Goal: Information Seeking & Learning: Learn about a topic

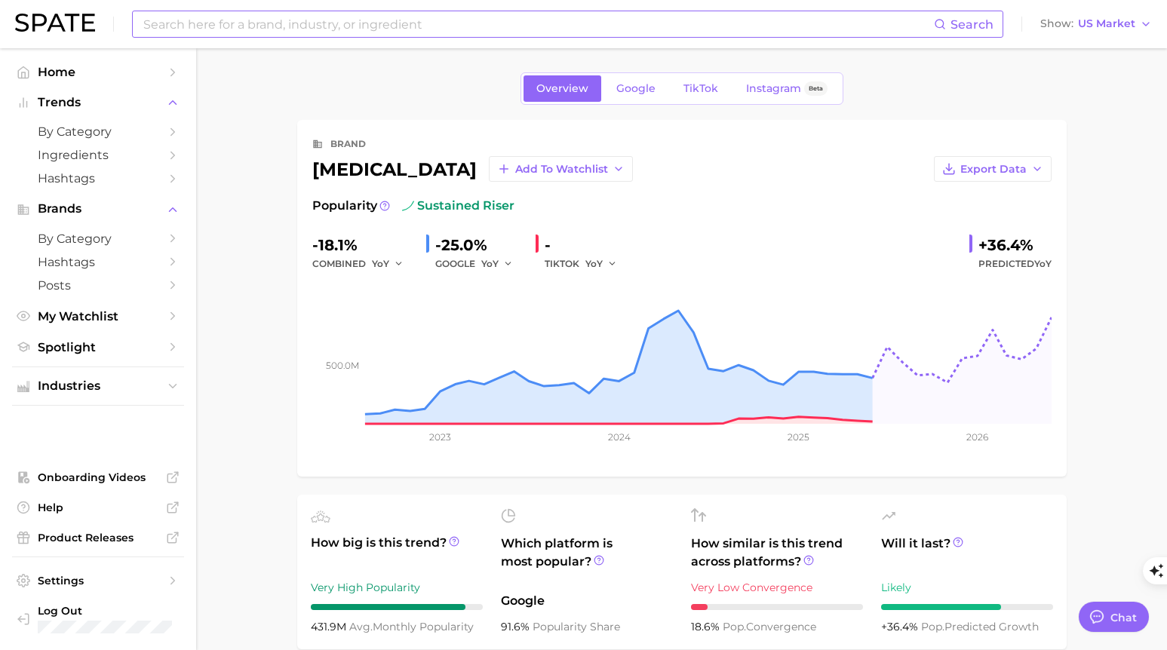
click at [382, 20] on input at bounding box center [538, 24] width 792 height 26
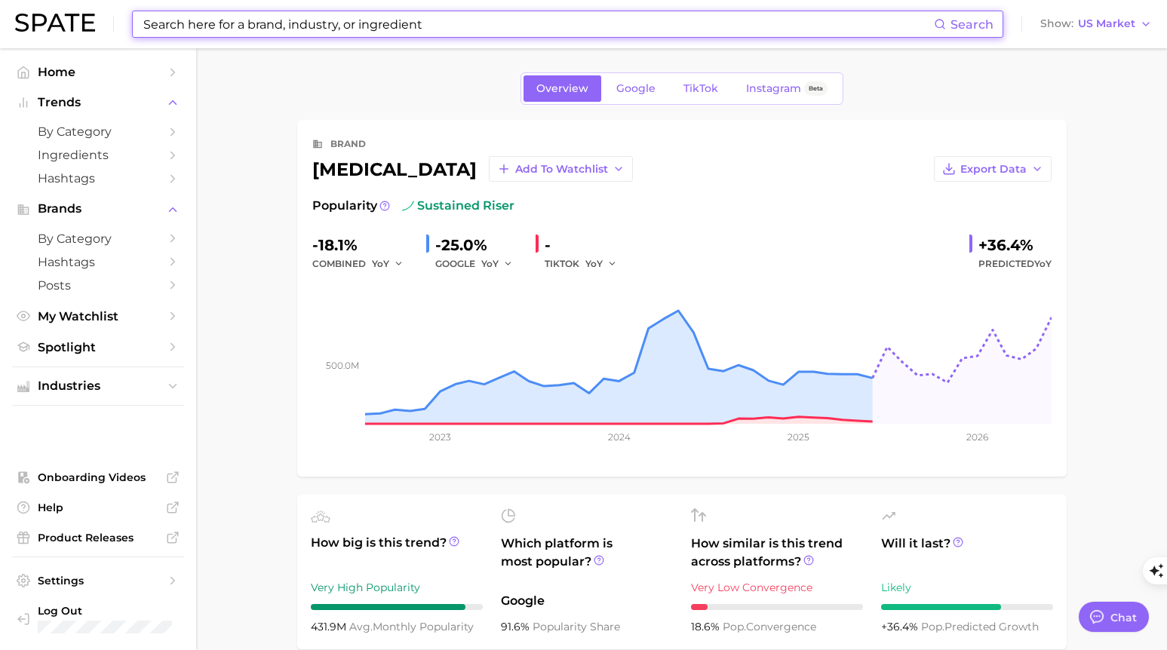
type textarea "x"
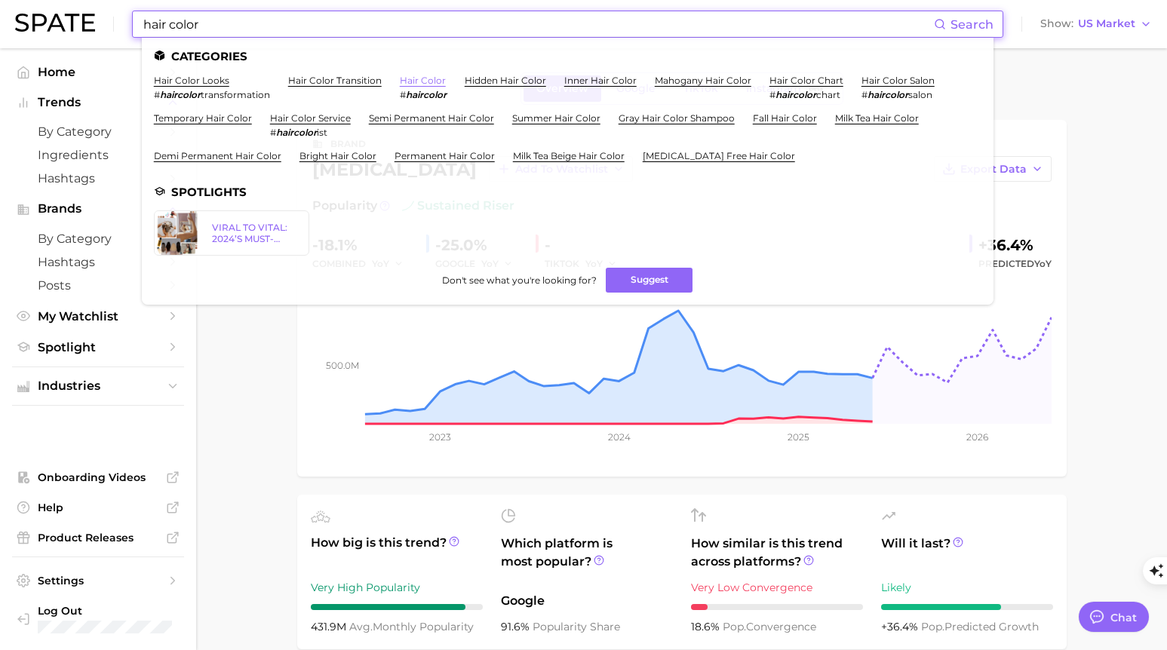
type input "hair color"
click at [420, 78] on link "hair color" at bounding box center [423, 80] width 46 height 11
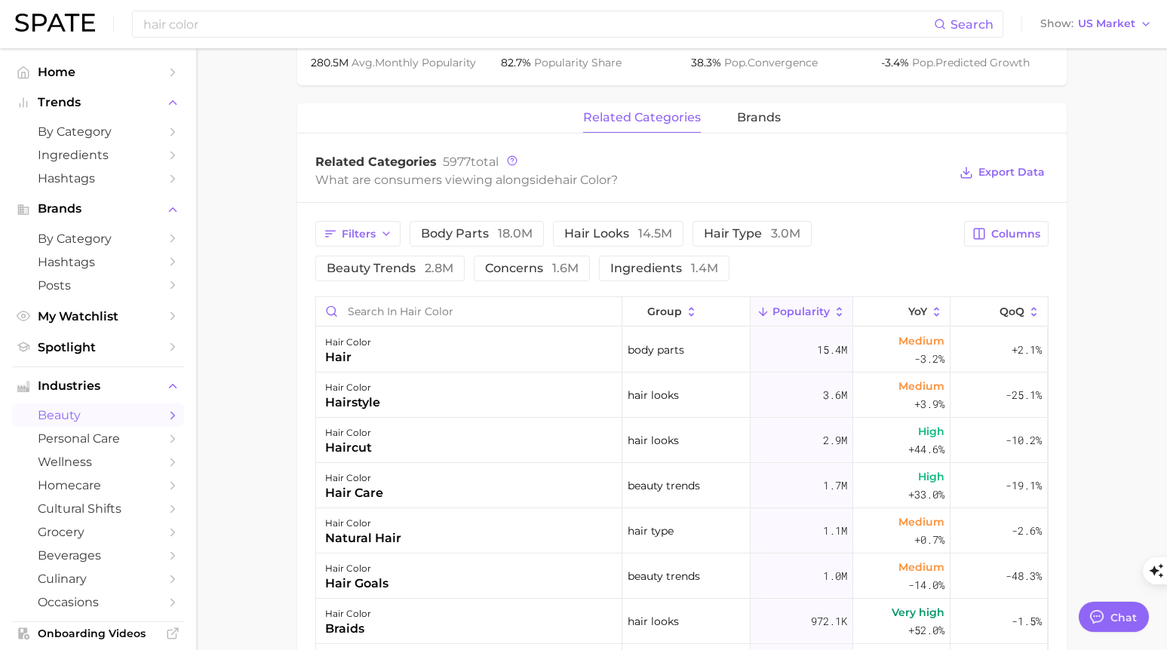
scroll to position [662, 0]
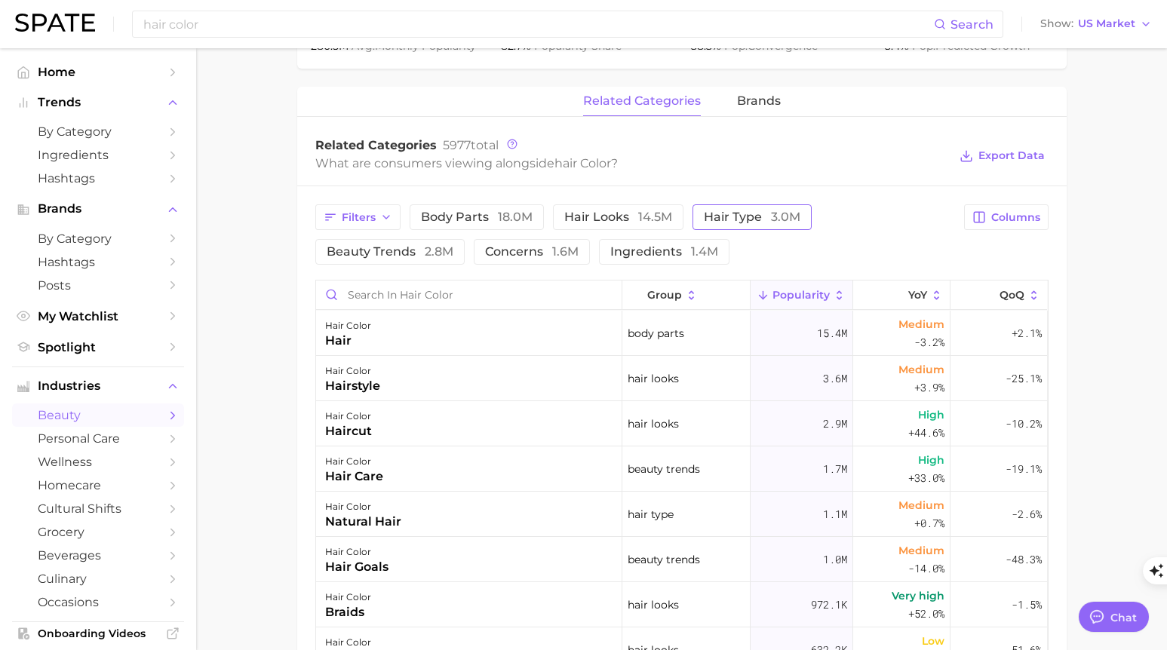
click at [744, 213] on span "hair type 3.0m" at bounding box center [752, 217] width 97 height 12
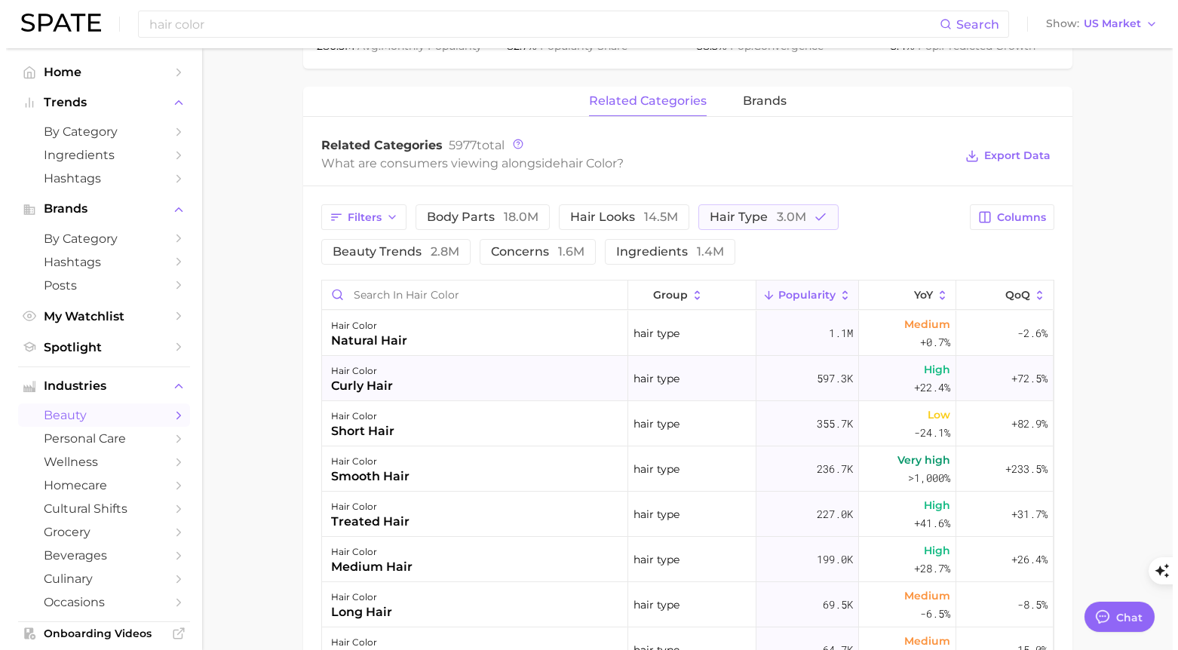
scroll to position [643, 0]
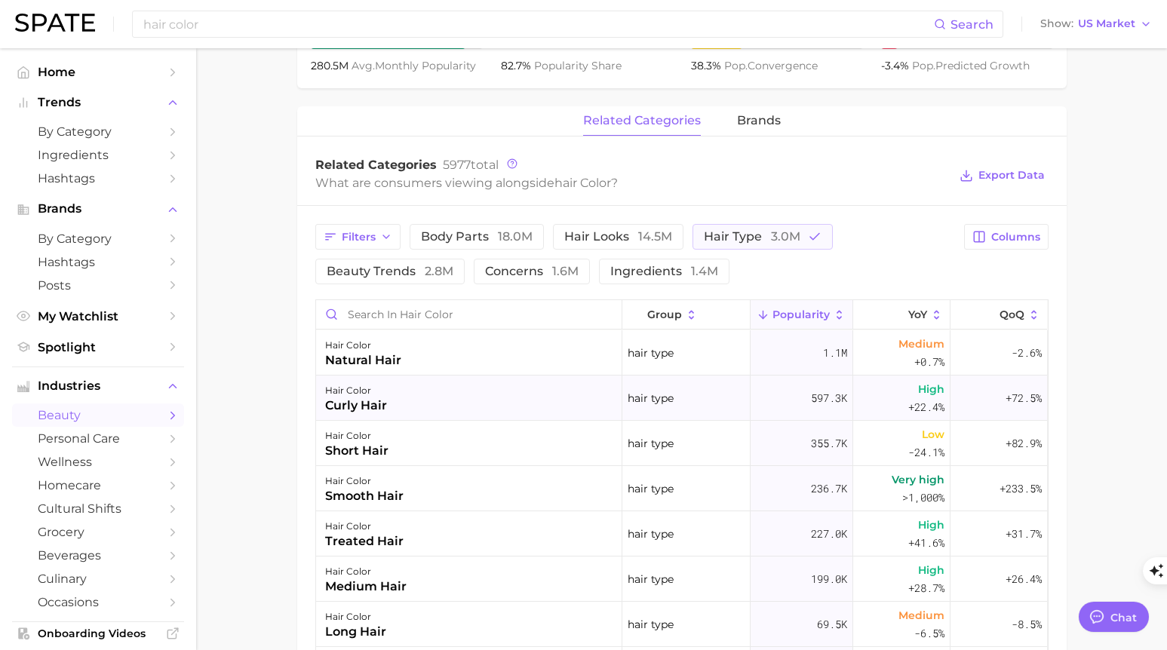
click at [357, 406] on div "curly hair" at bounding box center [356, 406] width 62 height 18
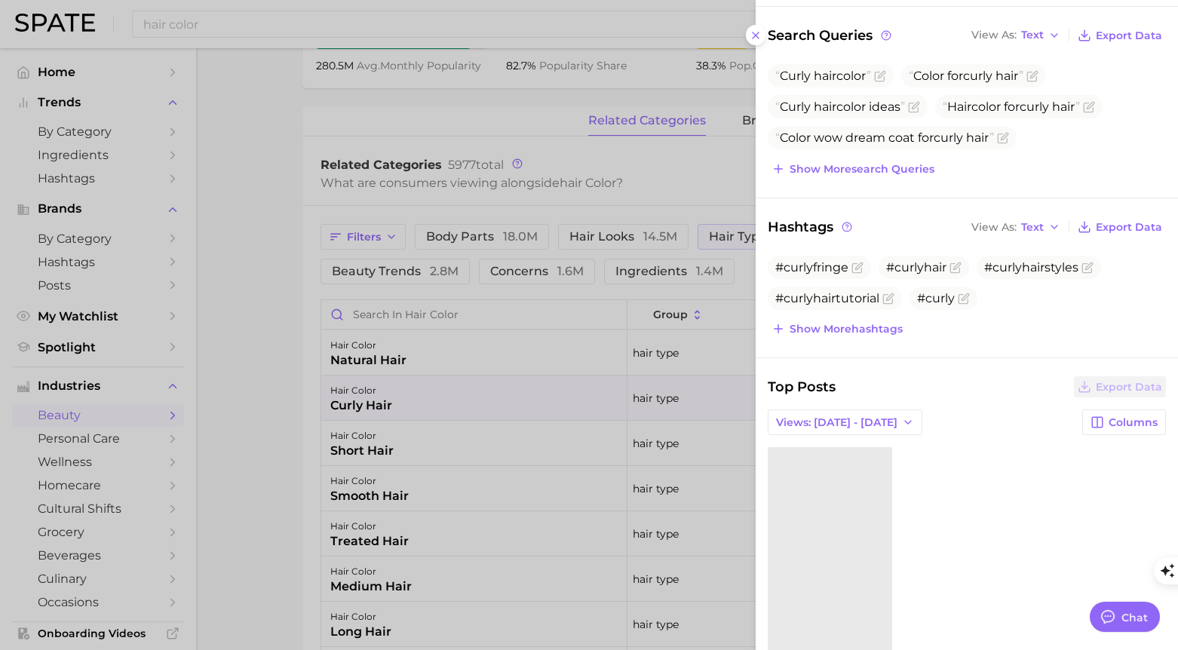
scroll to position [291, 0]
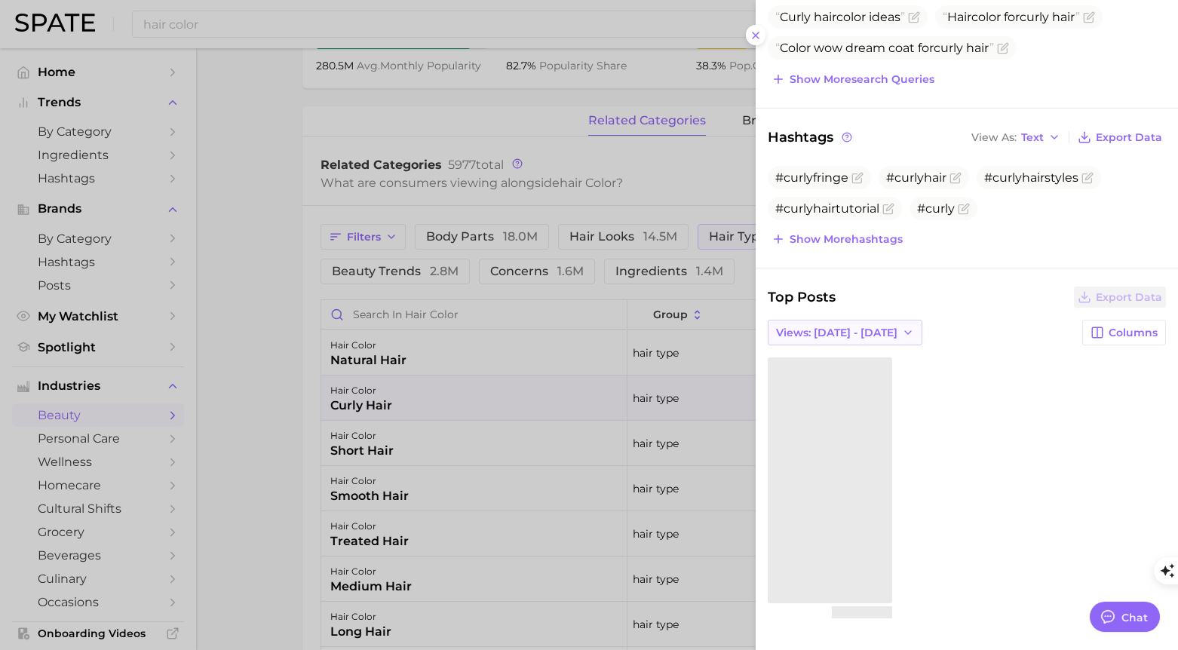
click at [902, 333] on icon "button" at bounding box center [908, 333] width 12 height 12
click at [851, 386] on button "Total Views" at bounding box center [851, 387] width 166 height 27
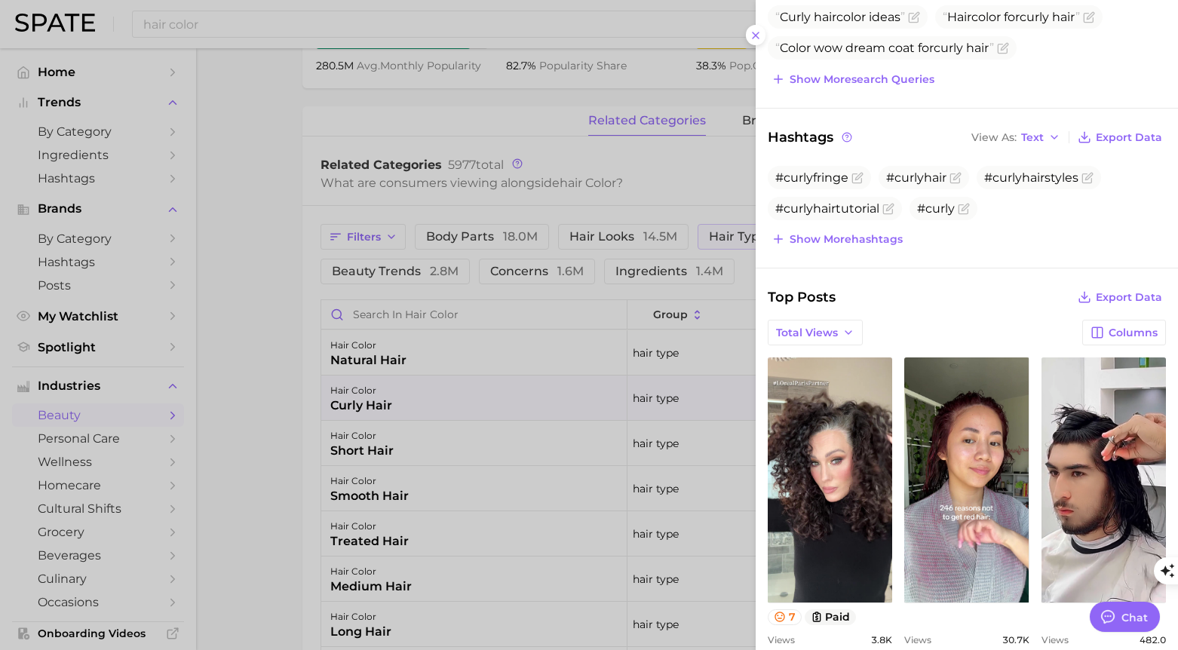
scroll to position [0, 0]
click at [830, 335] on span "Total Views" at bounding box center [807, 333] width 62 height 13
click at [838, 365] on span "Views: [DATE] - [DATE]" at bounding box center [835, 360] width 121 height 13
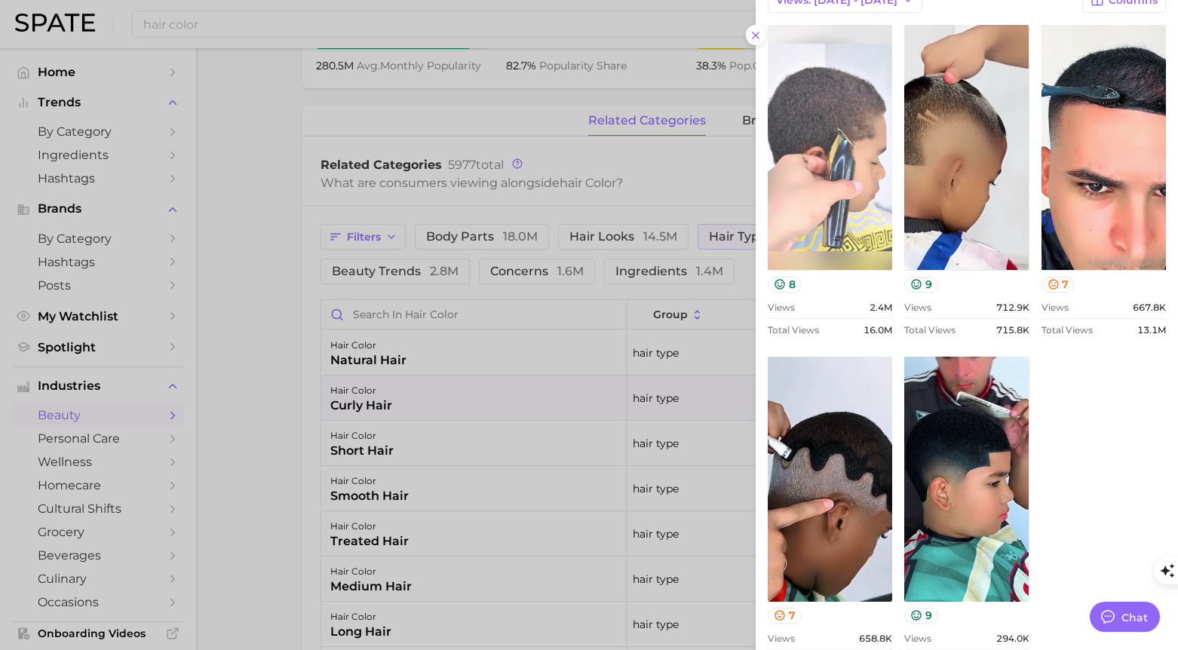
scroll to position [257, 0]
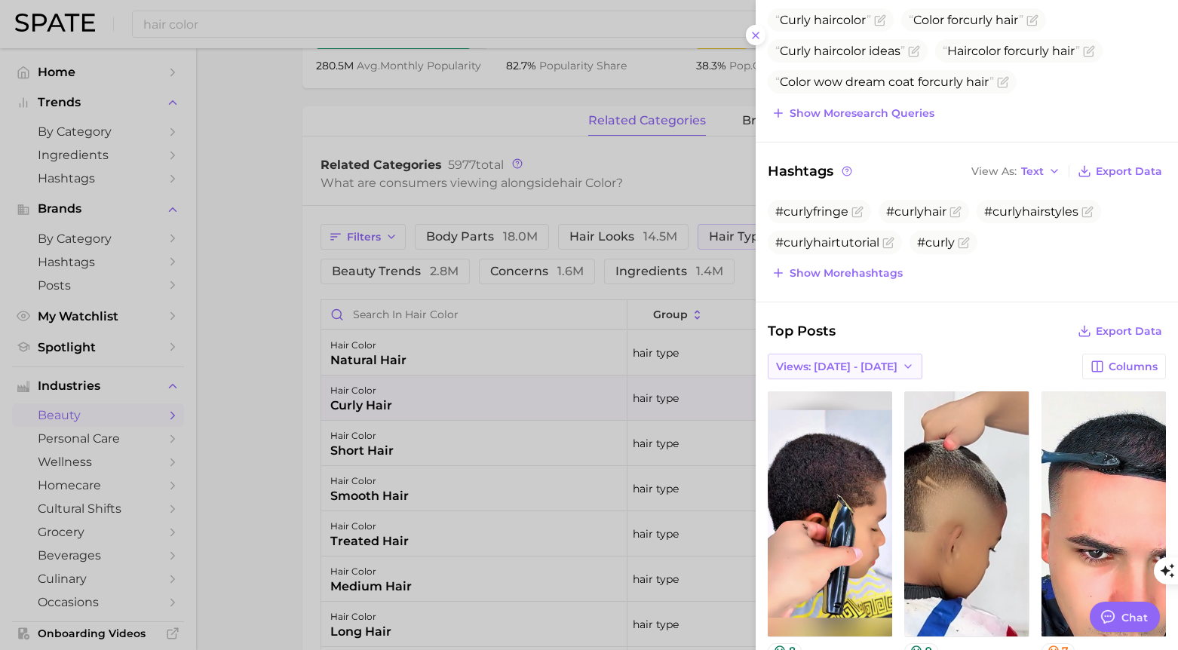
click at [842, 365] on span "Views: [DATE] - [DATE]" at bounding box center [836, 366] width 121 height 13
click at [836, 421] on button "Total Views" at bounding box center [851, 421] width 166 height 27
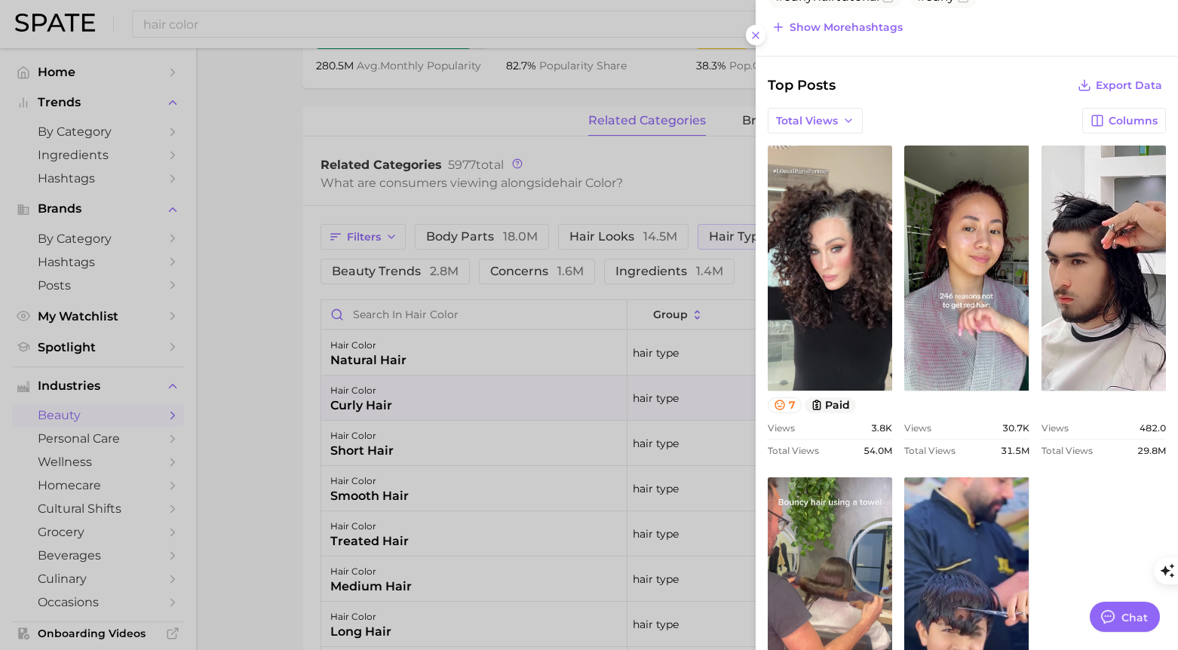
scroll to position [555, 0]
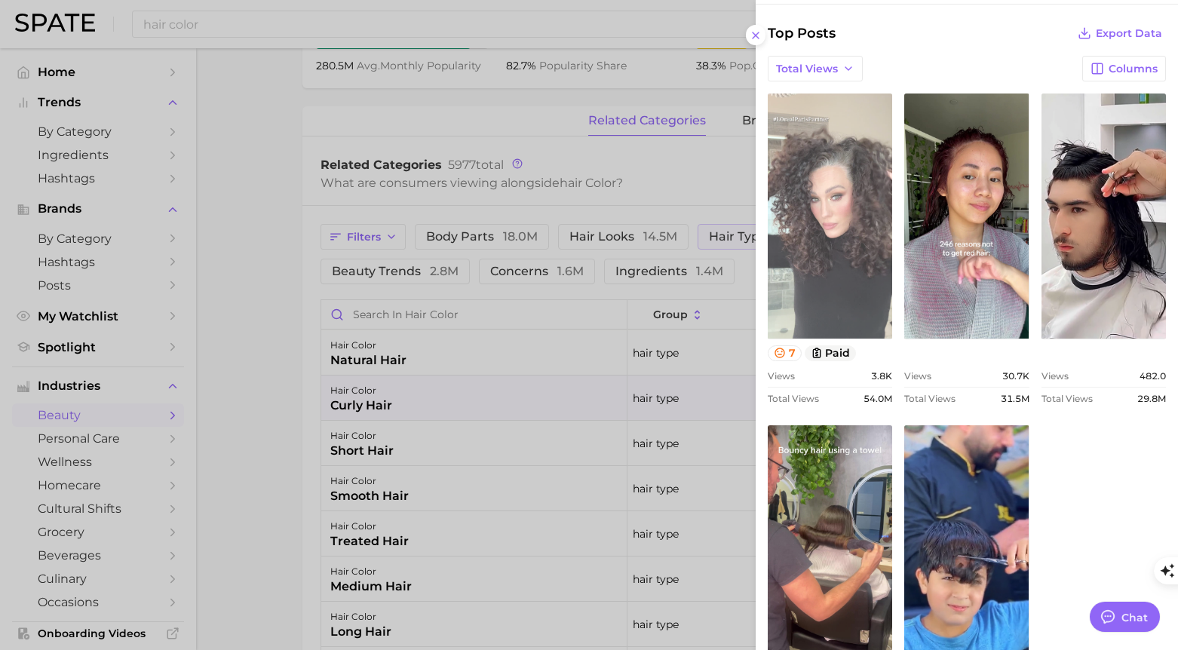
click at [834, 267] on link "view post on TikTok" at bounding box center [830, 216] width 124 height 245
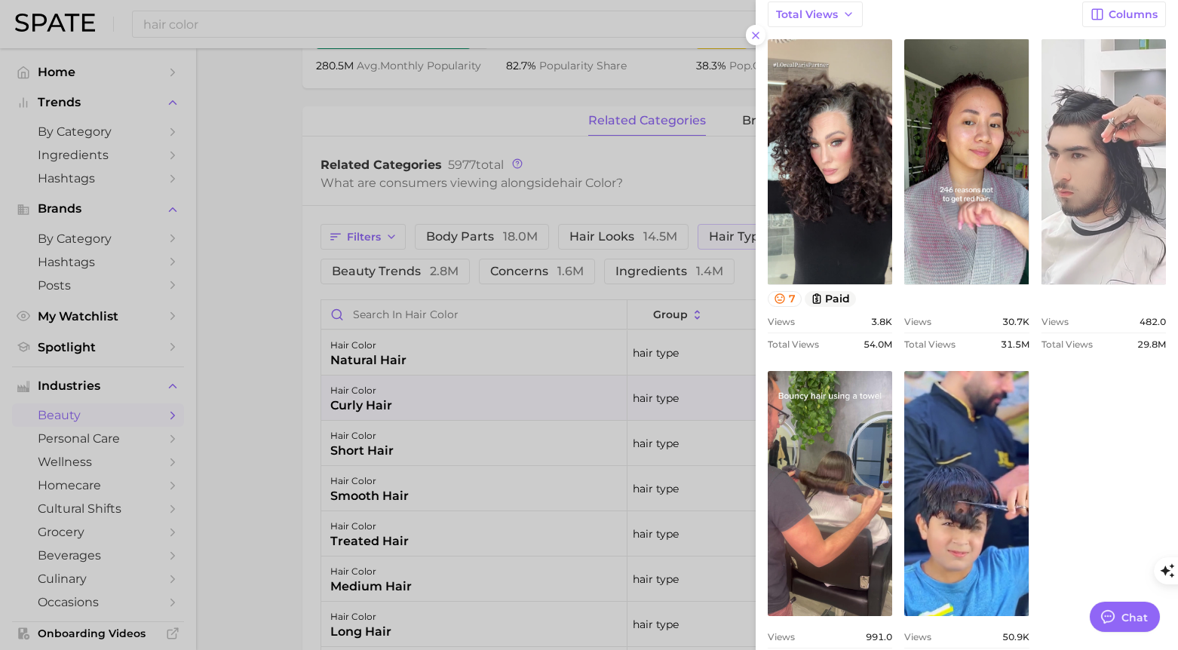
scroll to position [673, 0]
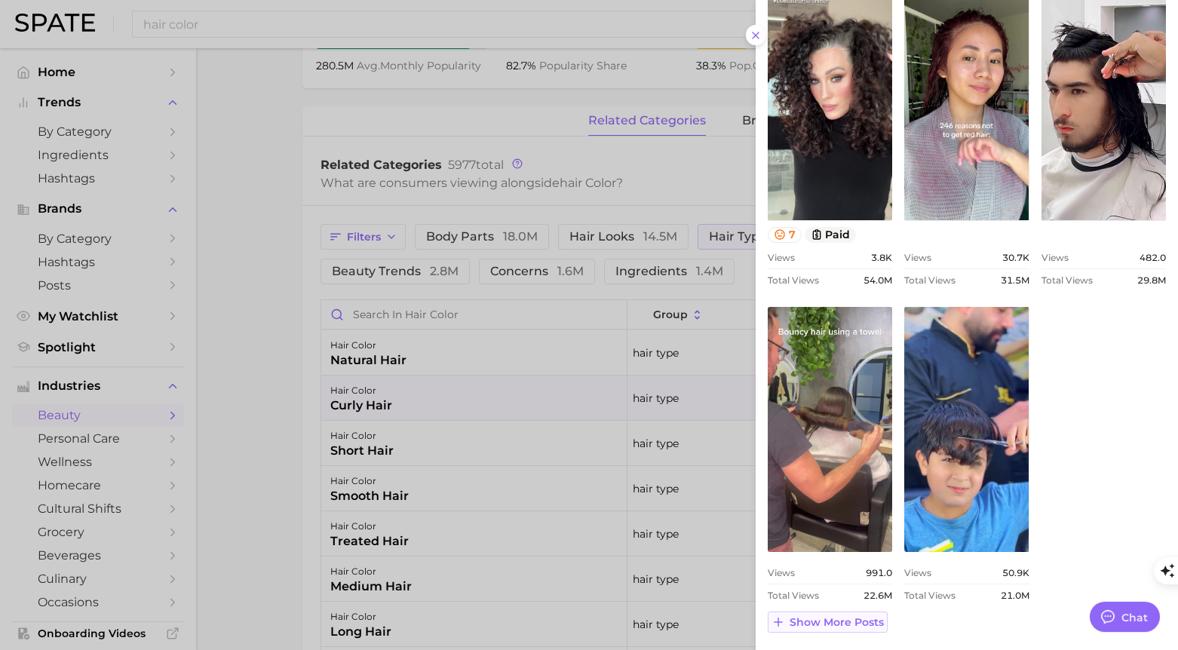
click at [837, 627] on span "Show more posts" at bounding box center [837, 622] width 94 height 13
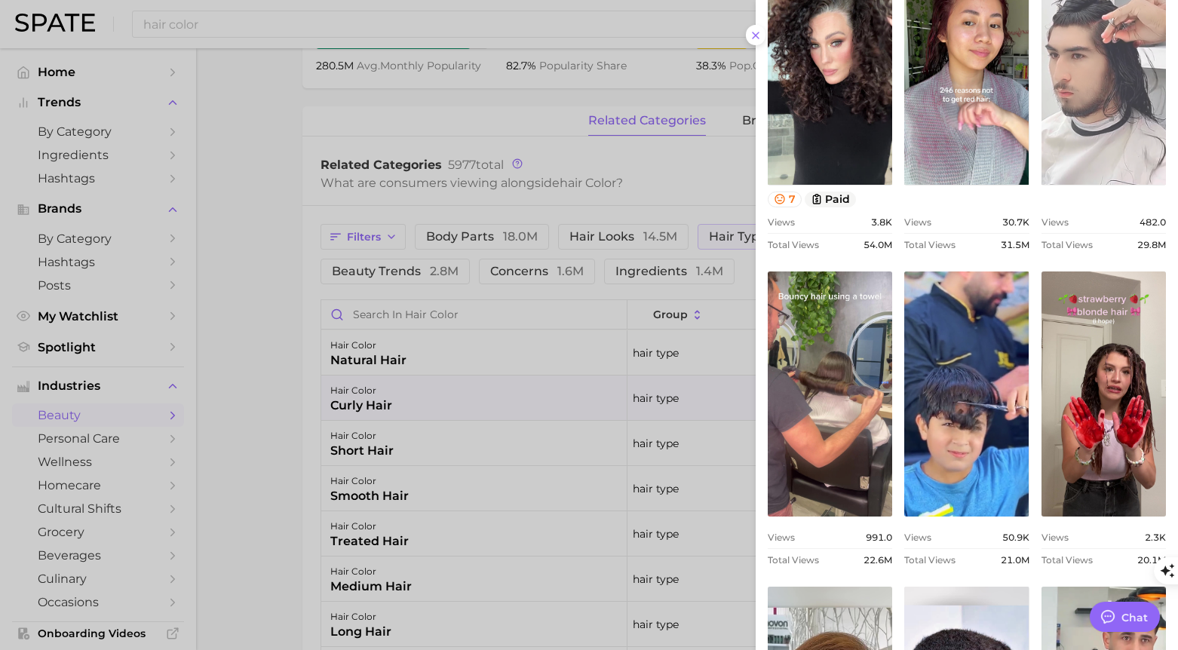
scroll to position [378, 0]
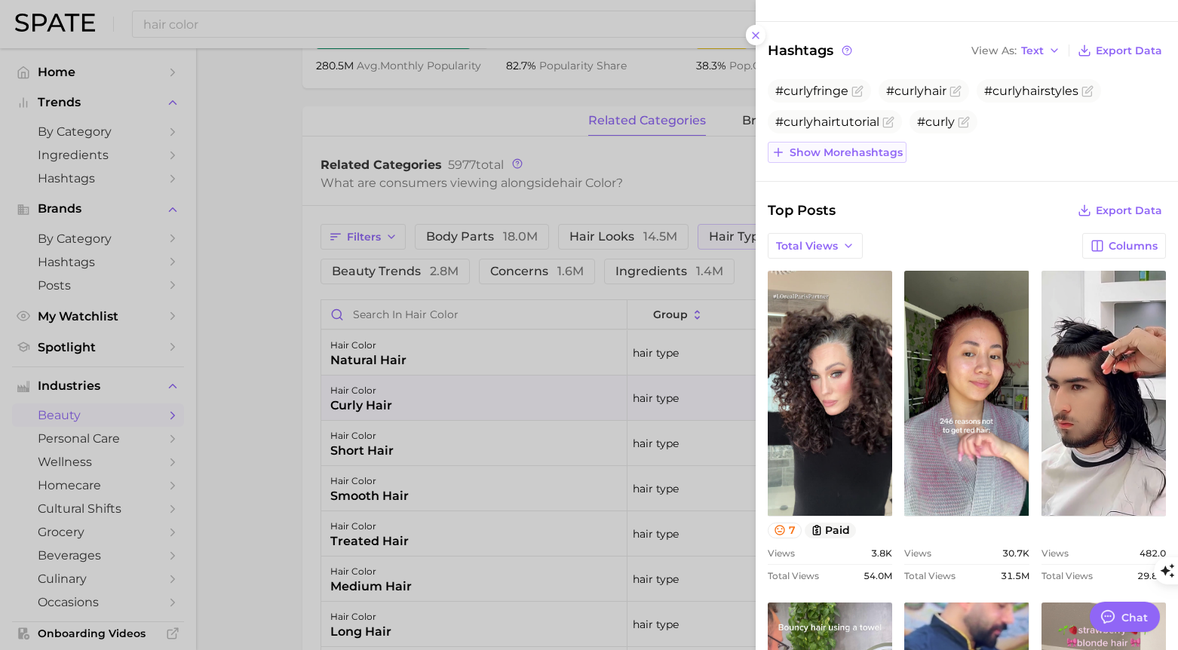
click at [843, 150] on span "Show more hashtags" at bounding box center [846, 152] width 113 height 13
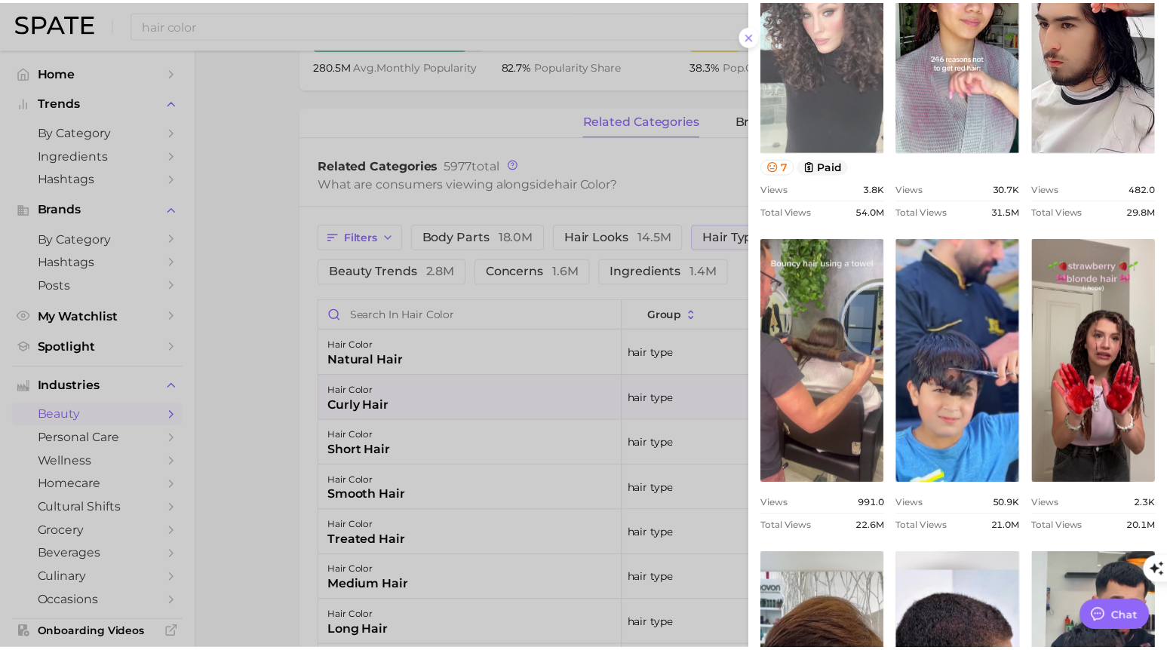
scroll to position [817, 0]
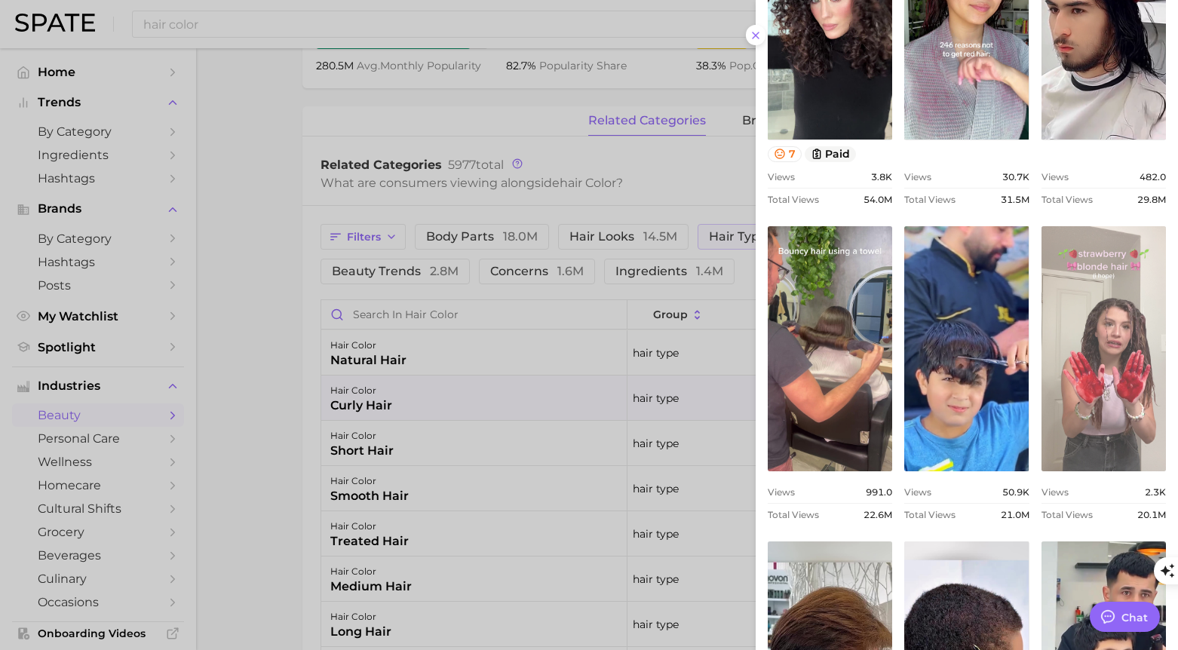
click at [1083, 450] on link "view post on TikTok" at bounding box center [1103, 348] width 124 height 245
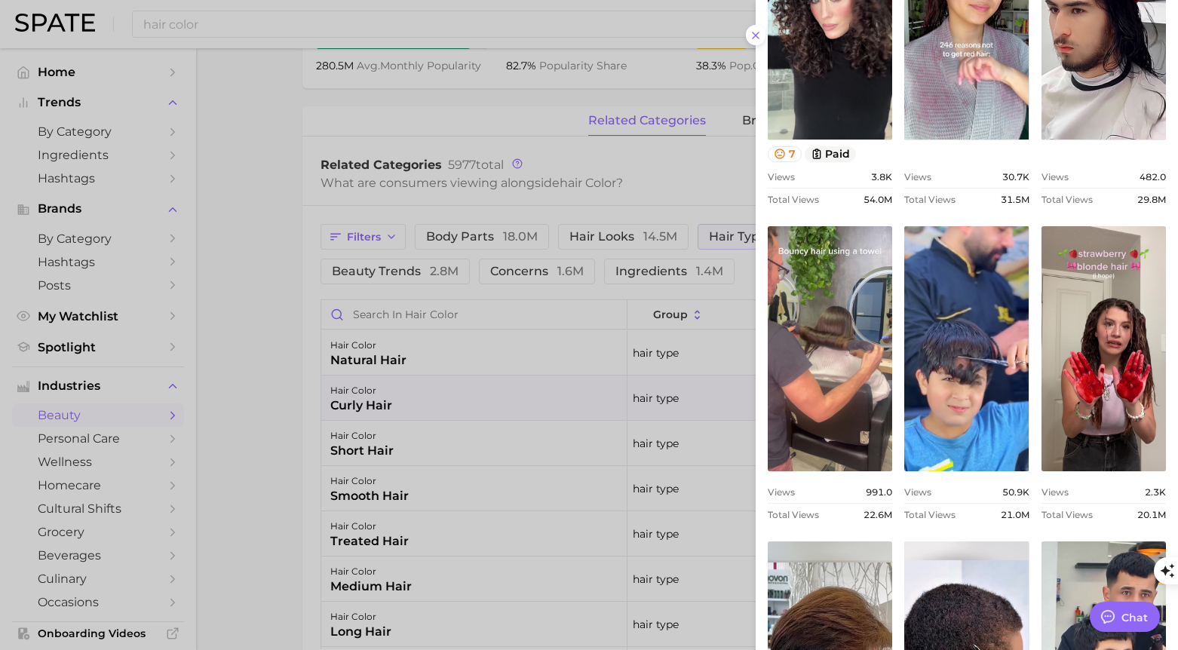
click at [694, 171] on div at bounding box center [589, 325] width 1178 height 650
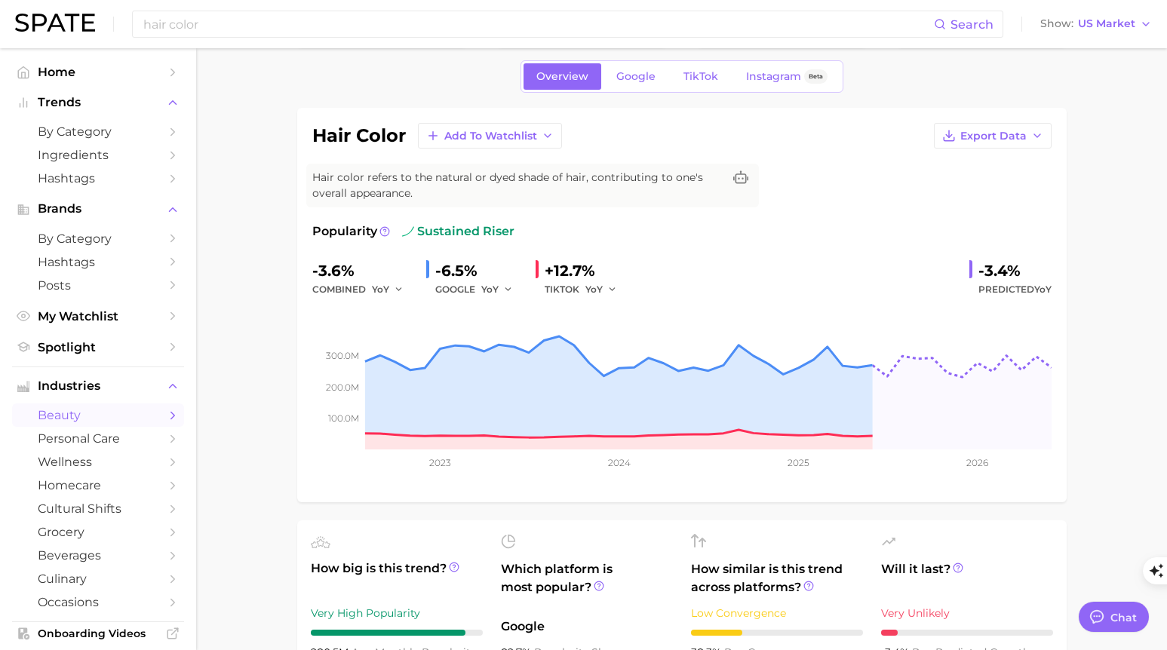
scroll to position [0, 0]
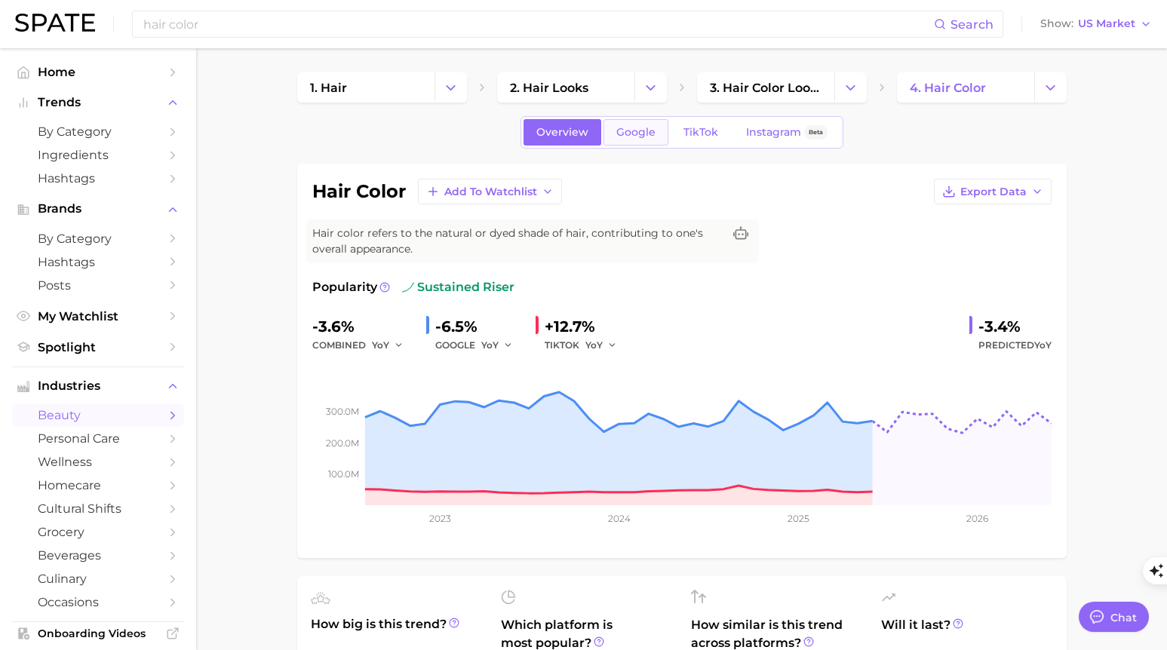
click at [627, 138] on span "Google" at bounding box center [635, 132] width 39 height 13
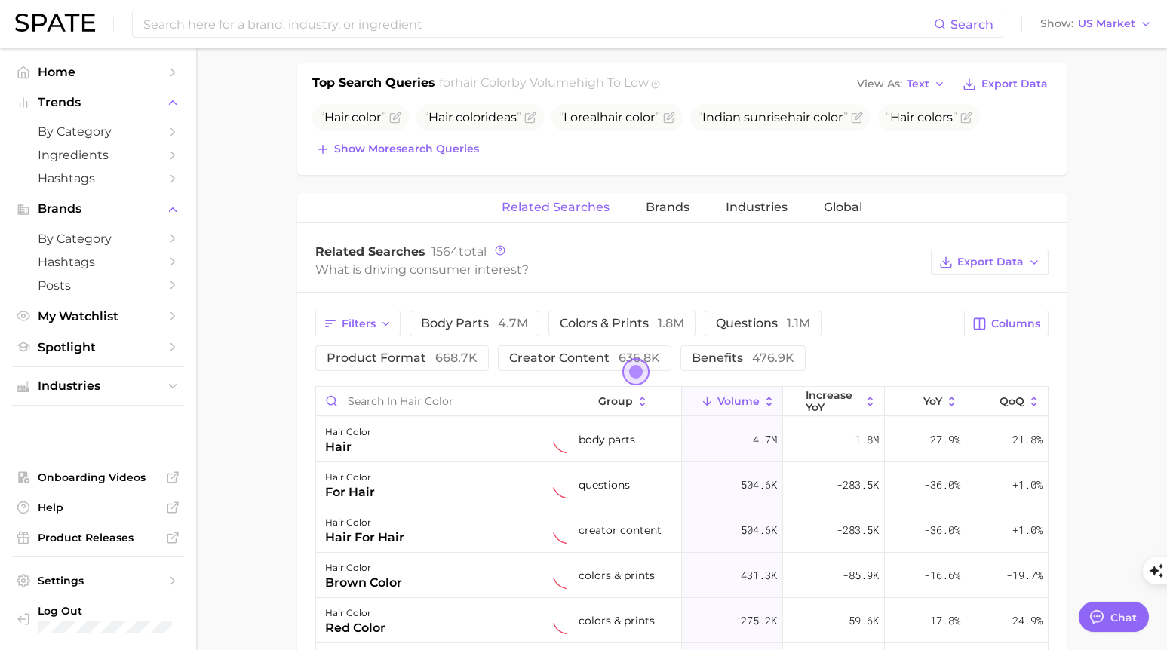
scroll to position [605, 0]
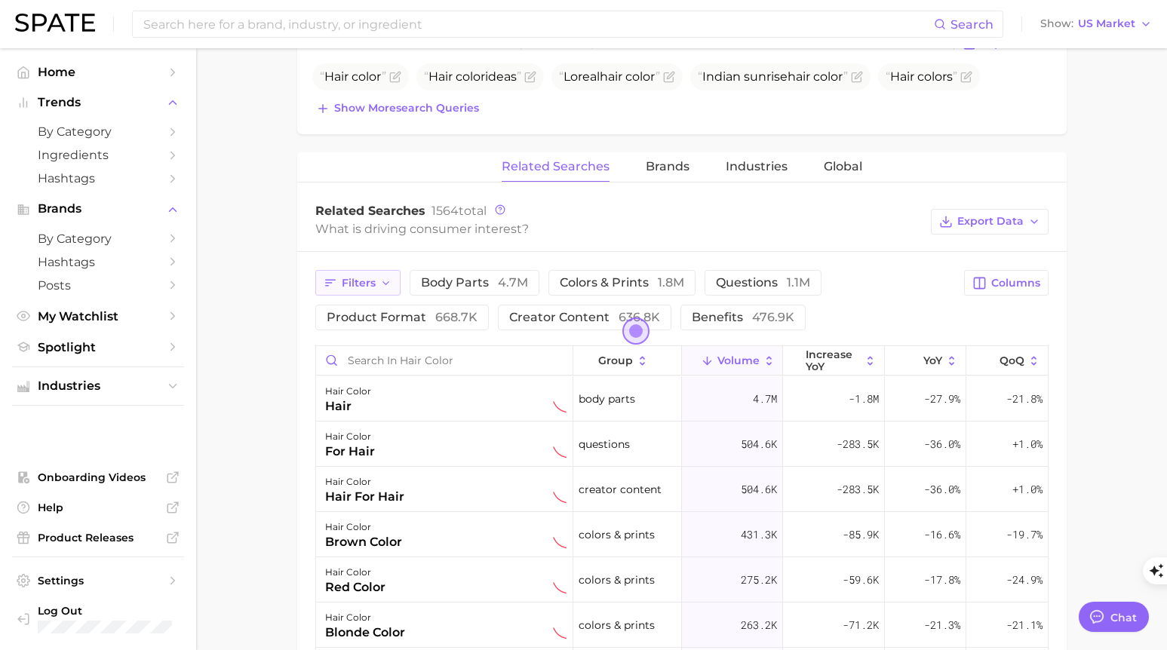
click at [385, 291] on button "Filters" at bounding box center [357, 283] width 85 height 26
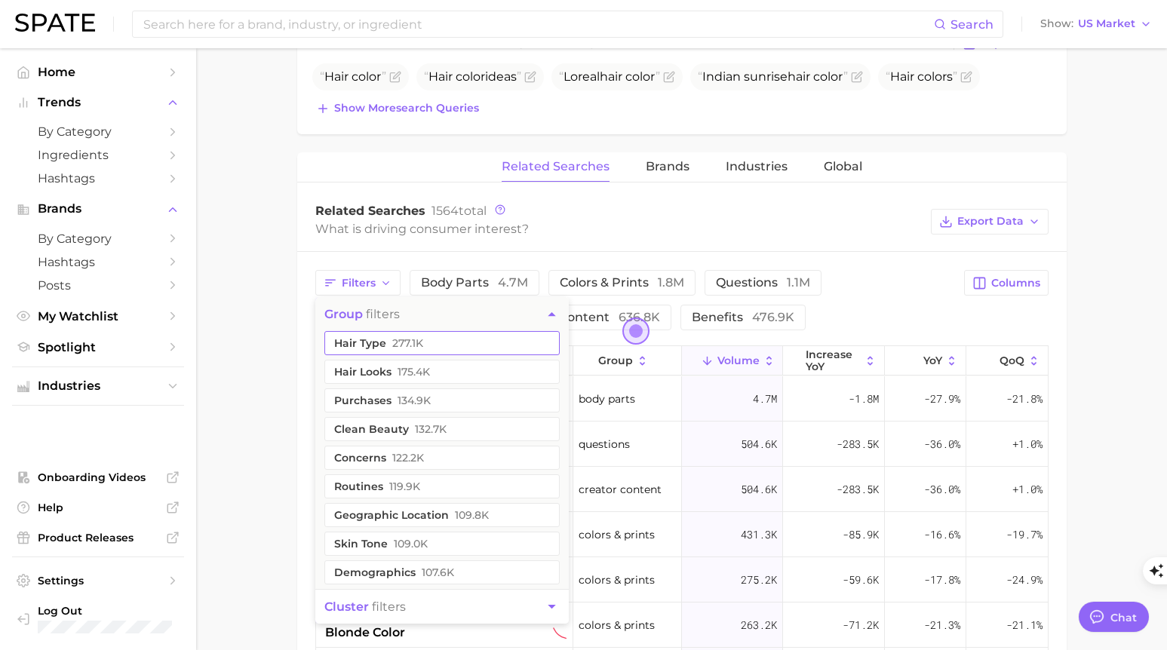
click at [395, 344] on span "277.1k" at bounding box center [407, 343] width 31 height 12
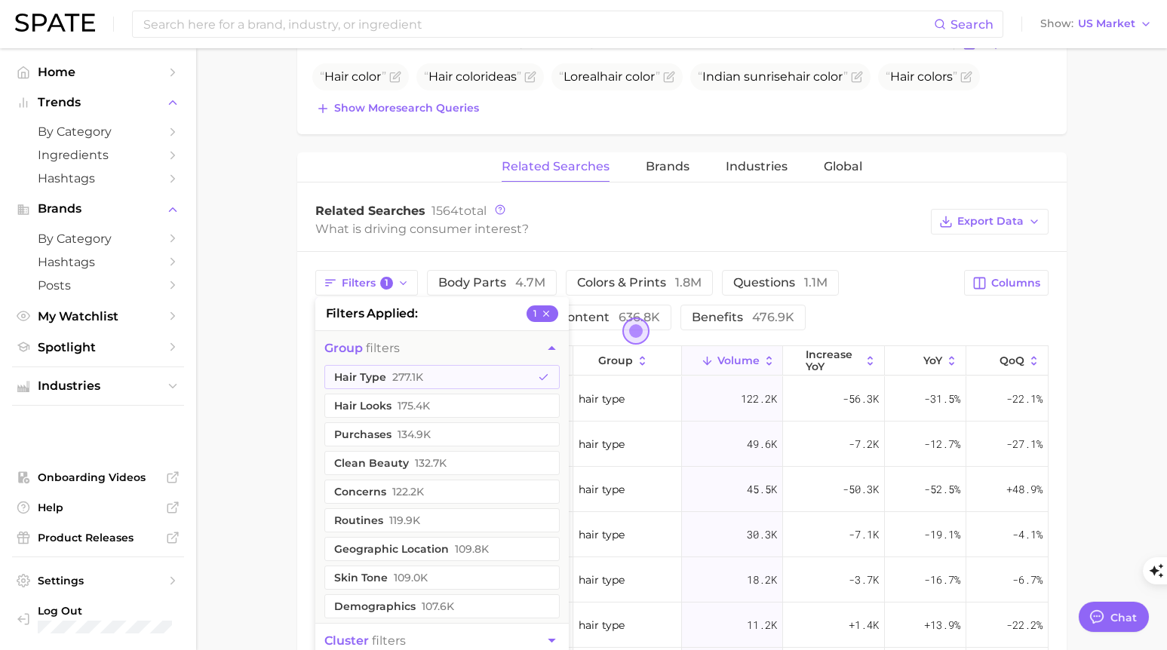
click at [1112, 401] on main "1. hair 2. hair looks 3. hair color looks 4. hair color Overview Google TikTok …" at bounding box center [681, 265] width 971 height 1645
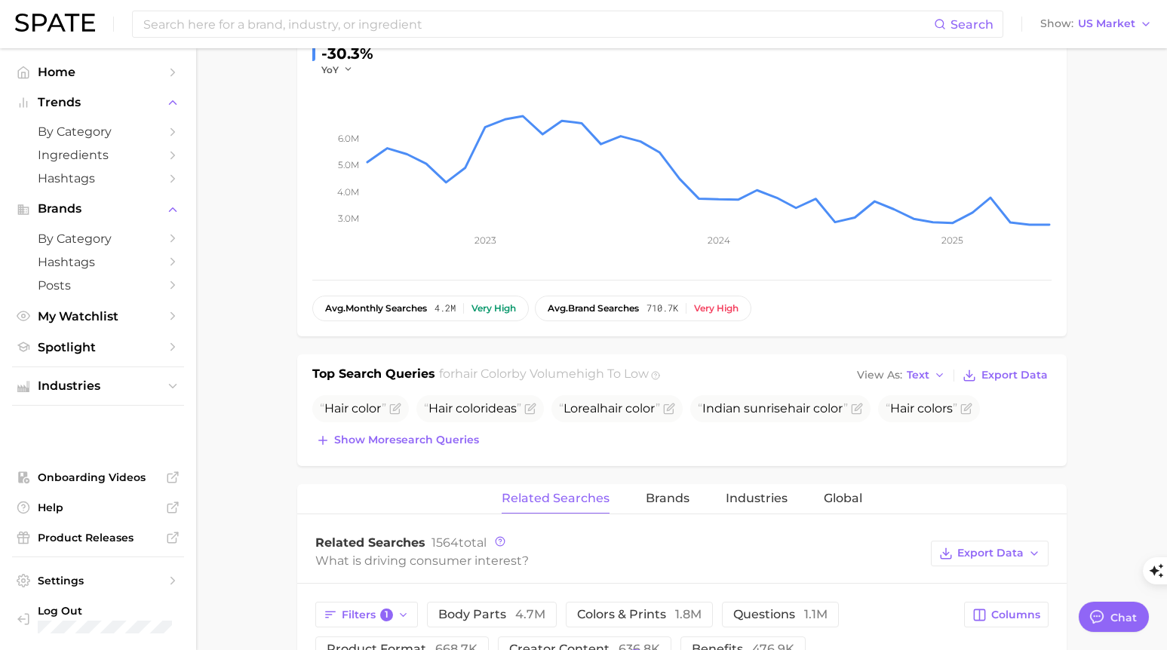
scroll to position [289, 0]
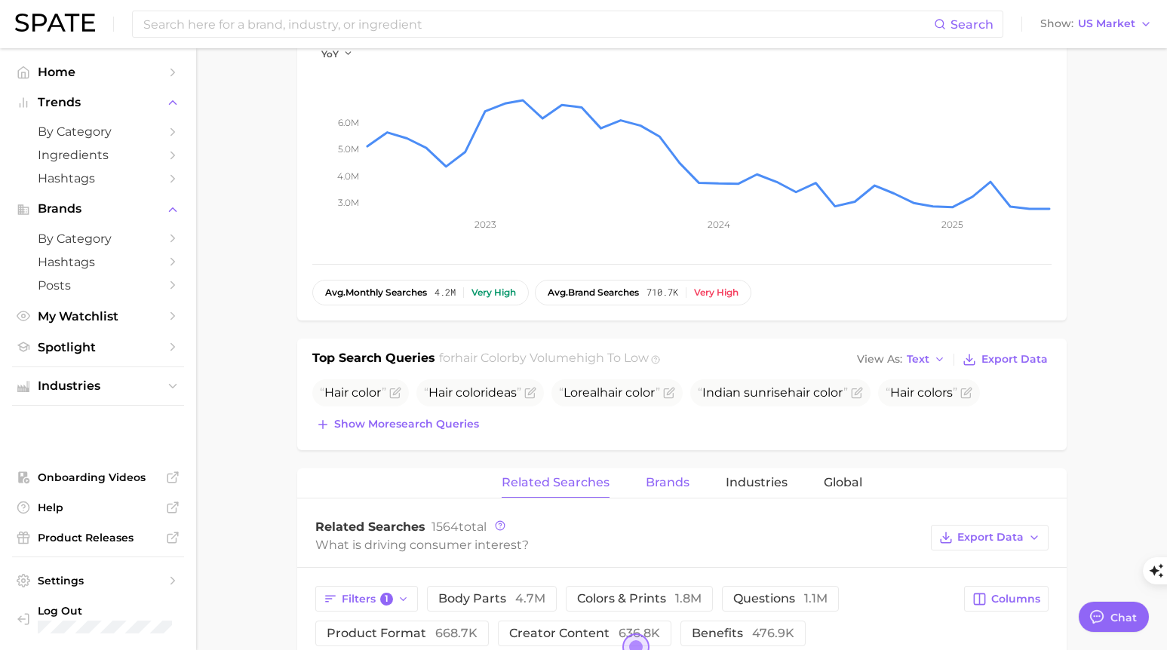
click at [668, 486] on span "Brands" at bounding box center [668, 483] width 44 height 14
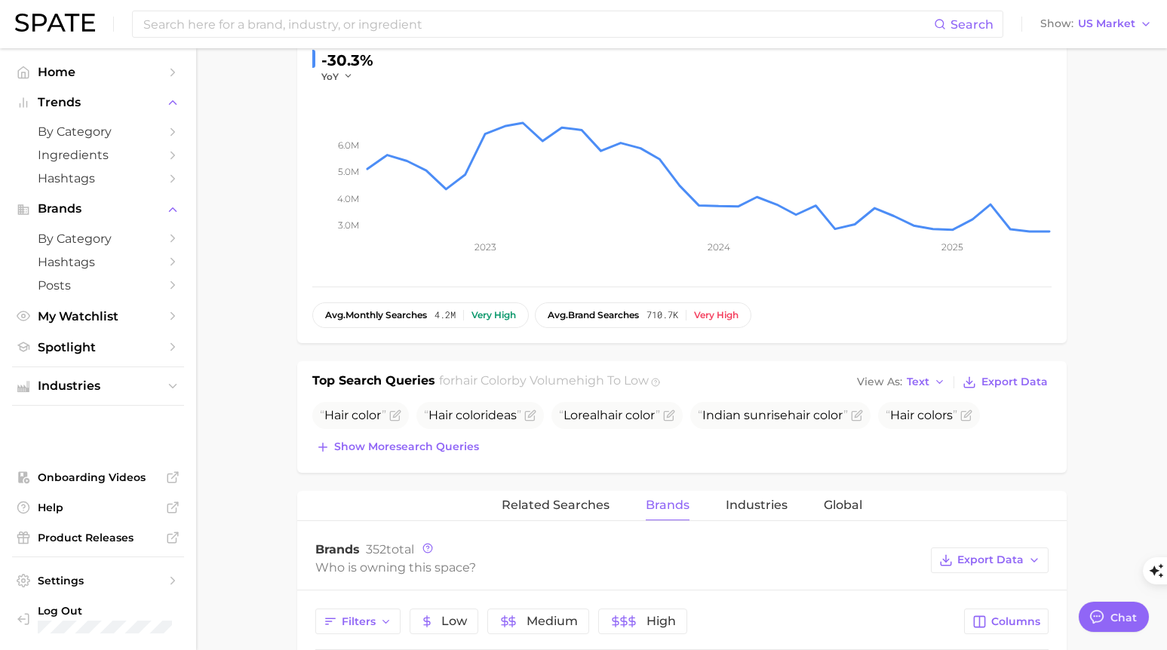
scroll to position [0, 0]
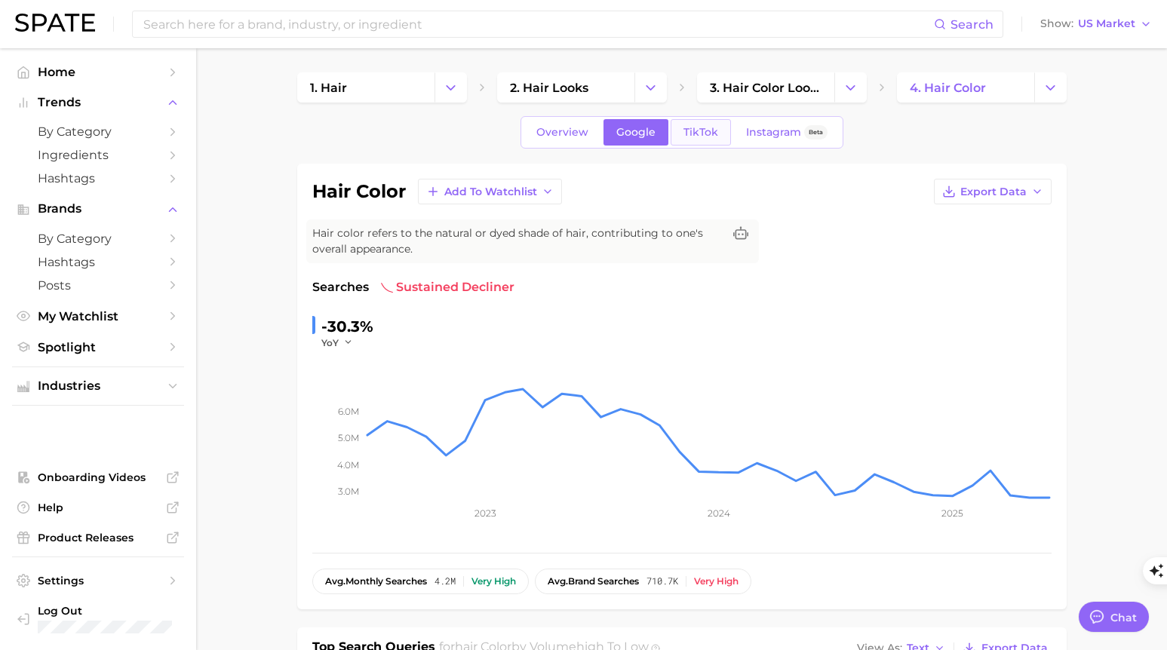
click at [701, 133] on span "TikTok" at bounding box center [700, 132] width 35 height 13
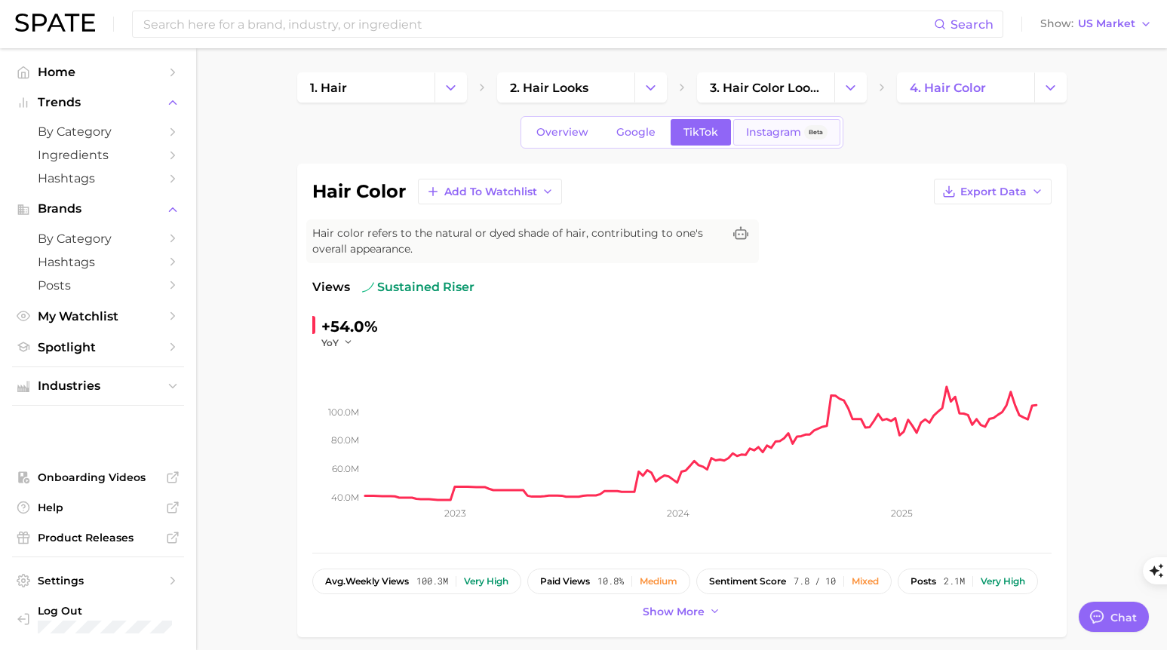
click at [765, 133] on span "Instagram" at bounding box center [773, 132] width 55 height 13
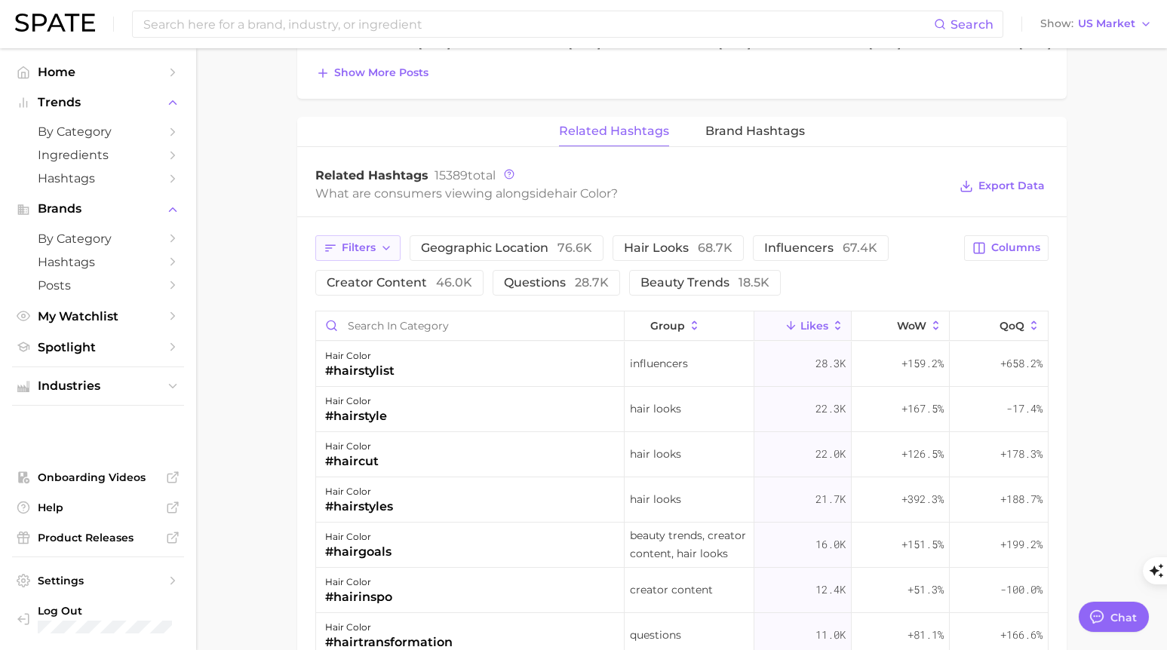
scroll to position [1054, 0]
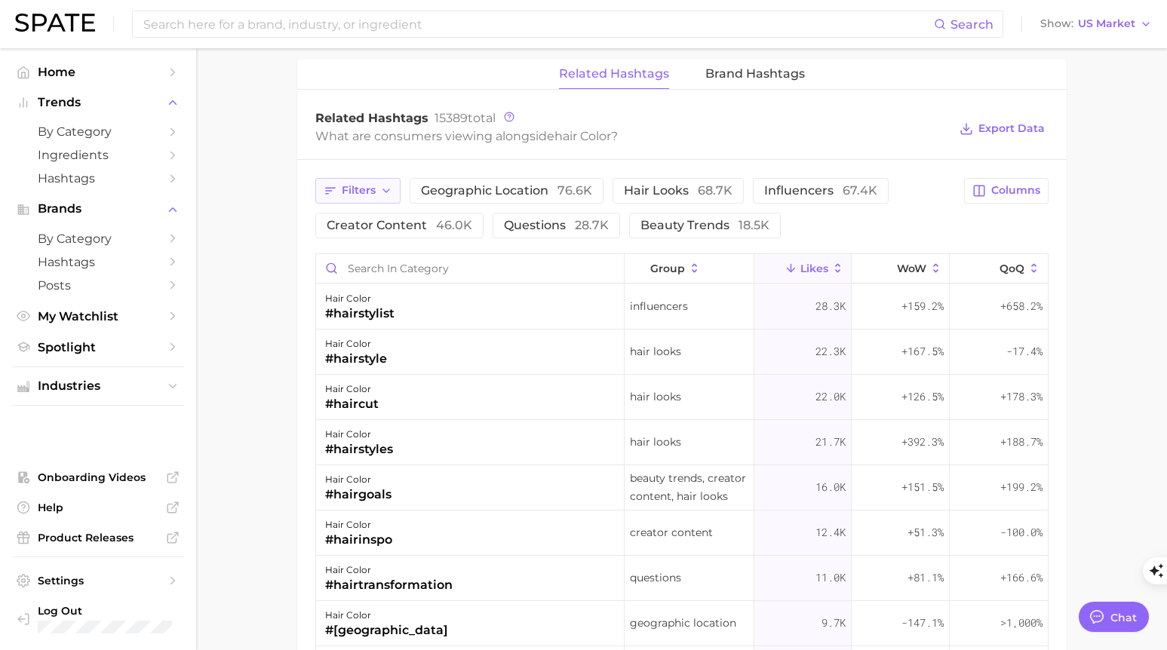
click at [385, 189] on icon "button" at bounding box center [386, 191] width 12 height 12
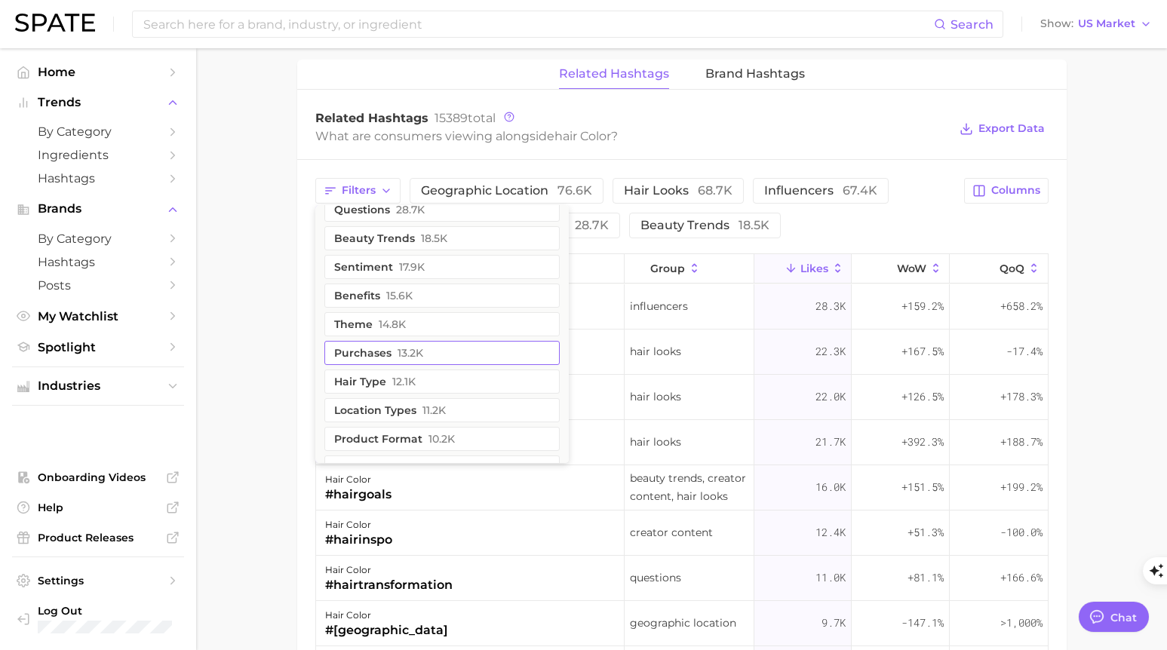
scroll to position [145, 0]
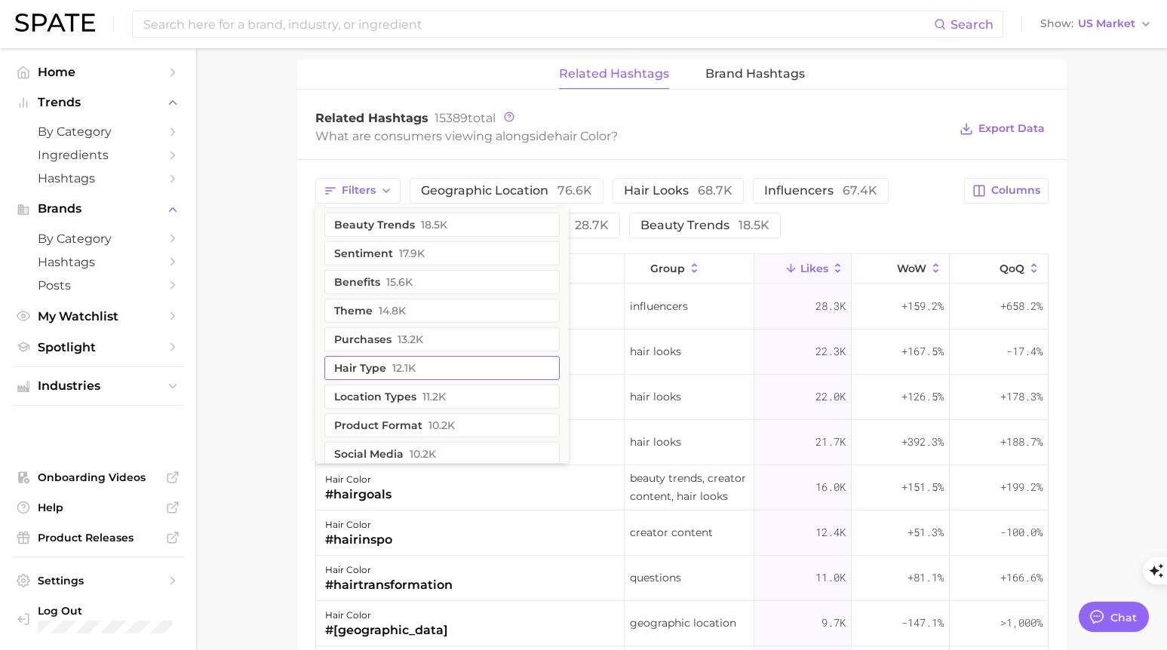
click at [397, 375] on button "Hair type 12.1k" at bounding box center [441, 368] width 235 height 24
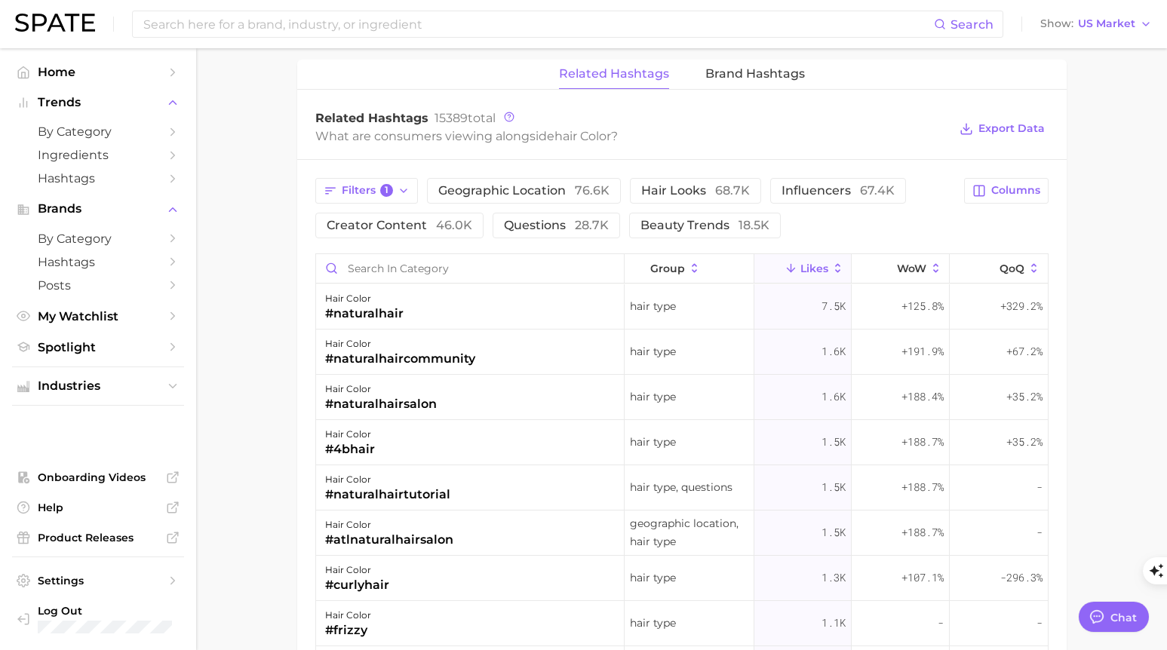
click at [376, 584] on div "#curlyhair" at bounding box center [357, 585] width 64 height 18
click at [348, 568] on div "hair color" at bounding box center [357, 570] width 64 height 18
click at [744, 84] on button "Brand Hashtags" at bounding box center [755, 74] width 100 height 29
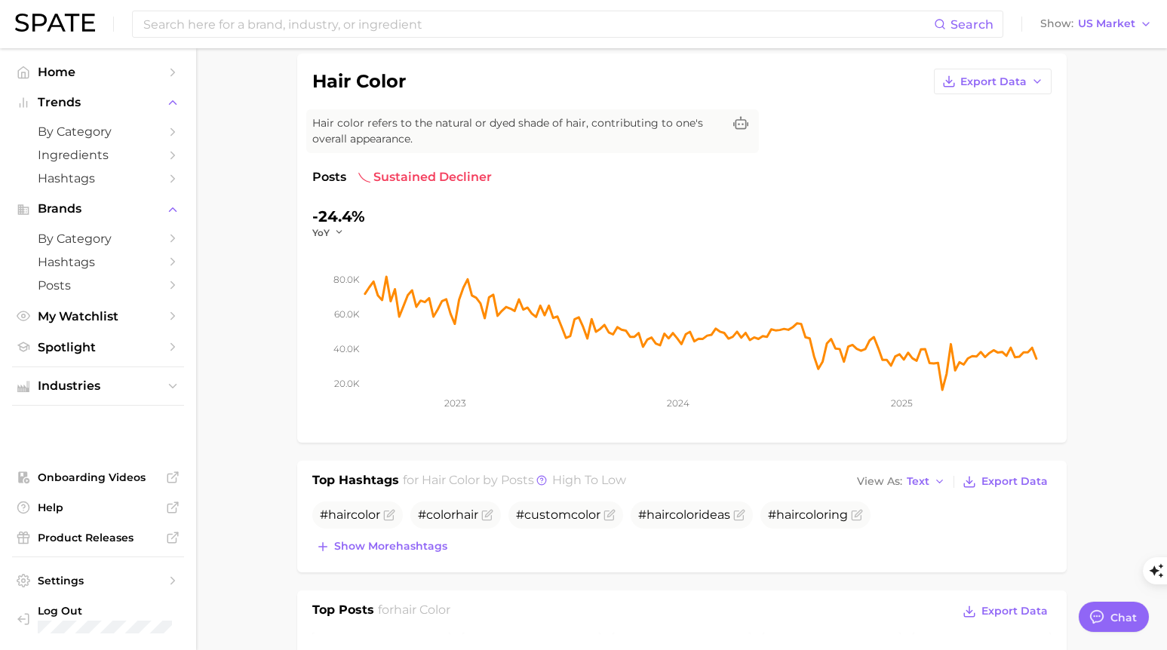
scroll to position [0, 0]
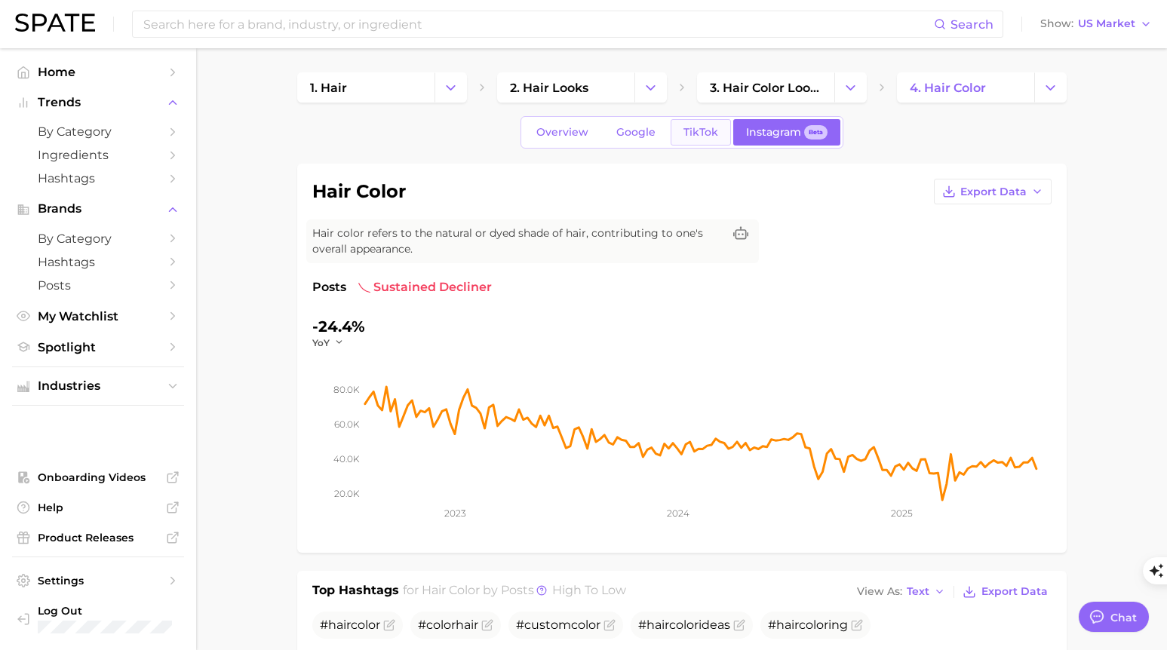
click at [692, 136] on span "TikTok" at bounding box center [700, 132] width 35 height 13
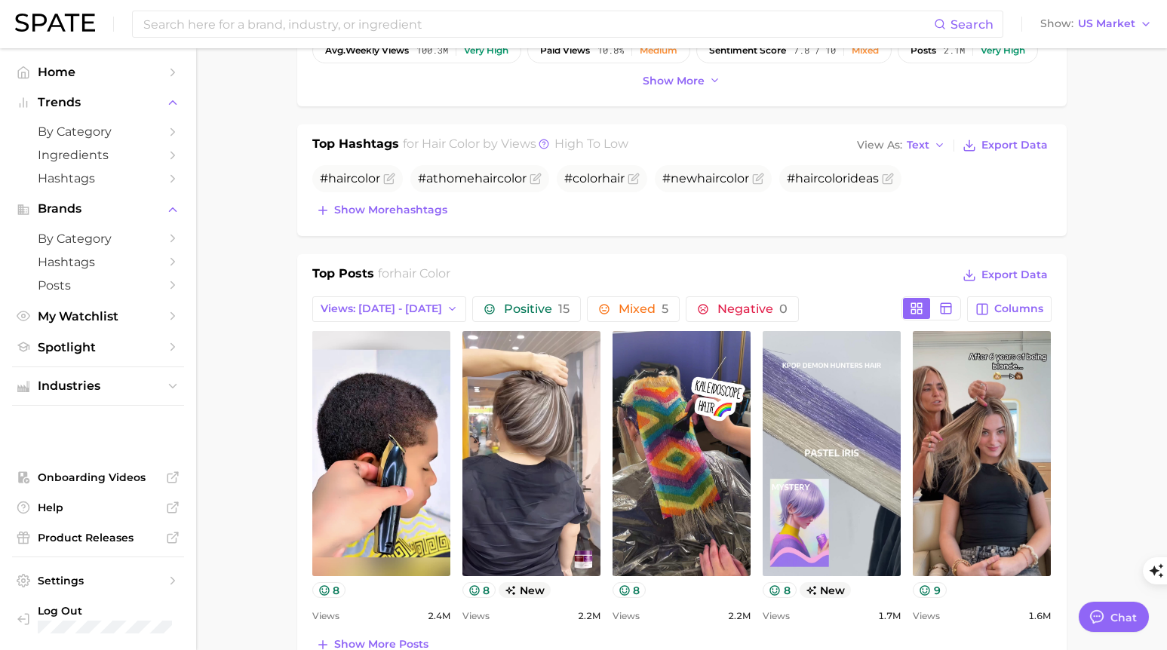
scroll to position [571, 0]
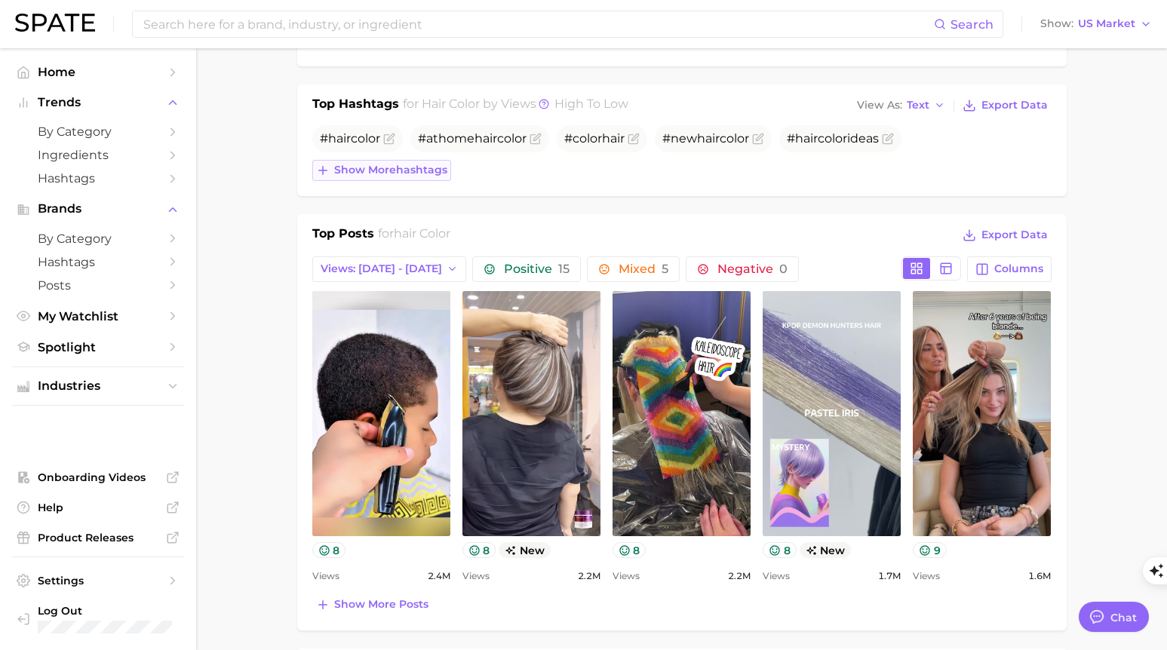
click at [389, 173] on span "Show more hashtags" at bounding box center [390, 170] width 113 height 13
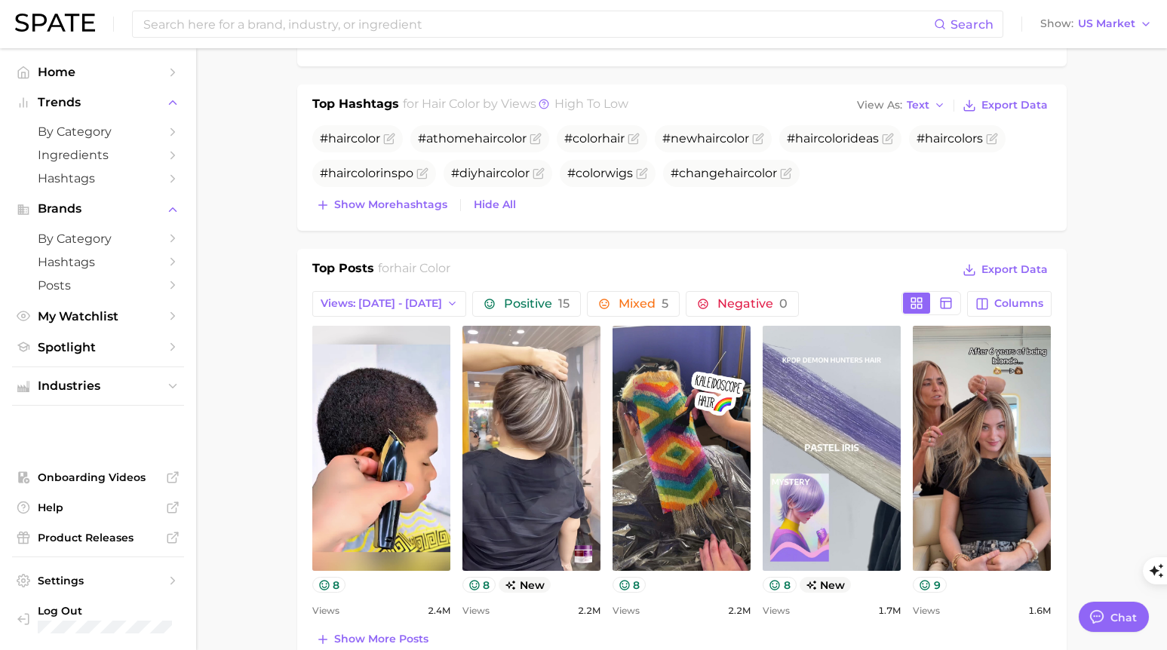
scroll to position [1028, 0]
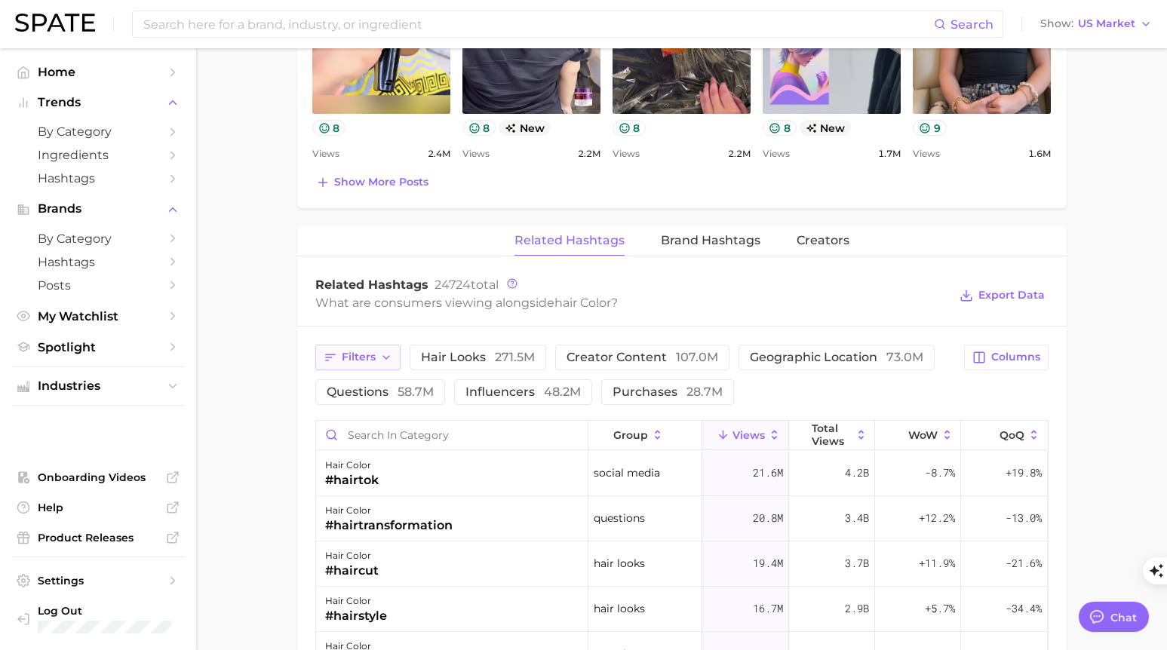
click at [354, 360] on span "Filters" at bounding box center [359, 357] width 34 height 13
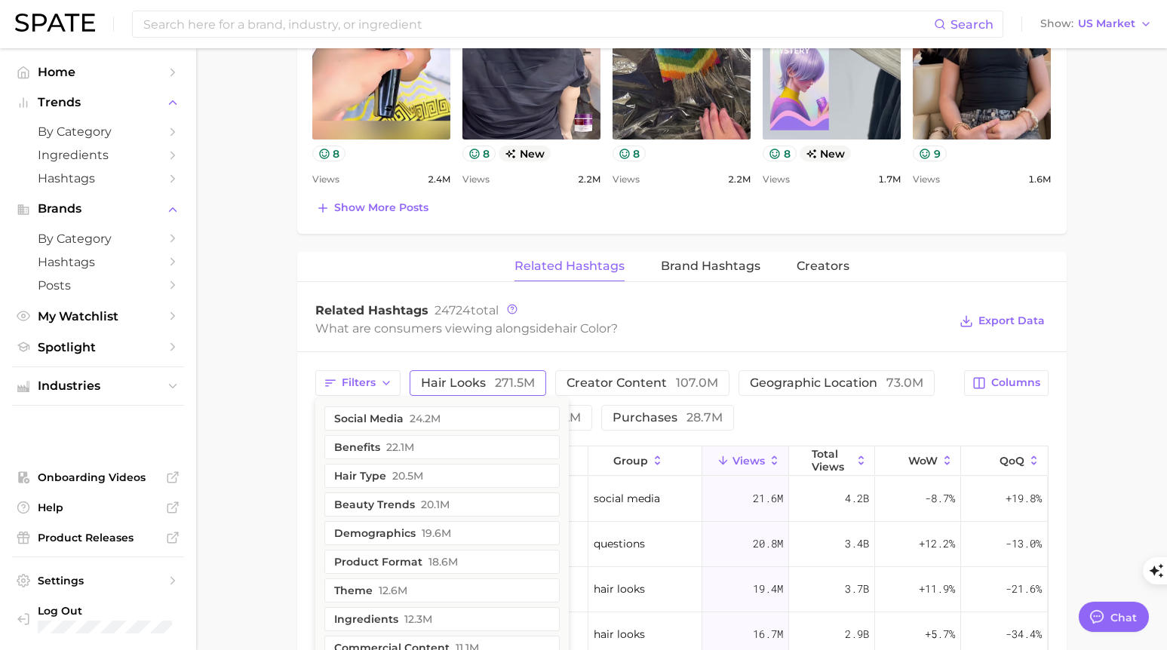
scroll to position [1001, 0]
click at [404, 480] on span "20.5m" at bounding box center [407, 477] width 31 height 12
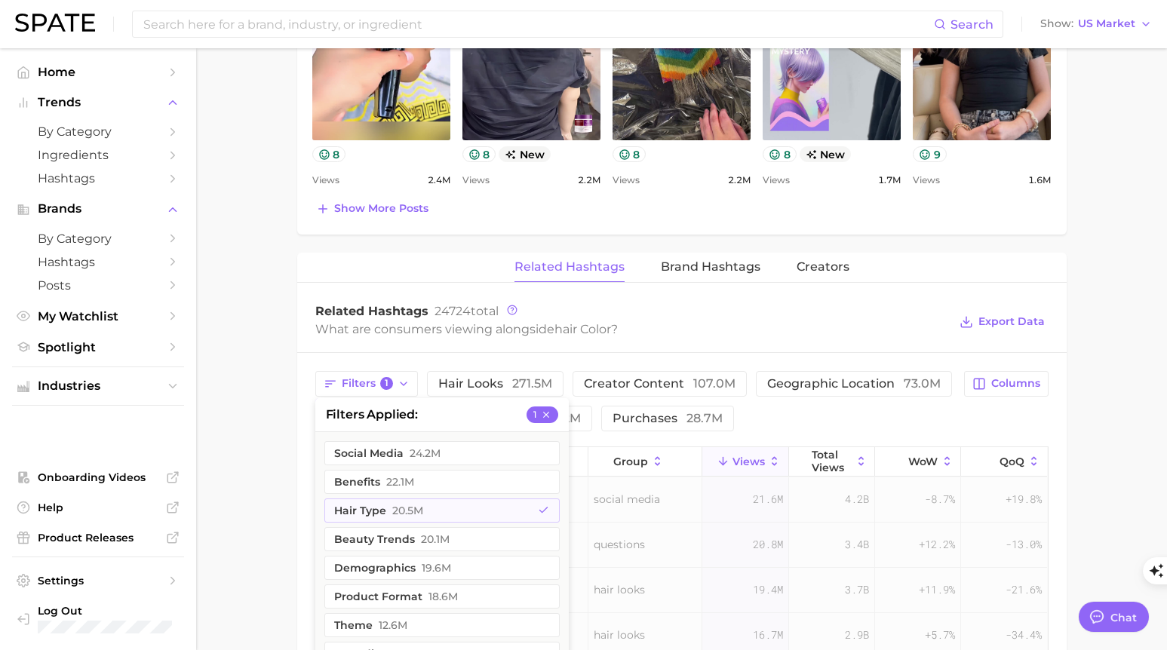
click at [1127, 344] on main "1. hair 2. hair looks 3. hair color looks 4. hair color Overview Google TikTok …" at bounding box center [681, 118] width 971 height 2143
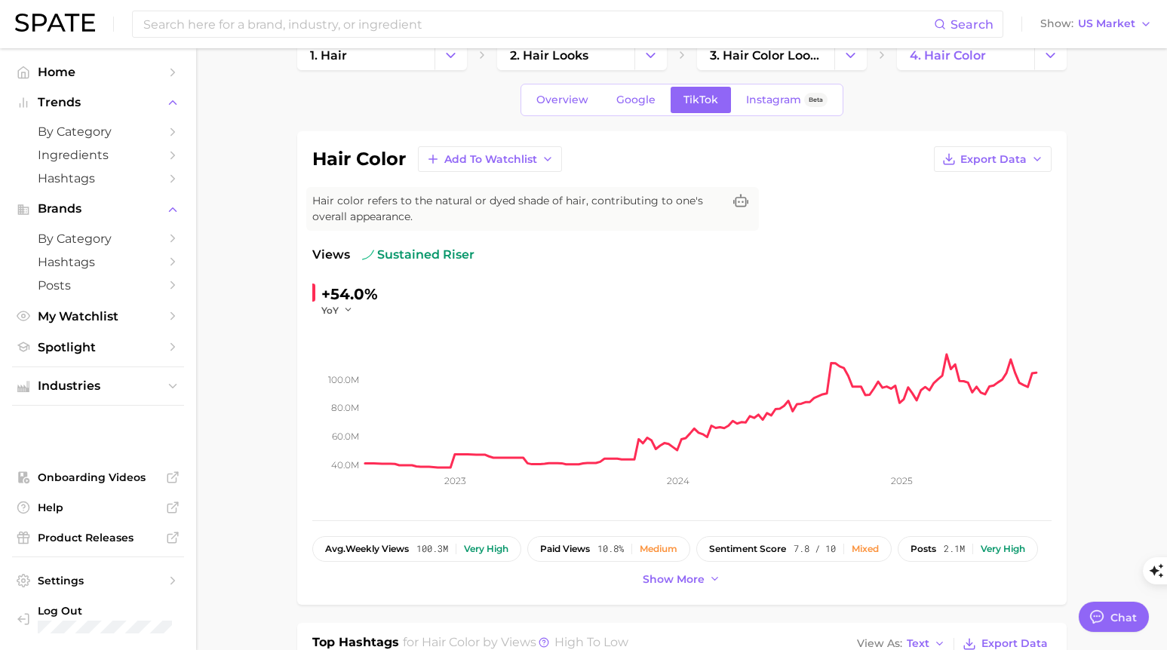
scroll to position [0, 0]
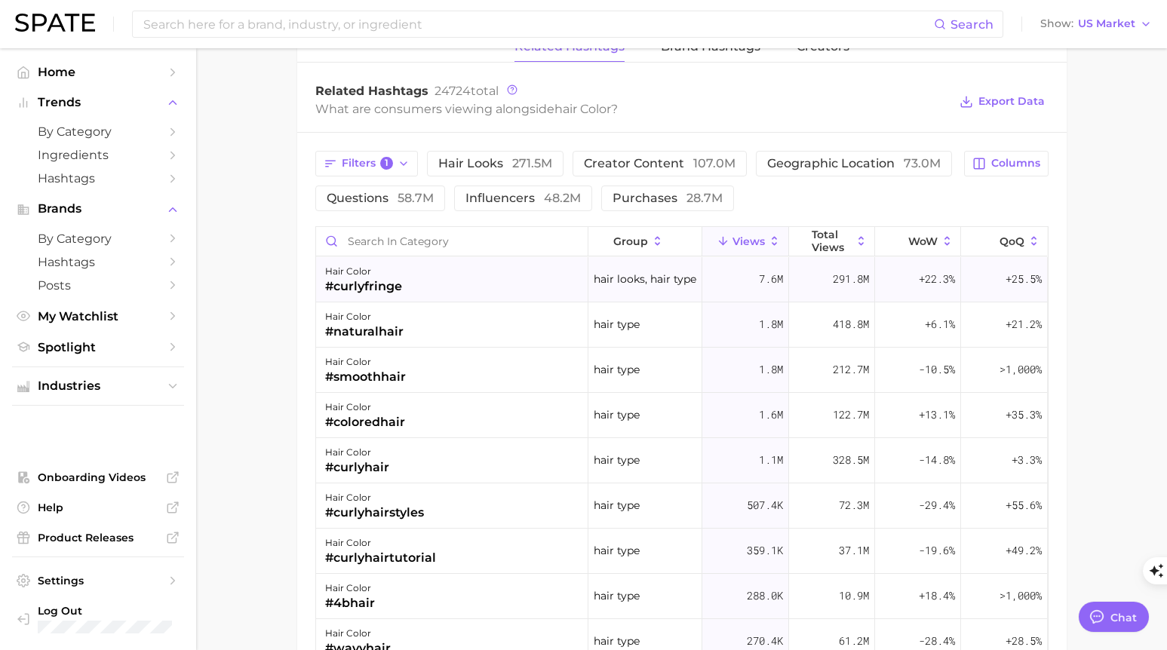
click at [422, 277] on div "hair color #curlyfringe" at bounding box center [452, 279] width 272 height 45
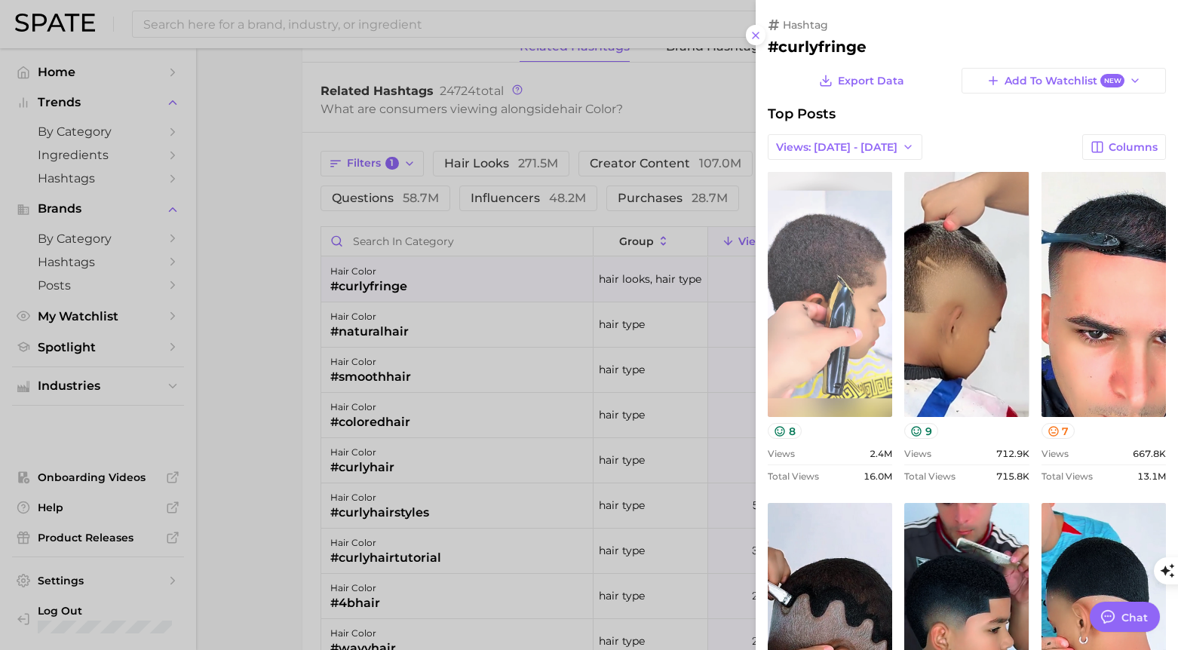
click at [857, 213] on link "view post on TikTok" at bounding box center [830, 294] width 124 height 245
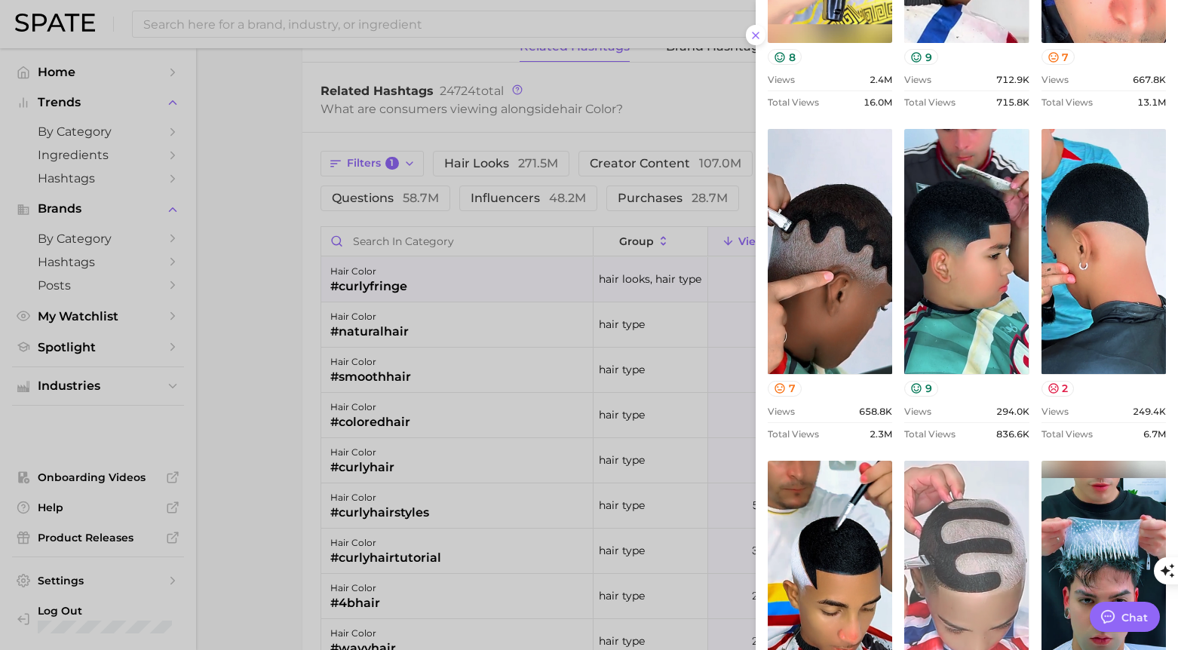
scroll to position [543, 0]
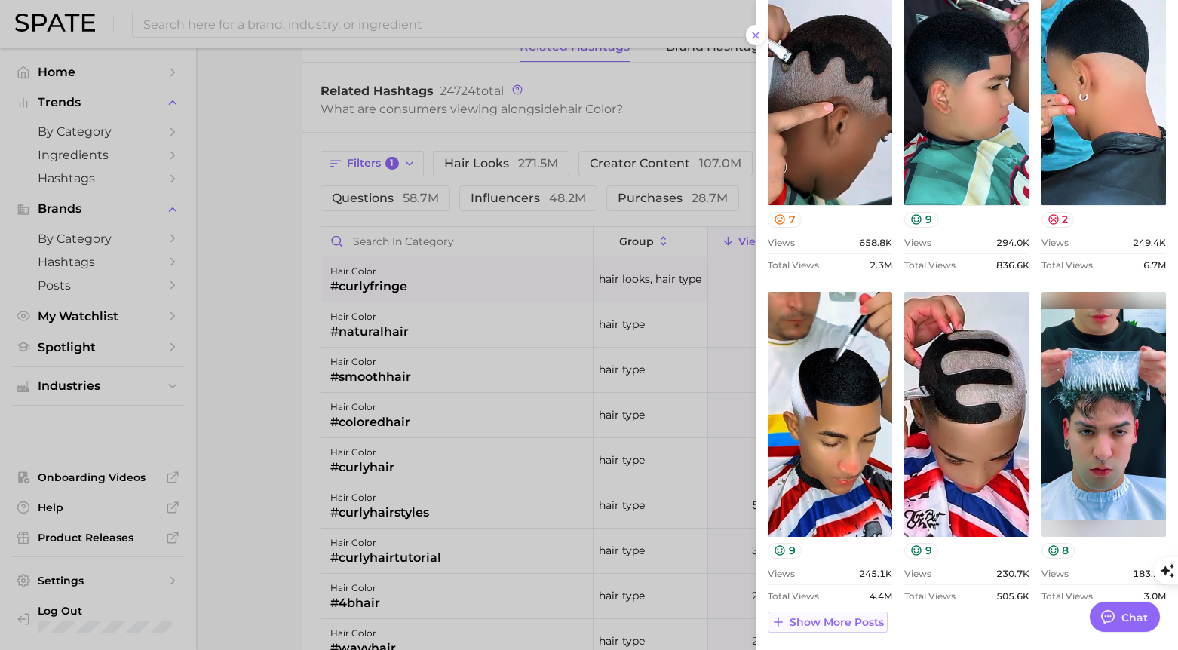
click at [872, 619] on span "Show more posts" at bounding box center [837, 622] width 94 height 13
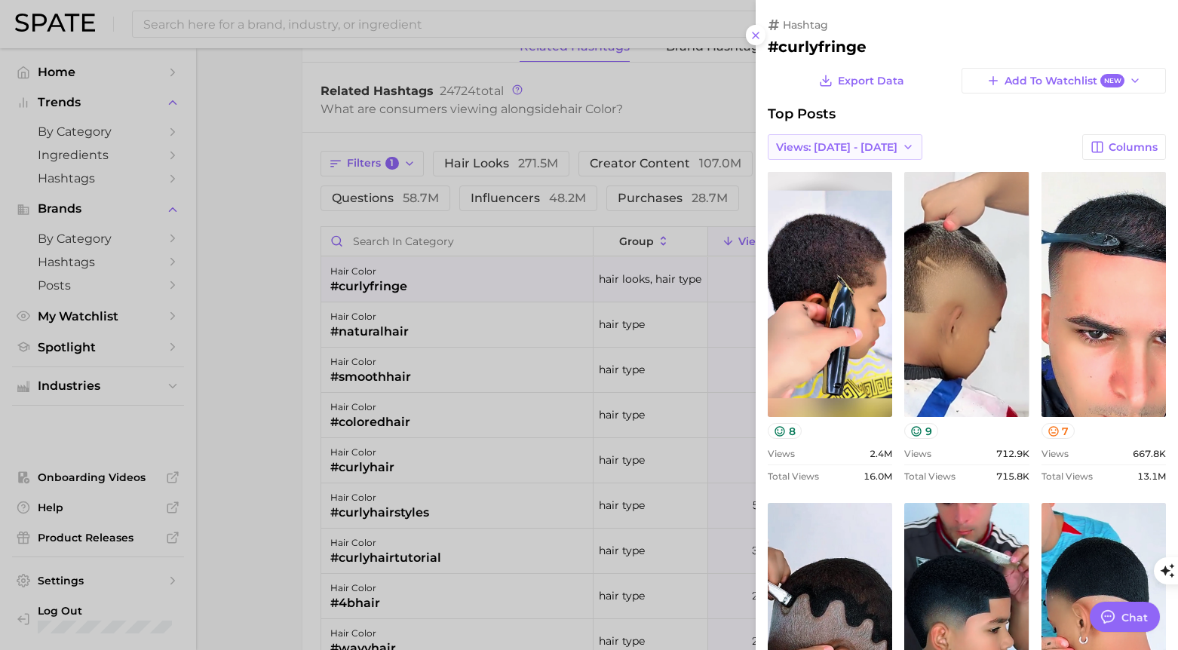
click at [863, 143] on span "Views: [DATE] - [DATE]" at bounding box center [836, 147] width 121 height 13
click at [837, 207] on button "Total Views" at bounding box center [851, 202] width 166 height 27
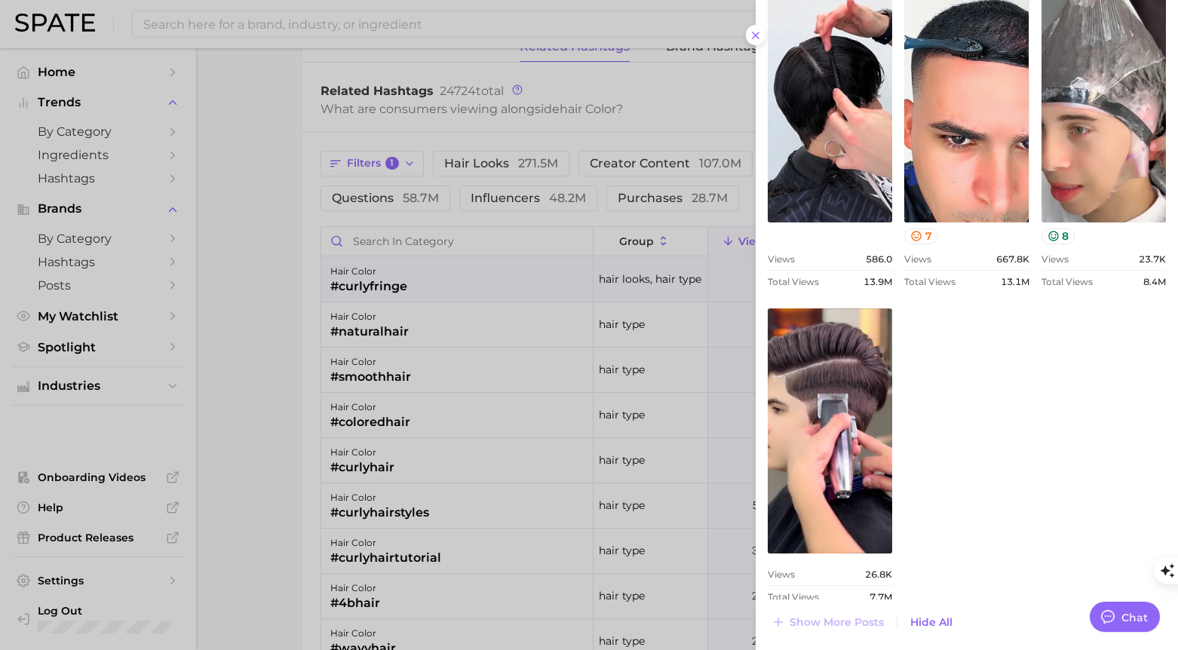
click at [244, 322] on div at bounding box center [589, 325] width 1178 height 650
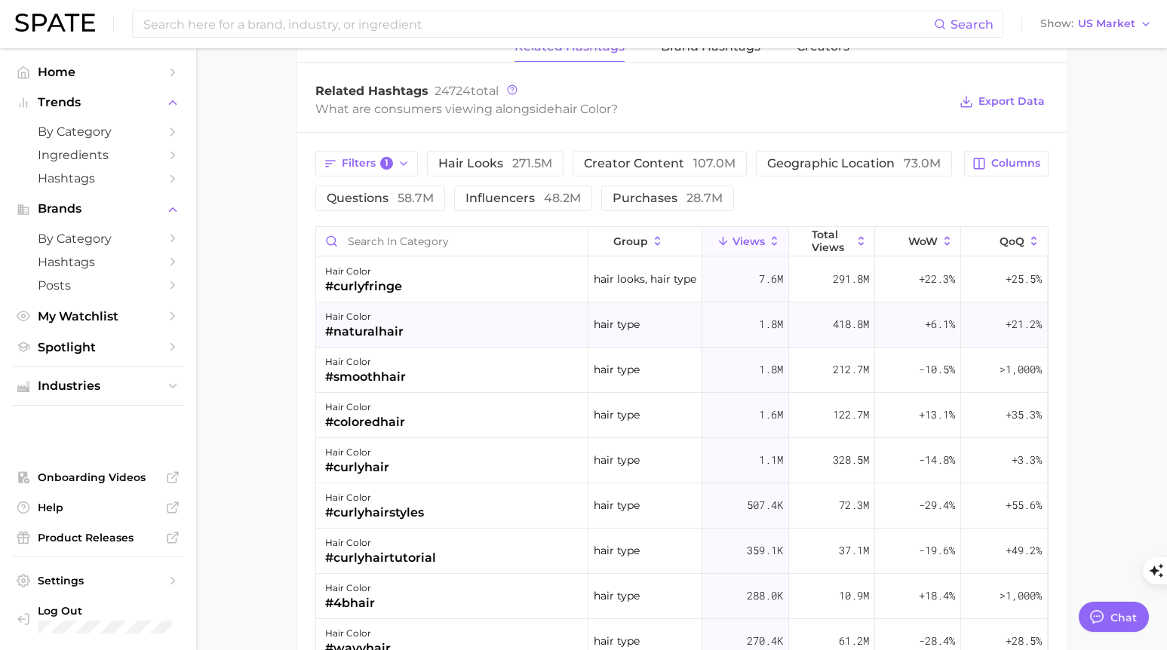
click at [380, 334] on div "#naturalhair" at bounding box center [364, 332] width 78 height 18
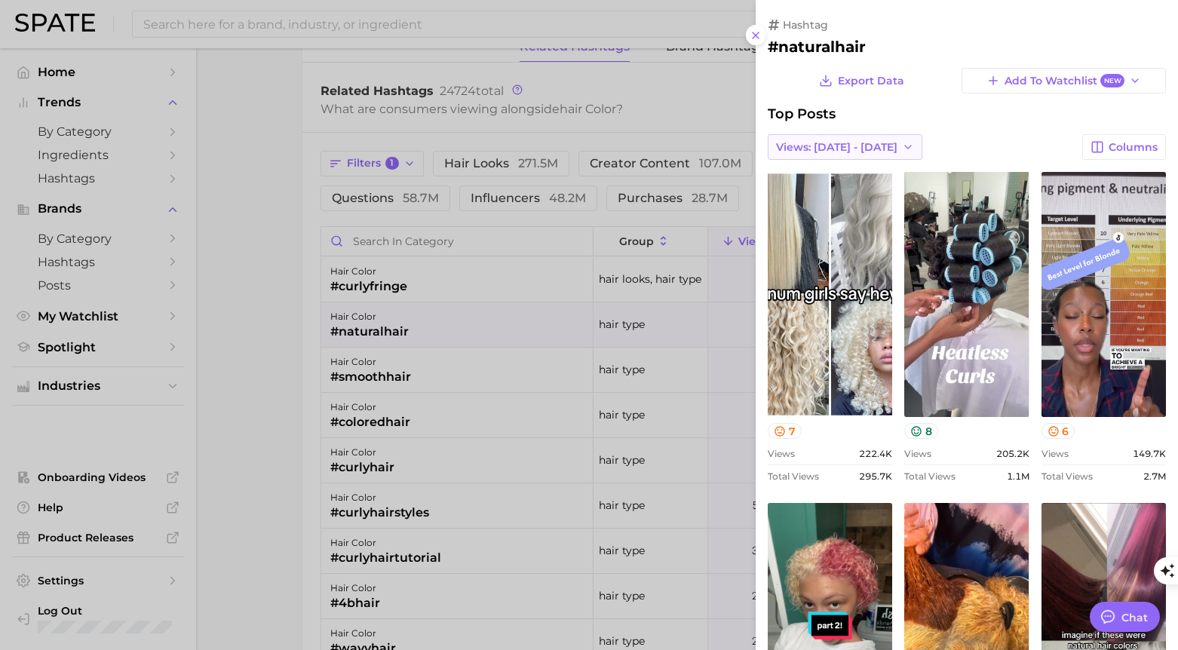
click at [902, 148] on icon "button" at bounding box center [908, 147] width 12 height 12
click at [857, 201] on button "Total Views" at bounding box center [851, 202] width 166 height 27
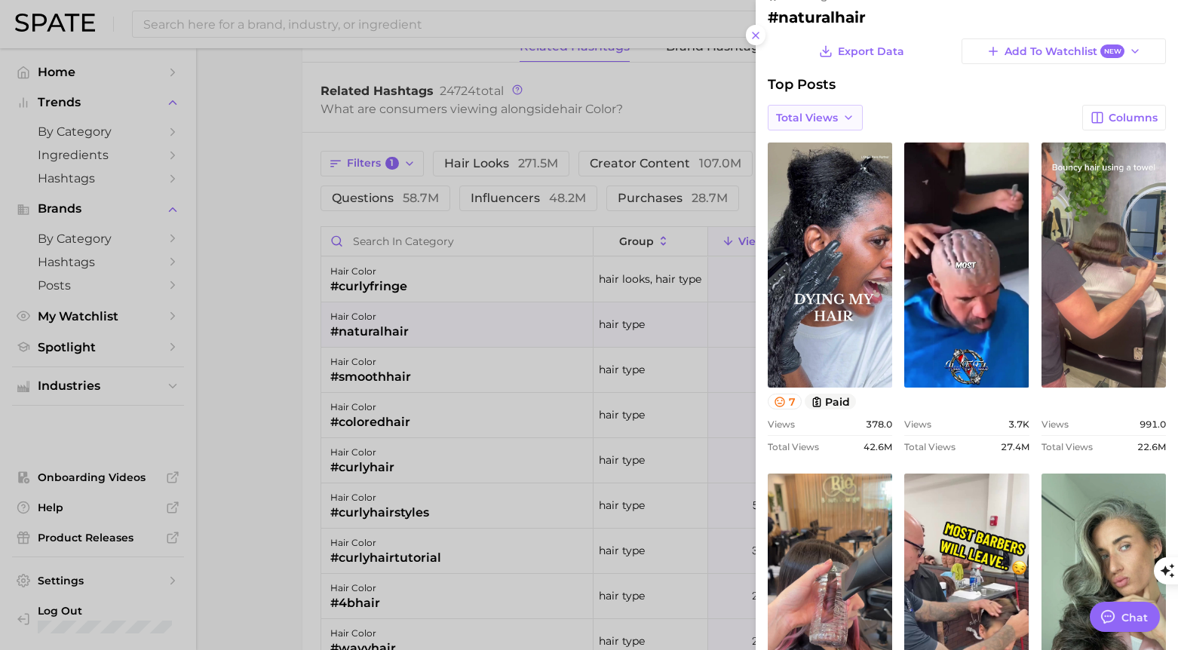
click at [836, 123] on span "Total Views" at bounding box center [807, 118] width 62 height 13
click at [836, 146] on span "Views: [DATE] - [DATE]" at bounding box center [835, 146] width 121 height 13
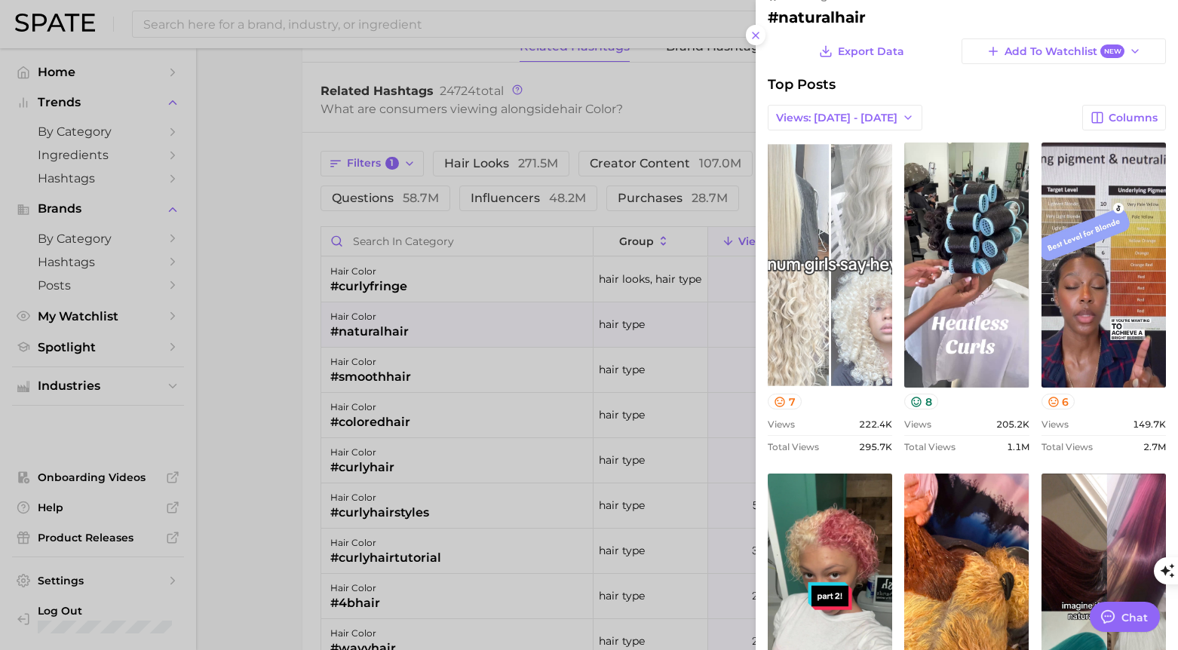
click at [838, 345] on link "view post on TikTok" at bounding box center [830, 265] width 124 height 245
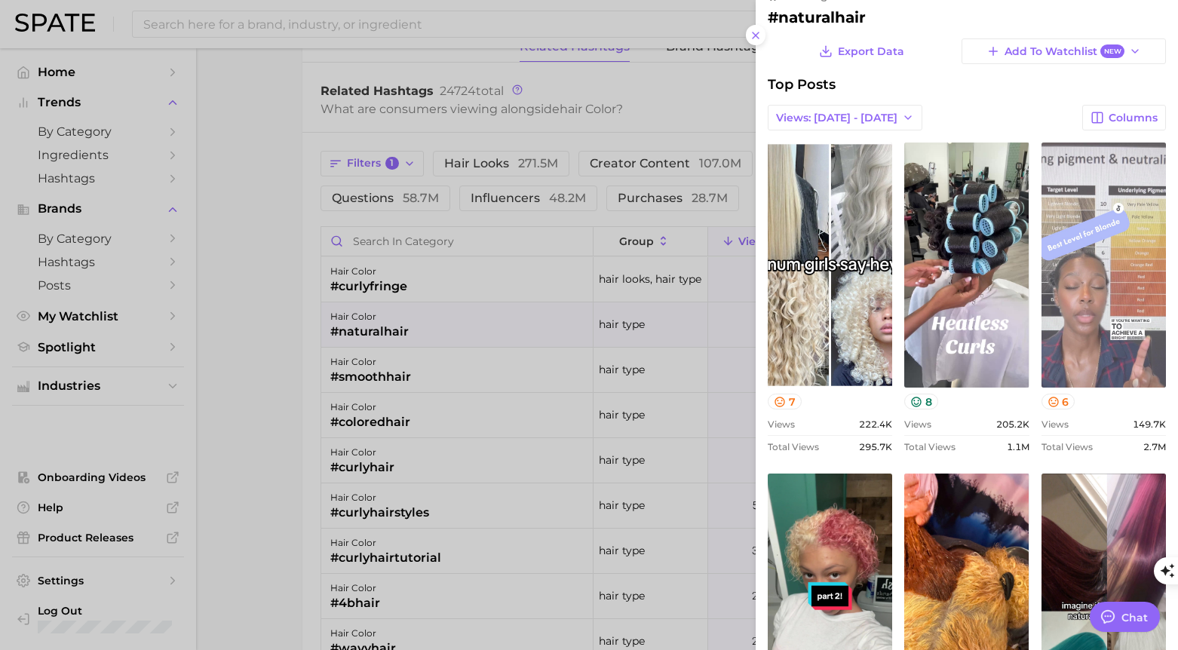
click at [1132, 363] on link "view post on TikTok" at bounding box center [1103, 265] width 124 height 245
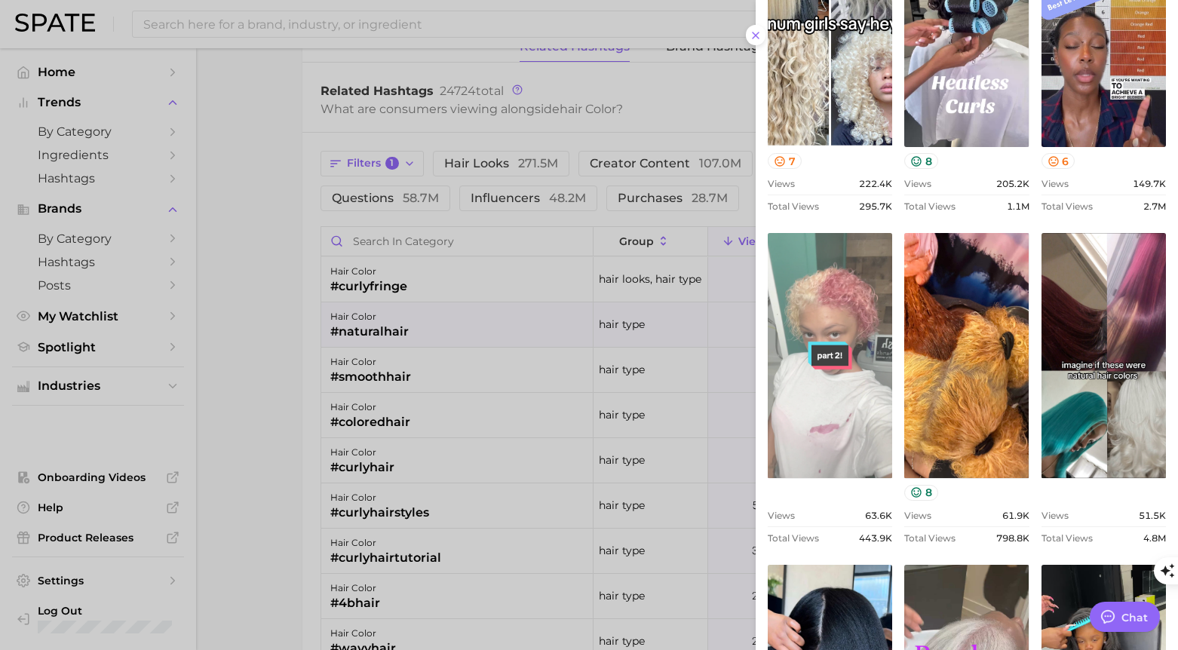
click at [829, 424] on link "view post on TikTok" at bounding box center [830, 355] width 124 height 245
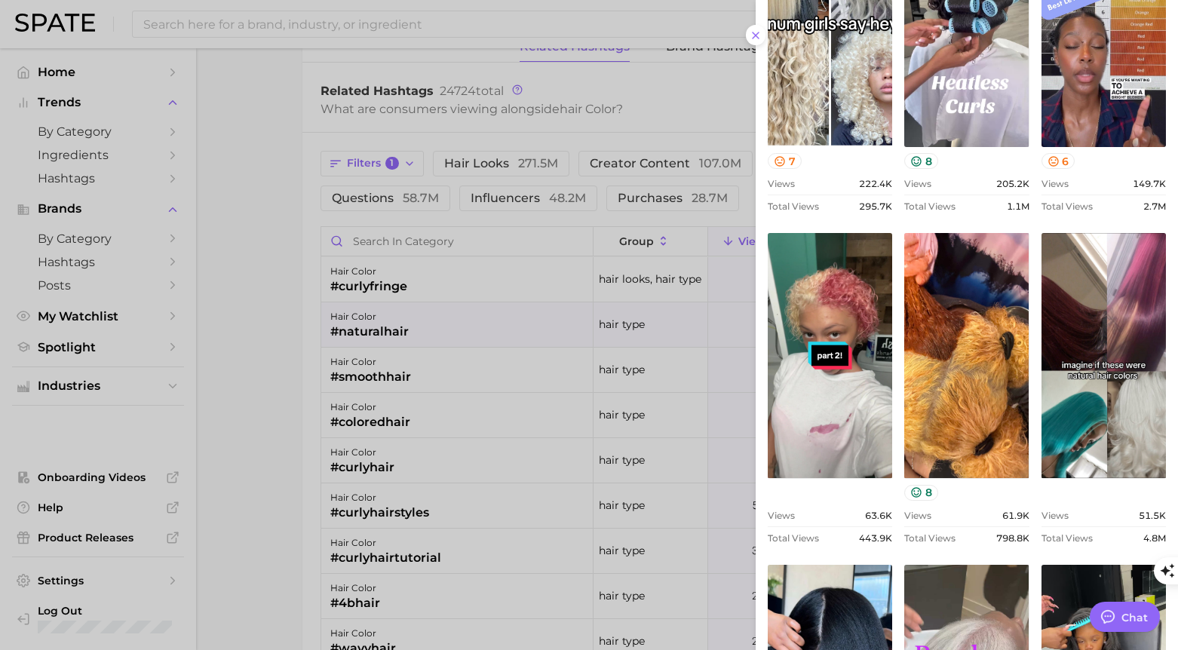
click at [258, 409] on div at bounding box center [589, 325] width 1178 height 650
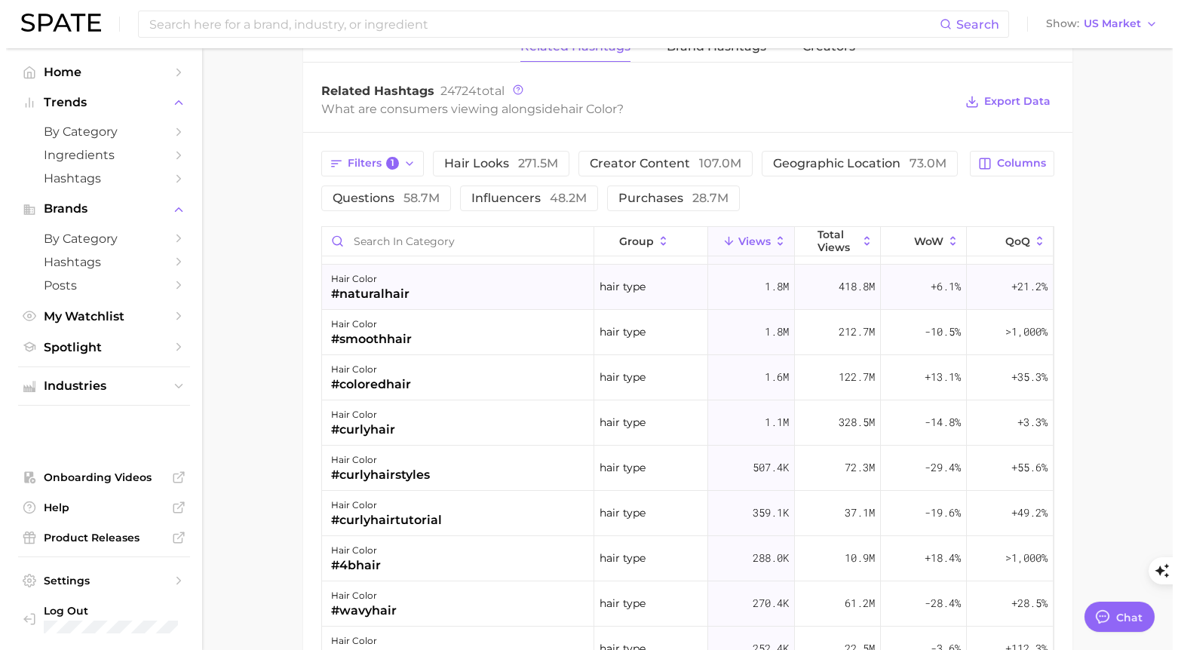
scroll to position [38, 0]
click at [352, 422] on div "#curlyhair" at bounding box center [357, 429] width 64 height 18
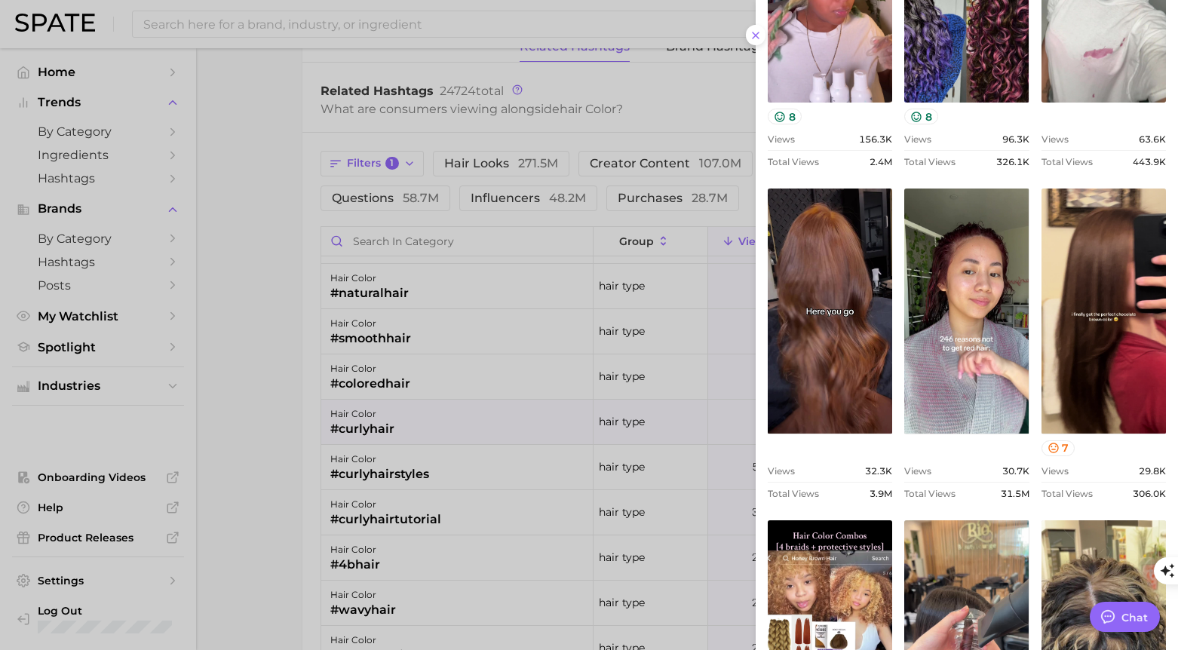
scroll to position [0, 0]
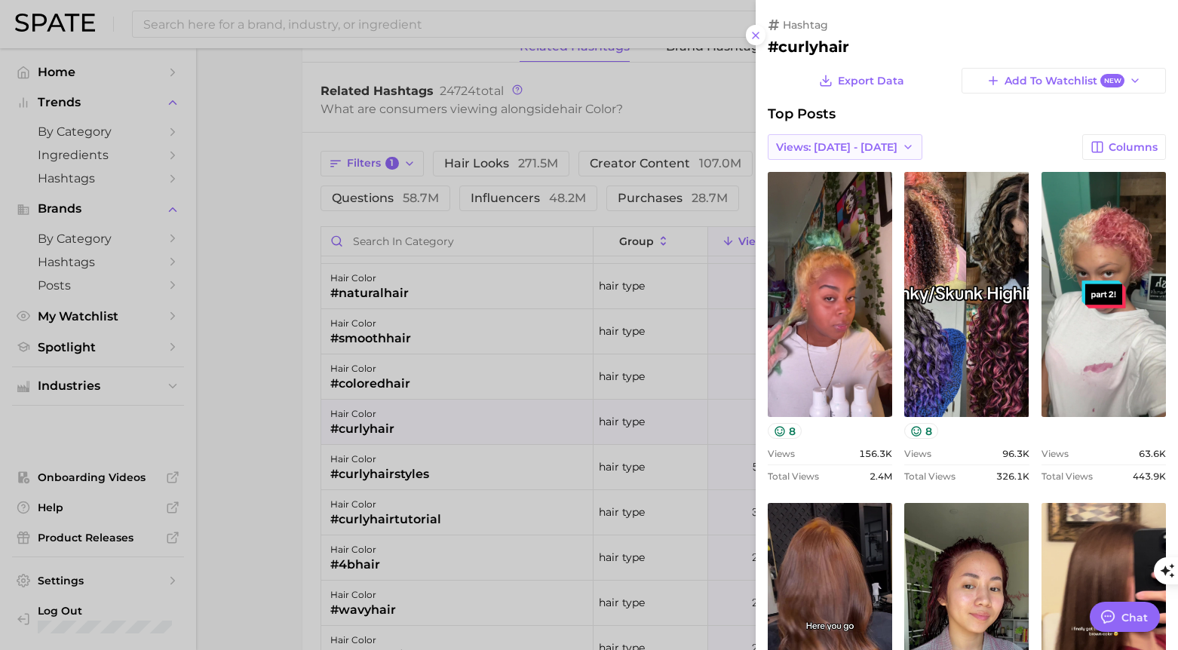
click at [859, 152] on span "Views: [DATE] - [DATE]" at bounding box center [836, 147] width 121 height 13
click at [845, 194] on button "Total Views" at bounding box center [851, 202] width 166 height 27
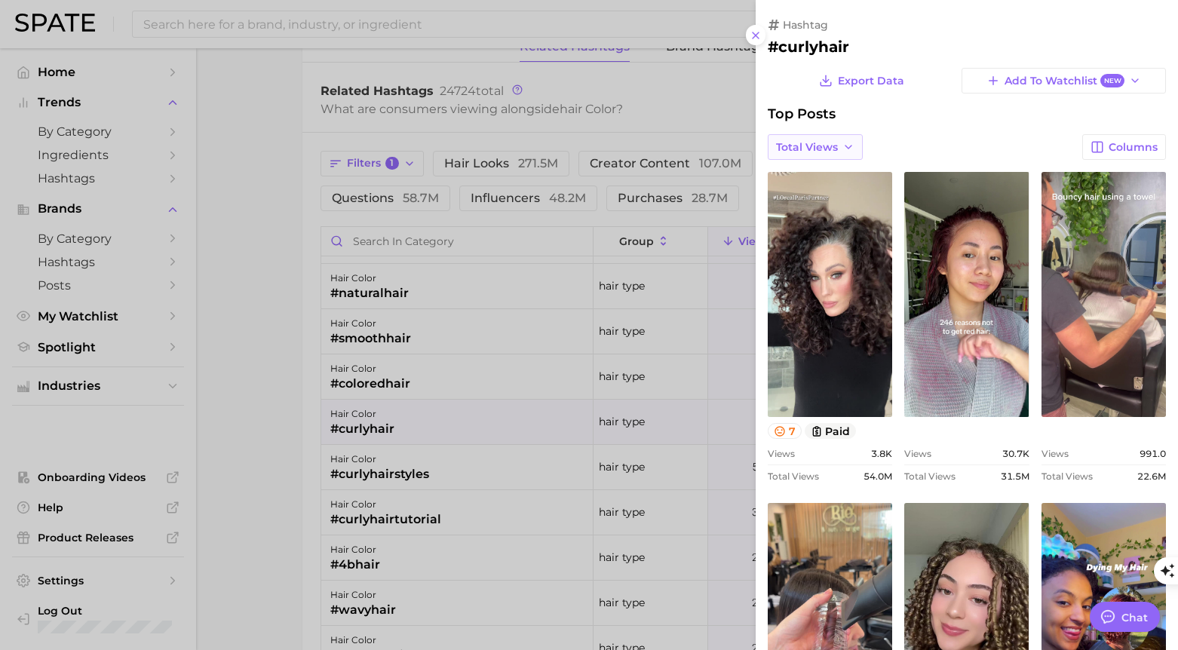
click at [827, 148] on span "Total Views" at bounding box center [807, 147] width 62 height 13
click at [838, 173] on span "Views: [DATE] - [DATE]" at bounding box center [835, 175] width 121 height 13
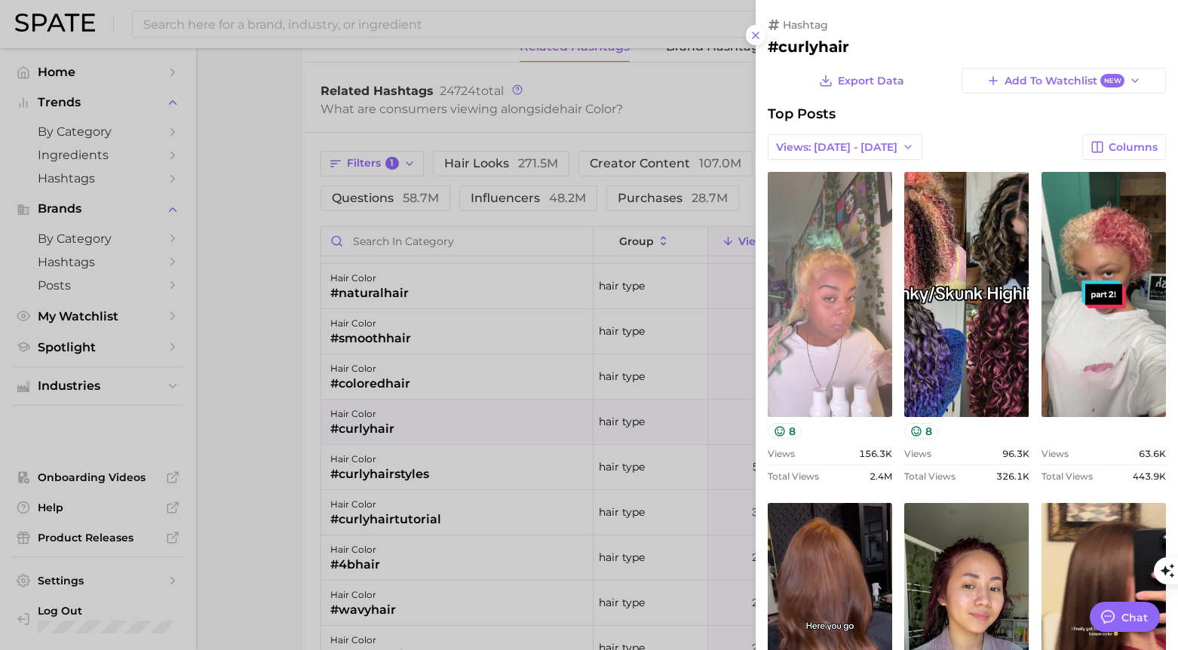
click at [830, 380] on link "view post on TikTok" at bounding box center [830, 294] width 124 height 245
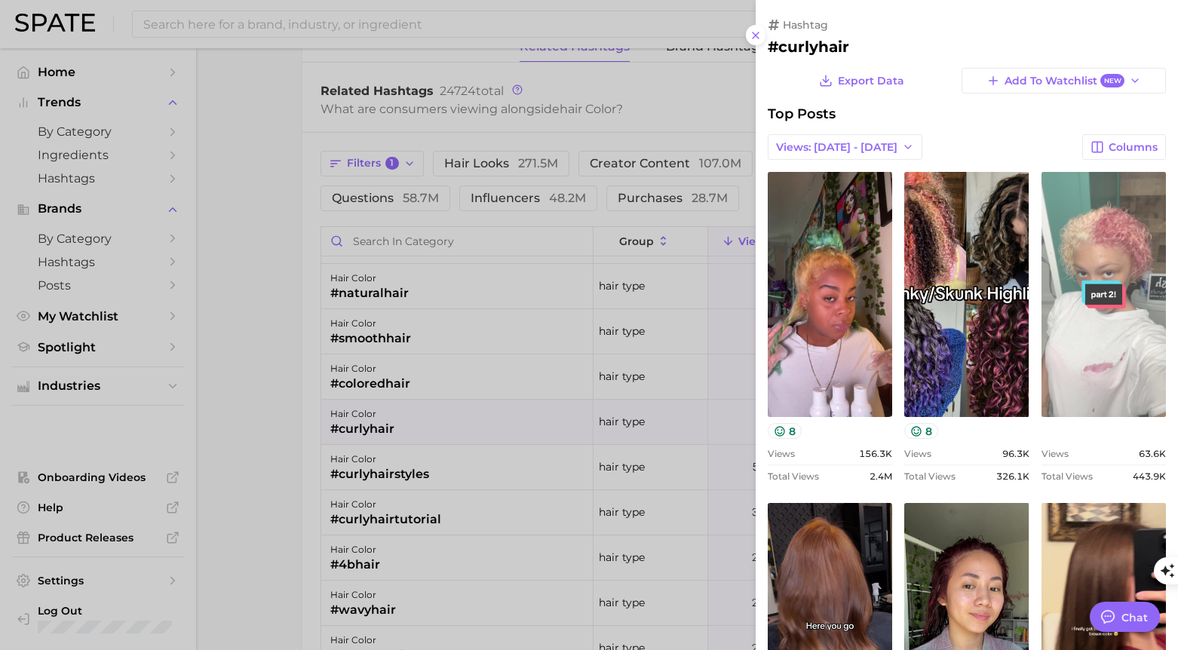
click at [1080, 351] on link "view post on TikTok" at bounding box center [1103, 294] width 124 height 245
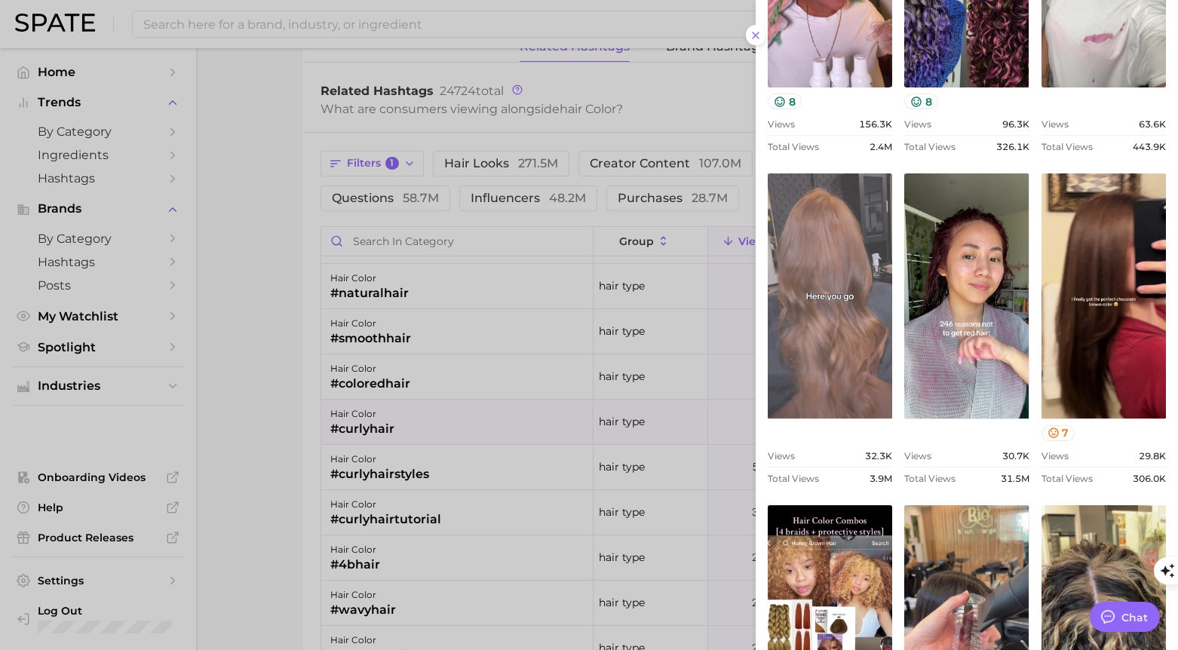
click at [830, 379] on link "view post on TikTok" at bounding box center [830, 295] width 124 height 245
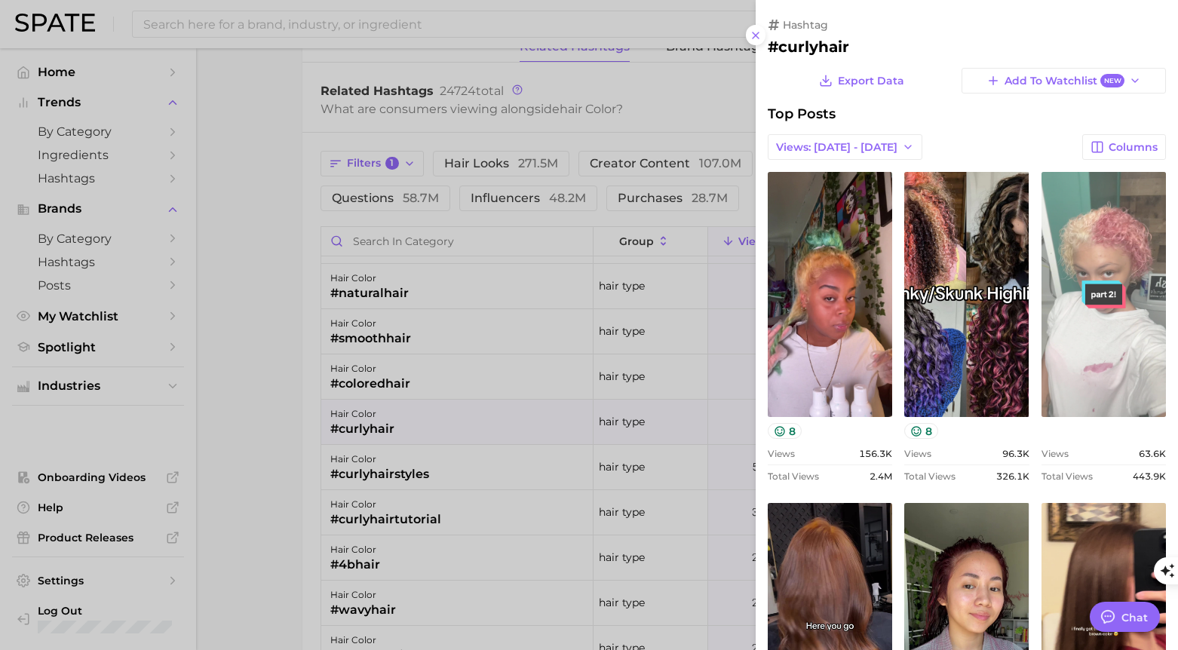
scroll to position [543, 0]
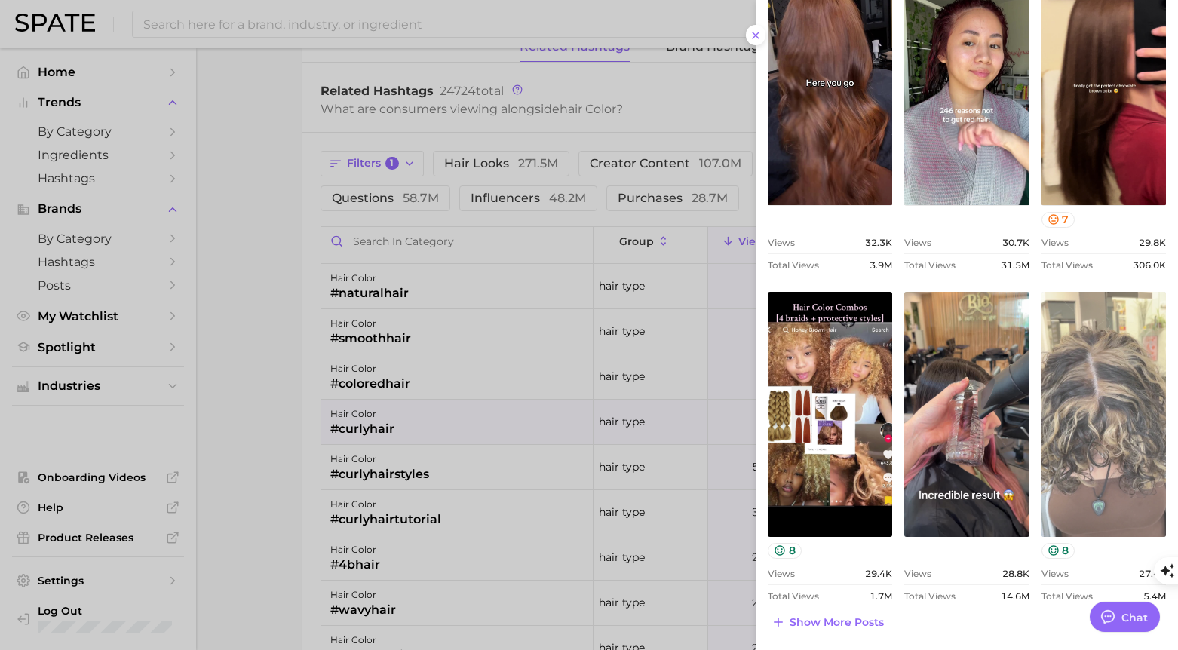
click at [1089, 428] on link "view post on TikTok" at bounding box center [1103, 414] width 124 height 245
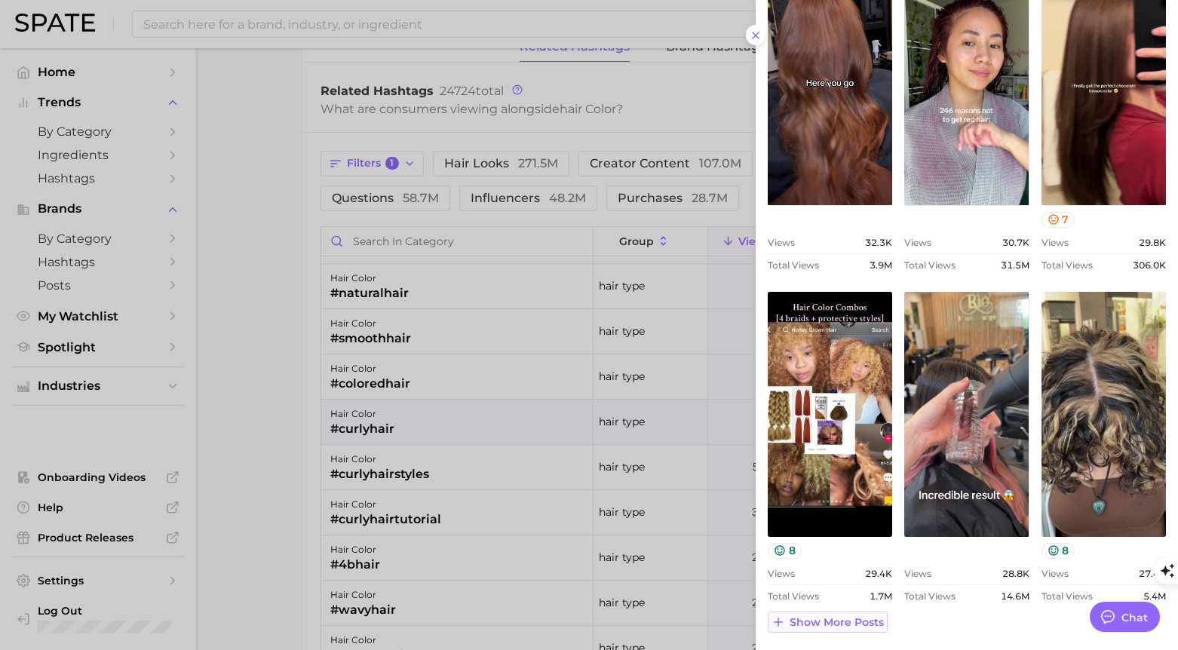
click at [833, 626] on span "Show more posts" at bounding box center [837, 622] width 94 height 13
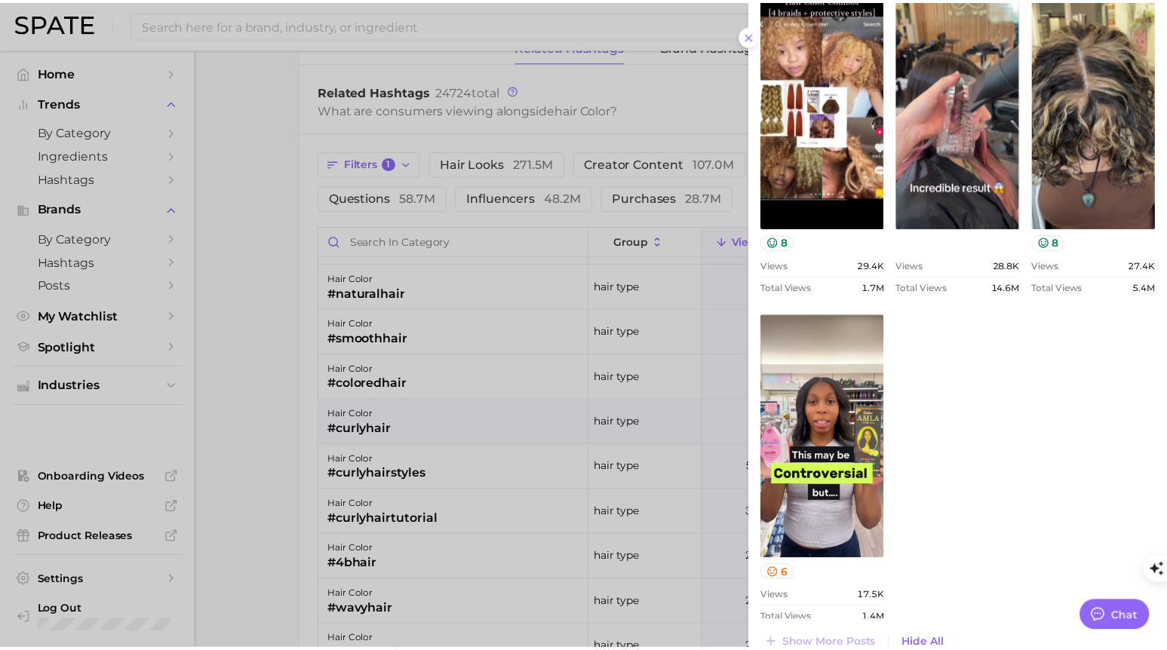
scroll to position [873, 0]
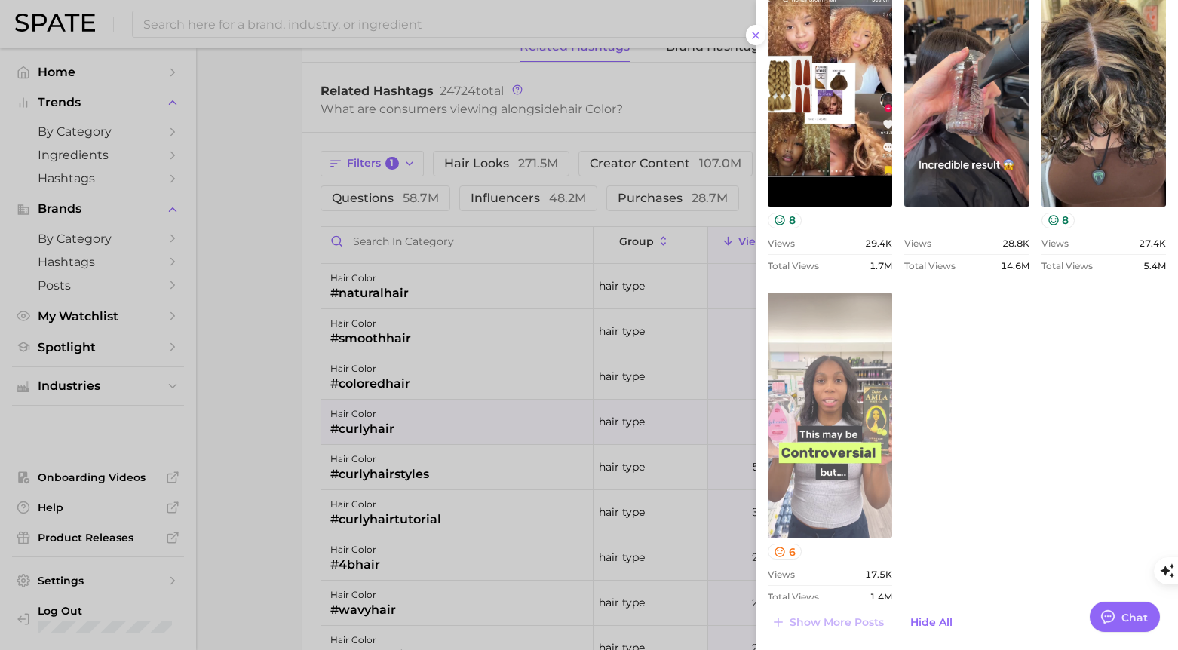
click at [822, 411] on link "view post on TikTok" at bounding box center [830, 415] width 124 height 245
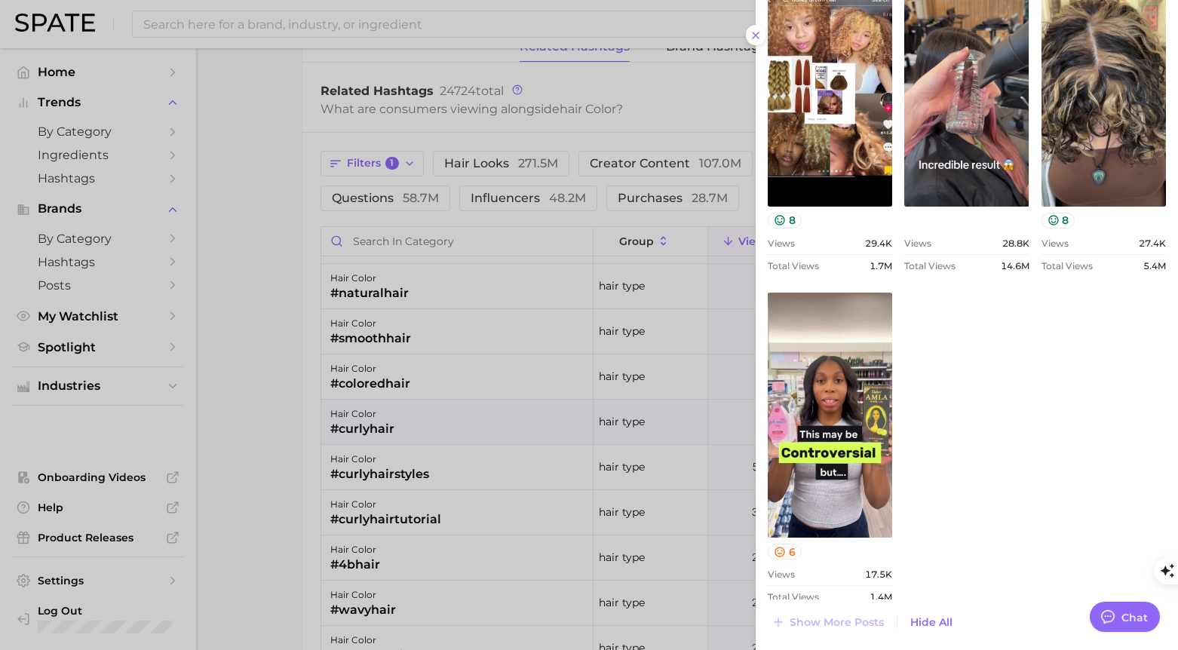
click at [278, 369] on div at bounding box center [589, 325] width 1178 height 650
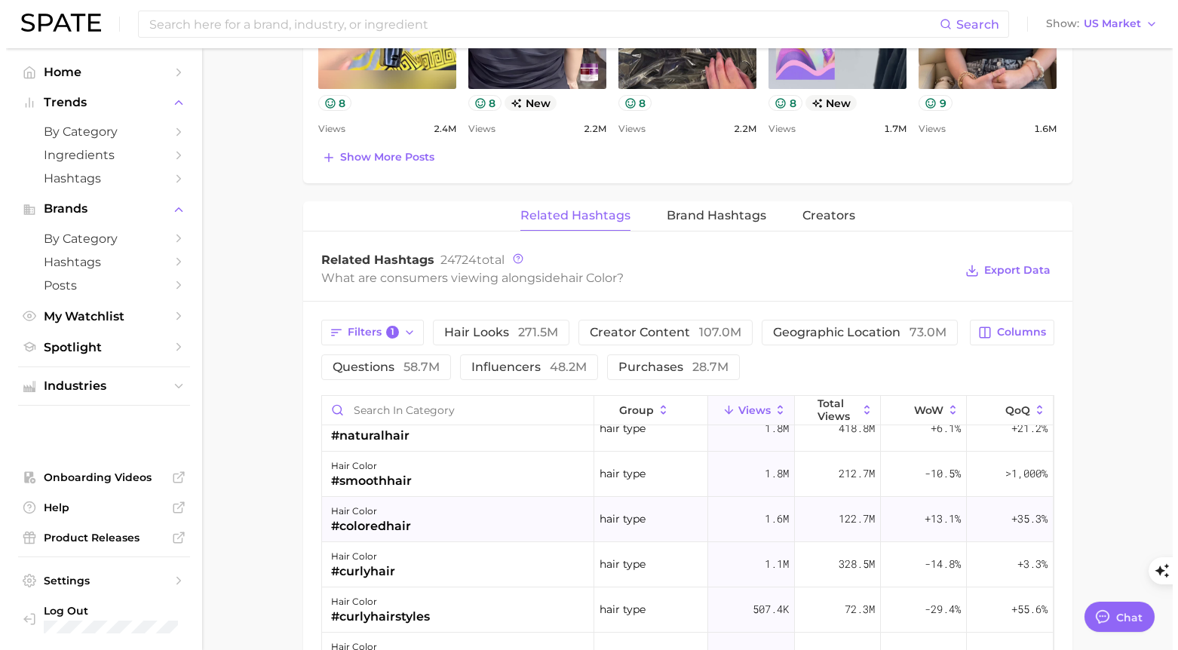
scroll to position [79, 0]
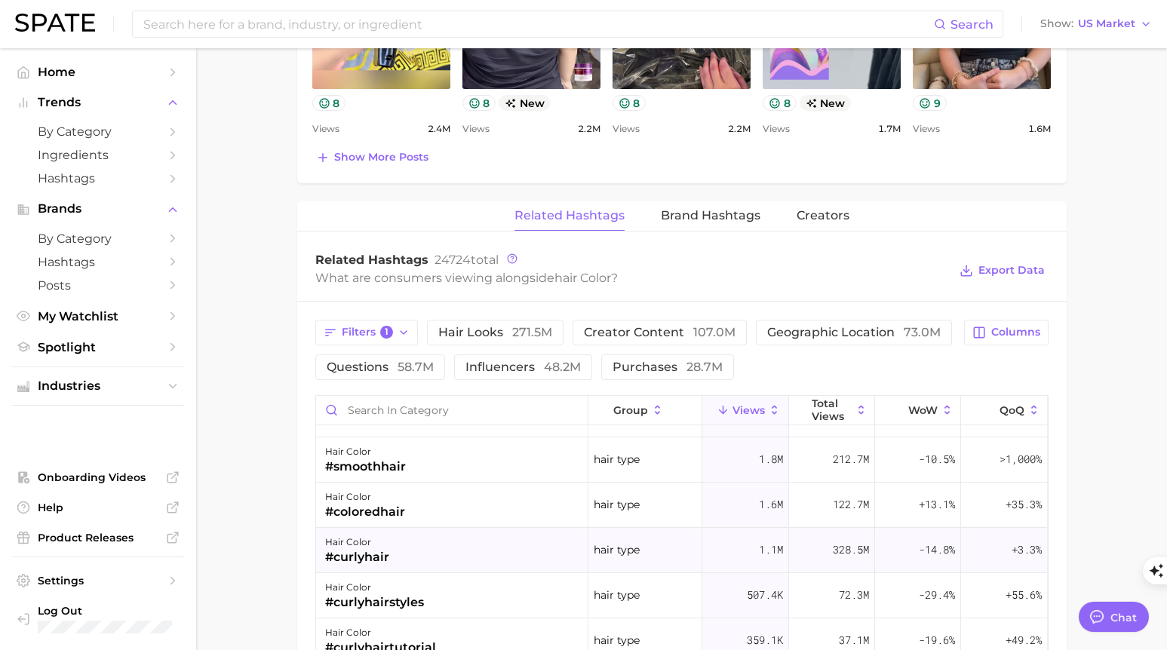
click at [375, 556] on div "#curlyhair" at bounding box center [357, 557] width 64 height 18
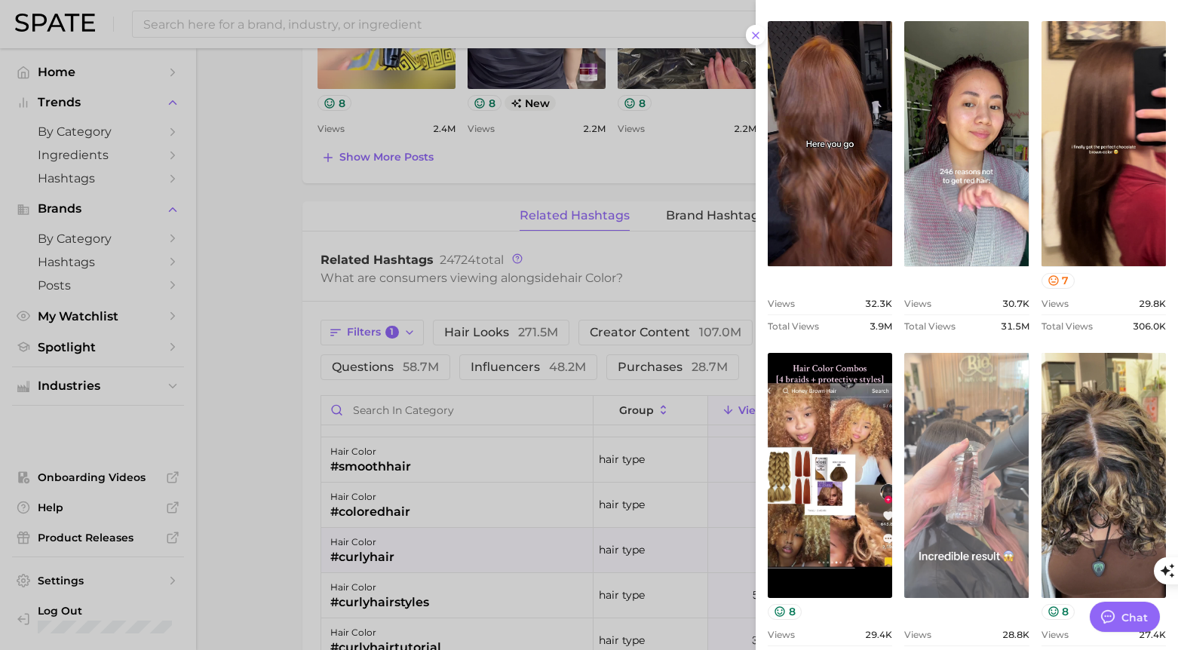
scroll to position [543, 0]
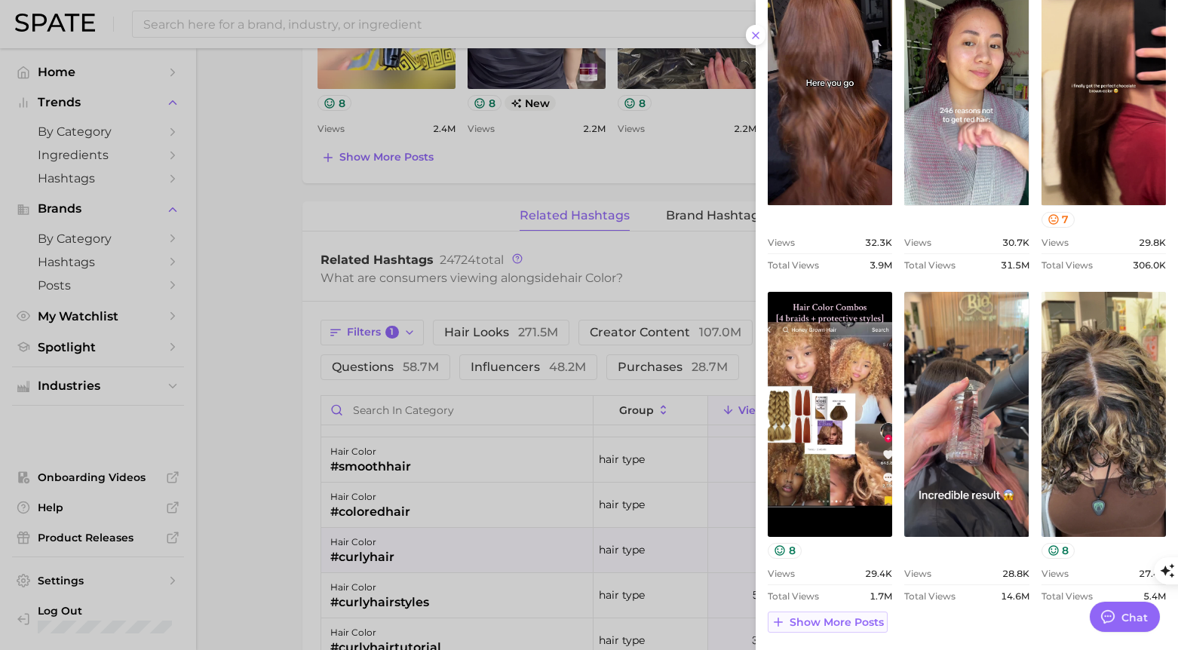
click at [856, 630] on div "hashtag #curlyhair Export Data Add to Watchlist New Top Posts Views: [DATE] - […" at bounding box center [967, 54] width 422 height 1194
click at [856, 627] on span "Show more posts" at bounding box center [837, 622] width 94 height 13
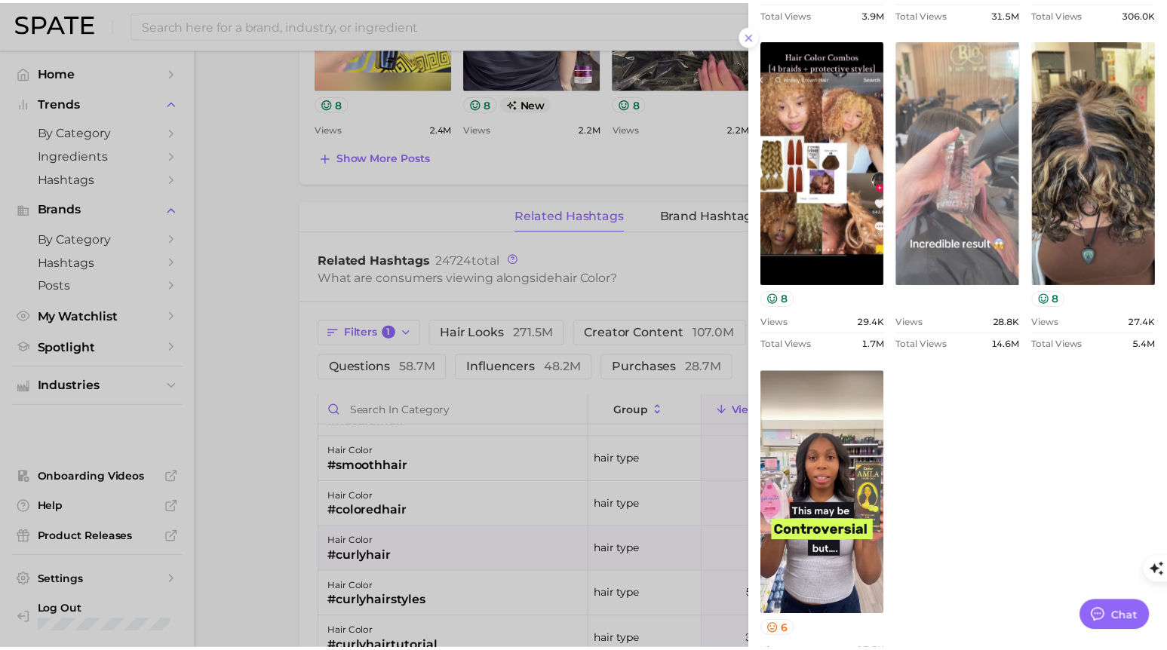
scroll to position [873, 0]
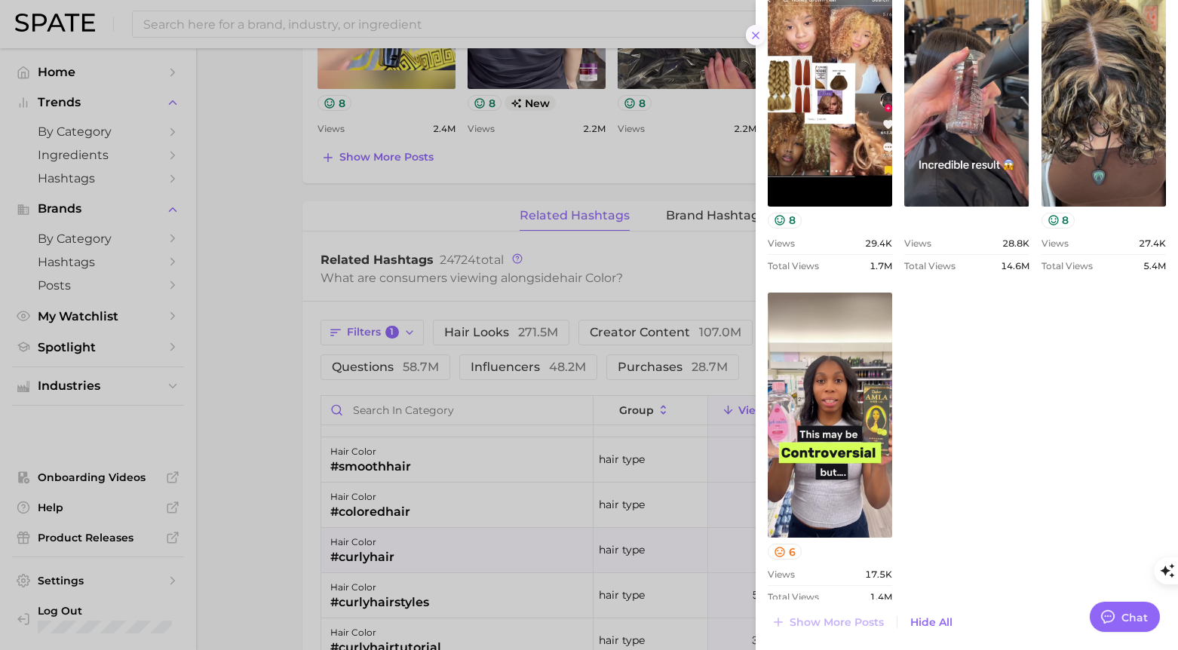
click at [759, 33] on icon at bounding box center [756, 35] width 12 height 12
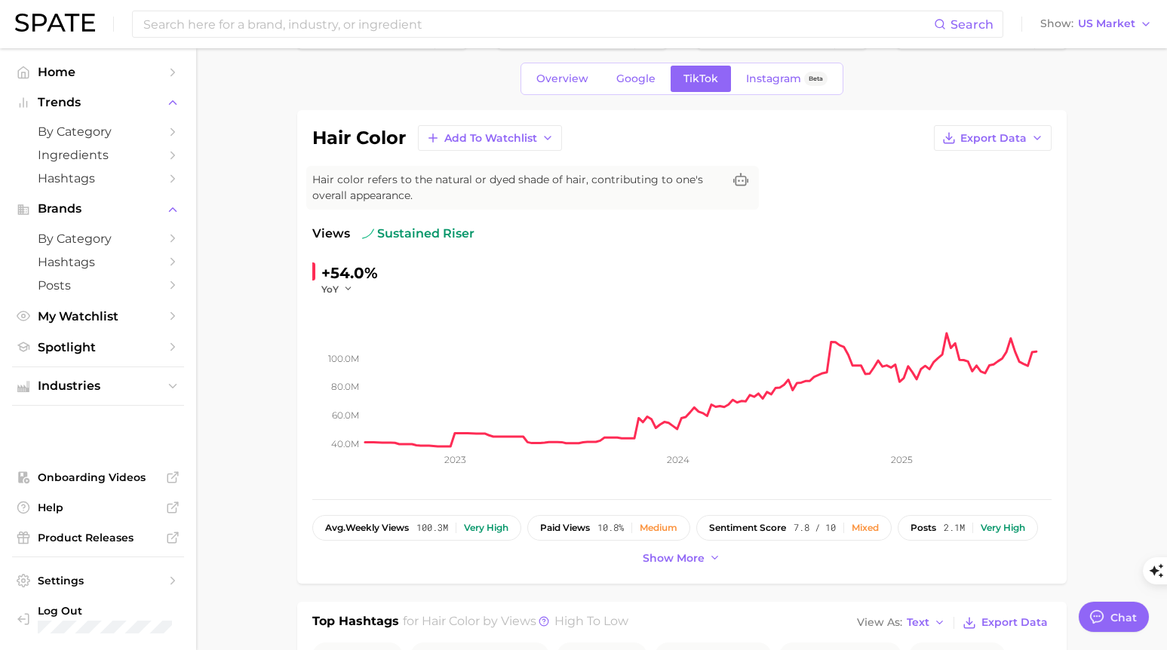
scroll to position [0, 0]
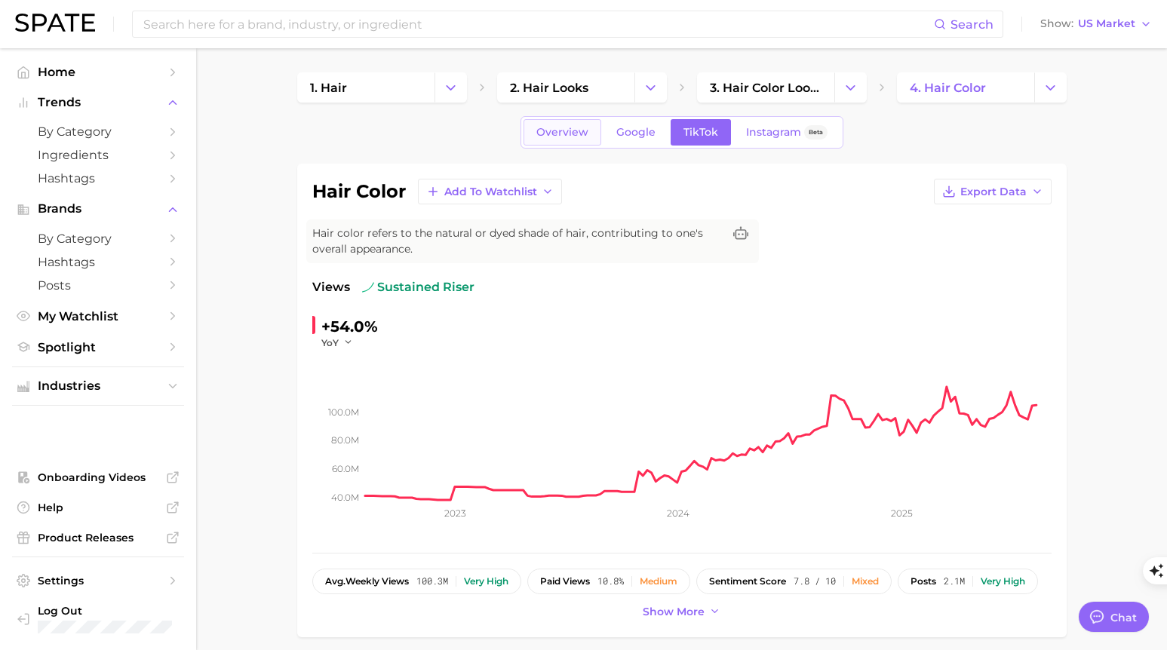
click at [563, 133] on span "Overview" at bounding box center [562, 132] width 52 height 13
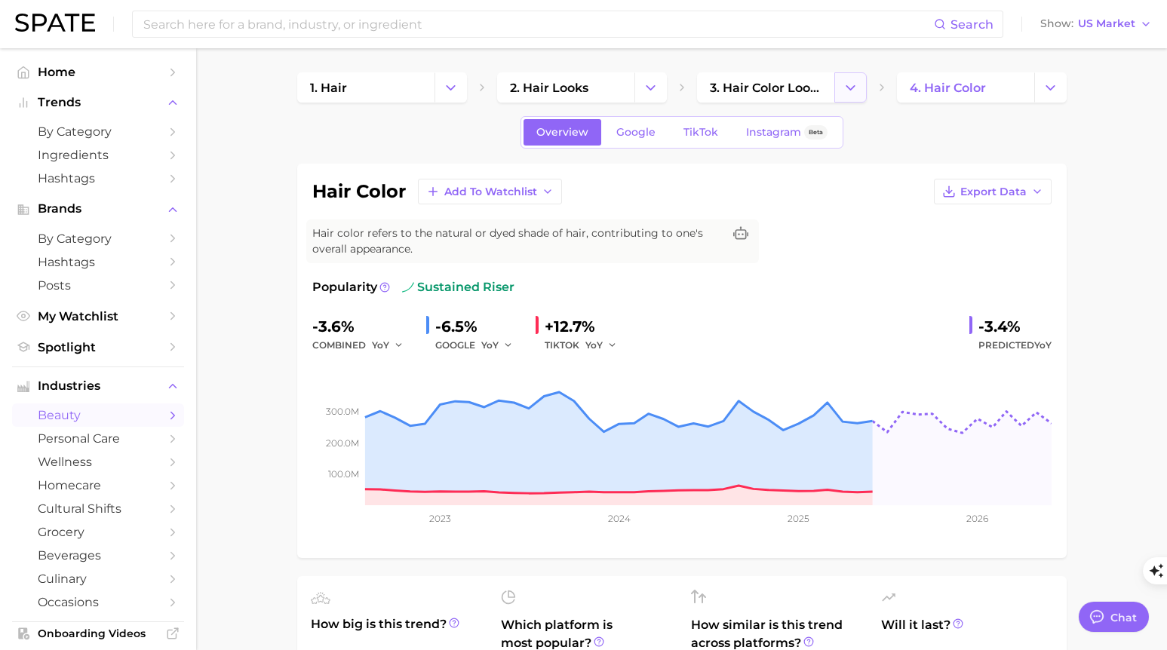
click at [852, 87] on polyline "Change Category" at bounding box center [850, 87] width 8 height 4
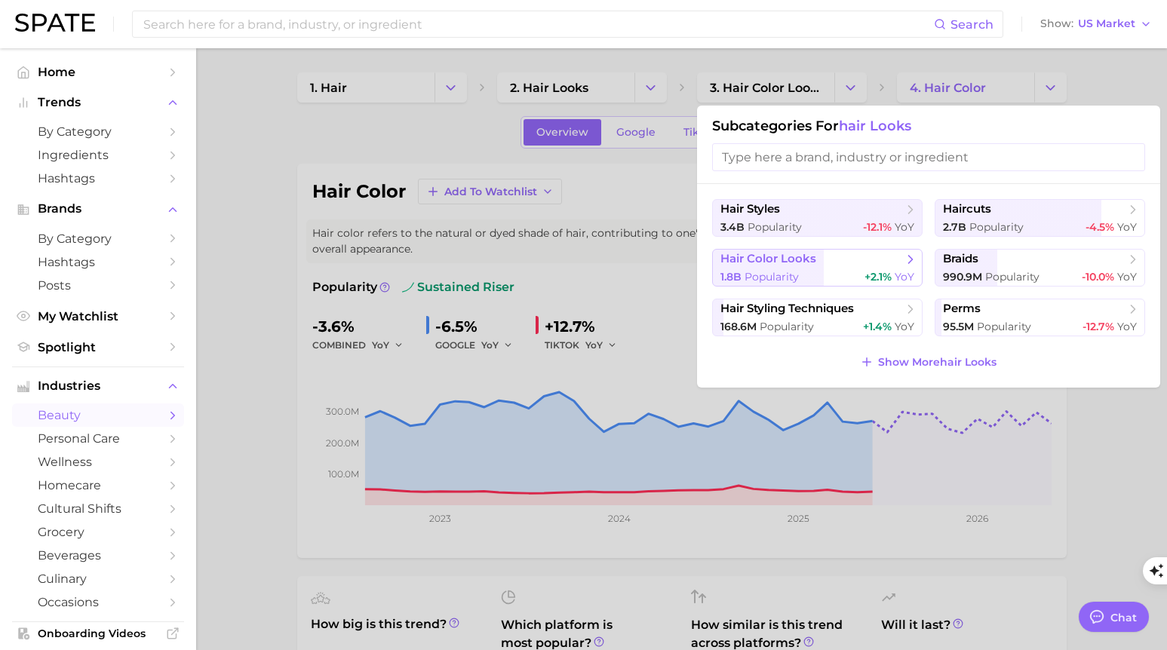
click at [900, 265] on span "hair color looks" at bounding box center [811, 259] width 183 height 15
type textarea "x"
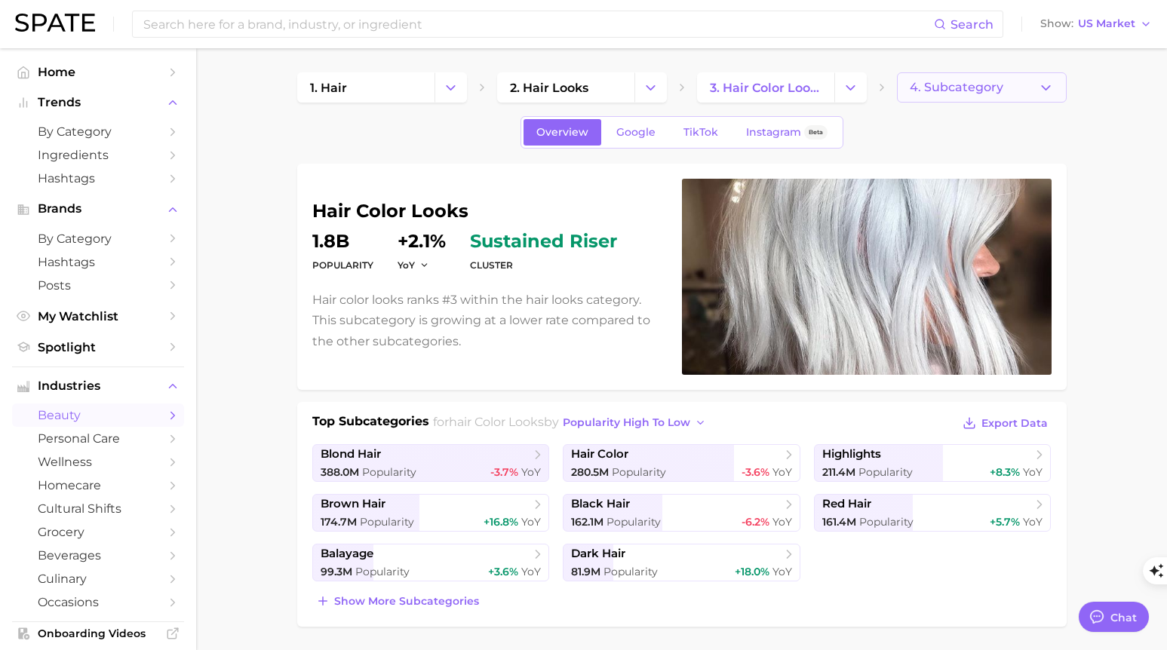
click at [1039, 90] on icon "button" at bounding box center [1046, 88] width 16 height 16
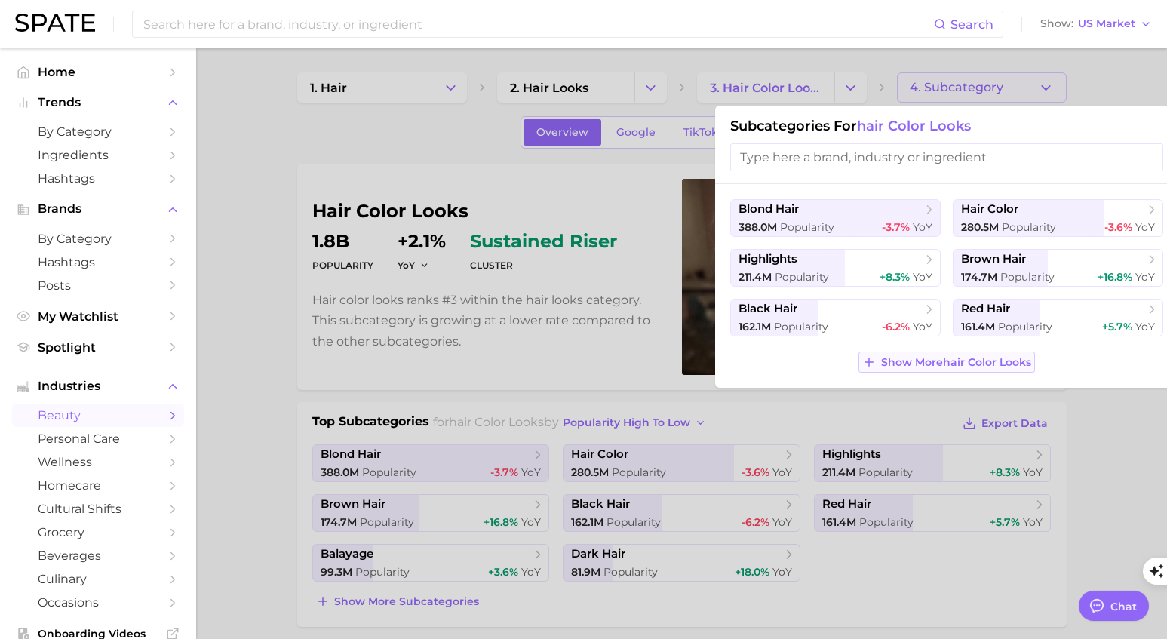
click at [952, 362] on span "Show More hair color looks" at bounding box center [956, 362] width 150 height 13
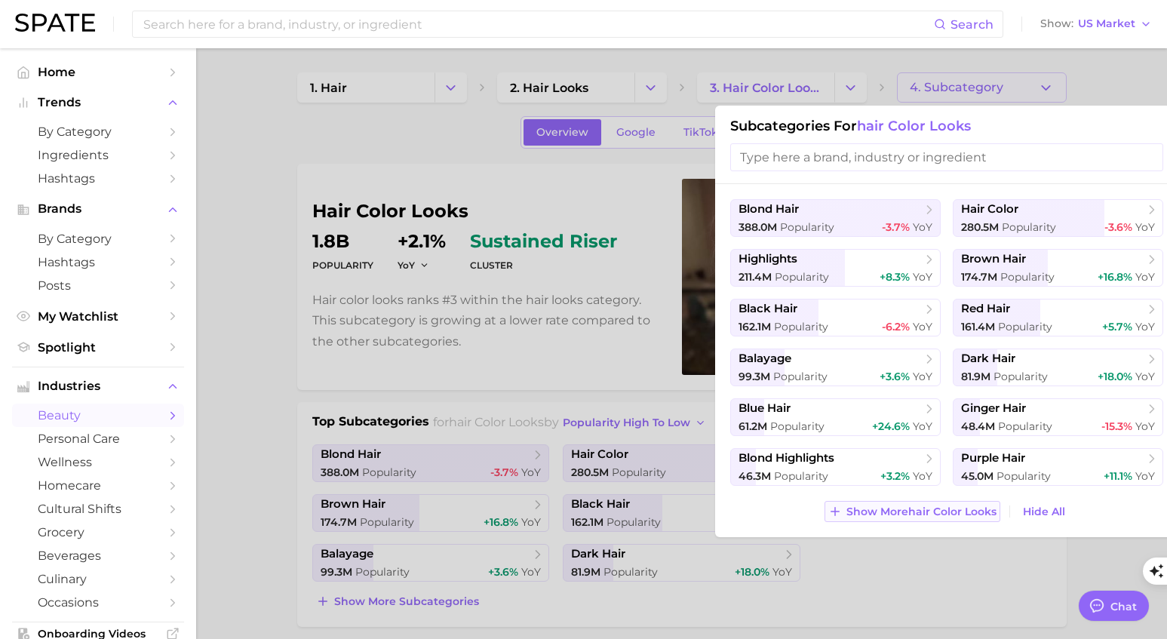
click at [943, 511] on span "Show More hair color looks" at bounding box center [921, 511] width 150 height 13
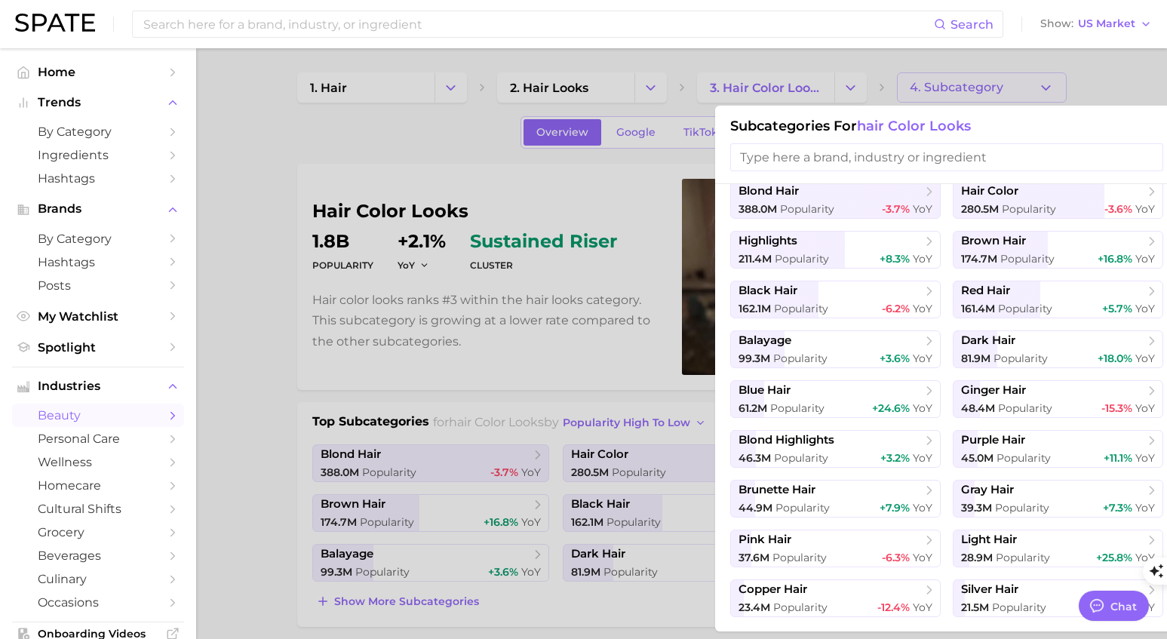
scroll to position [55, 0]
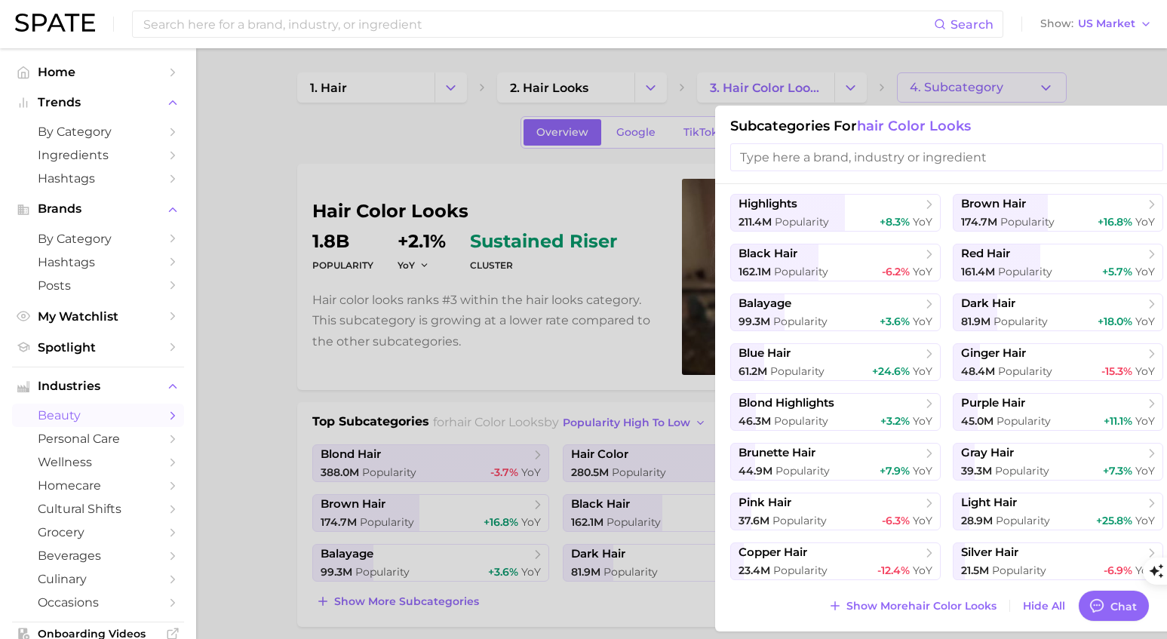
drag, startPoint x: 947, startPoint y: 603, endPoint x: 940, endPoint y: 598, distance: 9.2
click at [946, 604] on span "Show More hair color looks" at bounding box center [921, 606] width 150 height 13
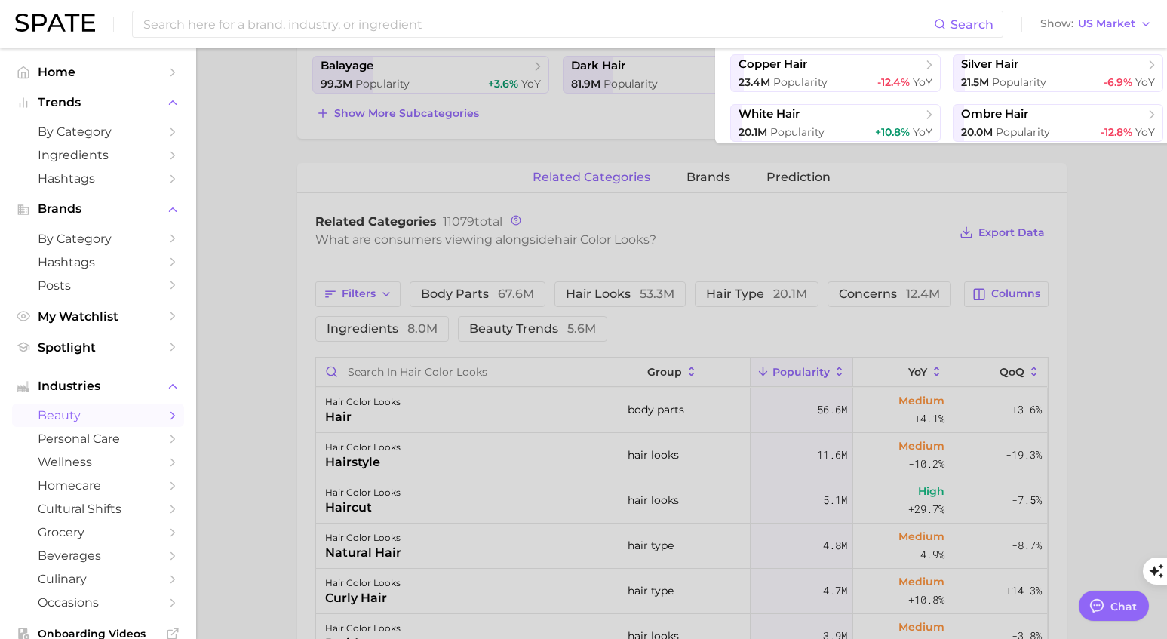
scroll to position [575, 0]
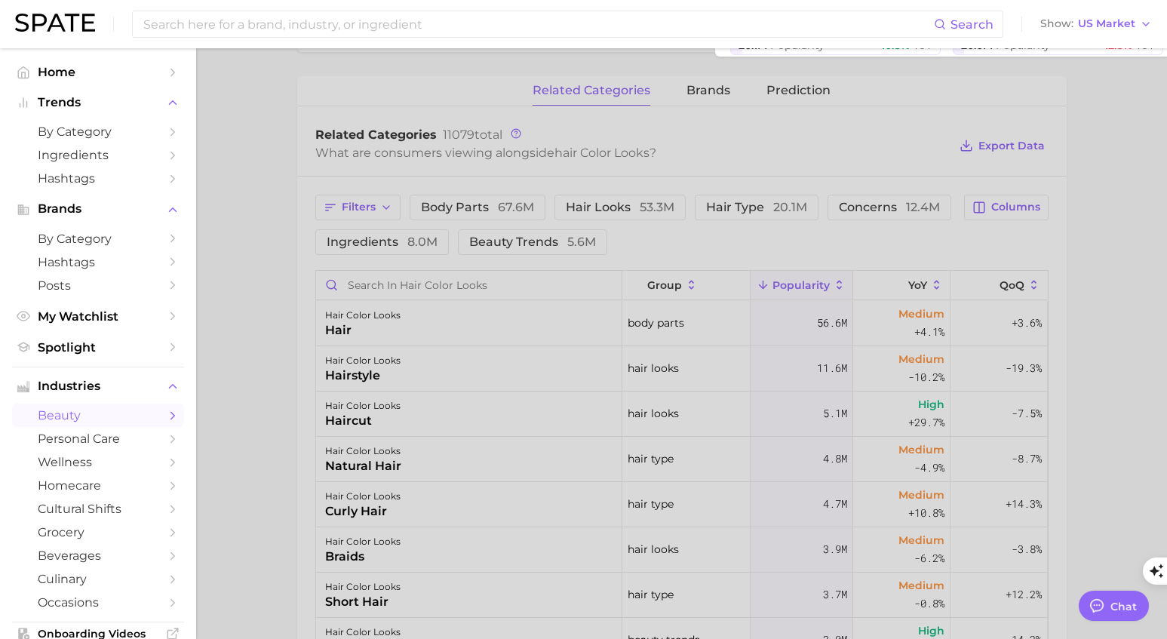
click at [1120, 310] on div at bounding box center [583, 319] width 1167 height 639
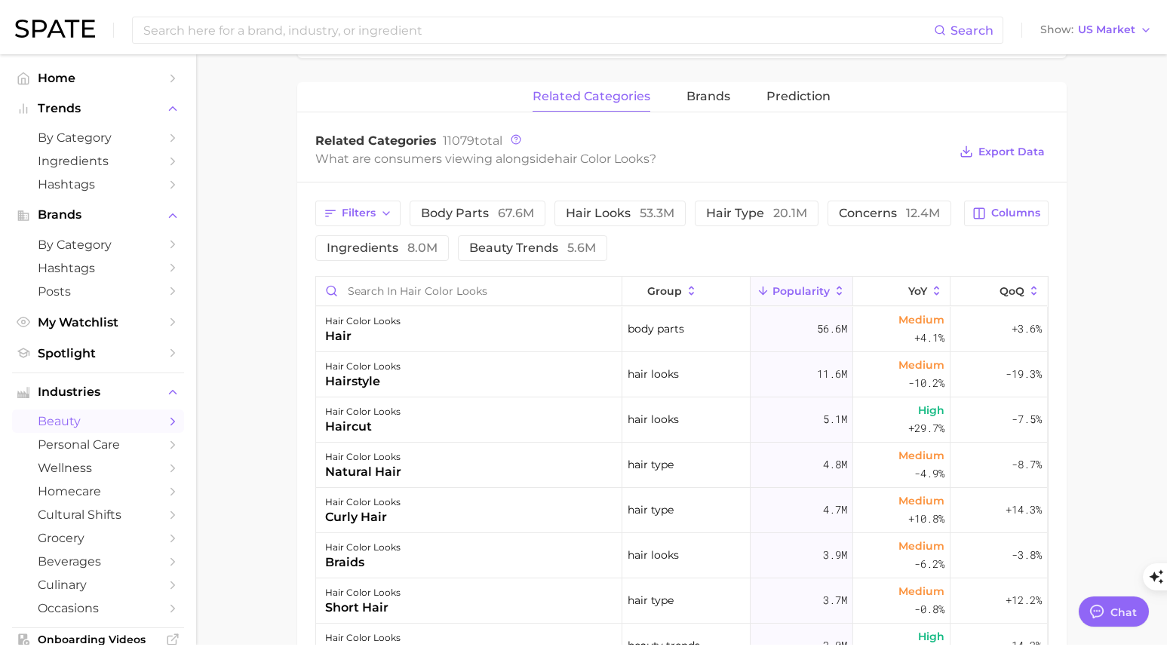
scroll to position [0, 0]
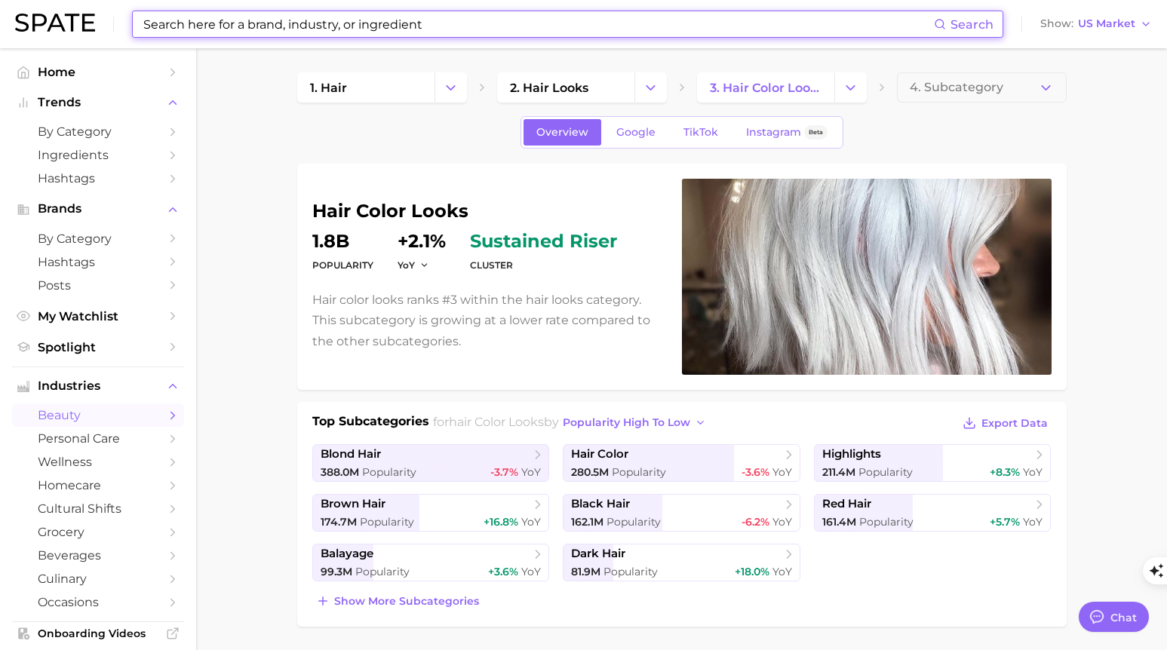
click at [490, 17] on input at bounding box center [538, 24] width 792 height 26
paste input "Pintura"
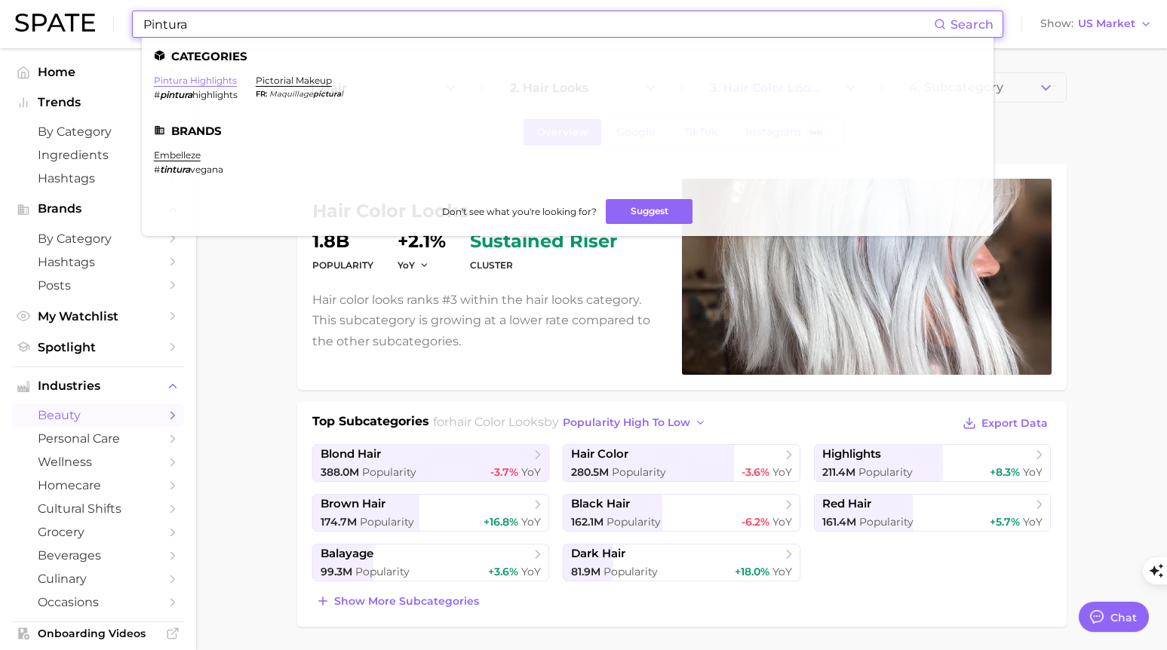
type input "Pintura"
click at [195, 78] on link "pintura highlights" at bounding box center [195, 80] width 83 height 11
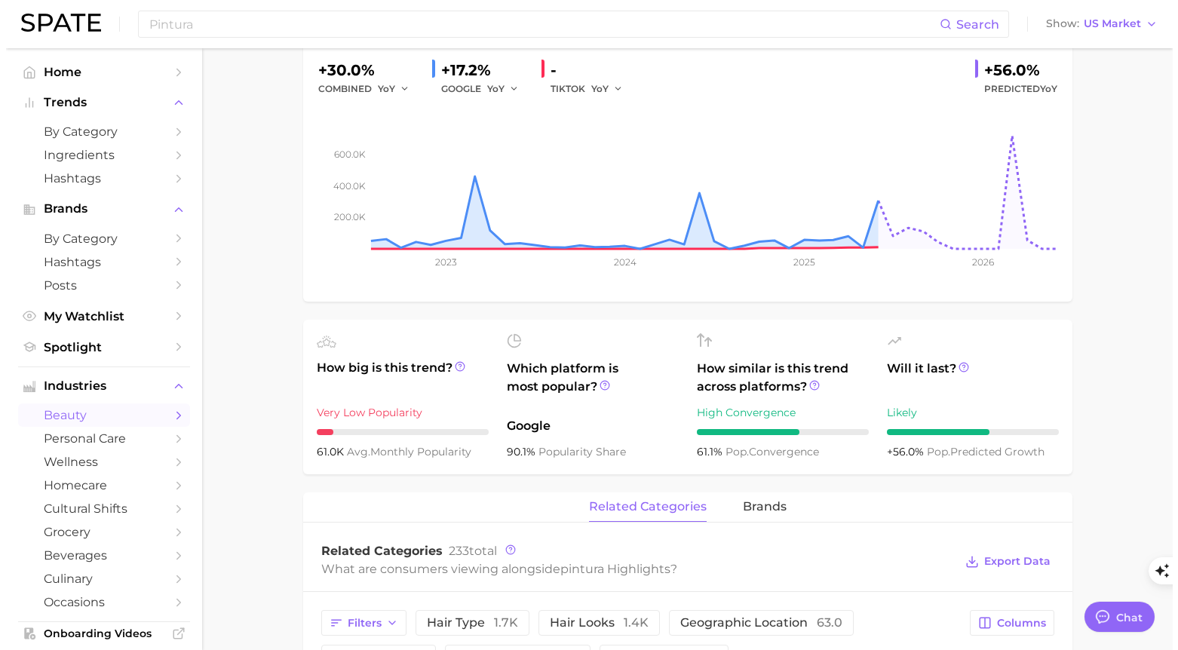
scroll to position [499, 0]
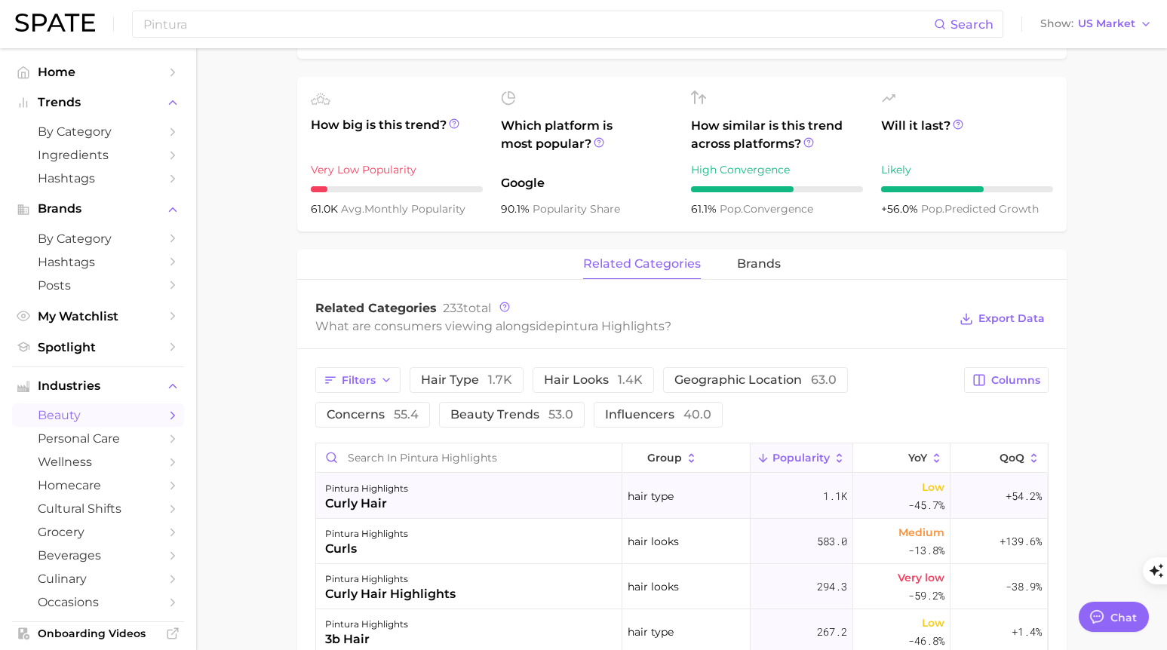
click at [378, 501] on div "curly hair" at bounding box center [366, 504] width 83 height 18
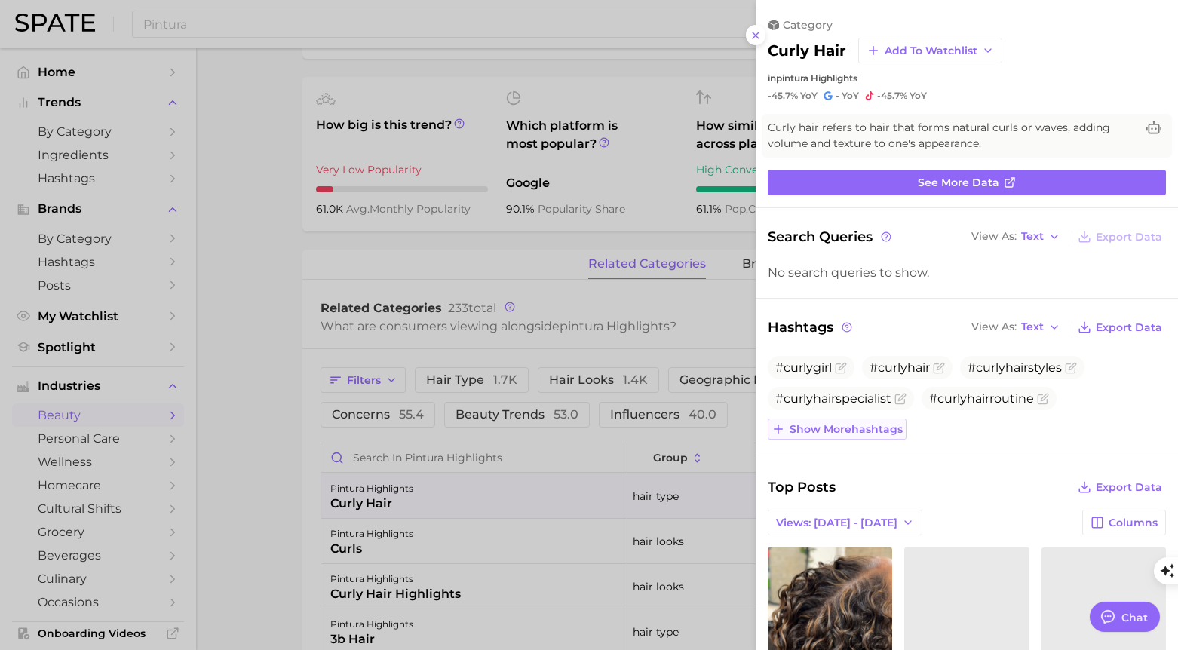
scroll to position [0, 0]
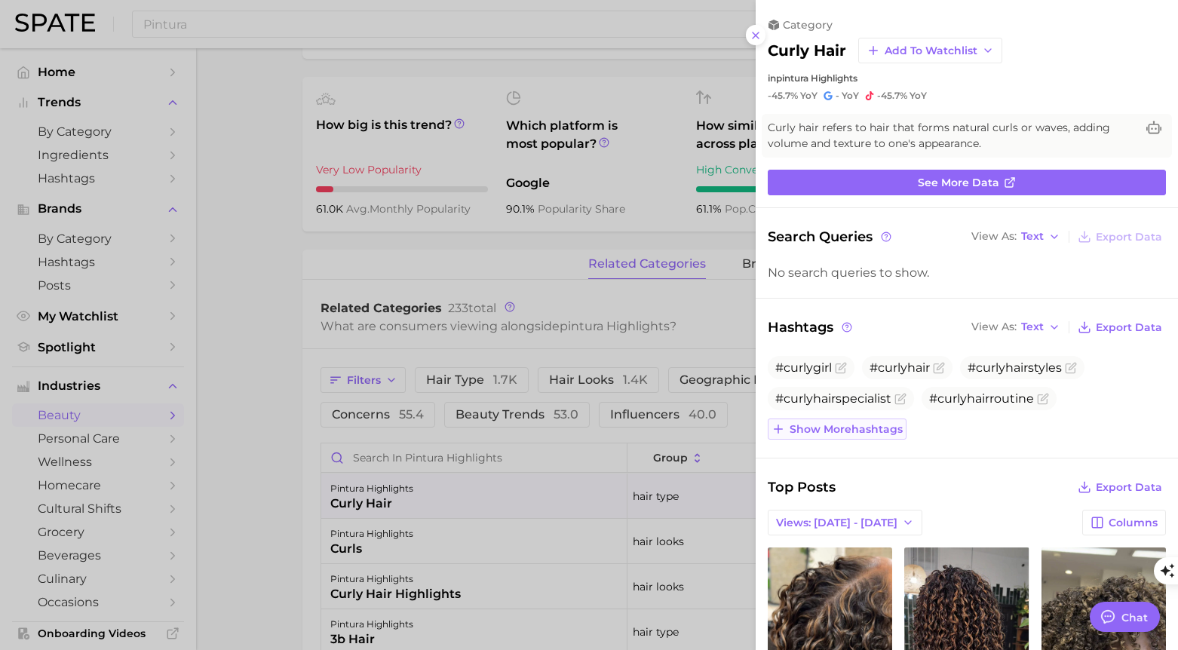
click at [869, 425] on span "Show more hashtags" at bounding box center [846, 429] width 113 height 13
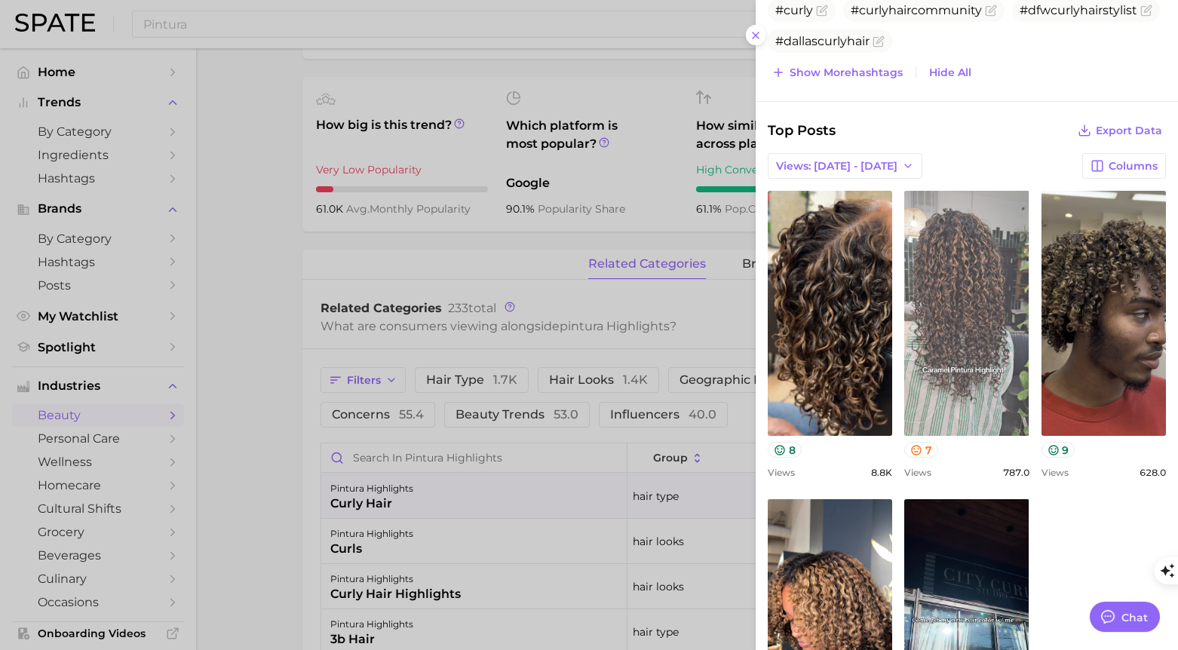
scroll to position [429, 0]
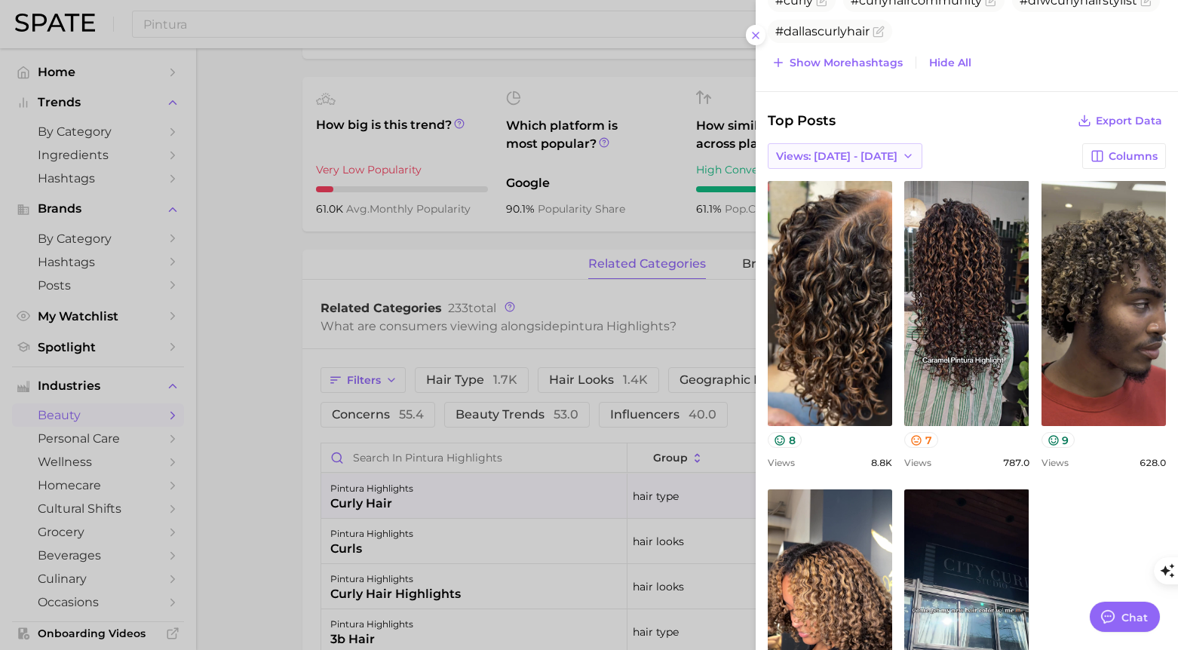
click at [855, 163] on button "Views: [DATE] - [DATE]" at bounding box center [845, 156] width 155 height 26
click at [864, 204] on button "Total Views" at bounding box center [851, 211] width 166 height 27
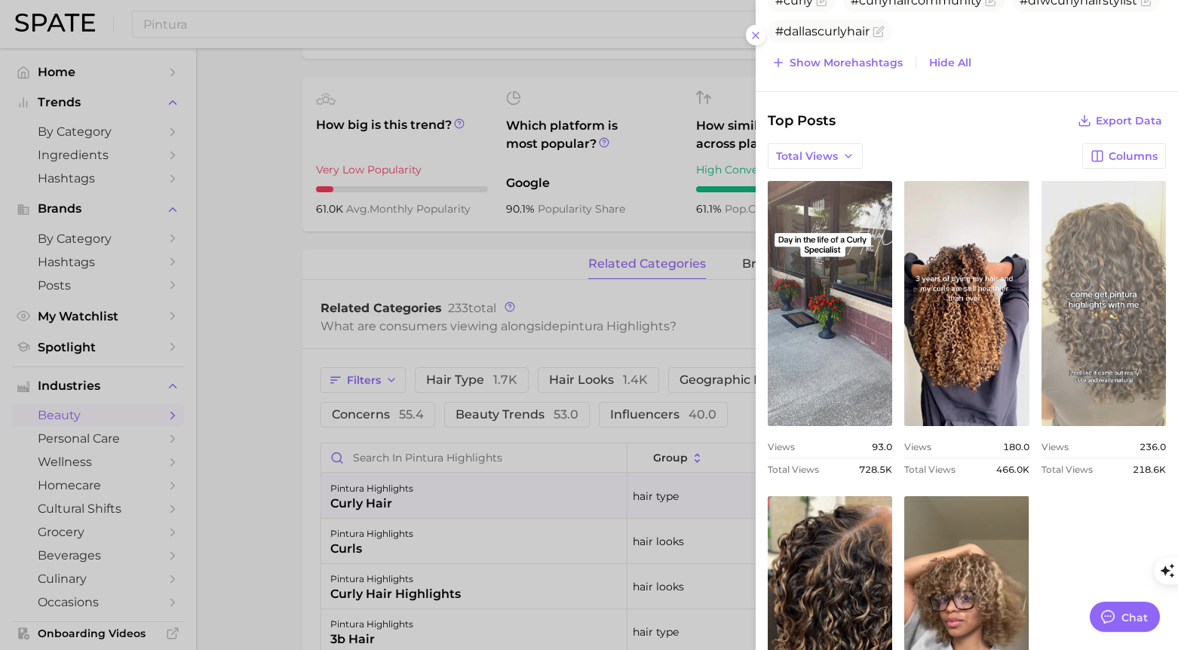
scroll to position [0, 0]
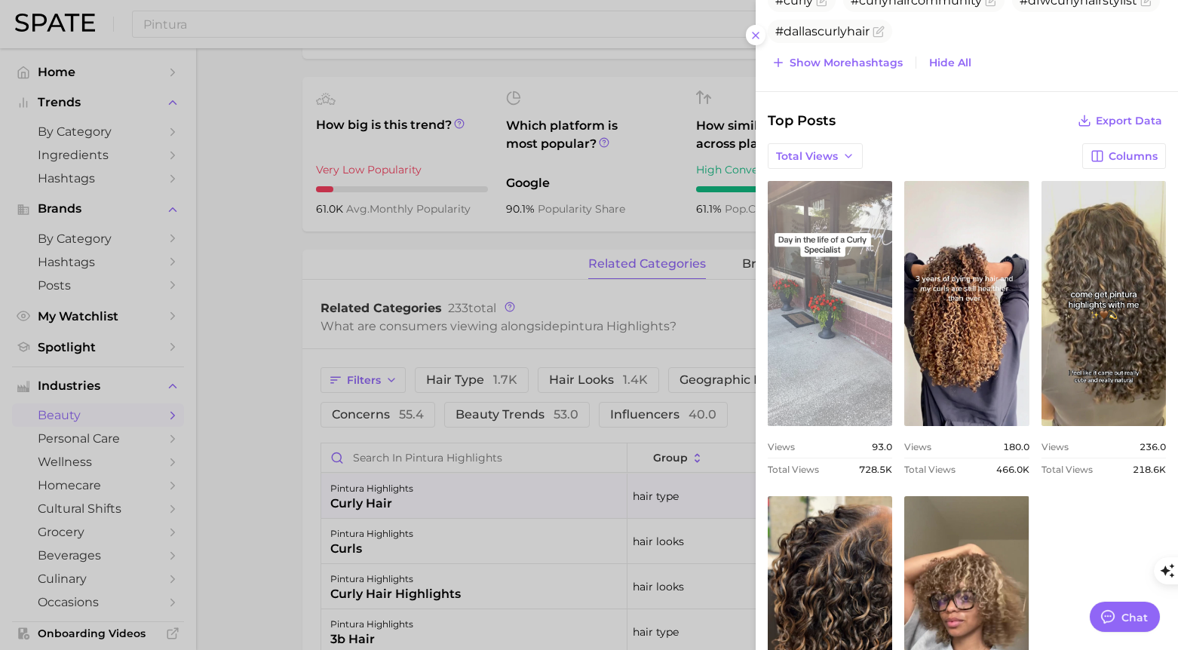
click at [834, 351] on link "view post on TikTok" at bounding box center [830, 303] width 124 height 245
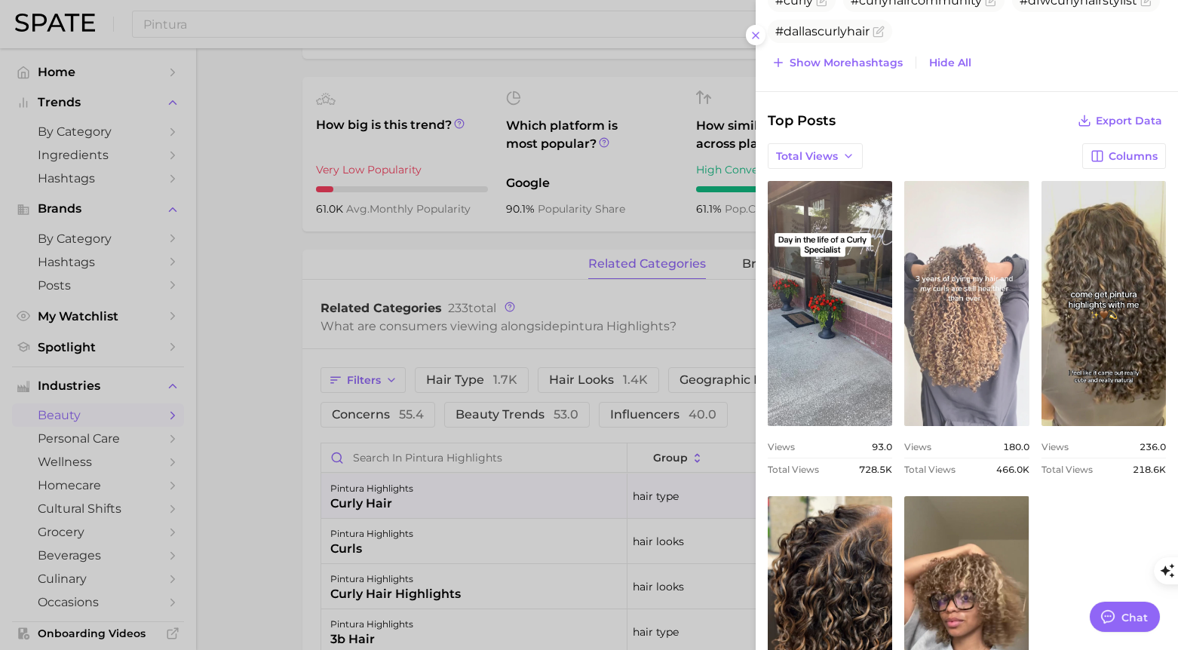
click at [962, 373] on link "view post on TikTok" at bounding box center [966, 303] width 124 height 245
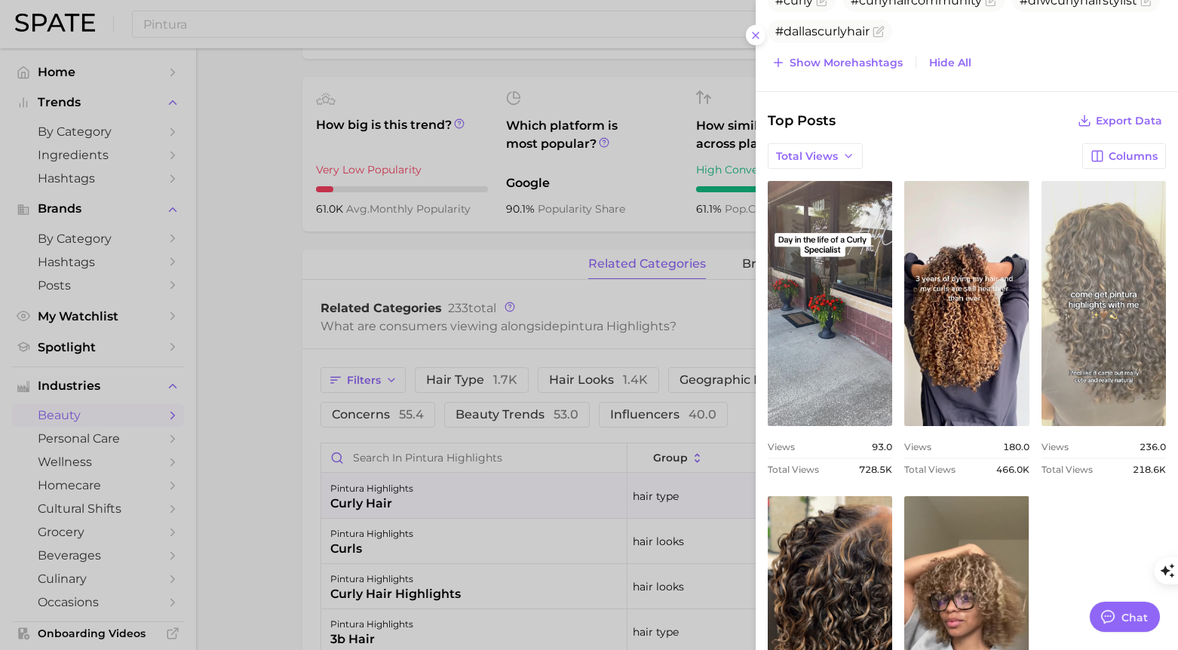
click at [1113, 361] on link "view post on TikTok" at bounding box center [1103, 303] width 124 height 245
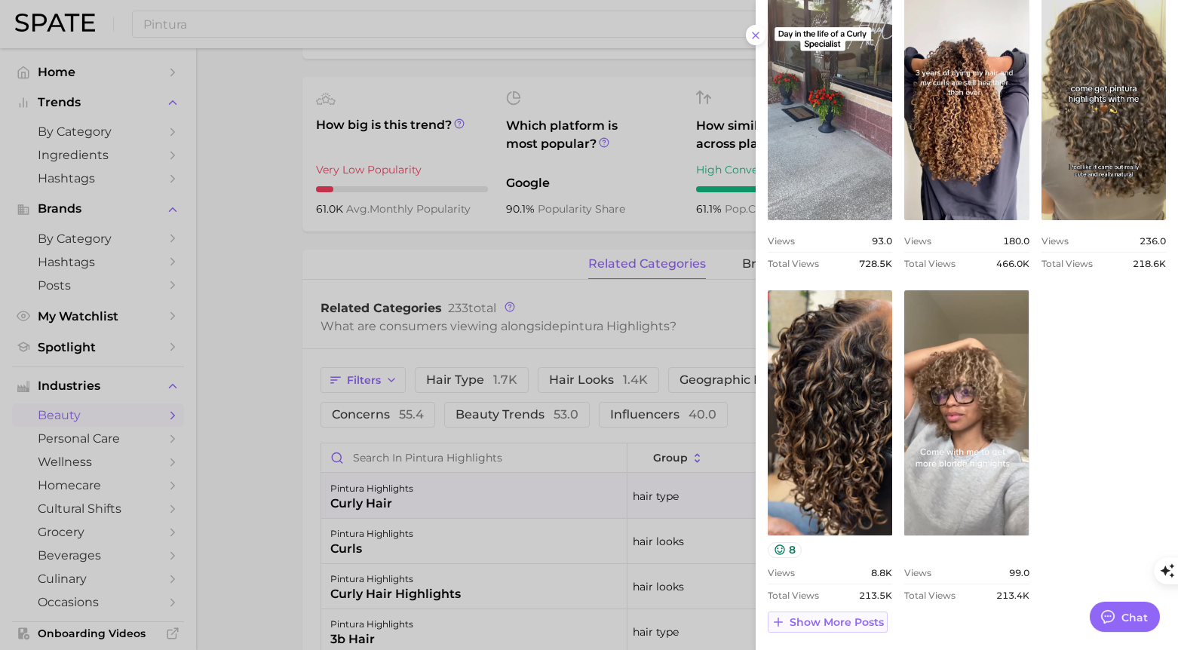
click at [845, 625] on span "Show more posts" at bounding box center [837, 622] width 94 height 13
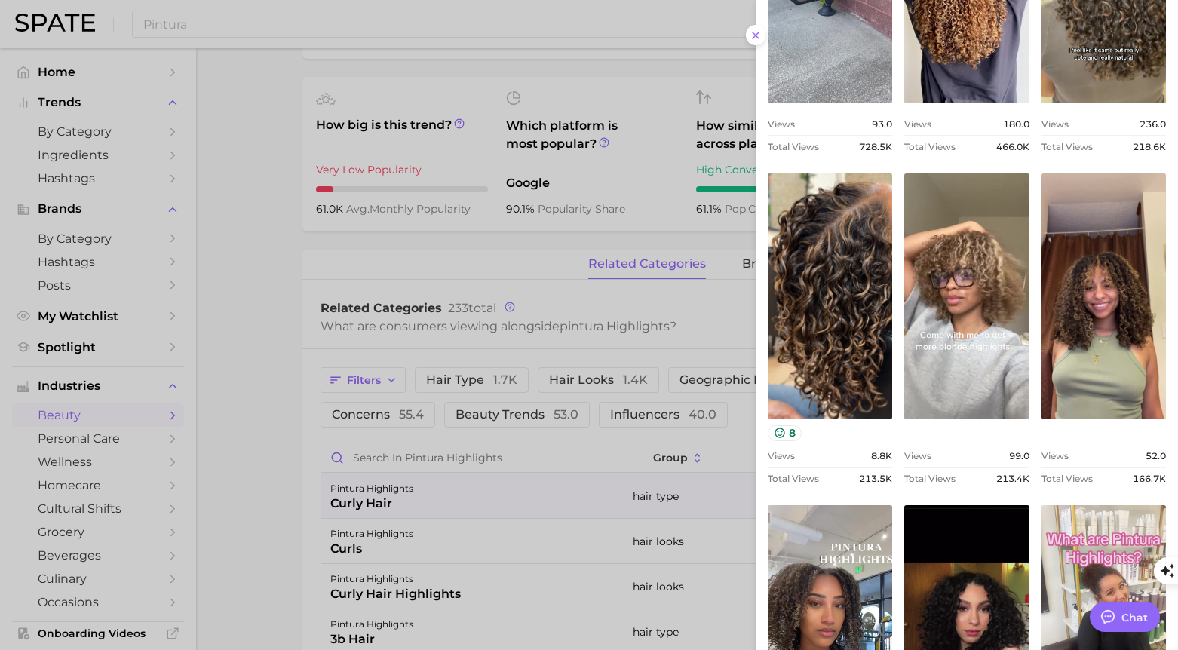
scroll to position [133, 0]
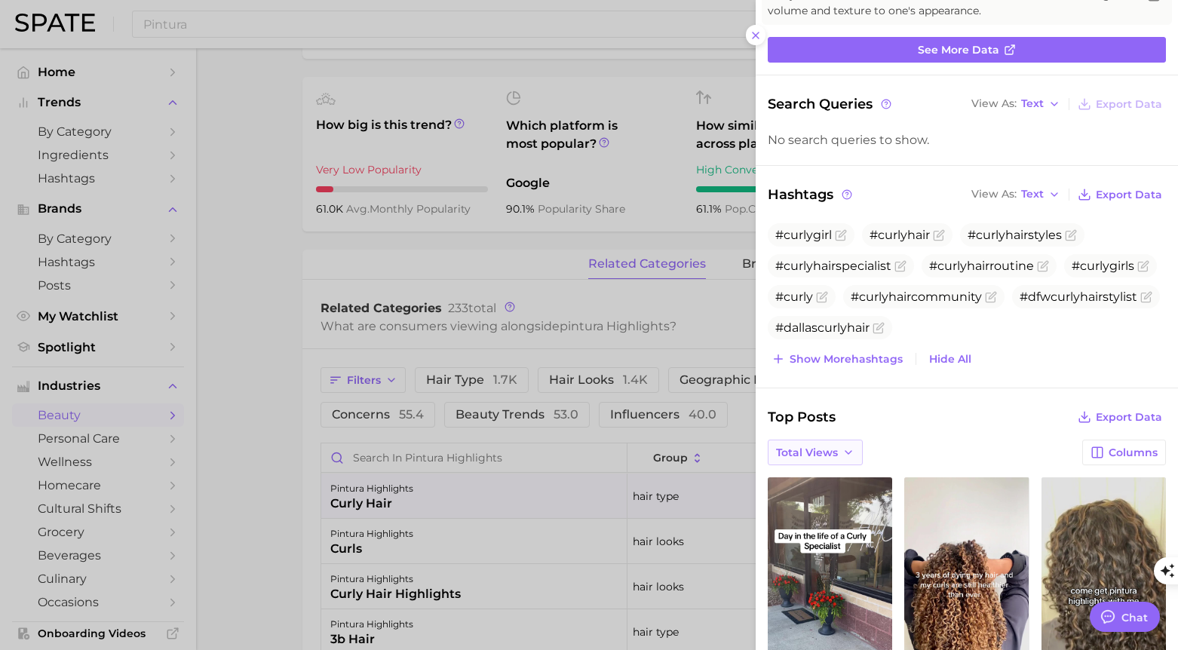
click at [817, 446] on span "Total Views" at bounding box center [807, 452] width 62 height 13
click at [833, 478] on span "Views: [DATE] - [DATE]" at bounding box center [835, 480] width 121 height 13
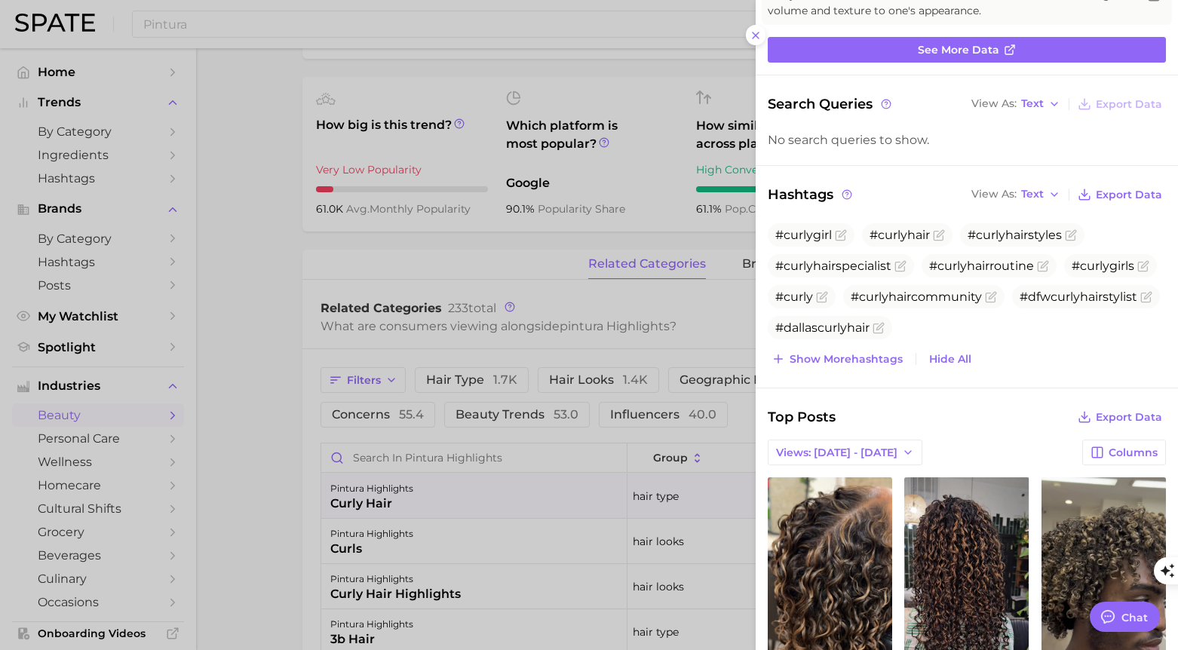
scroll to position [495, 0]
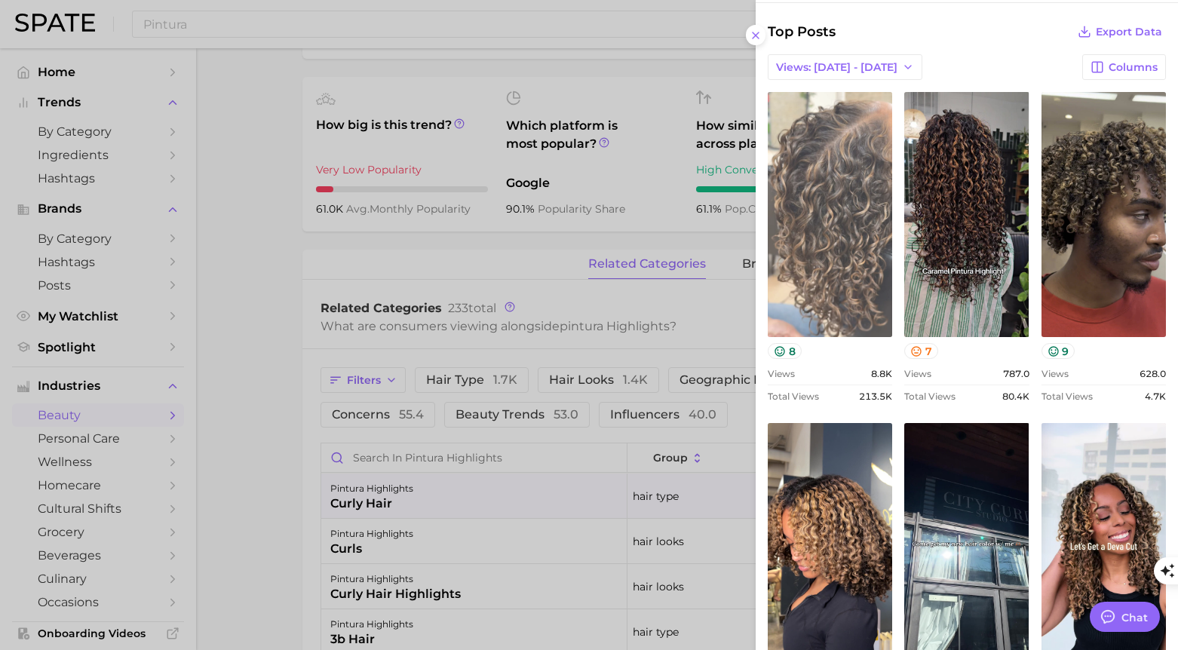
click at [831, 292] on link "view post on TikTok" at bounding box center [830, 214] width 124 height 245
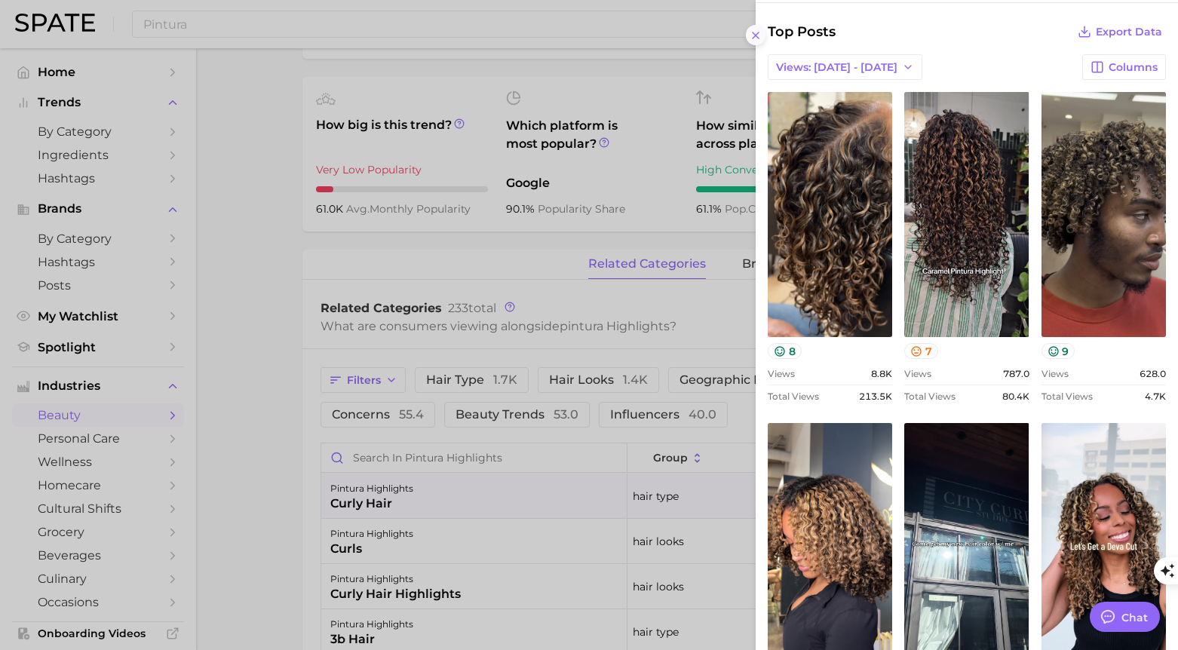
click at [754, 32] on icon at bounding box center [756, 35] width 12 height 12
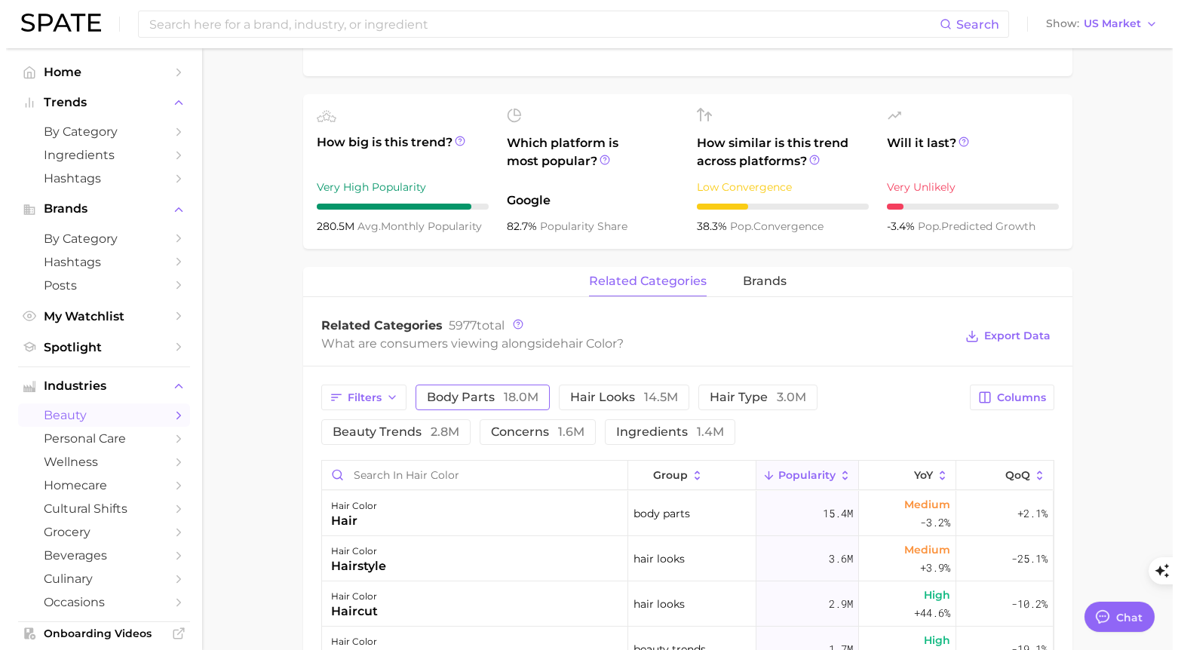
scroll to position [564, 0]
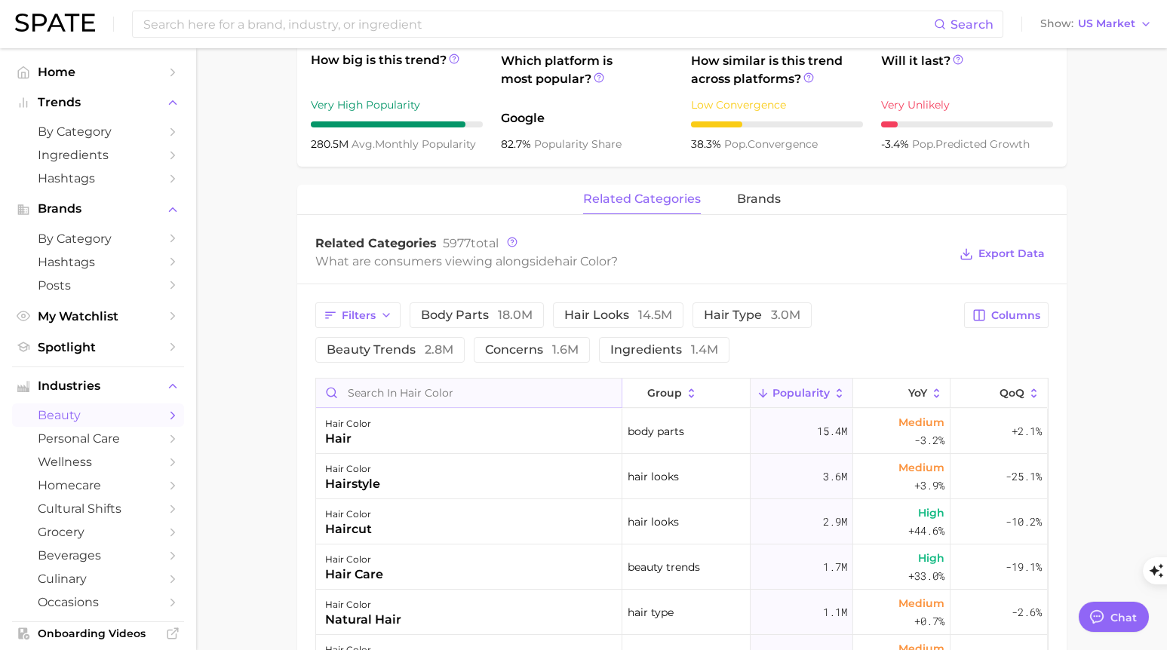
click at [398, 390] on input "Search in hair color" at bounding box center [468, 393] width 305 height 29
click at [738, 310] on span "hair type 3.0m" at bounding box center [752, 315] width 97 height 12
click at [360, 483] on div "curly hair" at bounding box center [356, 484] width 62 height 18
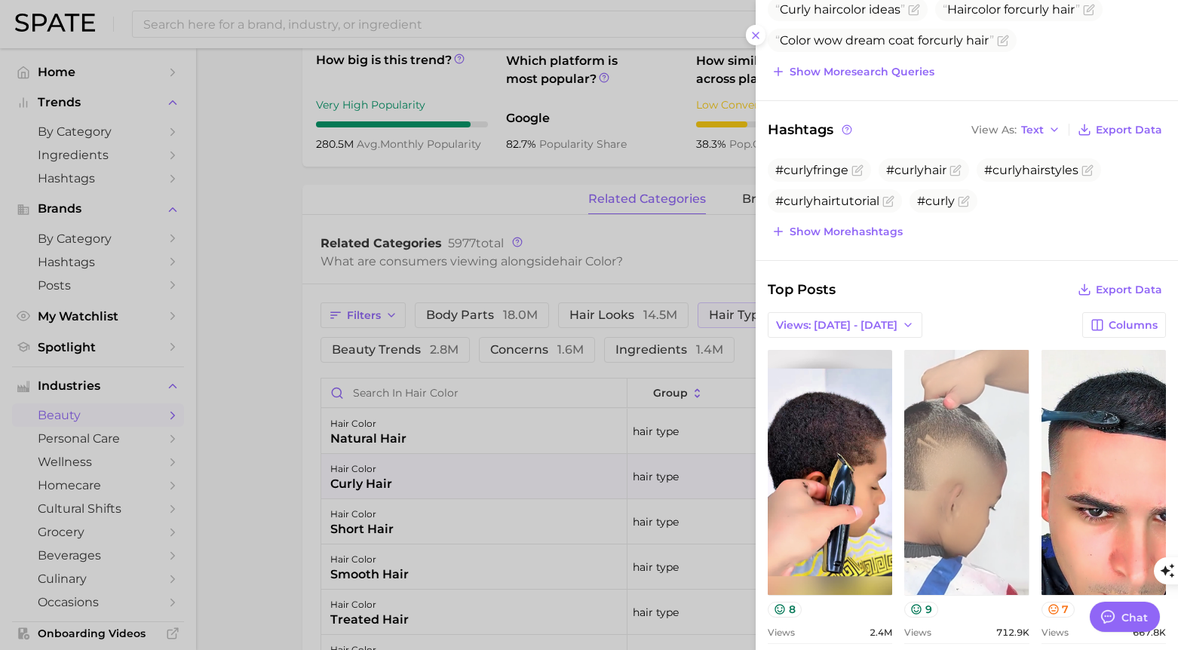
scroll to position [417, 0]
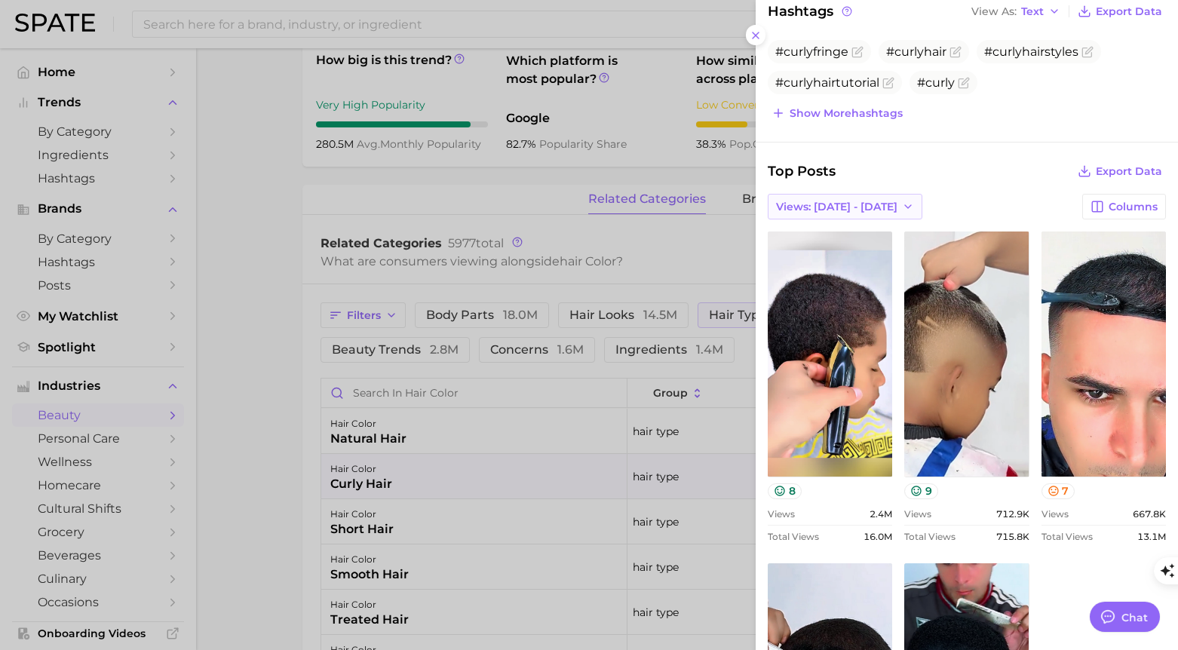
click at [861, 201] on span "Views: [DATE] - [DATE]" at bounding box center [836, 207] width 121 height 13
click at [851, 265] on button "Total Views" at bounding box center [851, 261] width 166 height 27
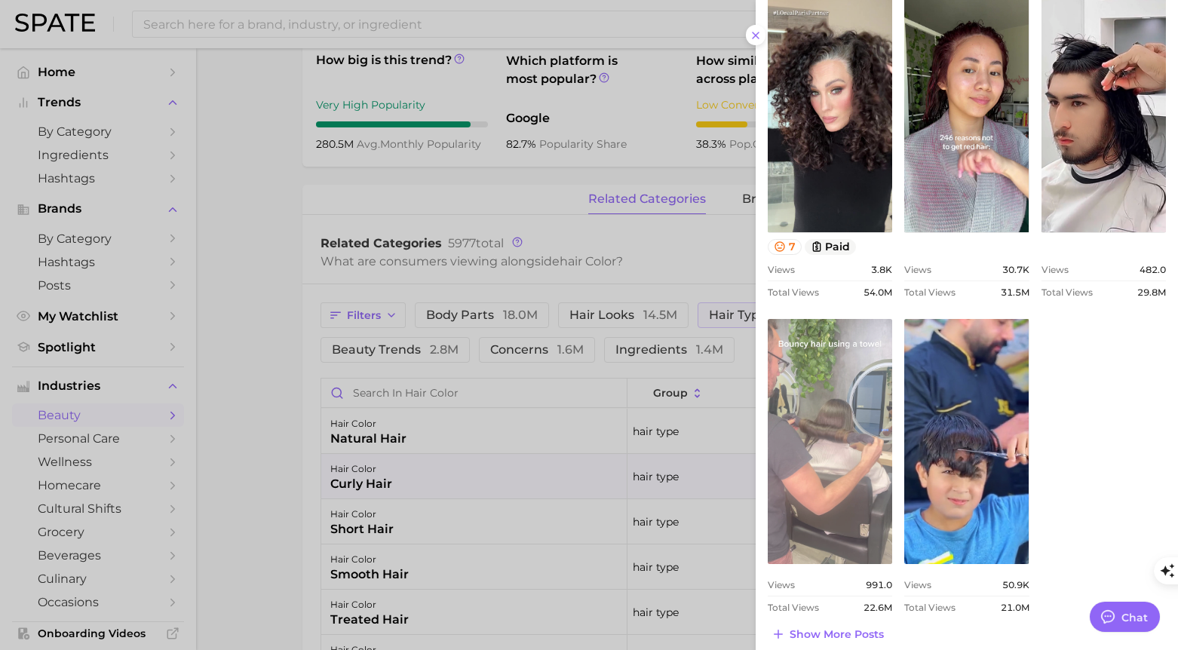
scroll to position [673, 0]
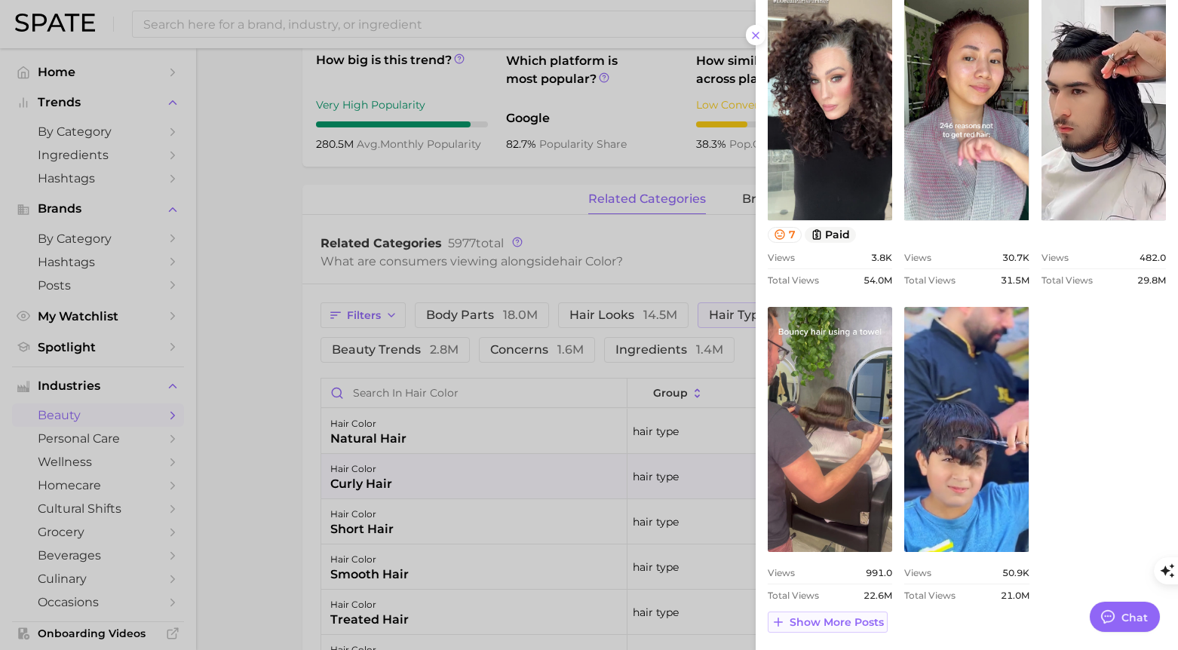
click at [857, 625] on span "Show more posts" at bounding box center [837, 622] width 94 height 13
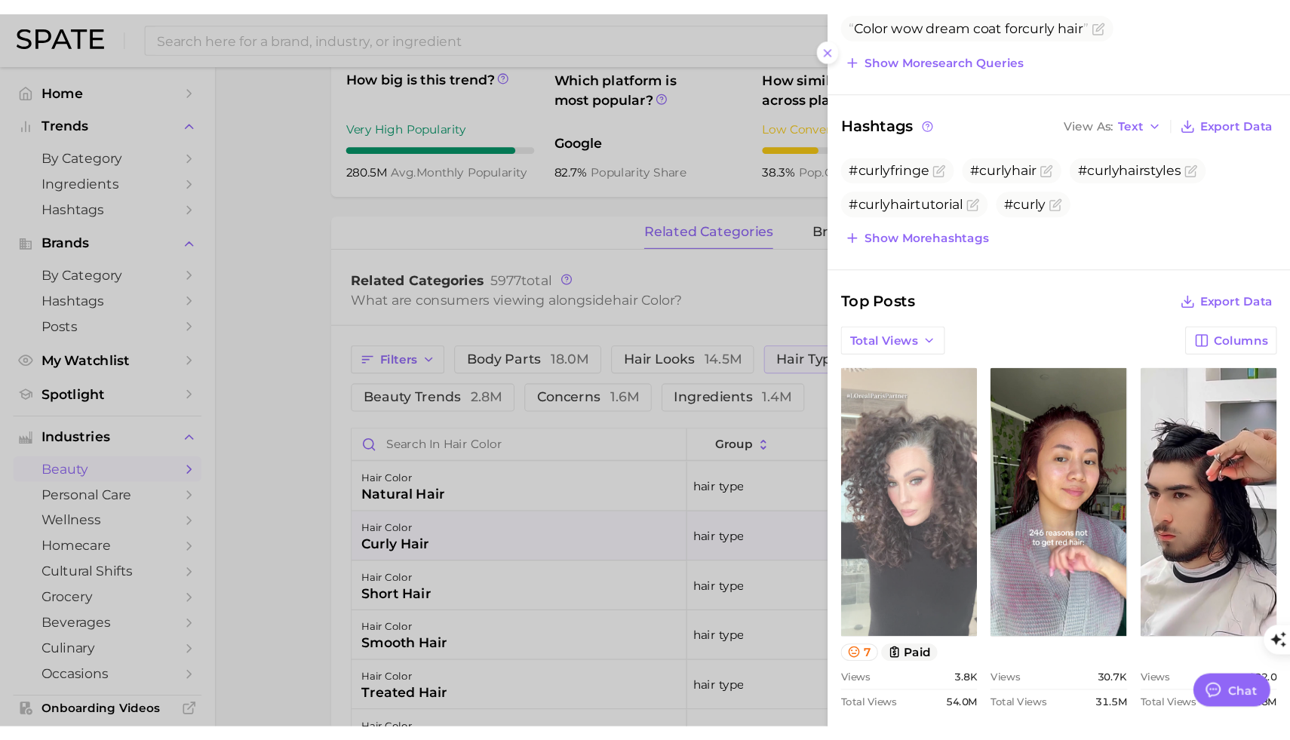
scroll to position [293, 0]
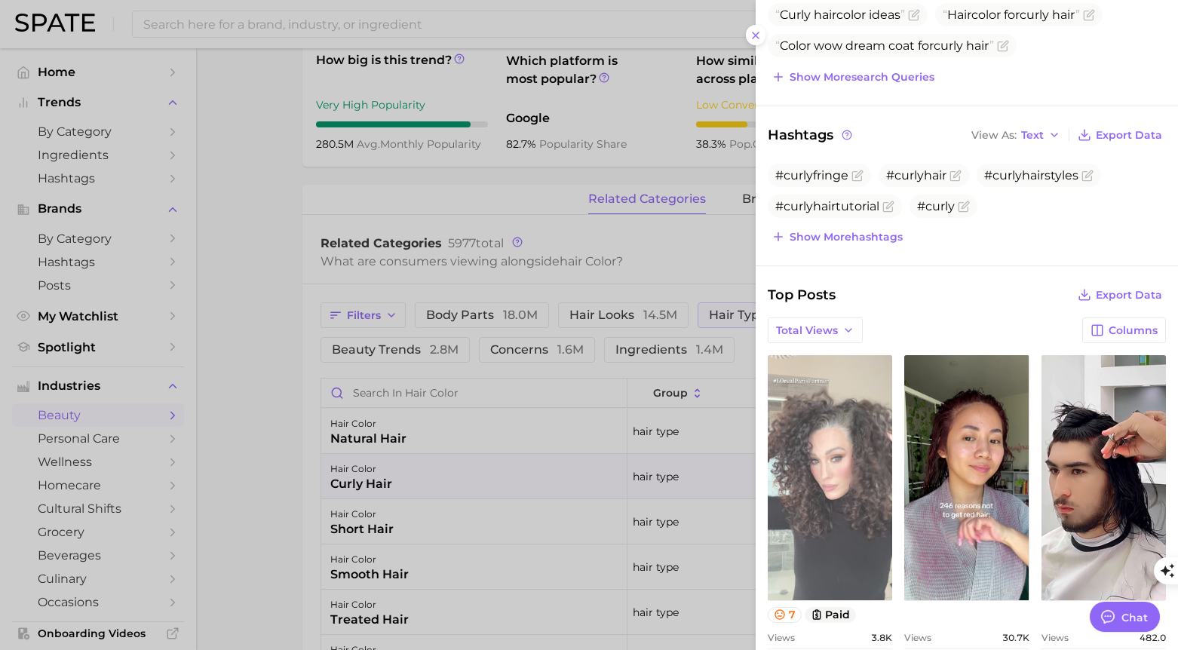
click at [839, 474] on link "view post on TikTok" at bounding box center [830, 477] width 124 height 245
type textarea "x"
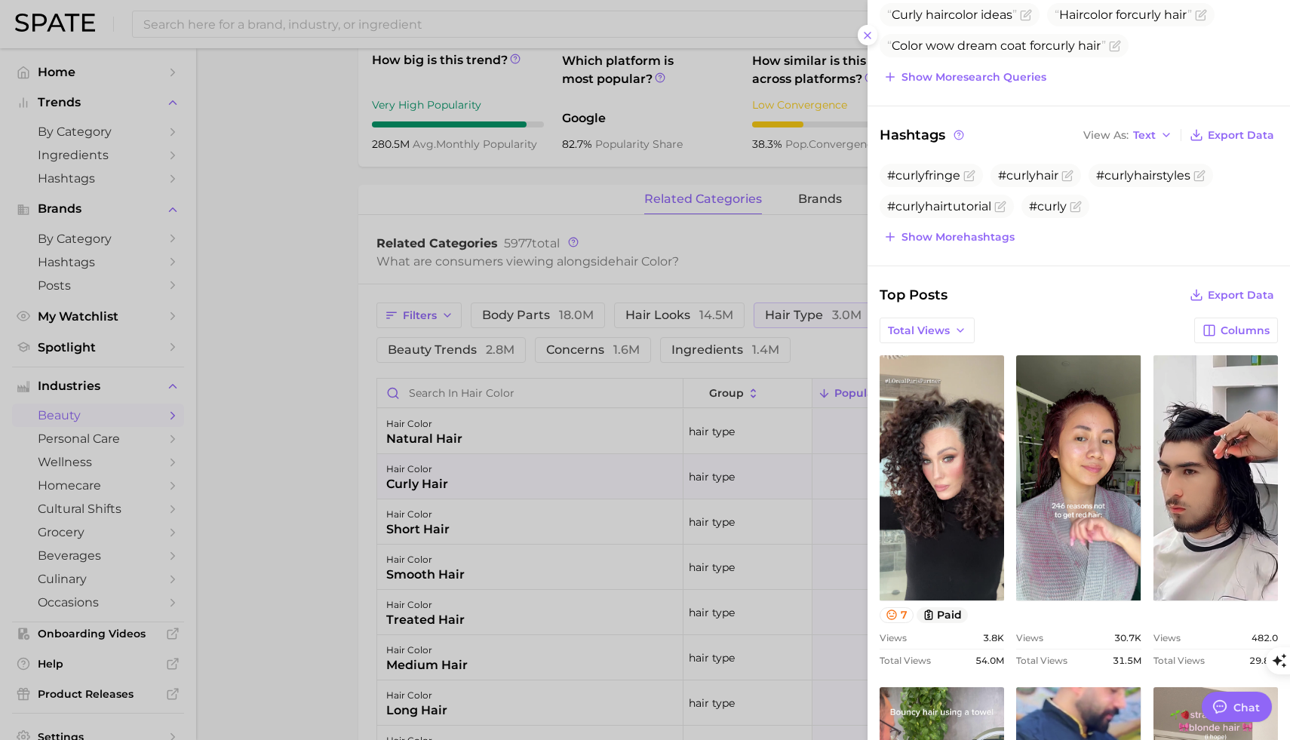
click at [271, 465] on div at bounding box center [645, 370] width 1290 height 740
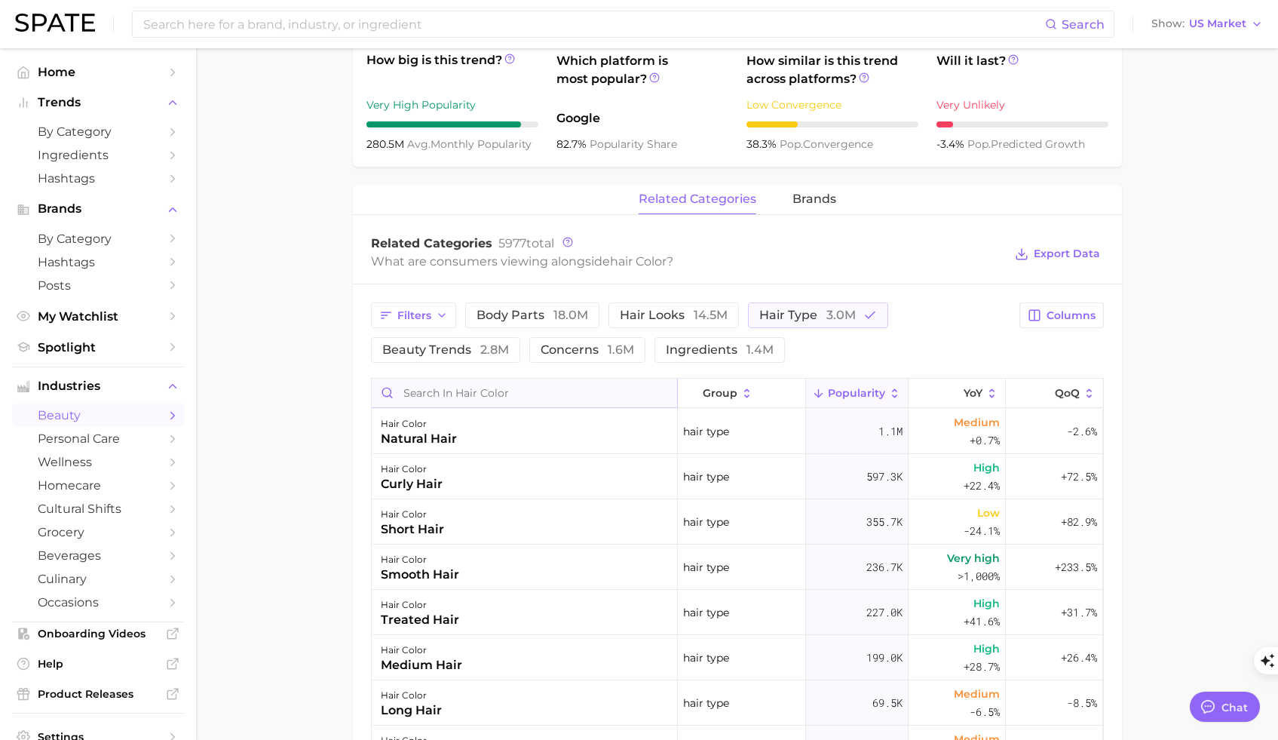
click at [480, 391] on input "Search in hair color" at bounding box center [524, 393] width 305 height 29
click at [819, 198] on span "brands" at bounding box center [815, 199] width 44 height 14
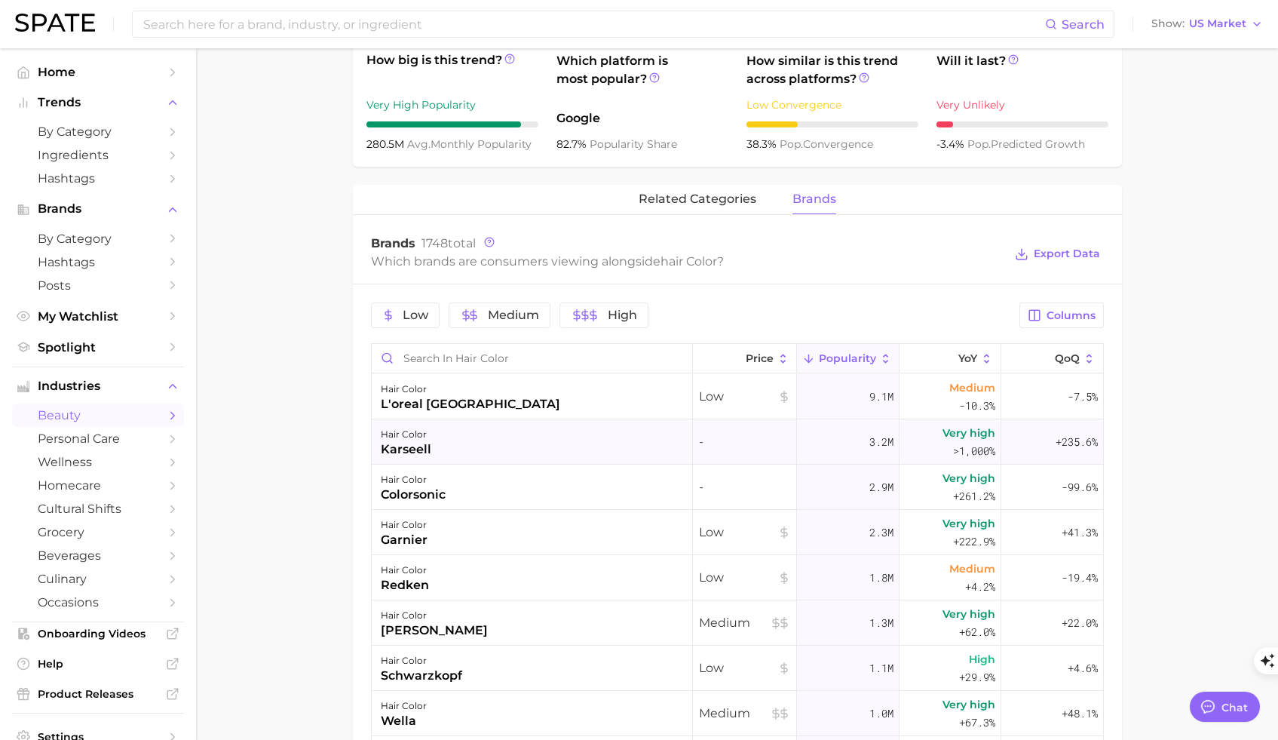
click at [421, 449] on div "karseell" at bounding box center [406, 449] width 51 height 18
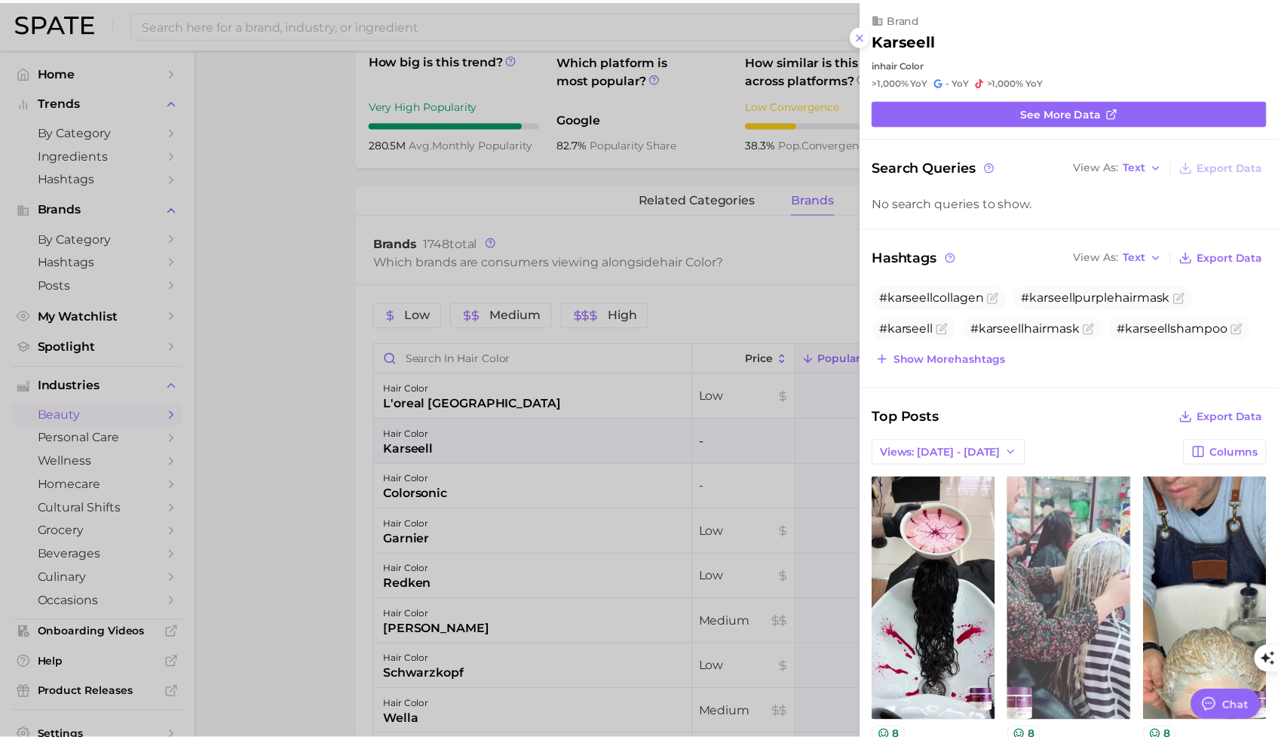
scroll to position [0, 0]
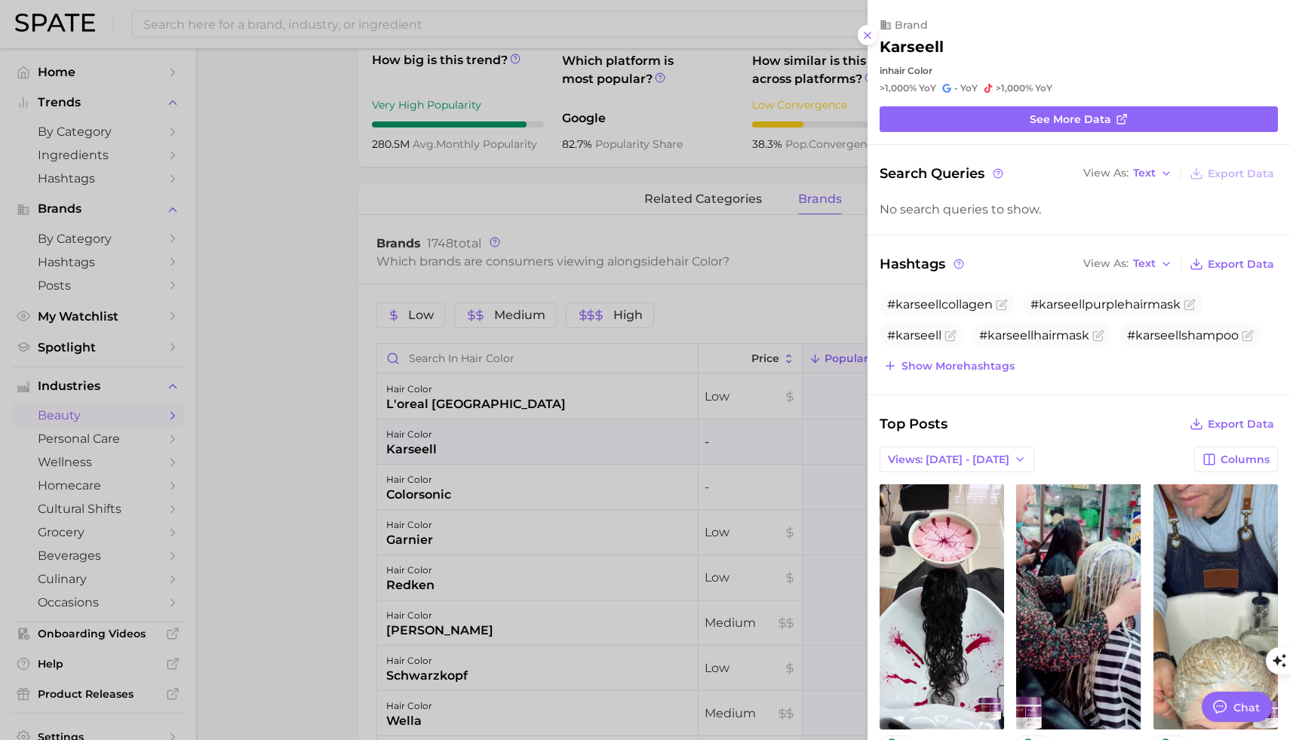
click at [325, 457] on div at bounding box center [645, 370] width 1290 height 740
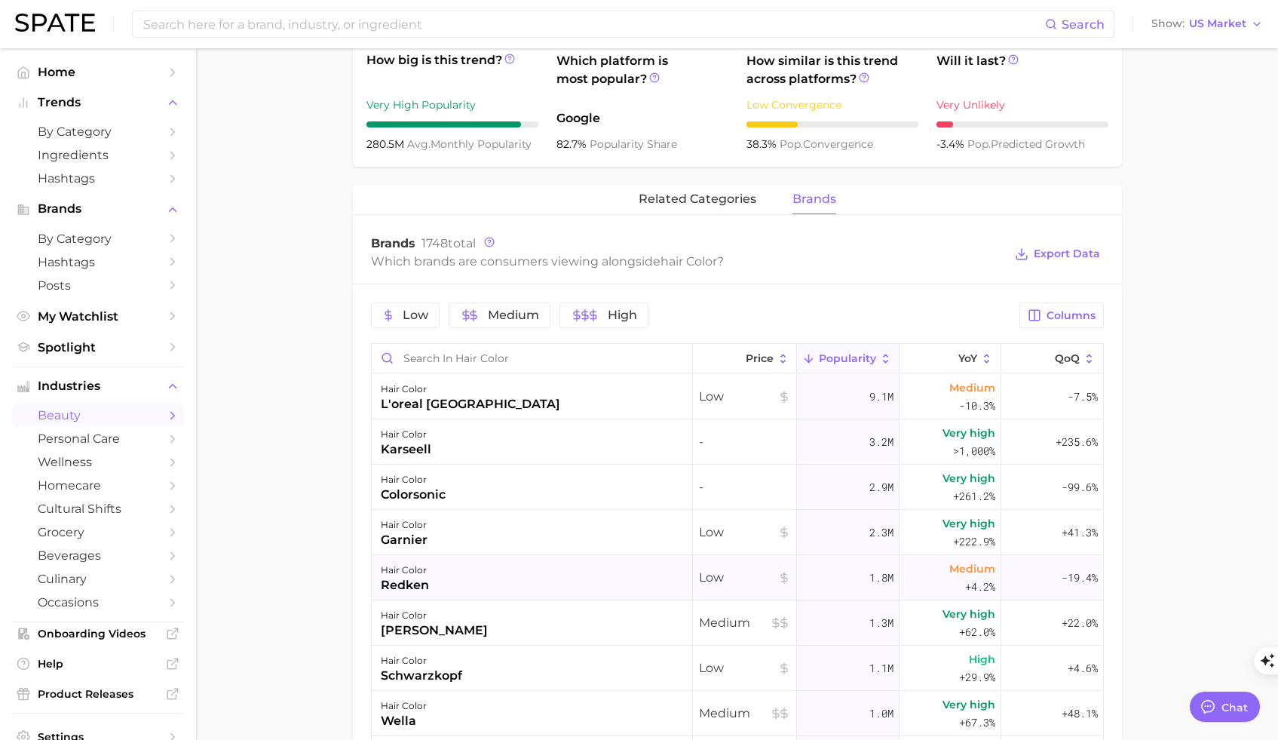
click at [410, 584] on div "redken" at bounding box center [405, 585] width 48 height 18
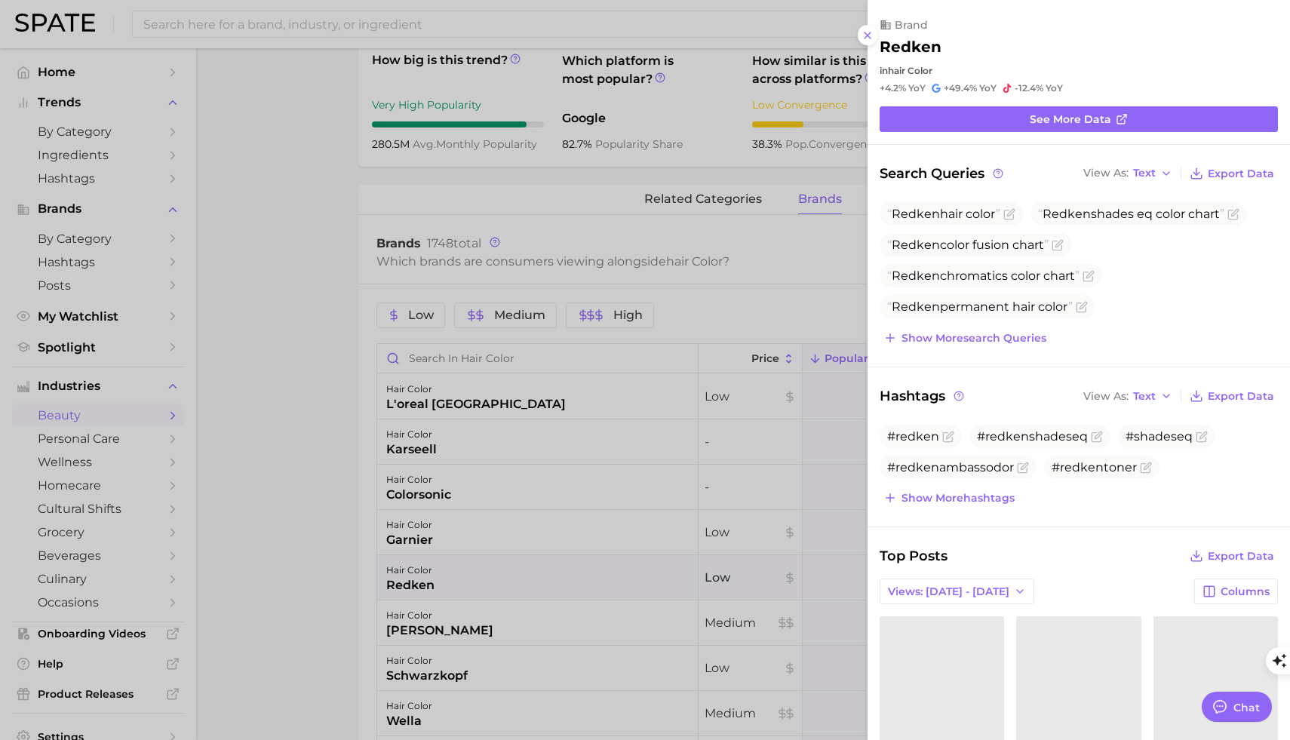
click at [326, 497] on div at bounding box center [645, 370] width 1290 height 740
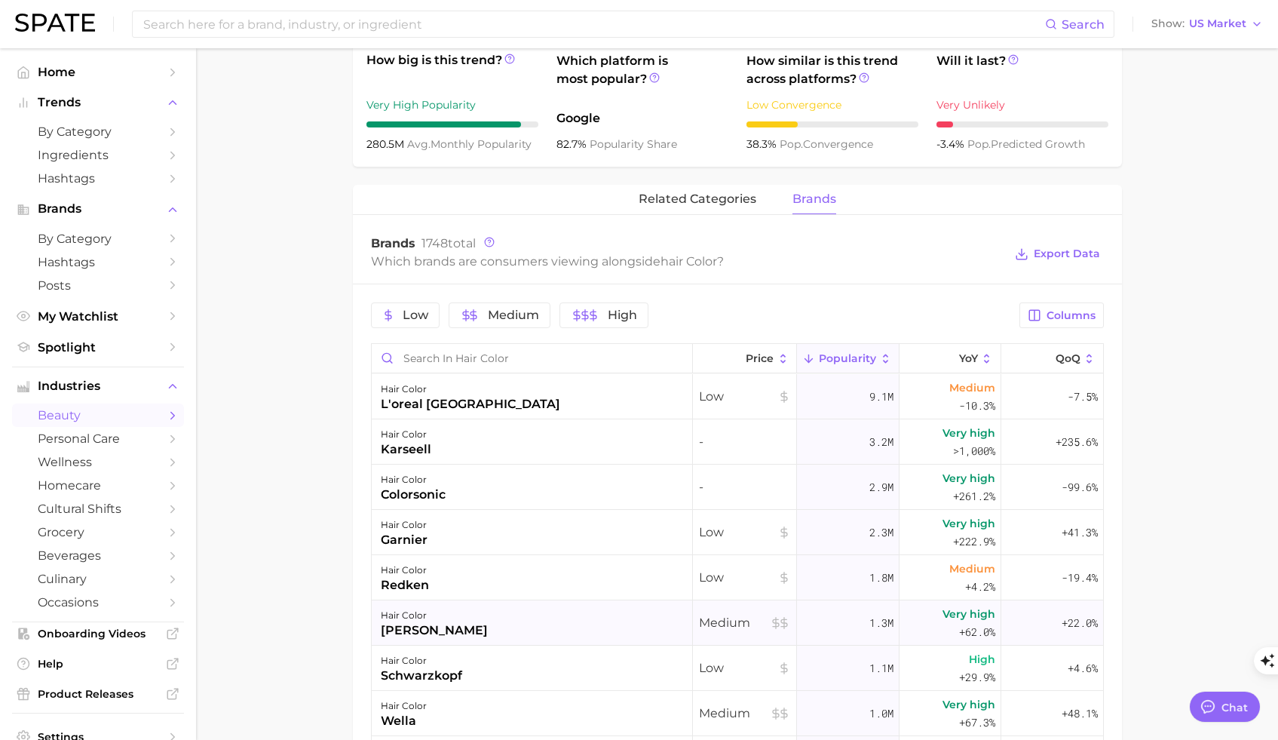
click at [419, 627] on div "[PERSON_NAME]" at bounding box center [434, 630] width 107 height 18
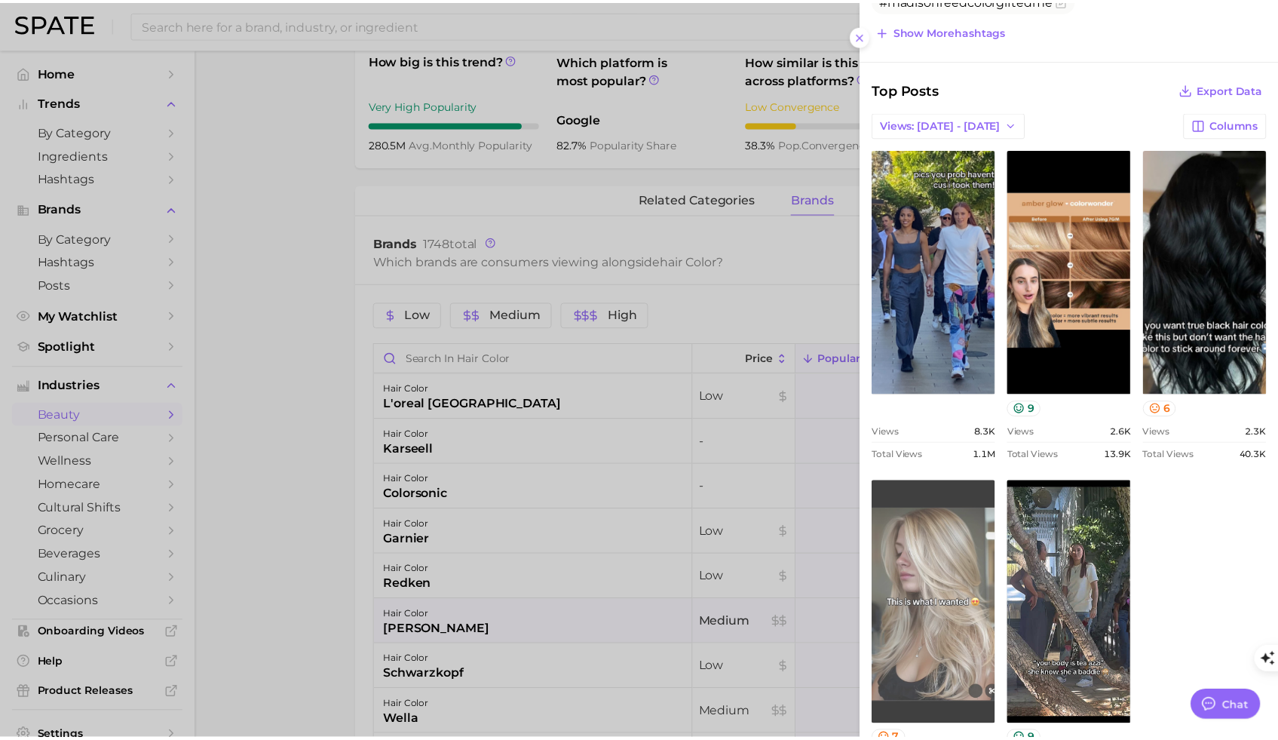
scroll to position [630, 0]
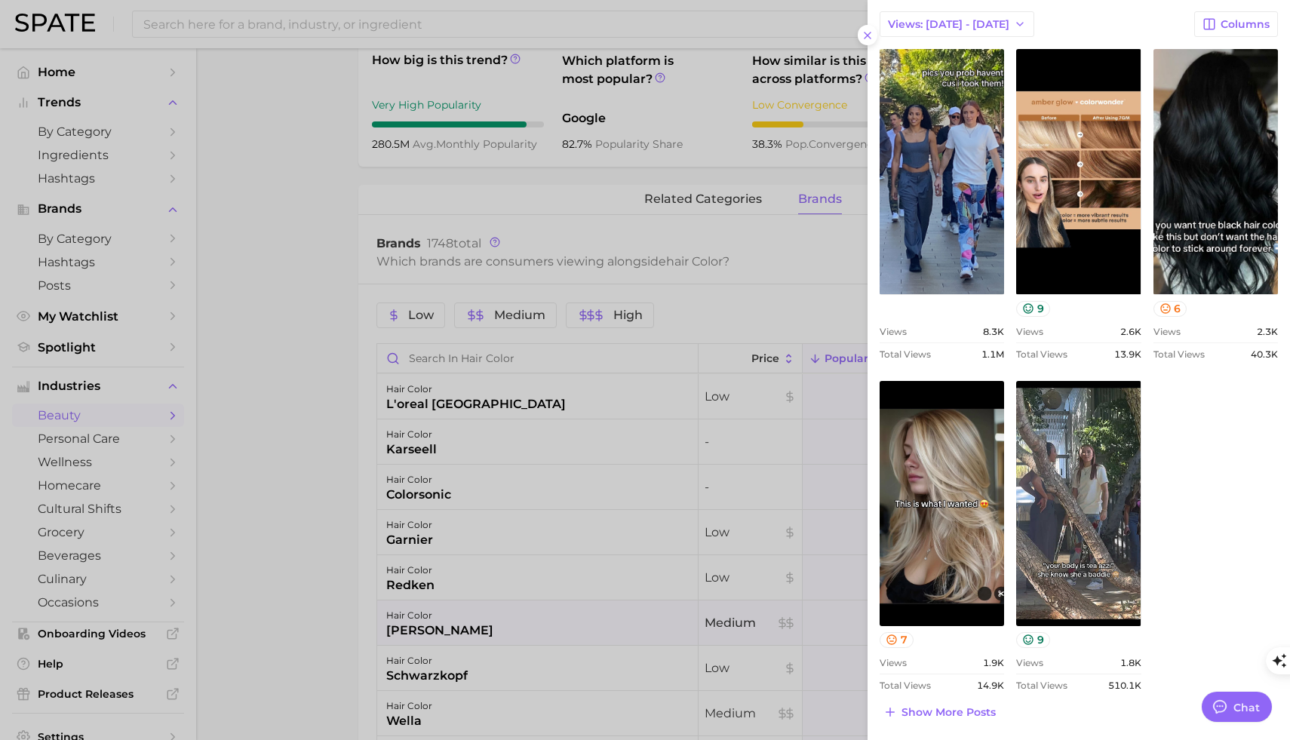
click at [347, 545] on div at bounding box center [645, 370] width 1290 height 740
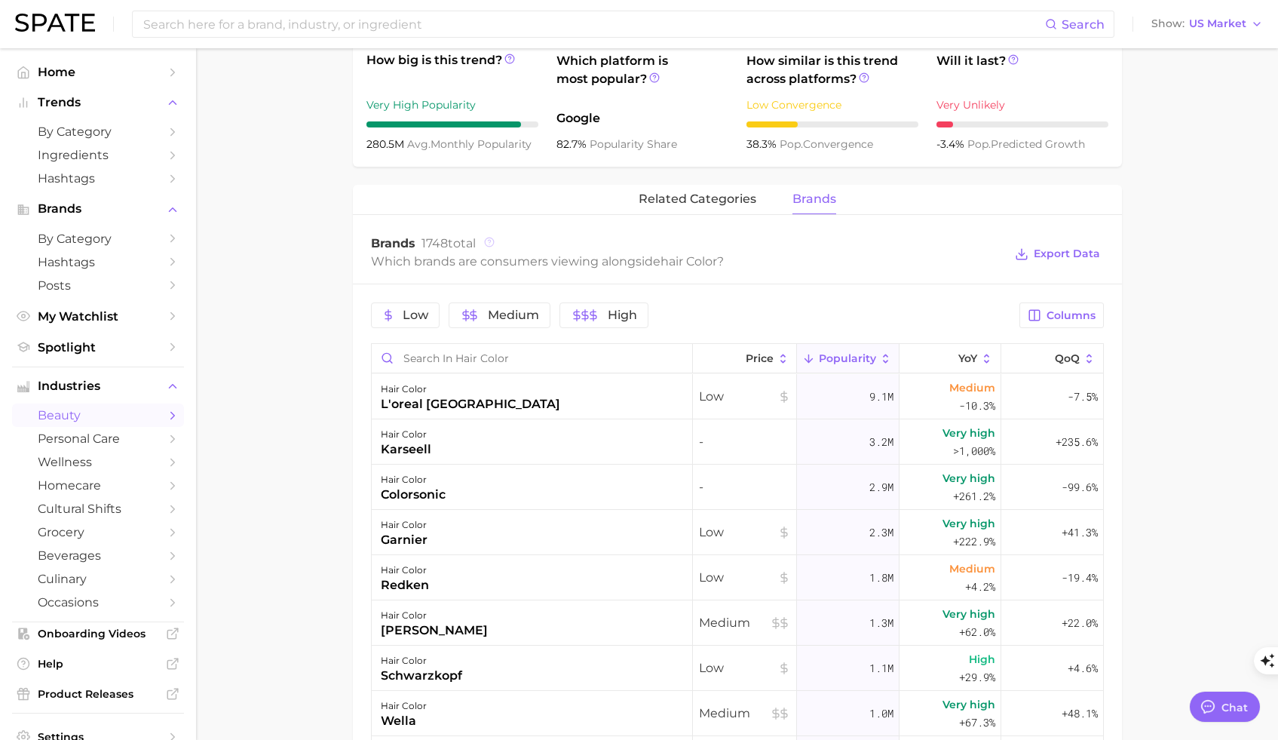
click at [495, 241] on icon at bounding box center [489, 242] width 11 height 11
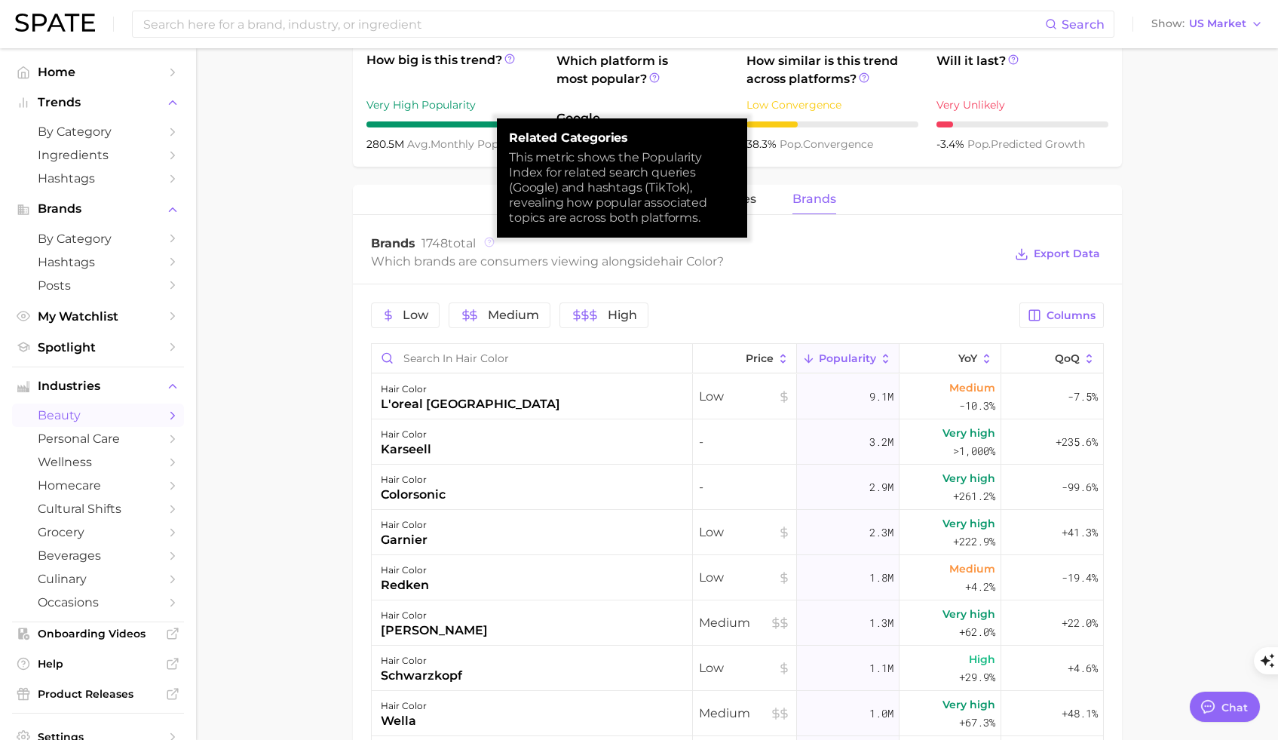
scroll to position [567, 0]
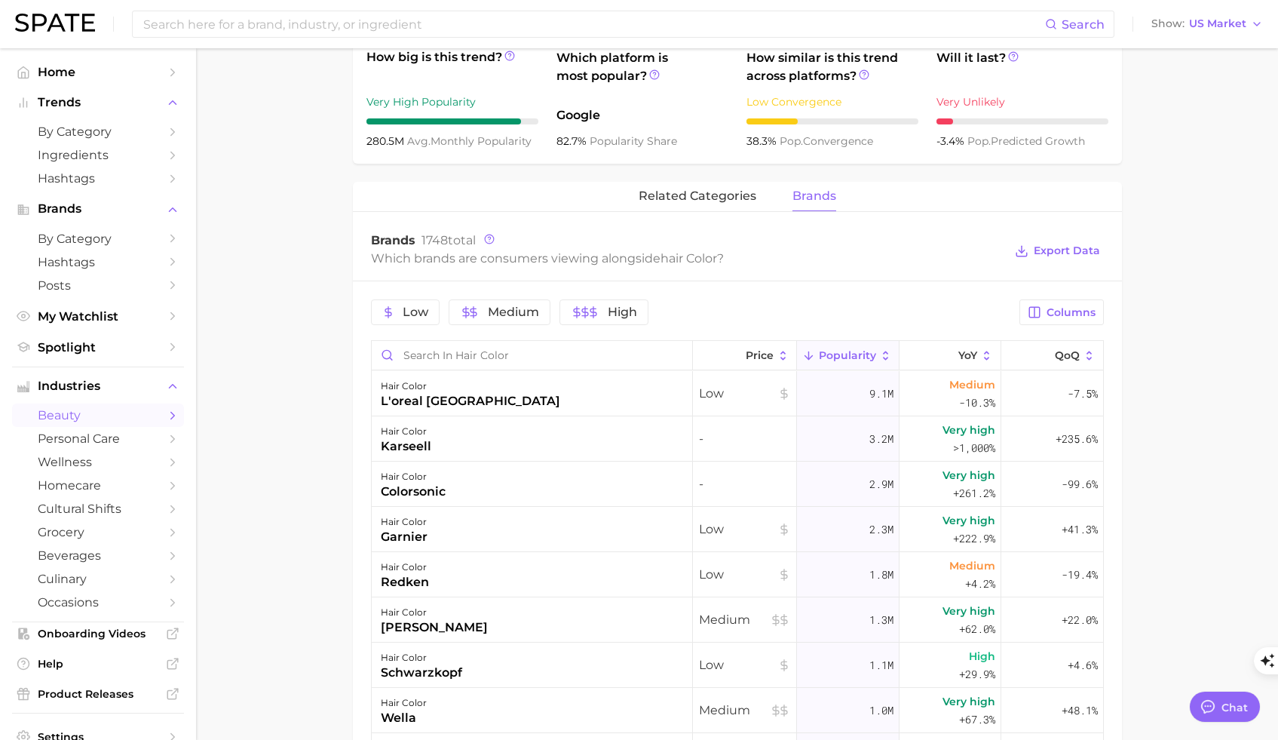
click at [828, 260] on div "Which brands are consumers viewing alongside hair color ?" at bounding box center [687, 258] width 633 height 20
click at [696, 203] on button "related categories" at bounding box center [698, 196] width 118 height 29
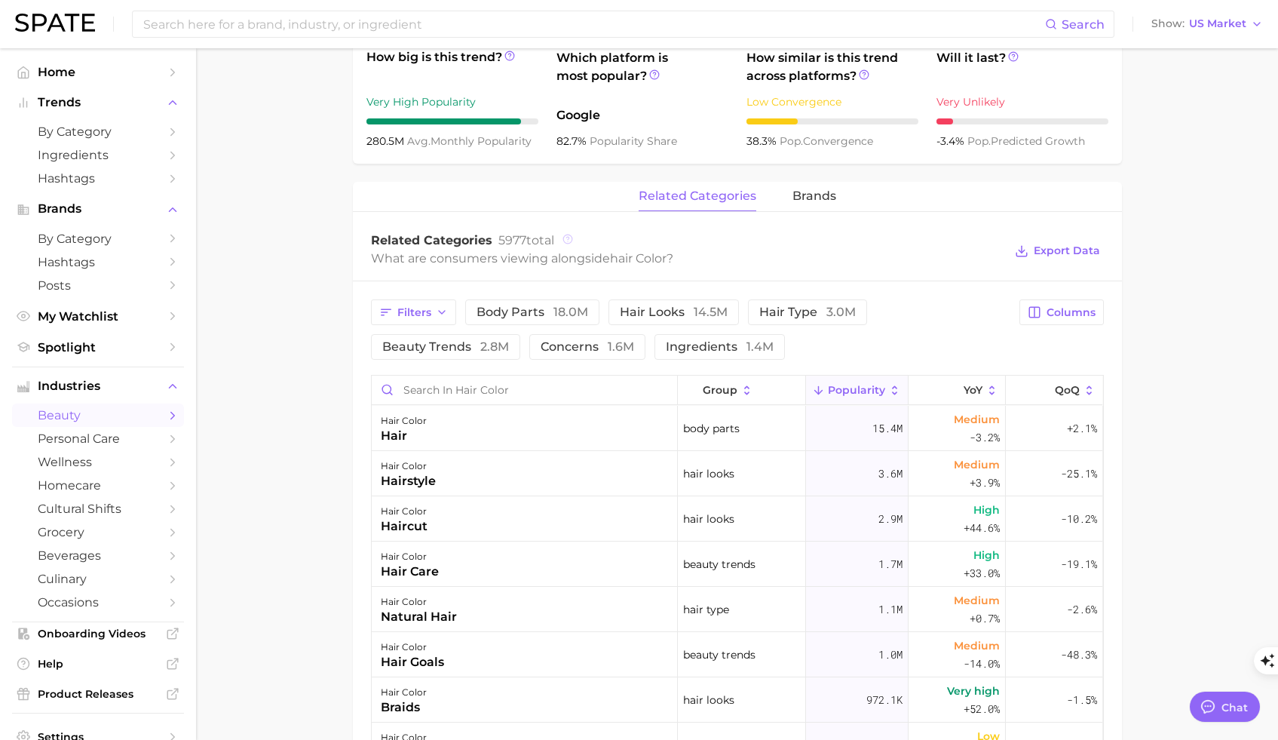
click at [569, 240] on icon at bounding box center [567, 238] width 2 height 3
click at [1170, 436] on main "1. hair 2. hair looks 3. hair color looks 4. hair color Overview Google TikTok …" at bounding box center [737, 344] width 1082 height 1727
click at [819, 311] on span "hair type 3.0m" at bounding box center [807, 312] width 97 height 12
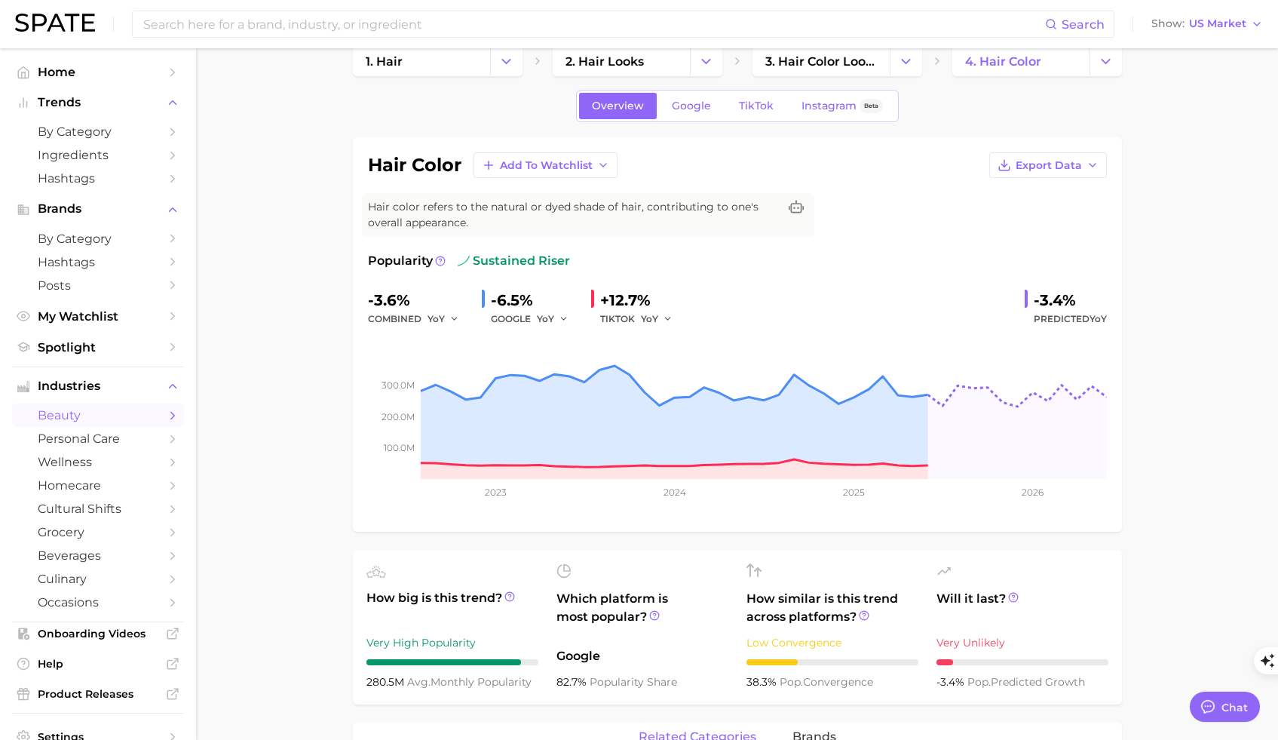
scroll to position [0, 0]
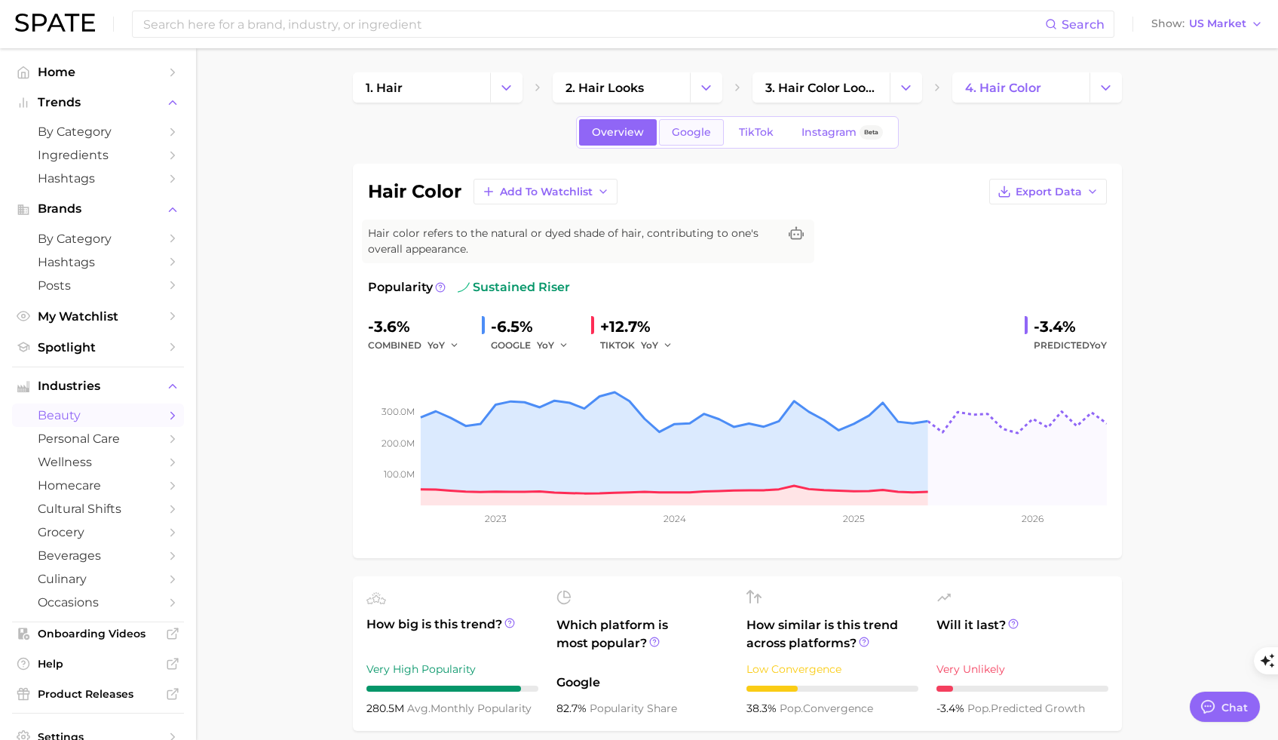
click at [680, 131] on span "Google" at bounding box center [691, 132] width 39 height 13
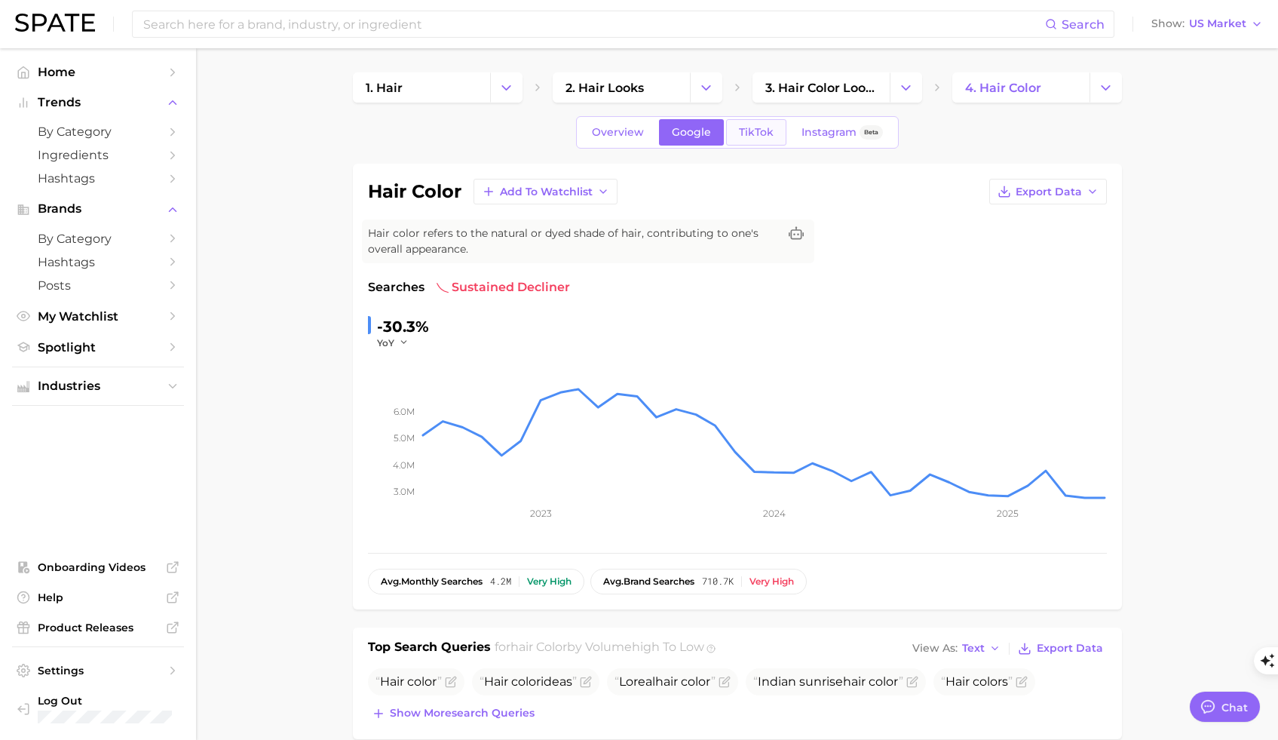
click at [761, 134] on span "TikTok" at bounding box center [756, 132] width 35 height 13
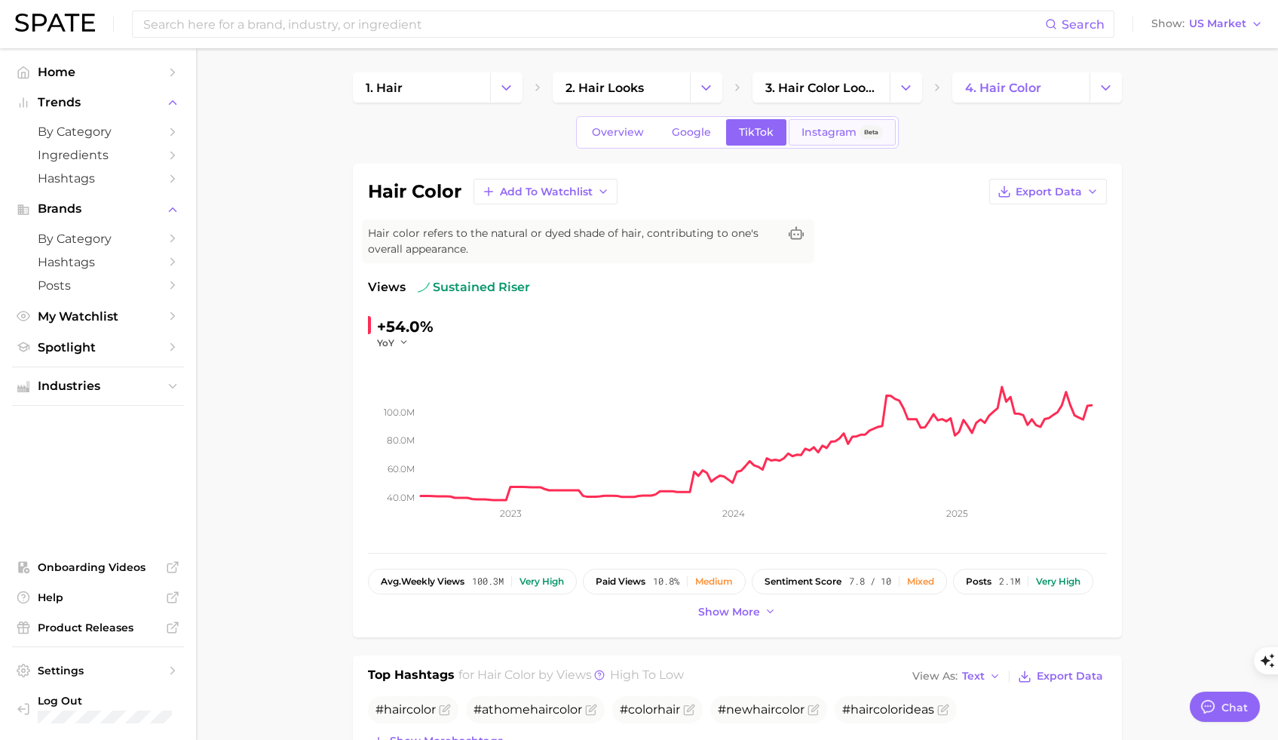
click at [841, 131] on span "Instagram" at bounding box center [829, 132] width 55 height 13
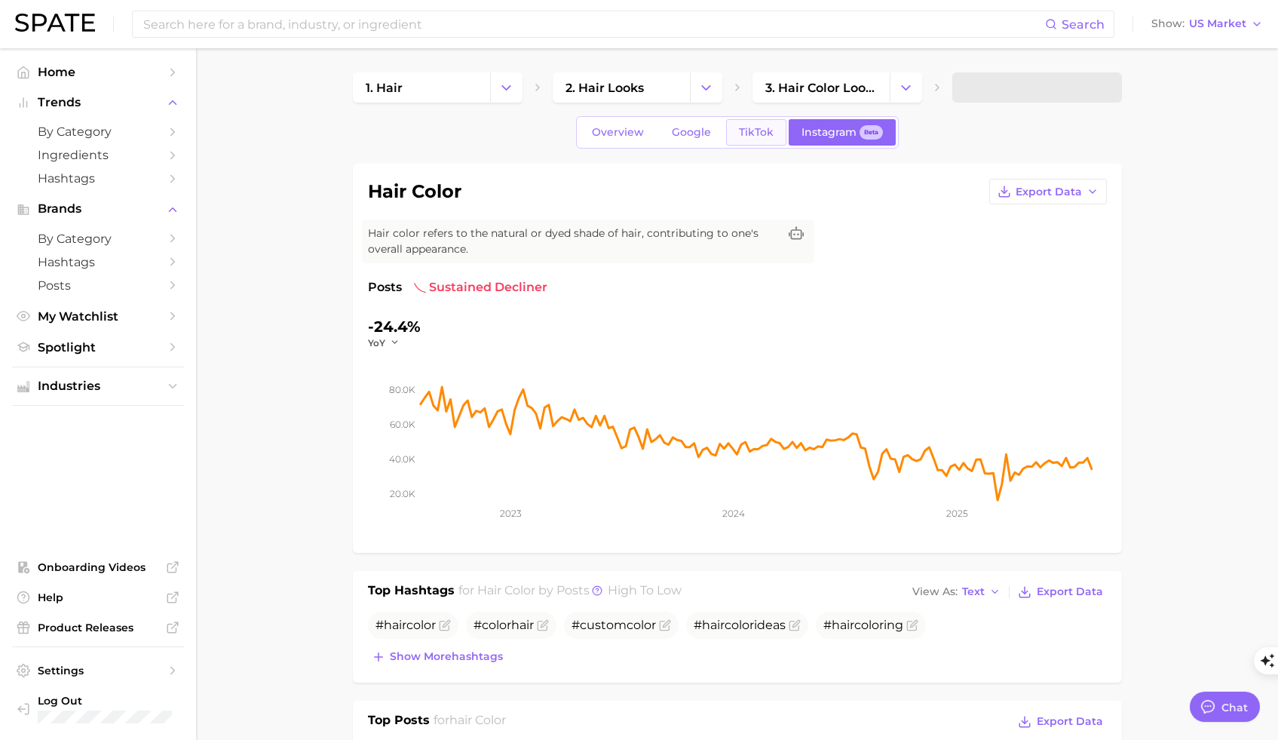
click at [746, 130] on span "TikTok" at bounding box center [756, 132] width 35 height 13
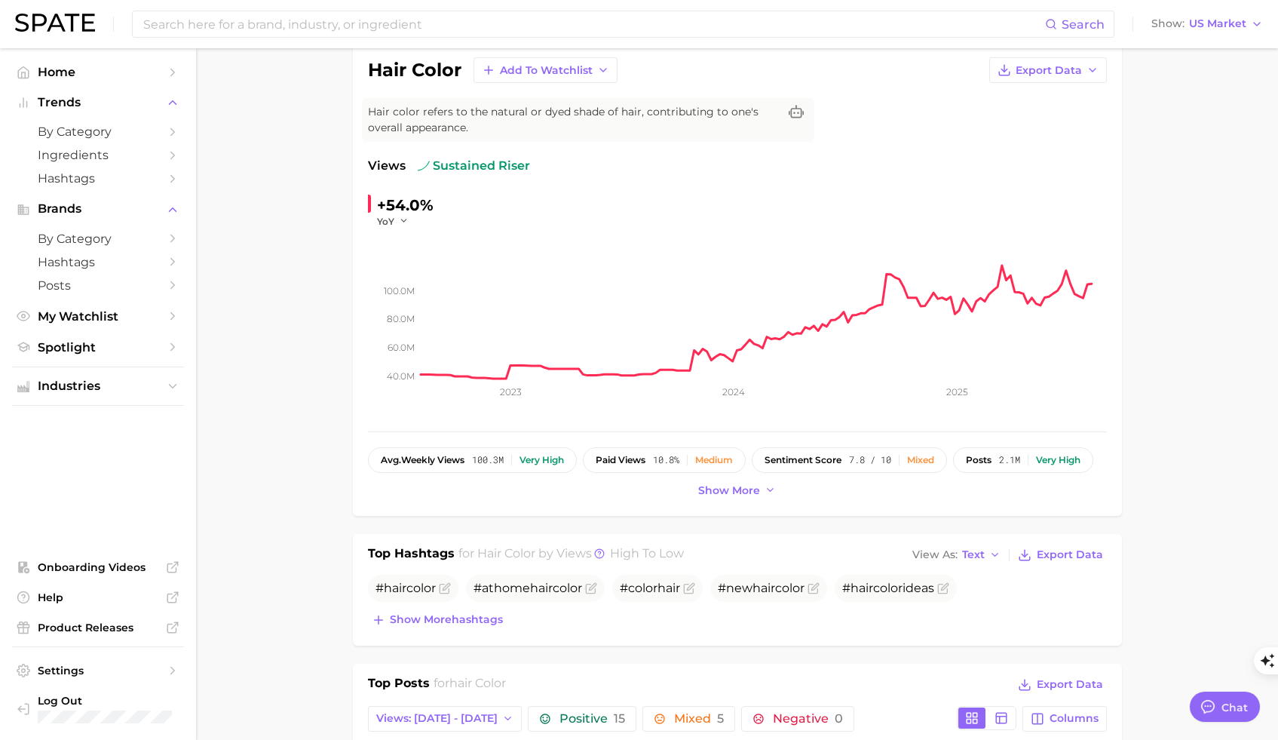
scroll to position [660, 0]
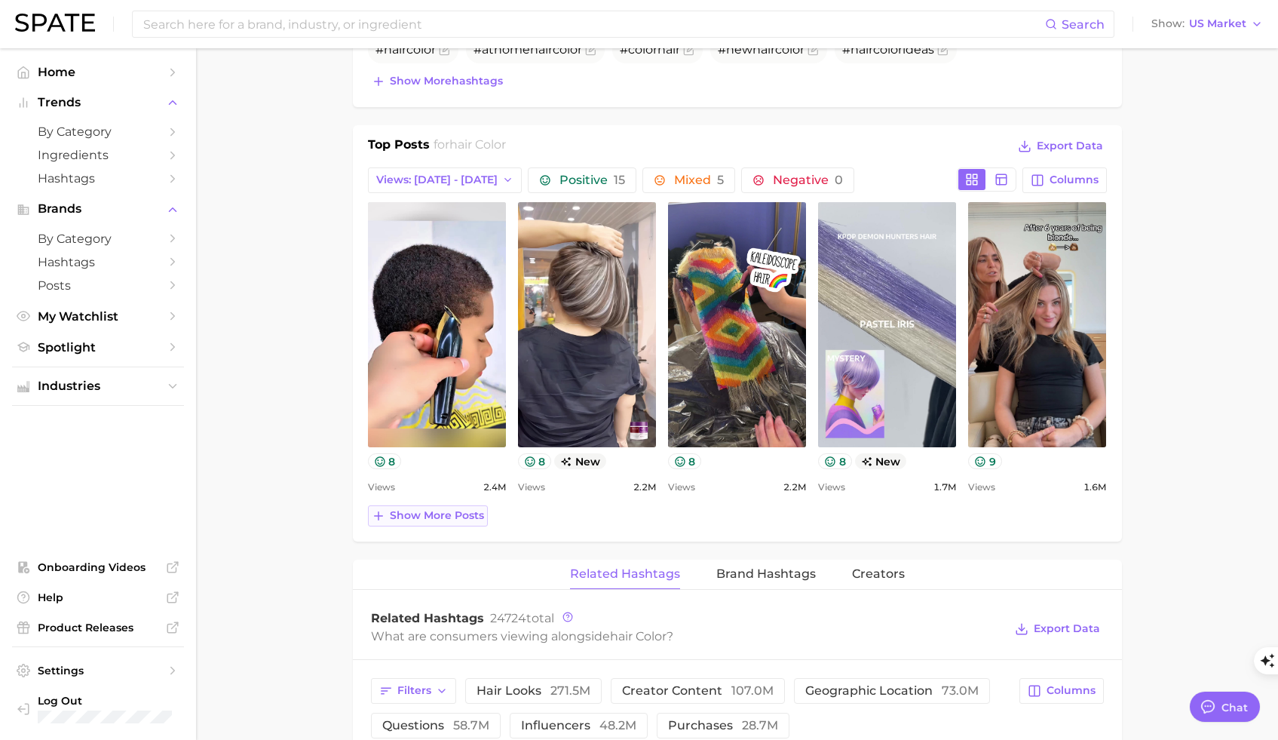
click at [465, 517] on span "Show more posts" at bounding box center [437, 515] width 94 height 13
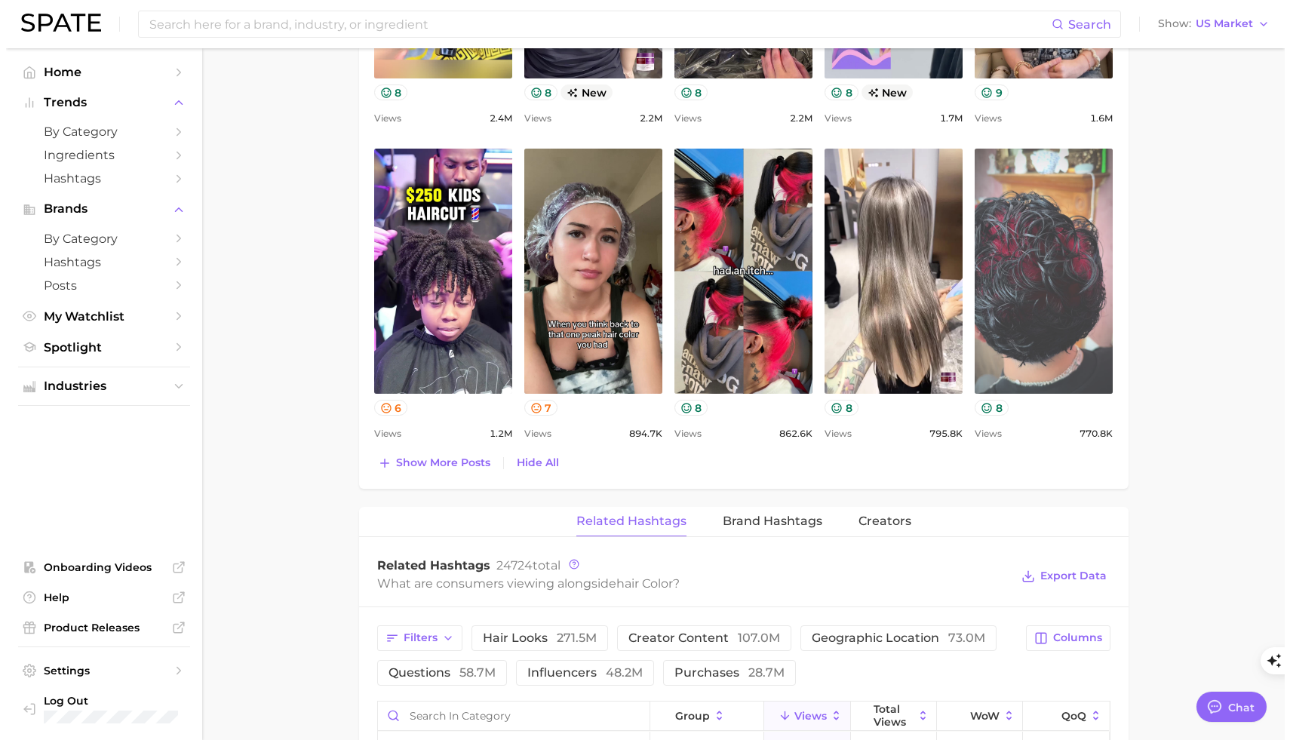
scroll to position [1452, 0]
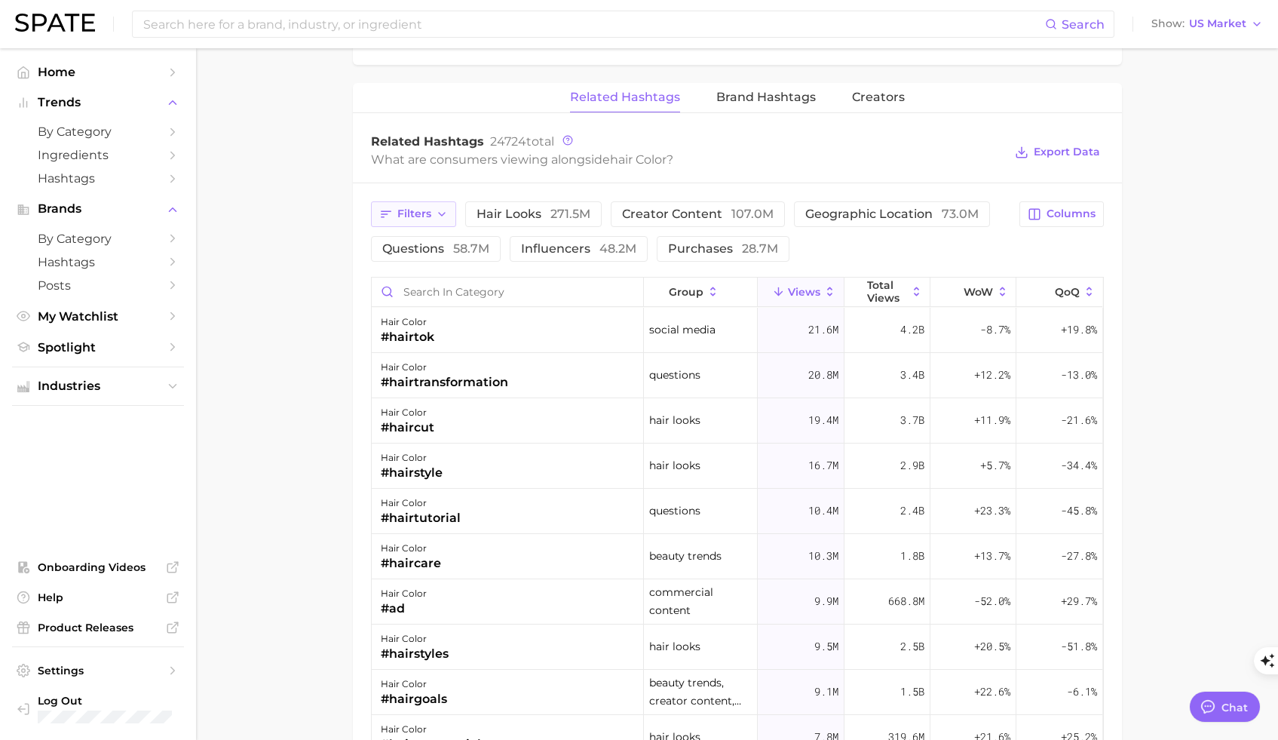
click at [426, 216] on span "Filters" at bounding box center [414, 213] width 34 height 13
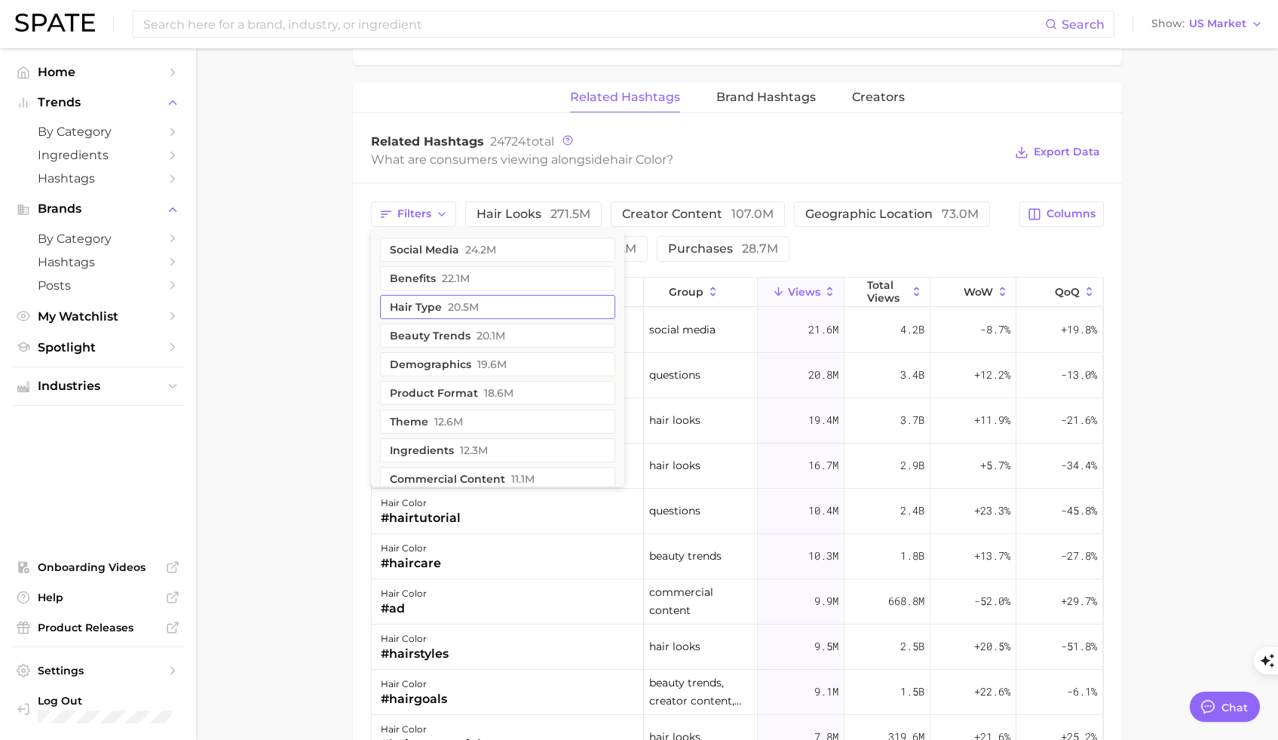
click at [424, 305] on button "hair type 20.5m" at bounding box center [497, 307] width 235 height 24
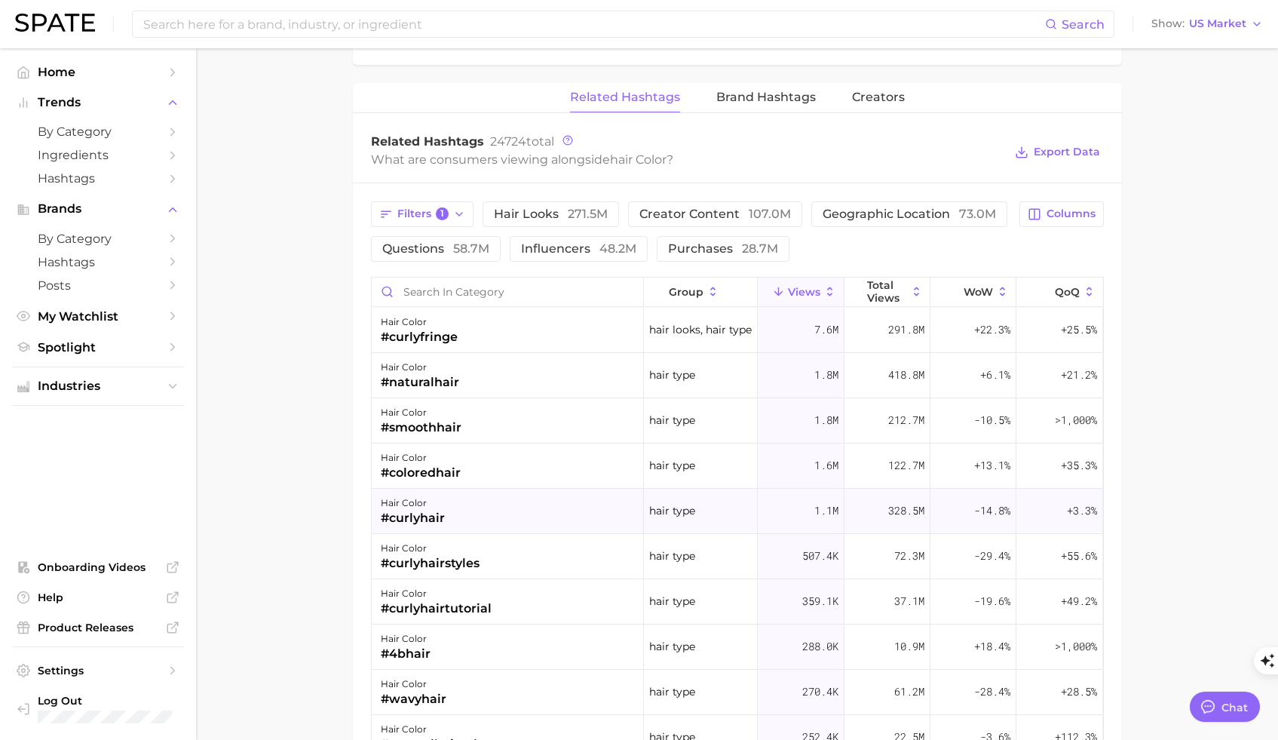
click at [429, 512] on div "#curlyhair" at bounding box center [413, 518] width 64 height 18
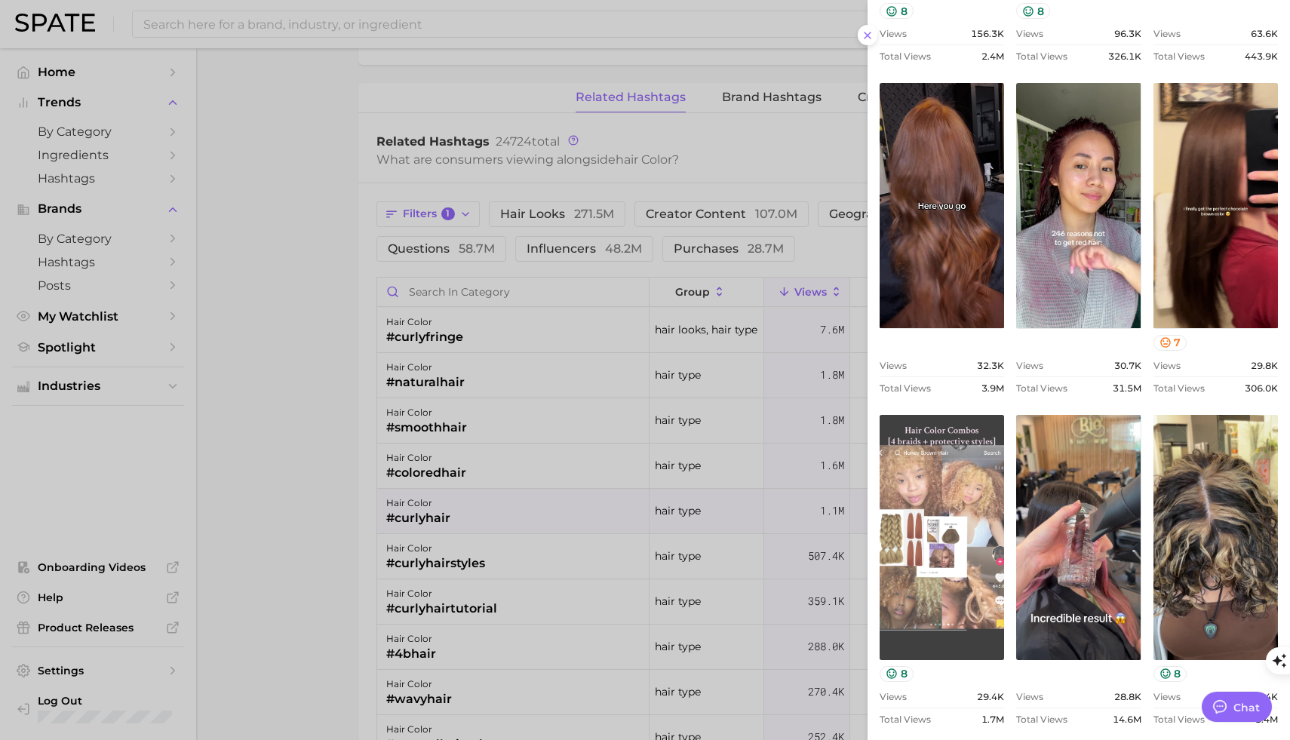
scroll to position [453, 0]
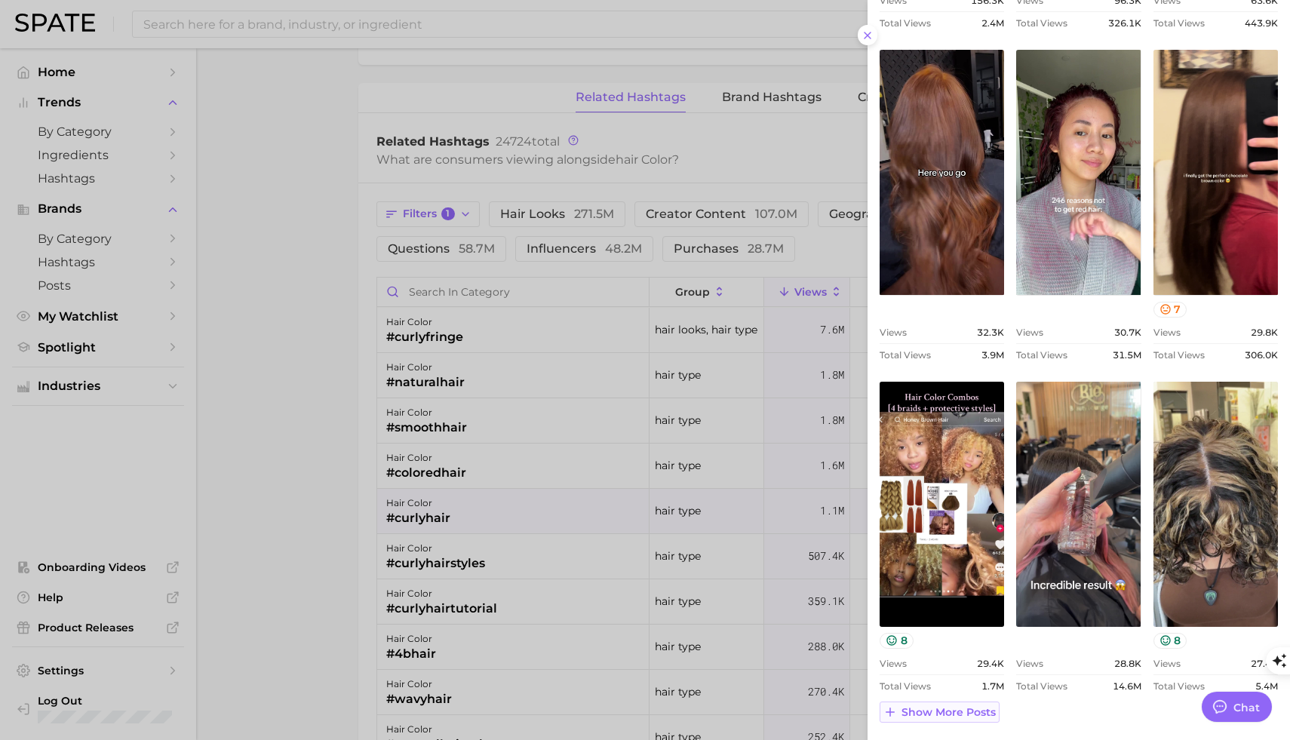
click at [947, 649] on span "Show more posts" at bounding box center [948, 712] width 94 height 13
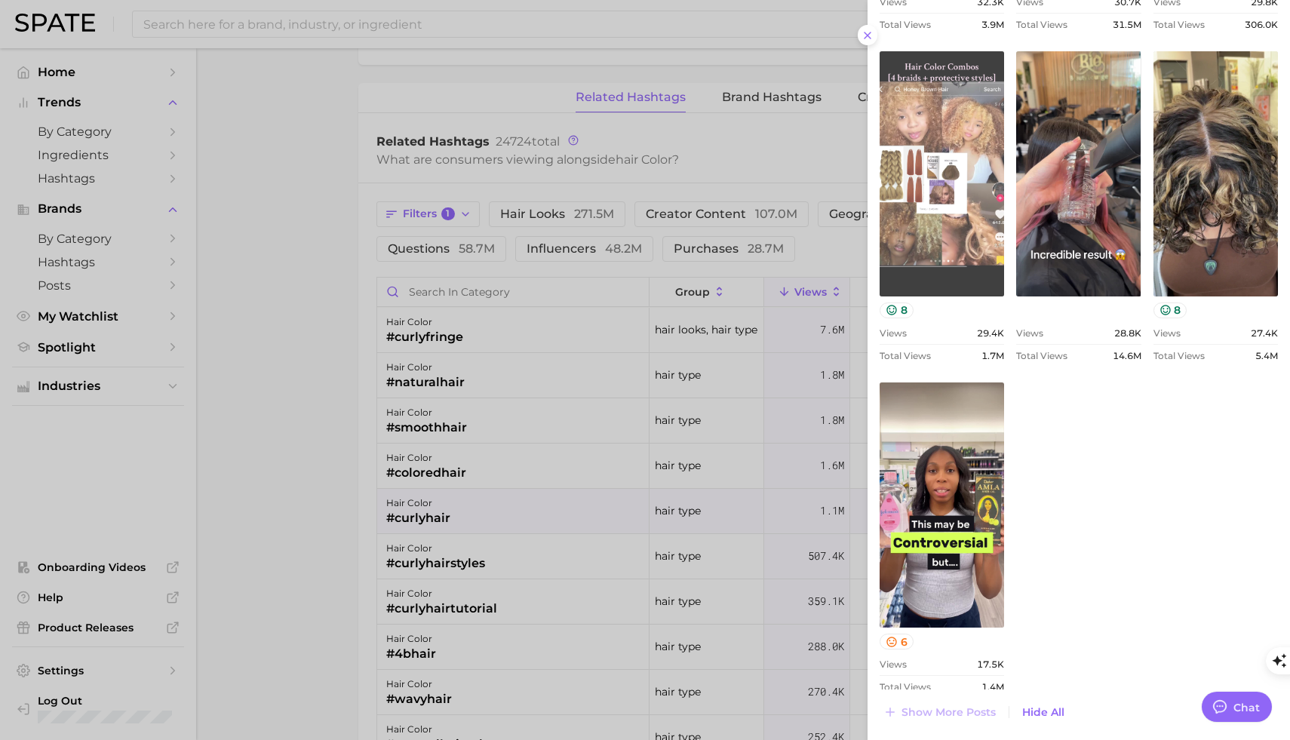
click at [952, 235] on link "view post on TikTok" at bounding box center [941, 173] width 124 height 245
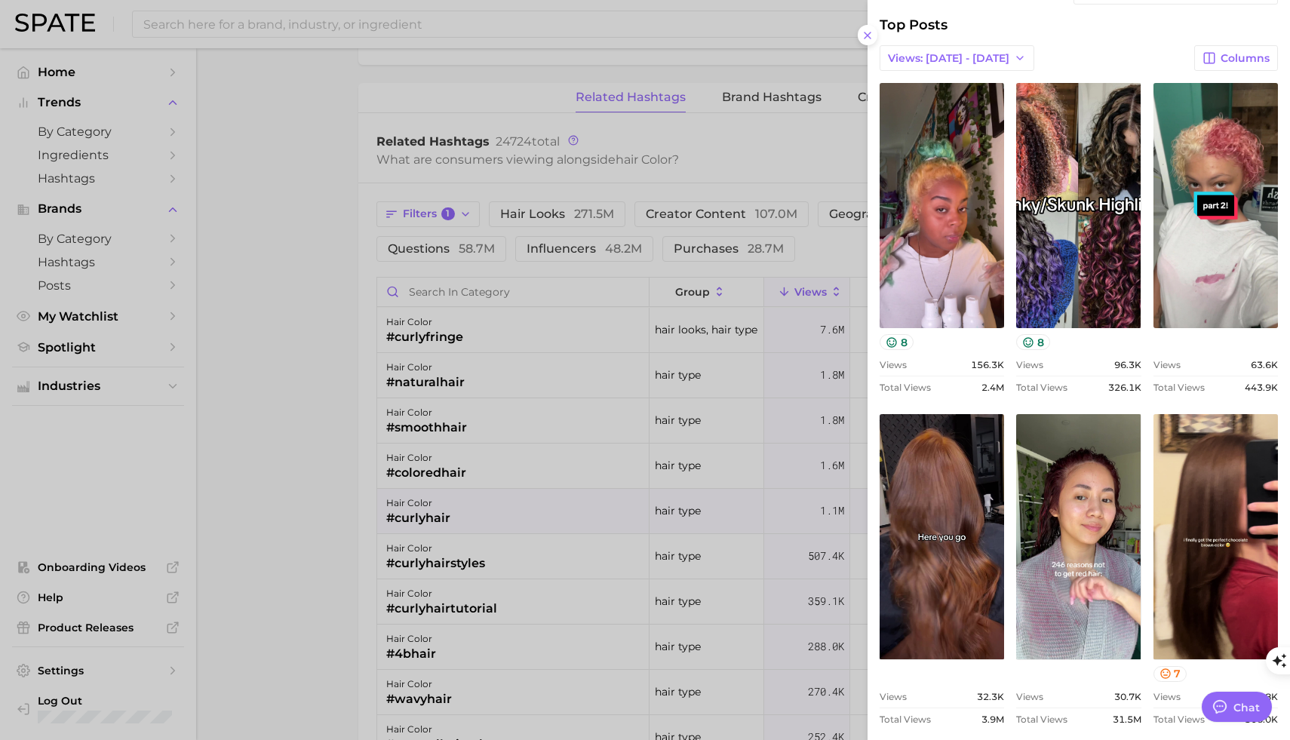
scroll to position [71, 0]
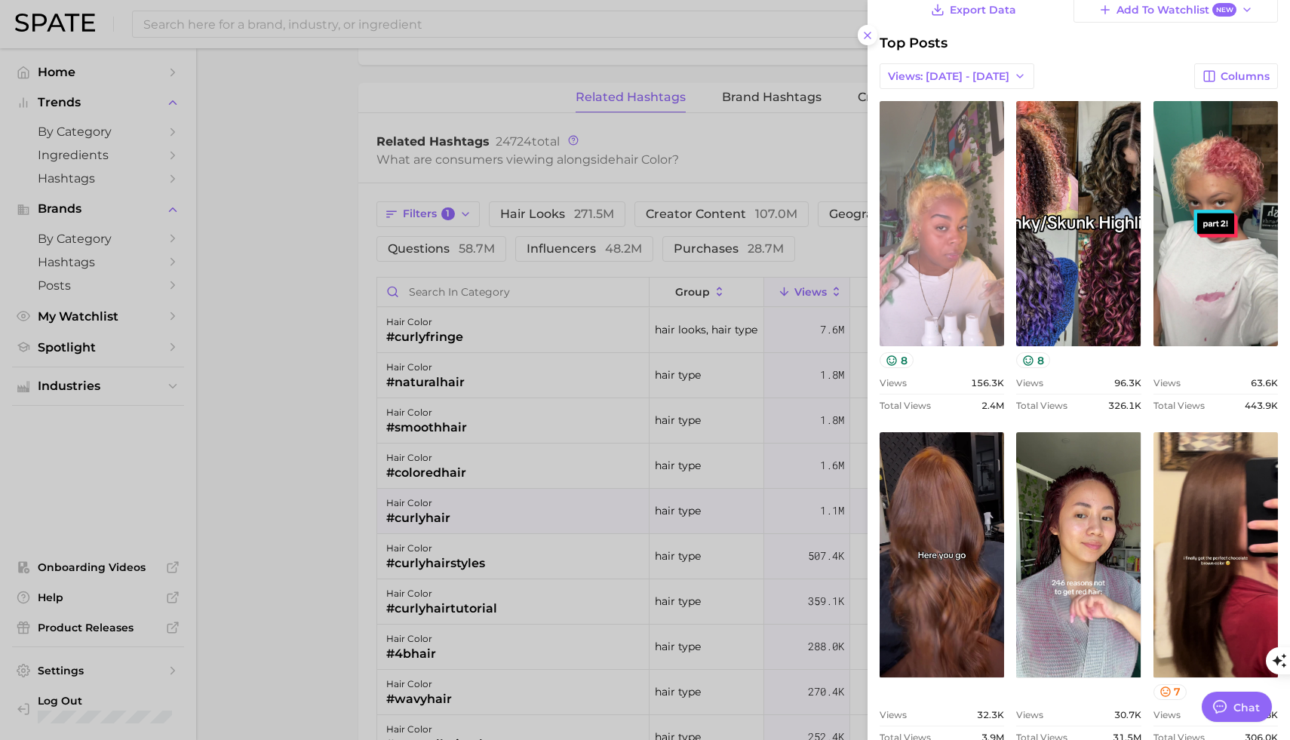
click at [925, 256] on link "view post on TikTok" at bounding box center [941, 223] width 124 height 245
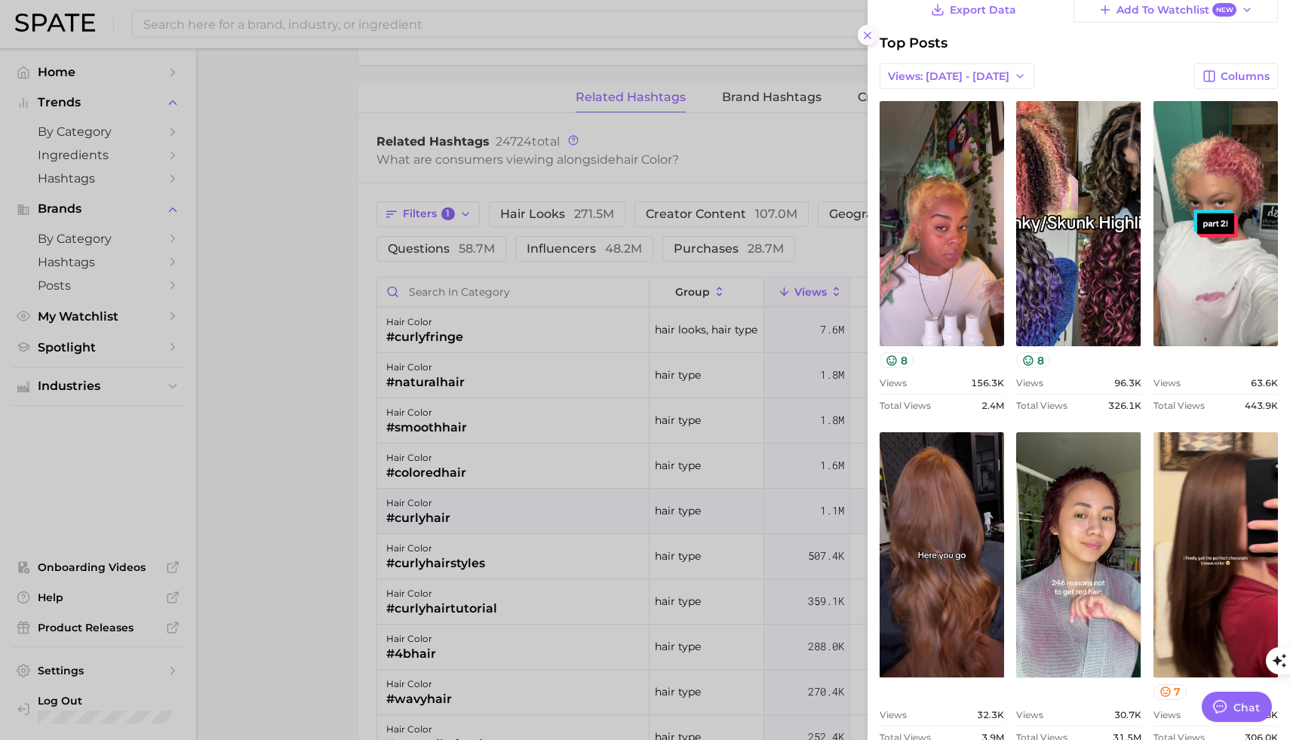
click at [866, 43] on button at bounding box center [867, 35] width 20 height 20
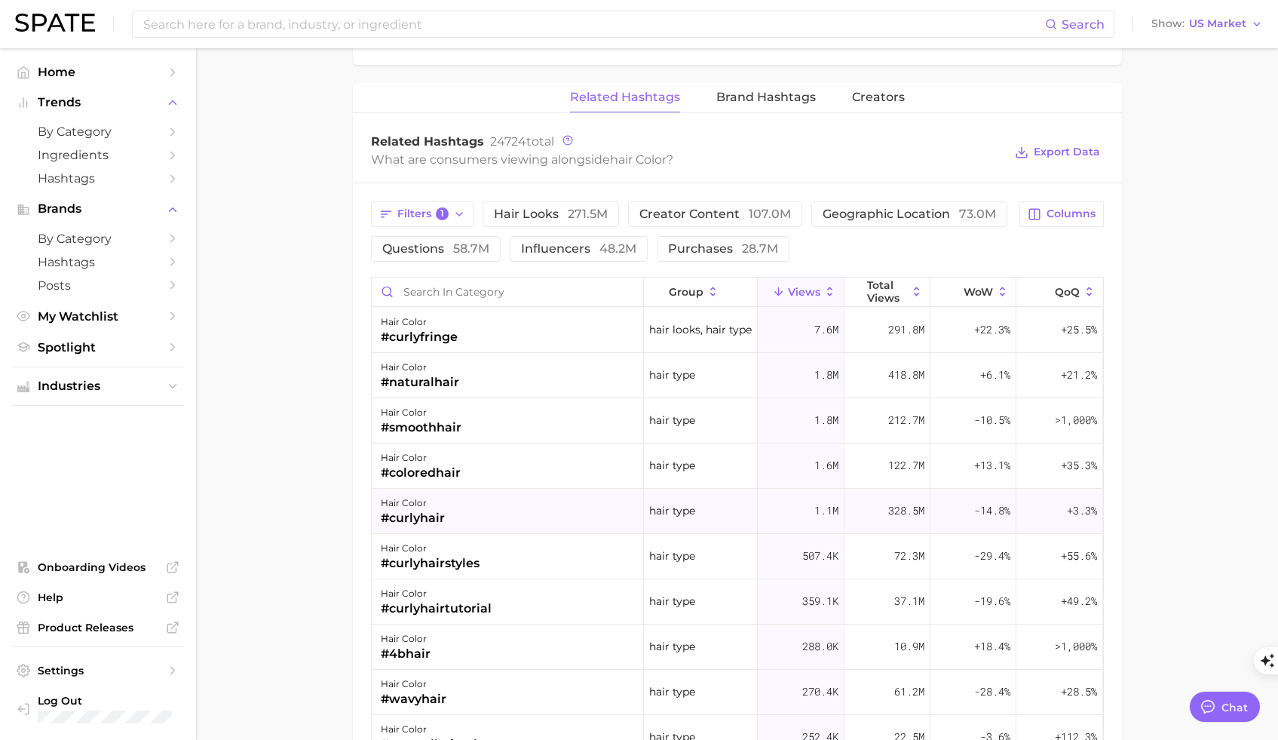
click at [449, 515] on div "hair color #curlyhair" at bounding box center [508, 511] width 272 height 45
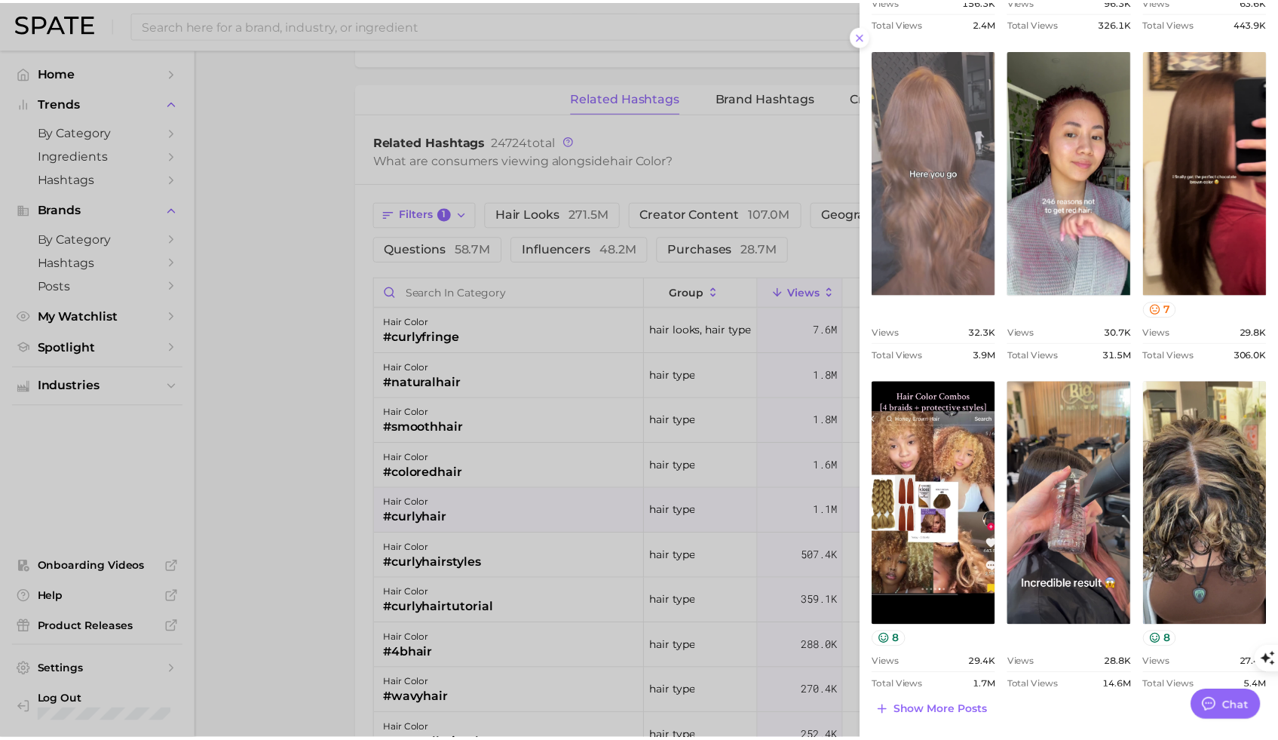
scroll to position [0, 0]
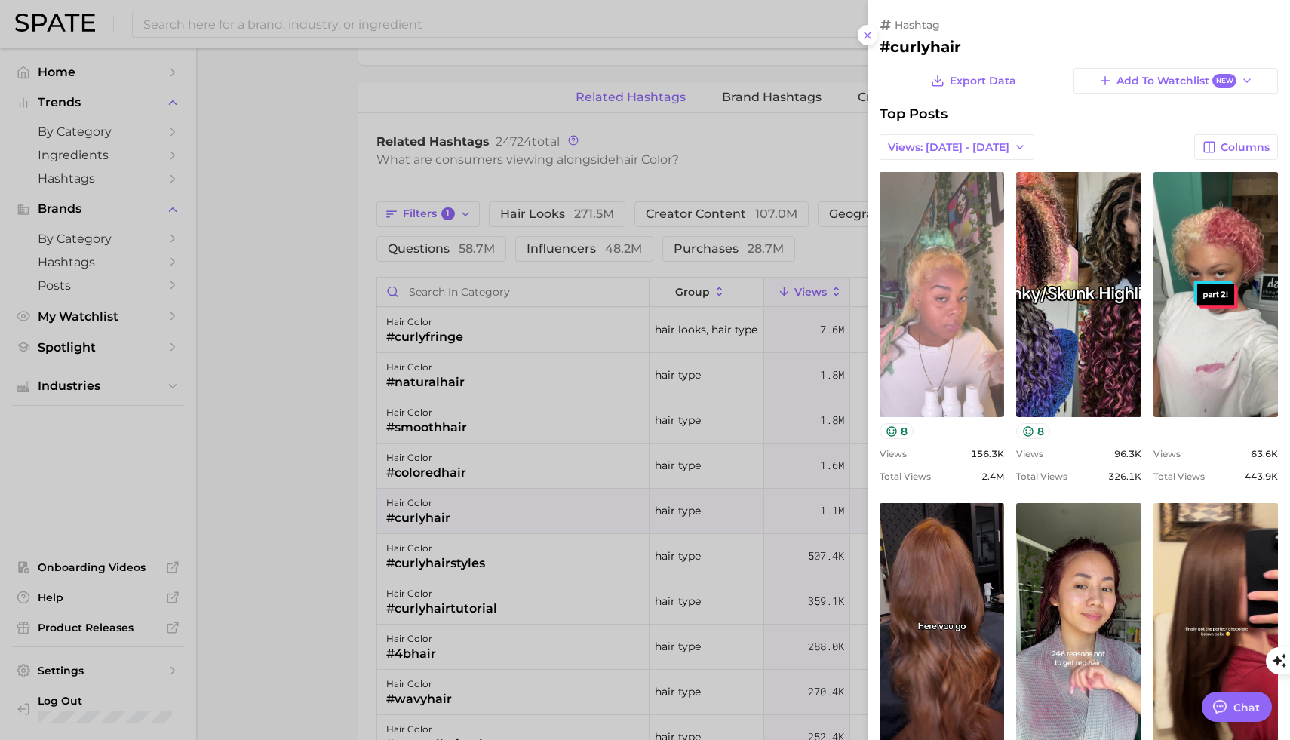
click at [929, 339] on link "view post on TikTok" at bounding box center [941, 294] width 124 height 245
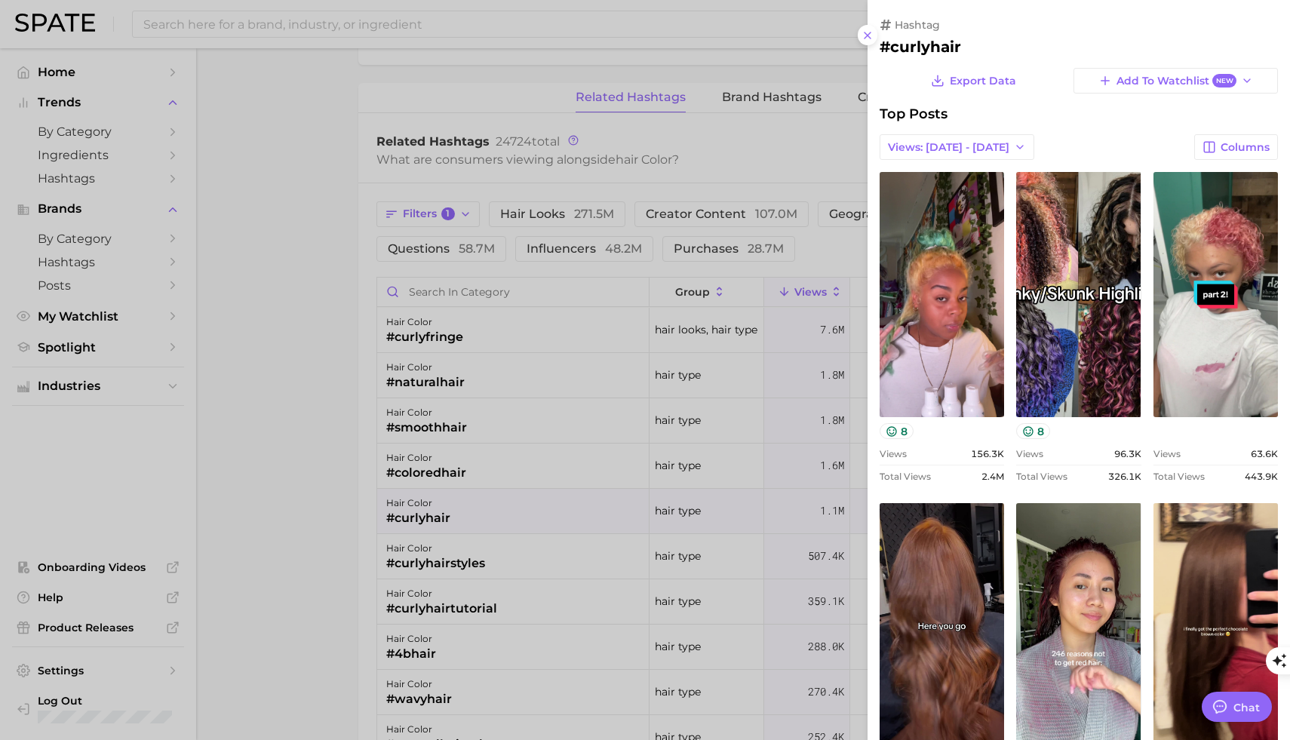
click at [306, 20] on div at bounding box center [645, 370] width 1290 height 740
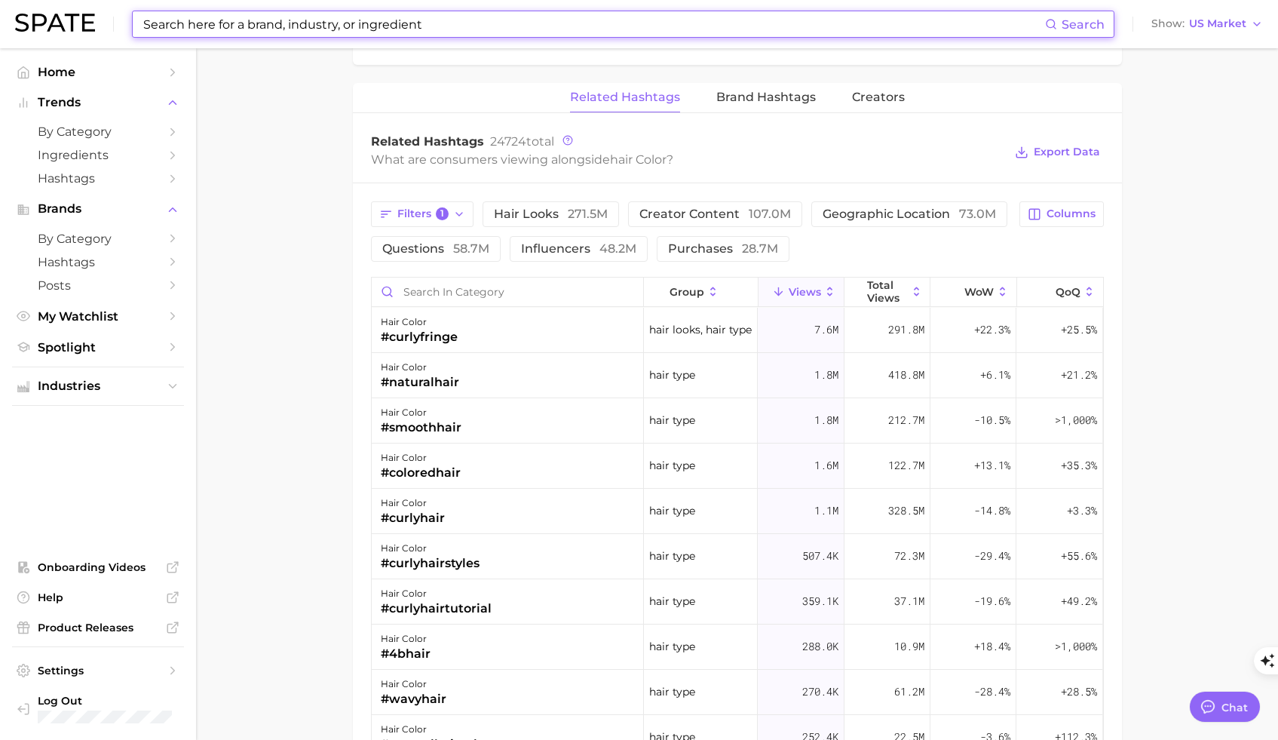
click at [292, 18] on input at bounding box center [593, 24] width 903 height 26
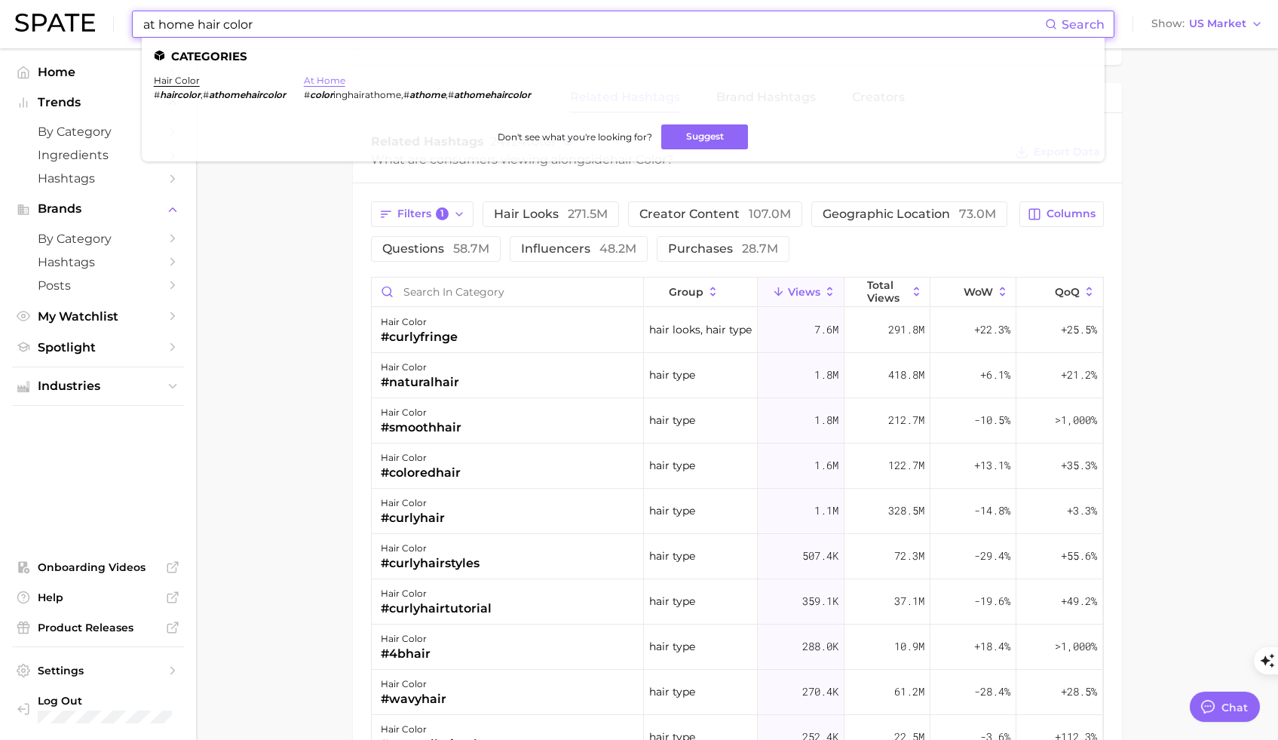
type input "at home hair color"
click at [333, 78] on link "at home" at bounding box center [324, 80] width 41 height 11
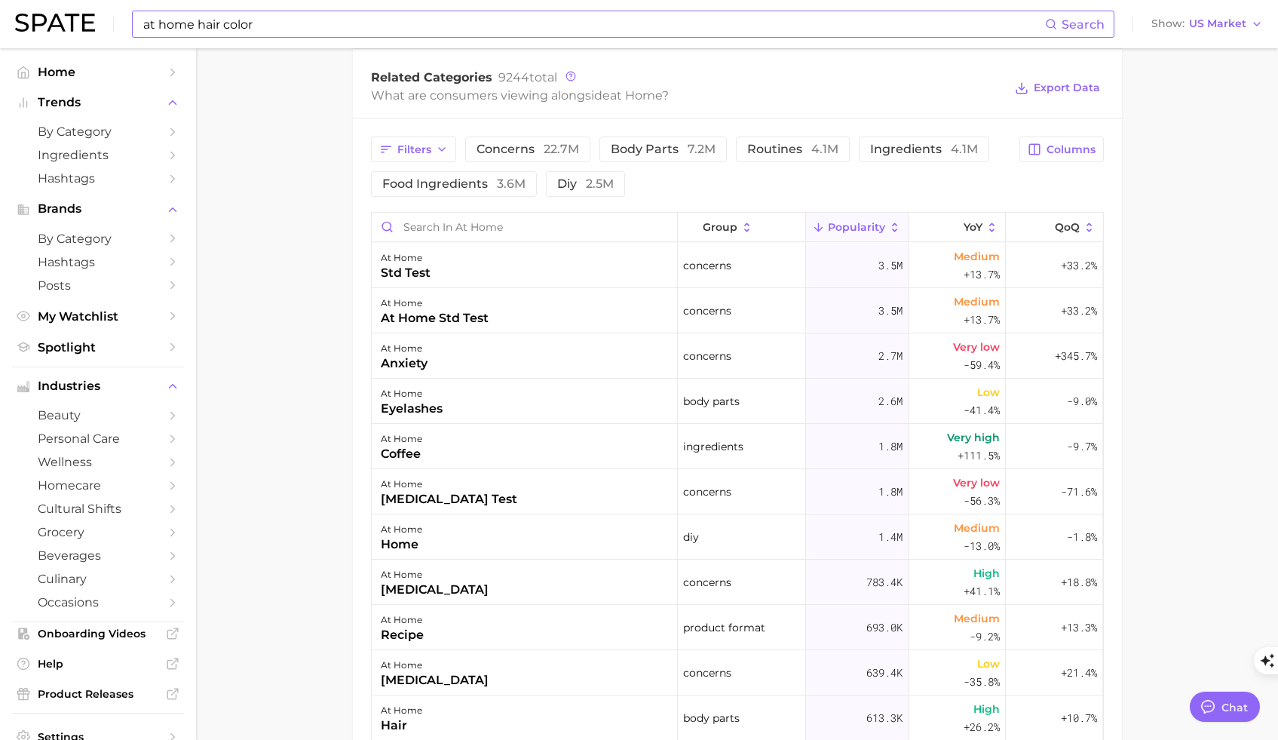
scroll to position [455, 0]
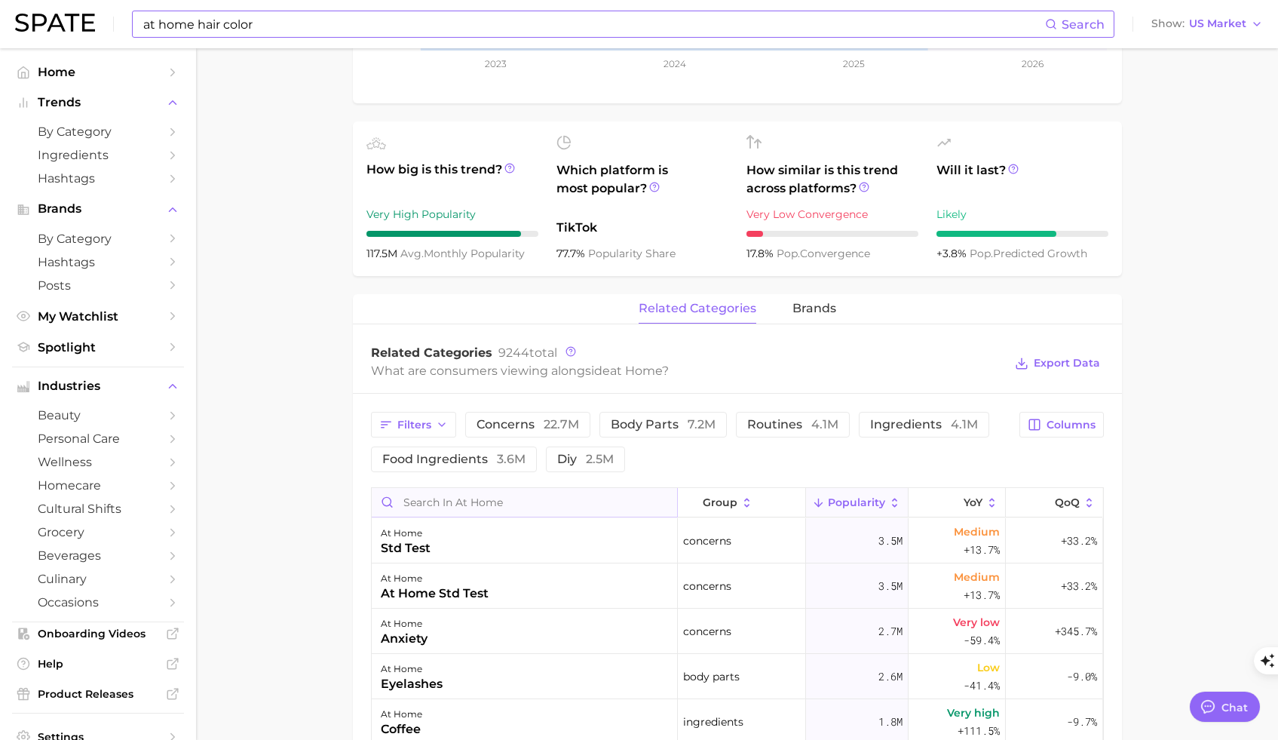
click at [487, 498] on input "Search in at home" at bounding box center [524, 502] width 305 height 29
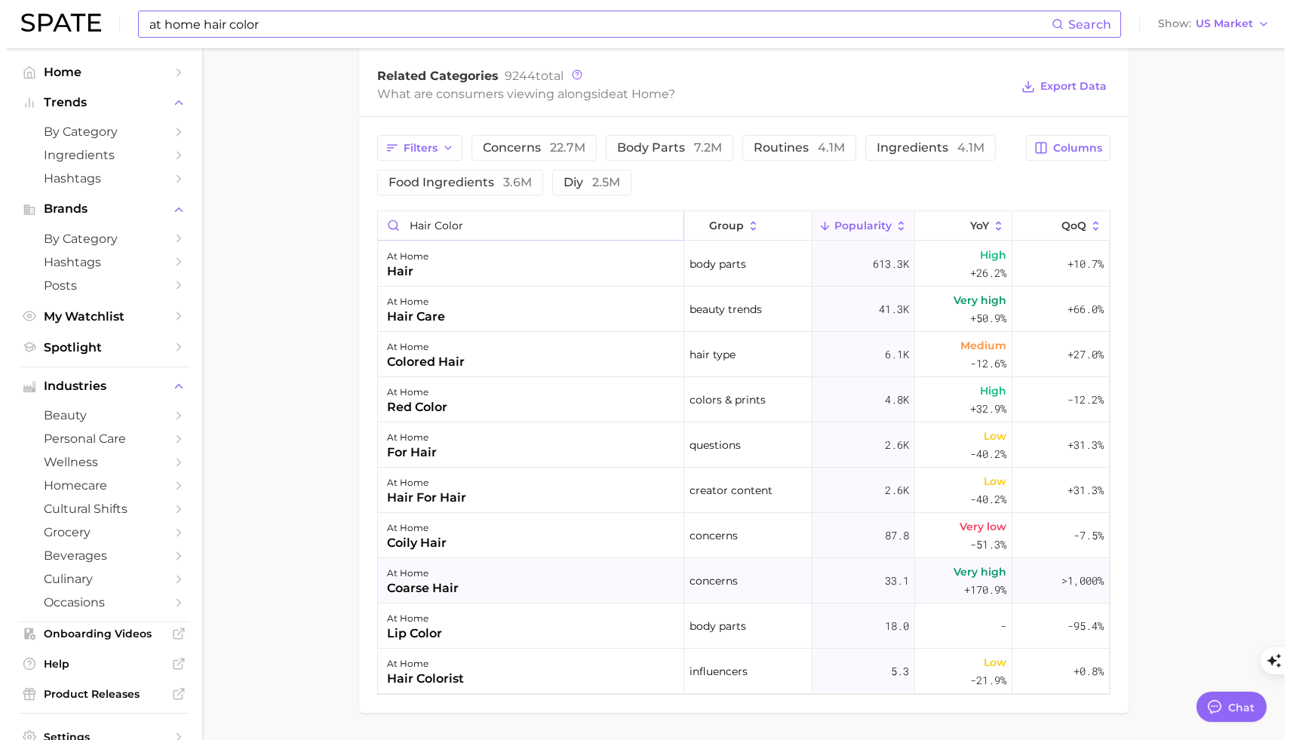
scroll to position [781, 0]
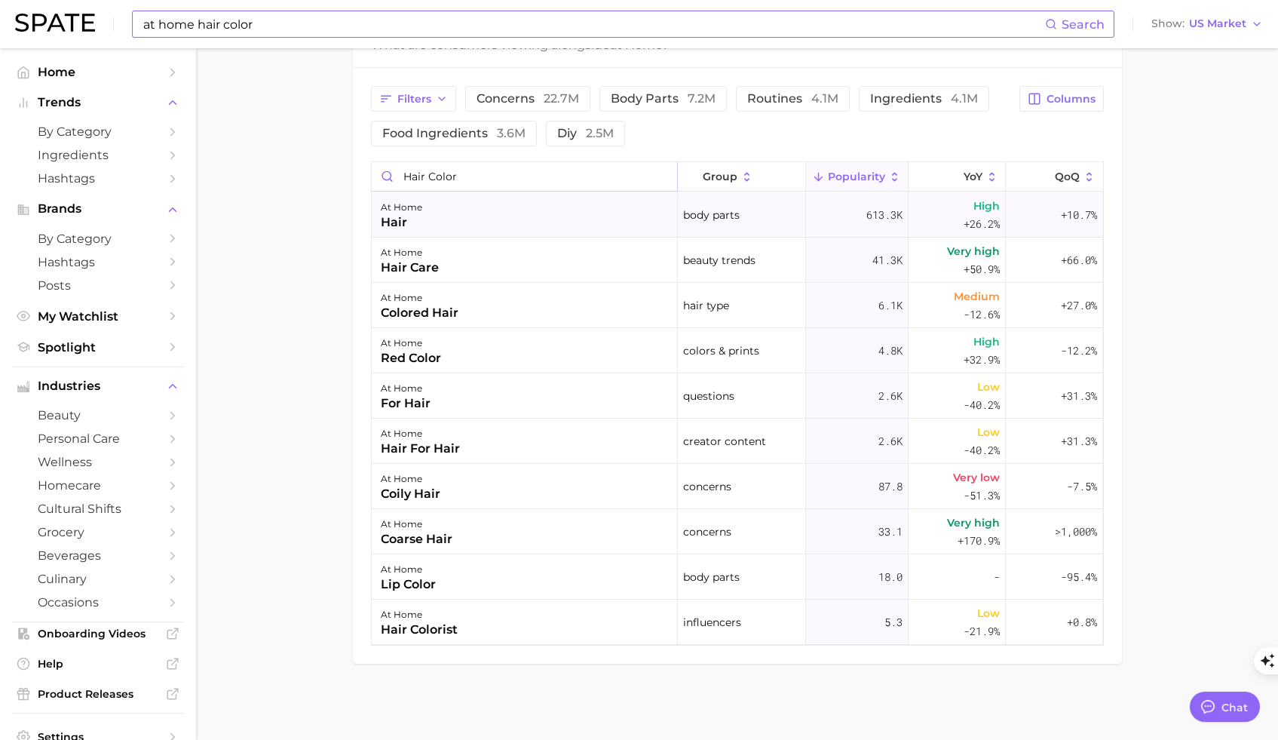
type input "hair color"
click at [401, 220] on div "hair" at bounding box center [401, 222] width 41 height 18
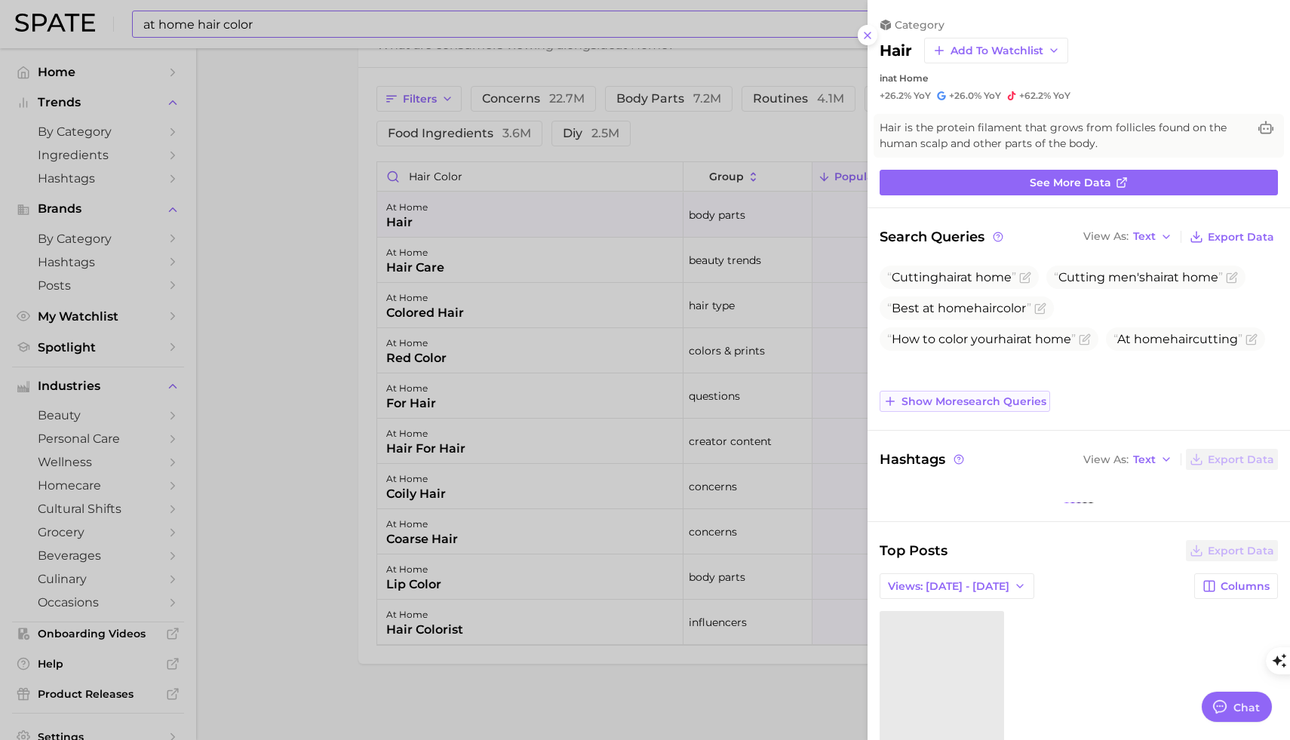
click at [988, 400] on span "Show more search queries" at bounding box center [973, 401] width 145 height 13
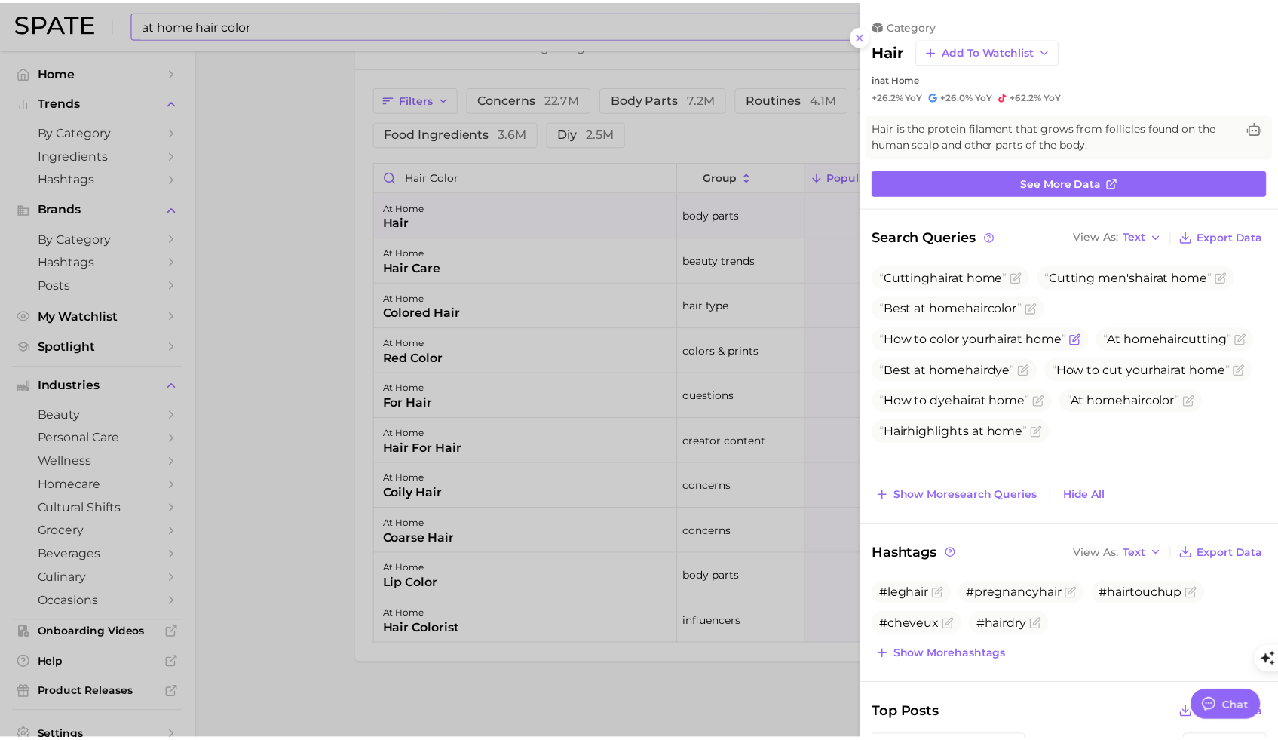
scroll to position [0, 0]
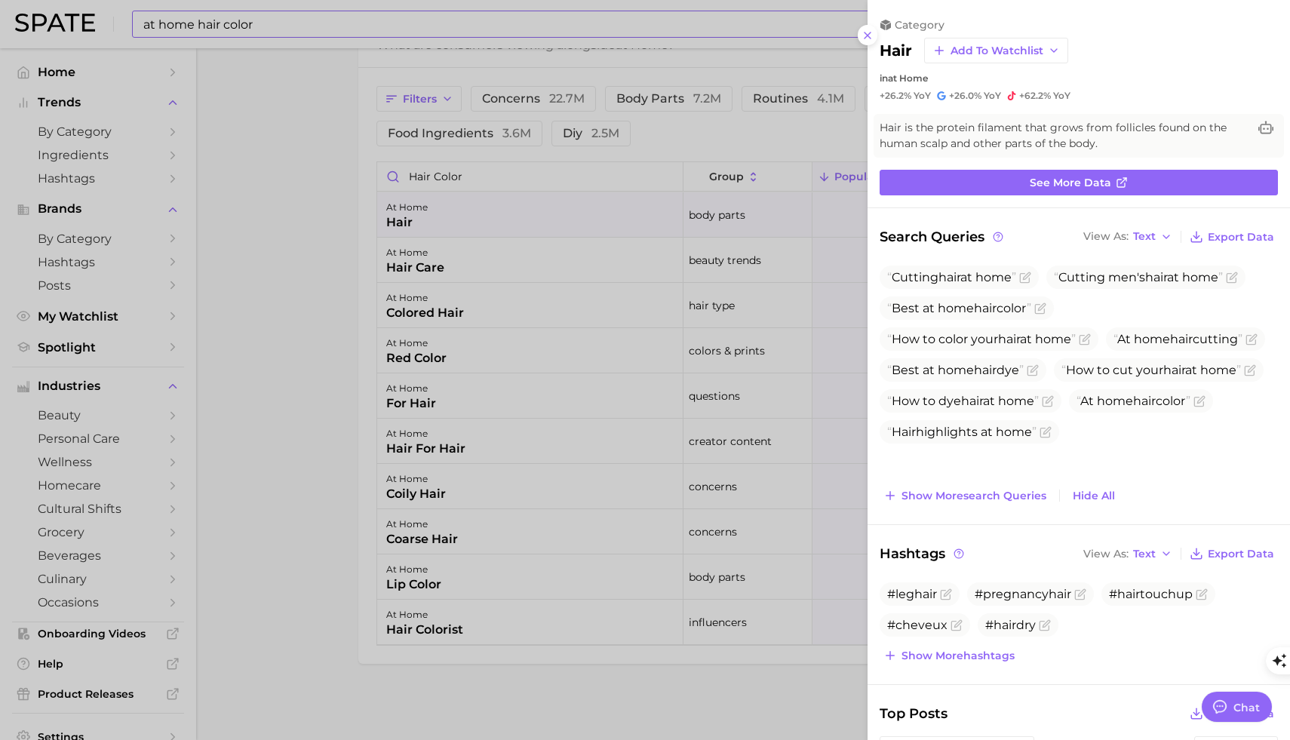
click at [321, 243] on div at bounding box center [645, 370] width 1290 height 740
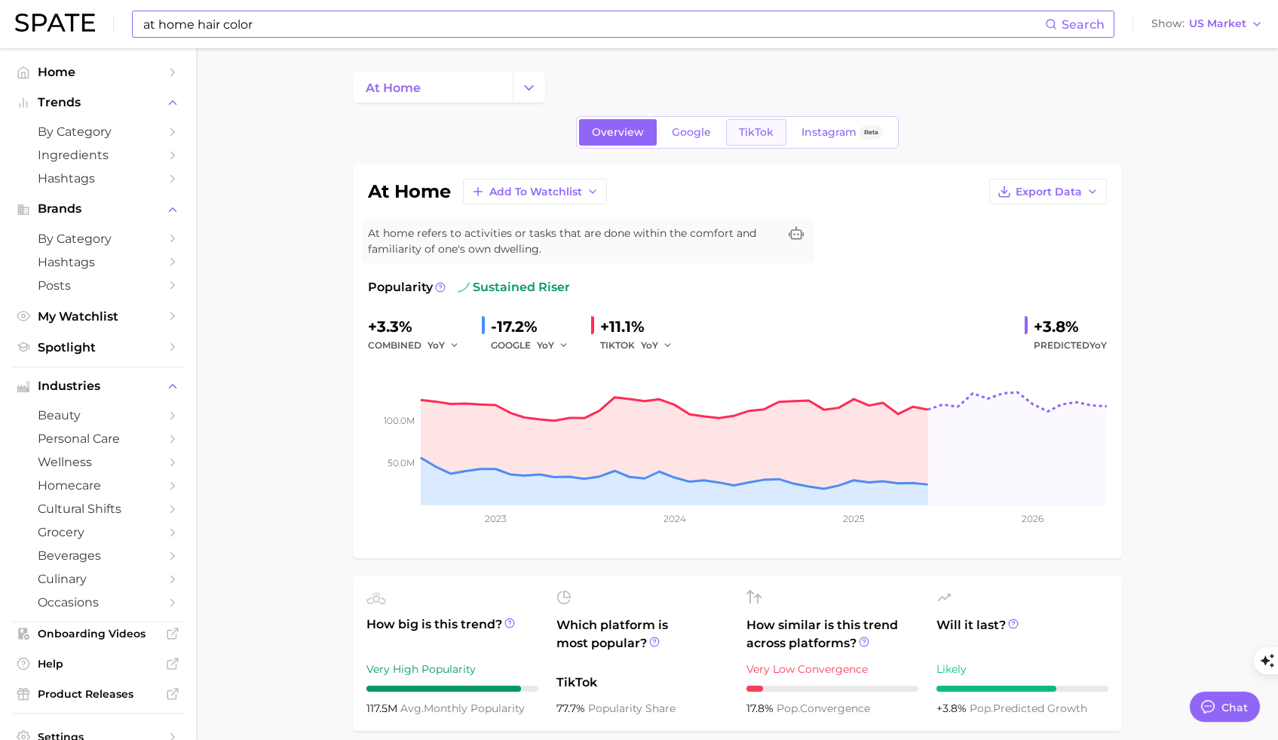
click at [747, 136] on span "TikTok" at bounding box center [756, 132] width 35 height 13
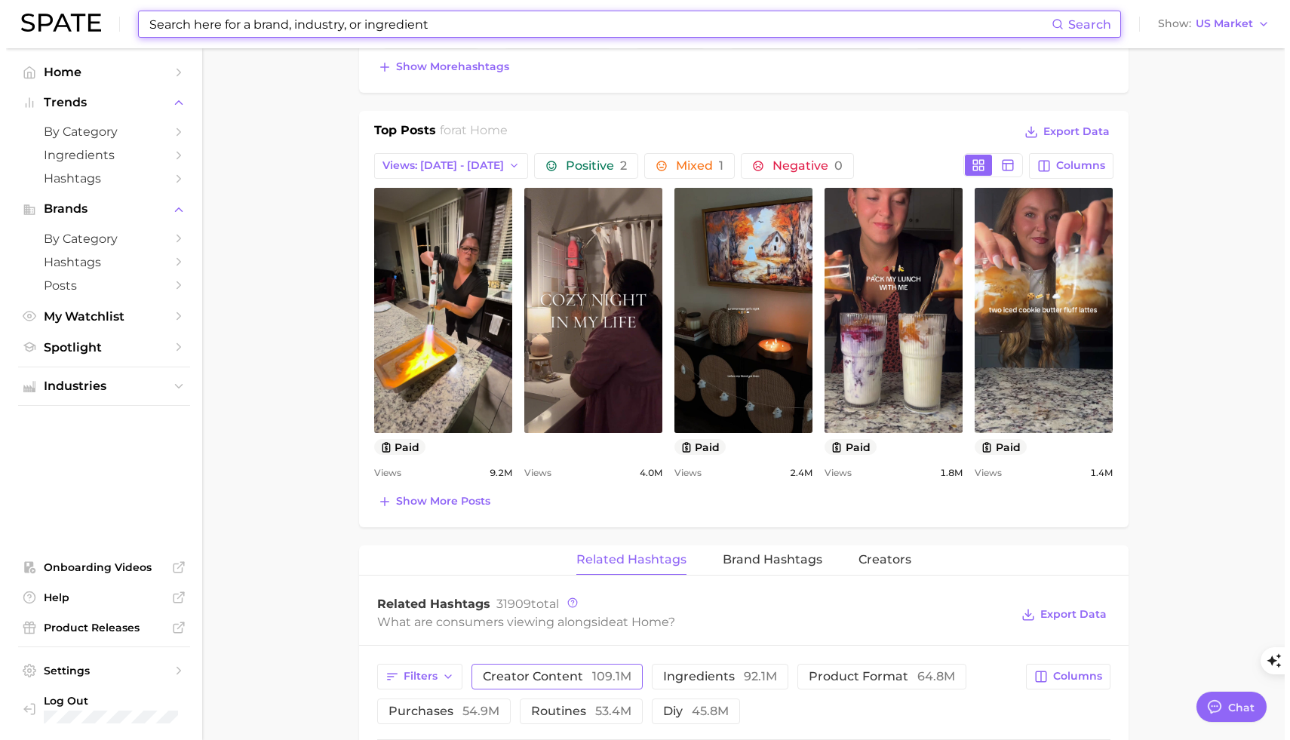
scroll to position [879, 0]
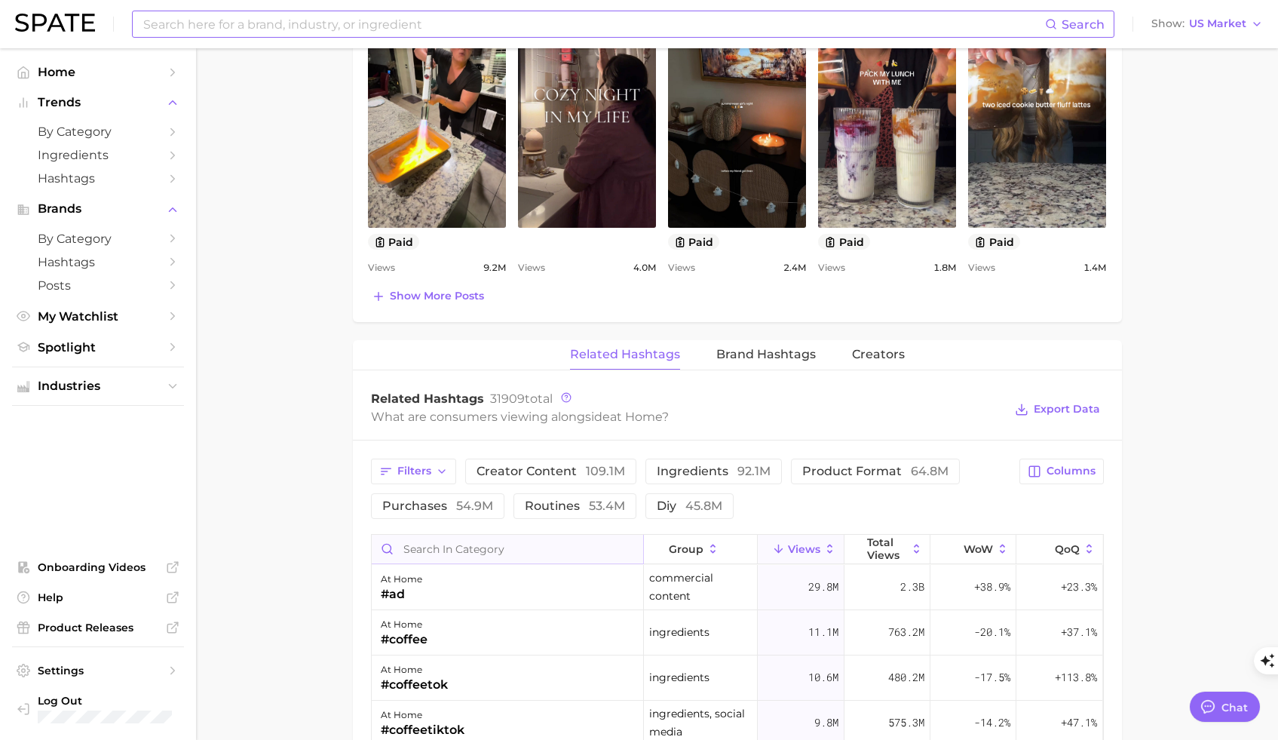
click at [470, 550] on input "Search in category" at bounding box center [507, 549] width 271 height 29
type input "hair color"
click at [474, 596] on div "at home #coloredhair" at bounding box center [508, 587] width 272 height 45
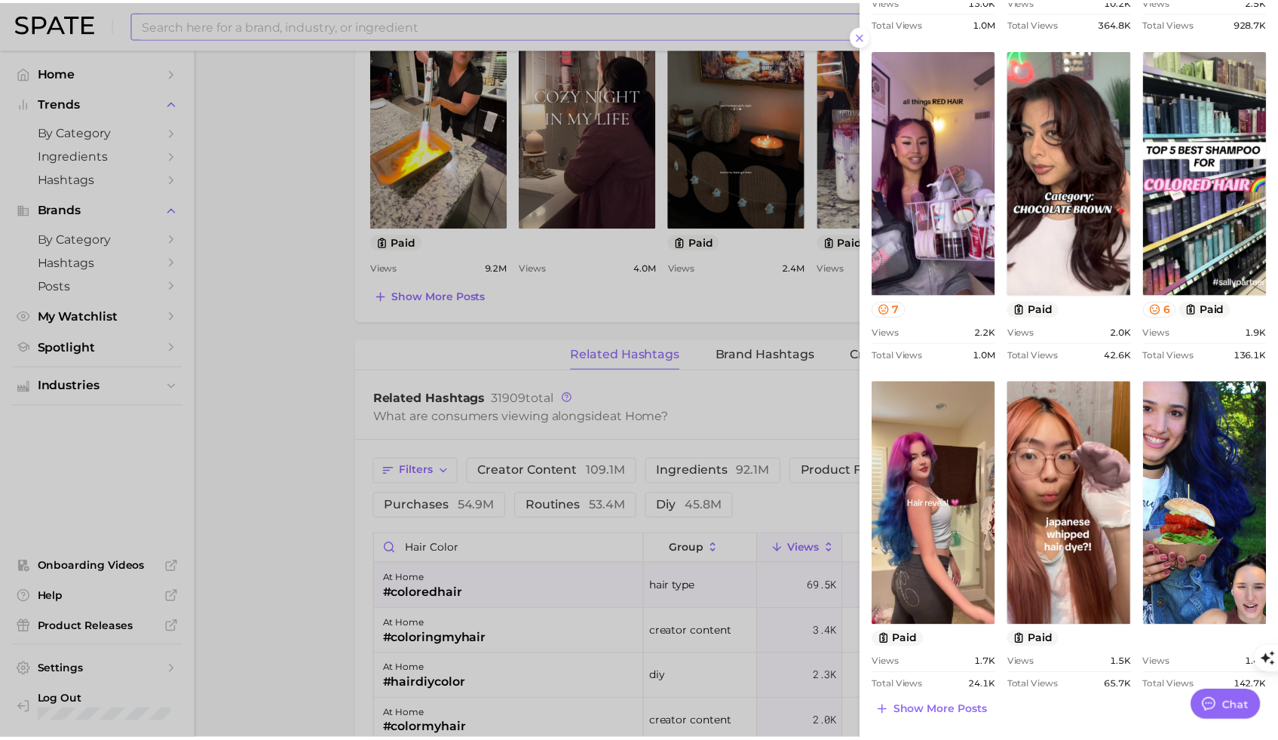
scroll to position [0, 0]
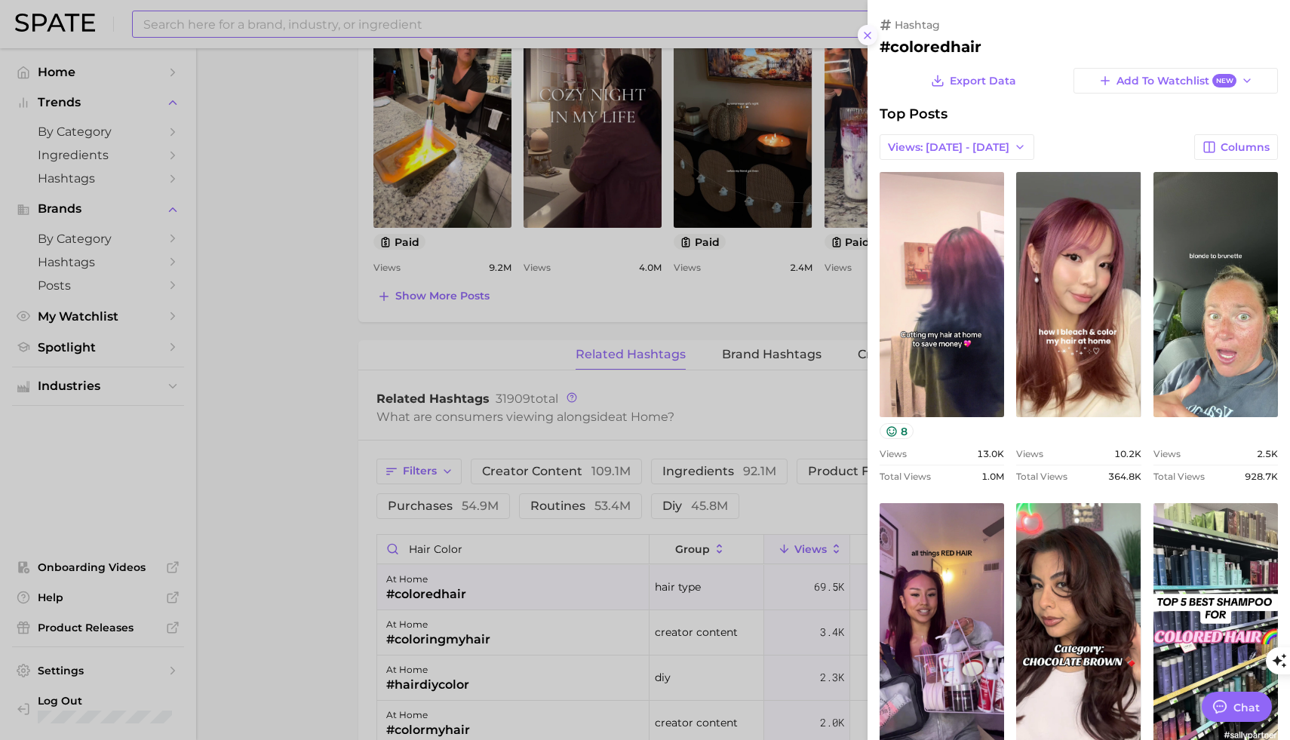
click at [864, 33] on icon at bounding box center [867, 35] width 12 height 12
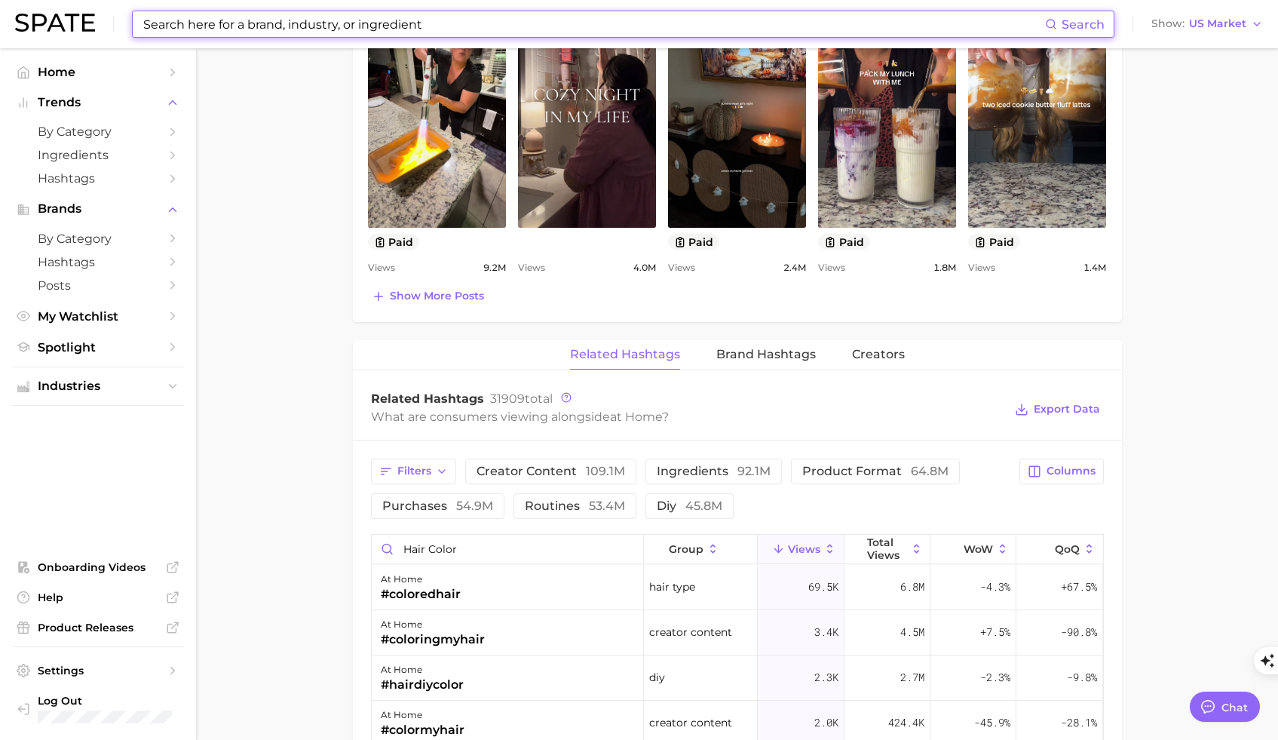
click at [378, 15] on input at bounding box center [593, 24] width 903 height 26
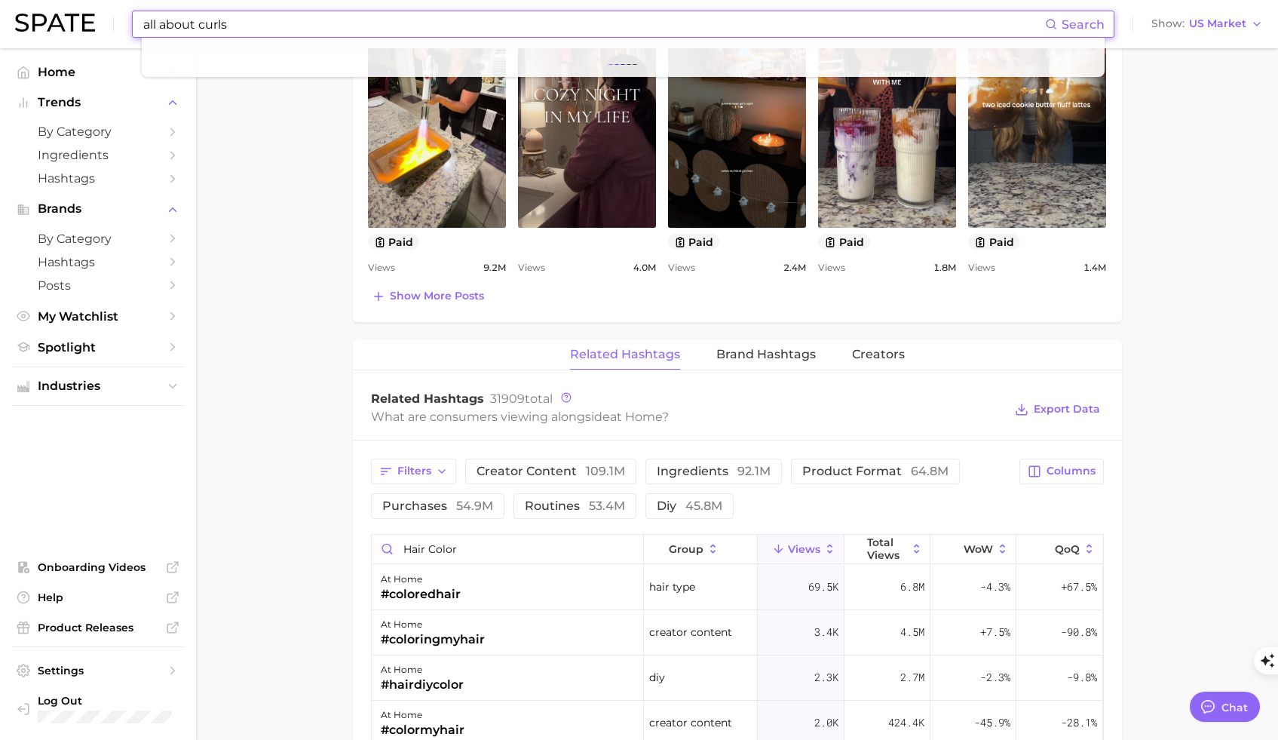
type input "all about curls"
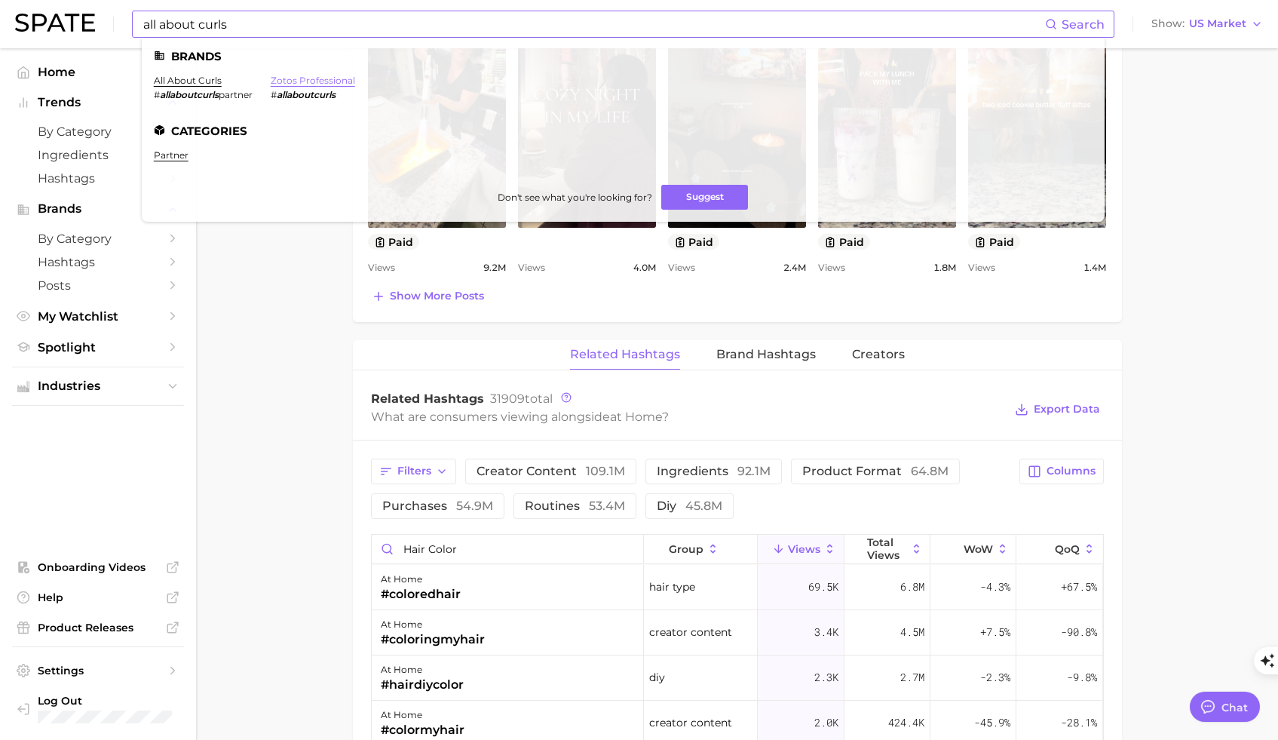
click at [299, 83] on link "zotos professional" at bounding box center [313, 80] width 84 height 11
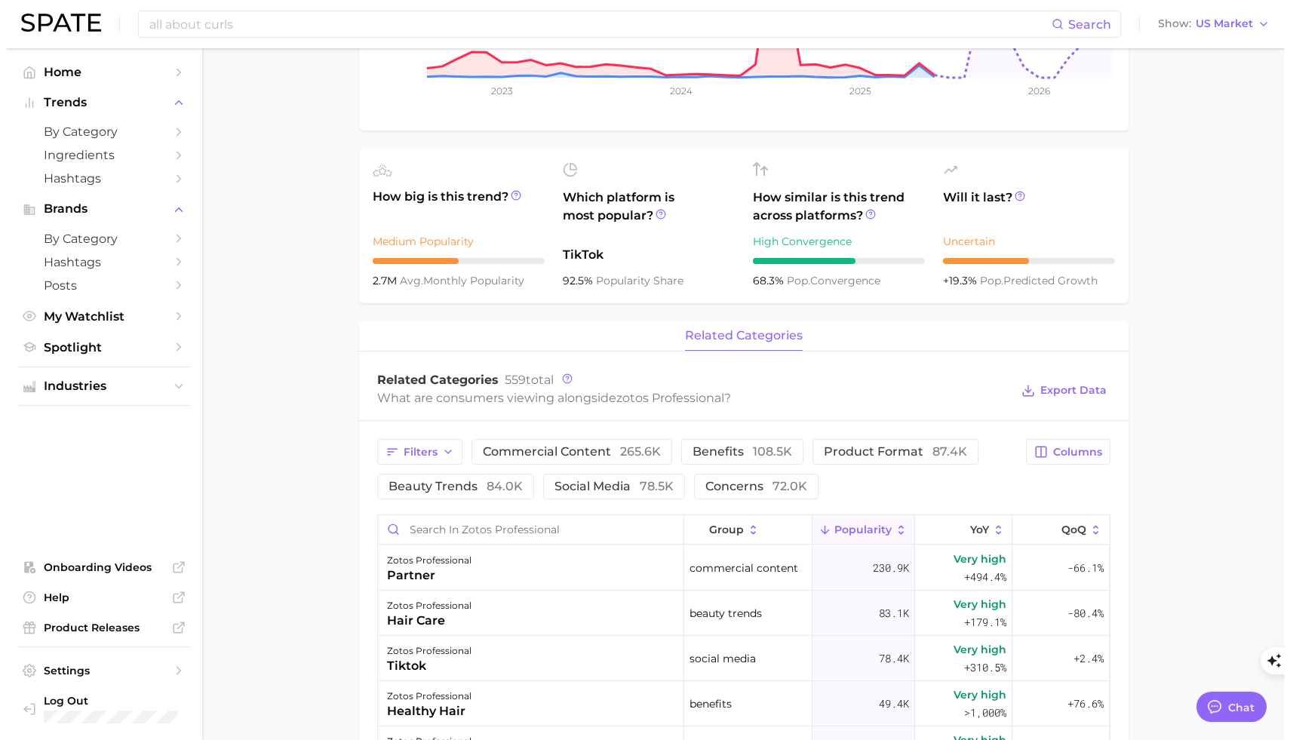
scroll to position [474, 0]
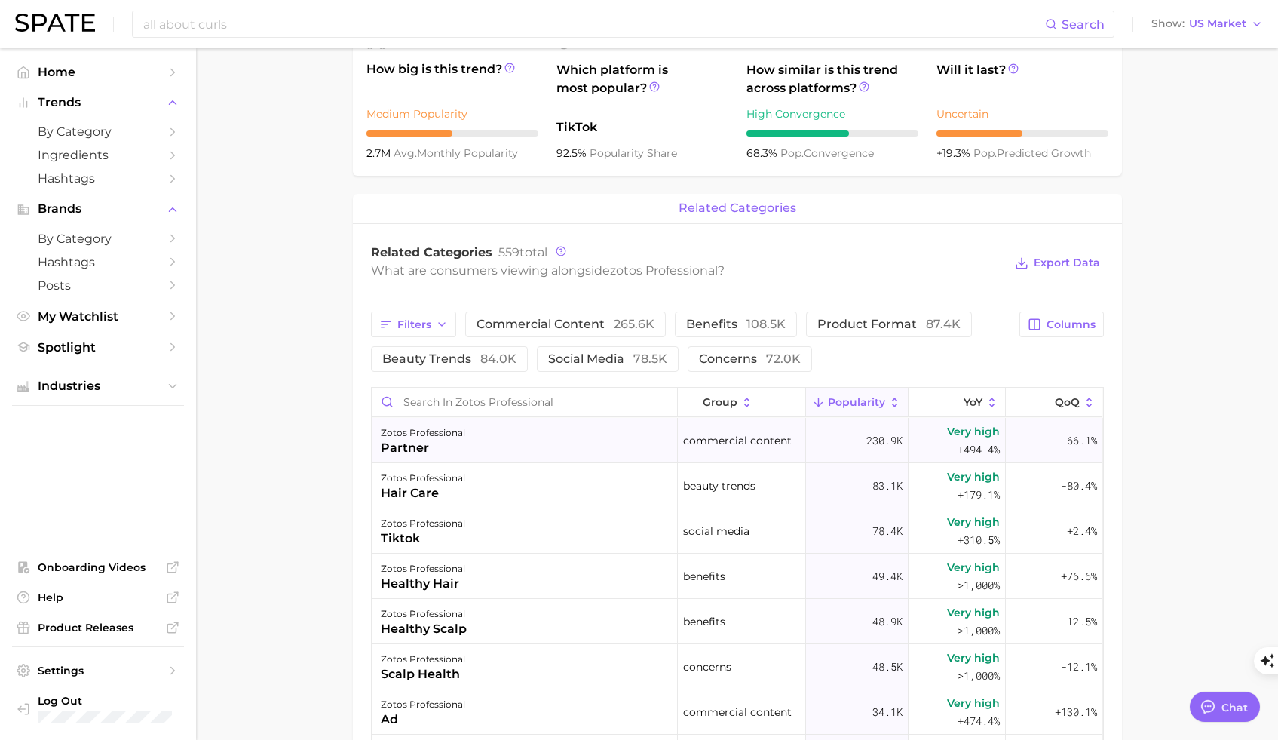
click at [449, 437] on div "zotos professional" at bounding box center [423, 433] width 84 height 18
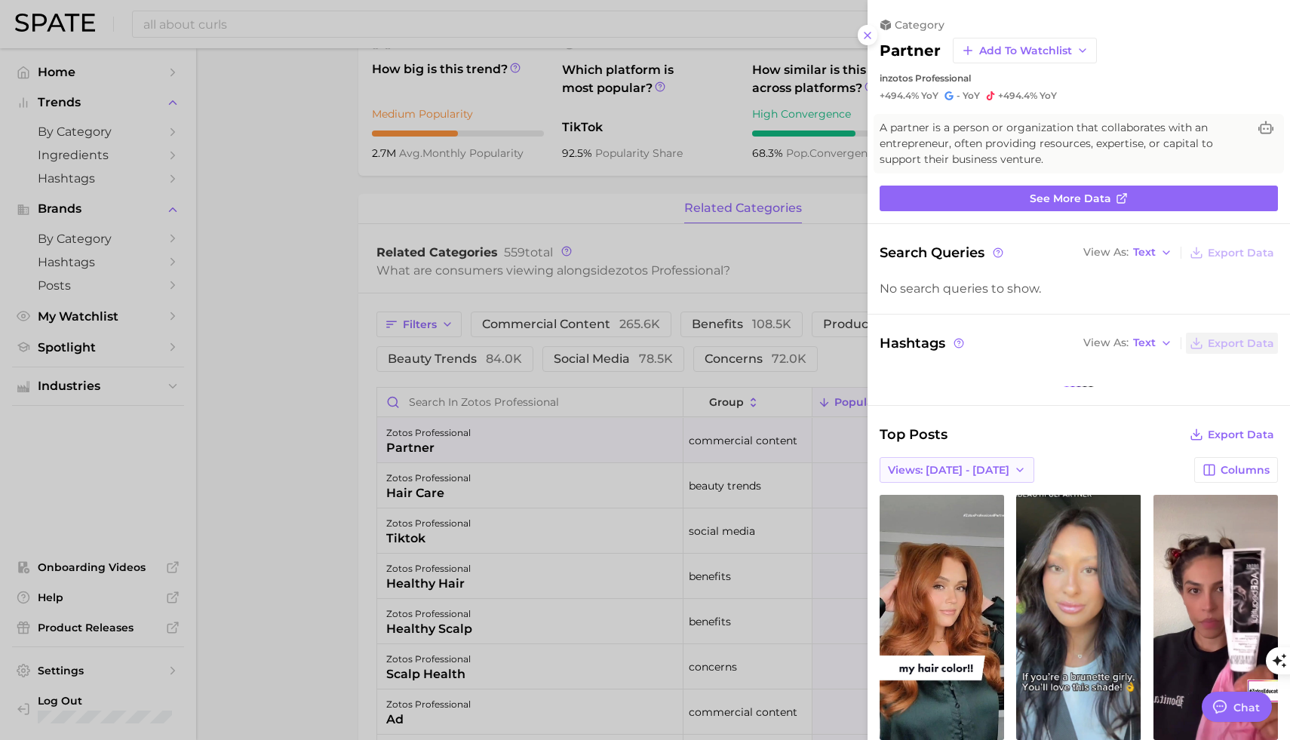
scroll to position [0, 0]
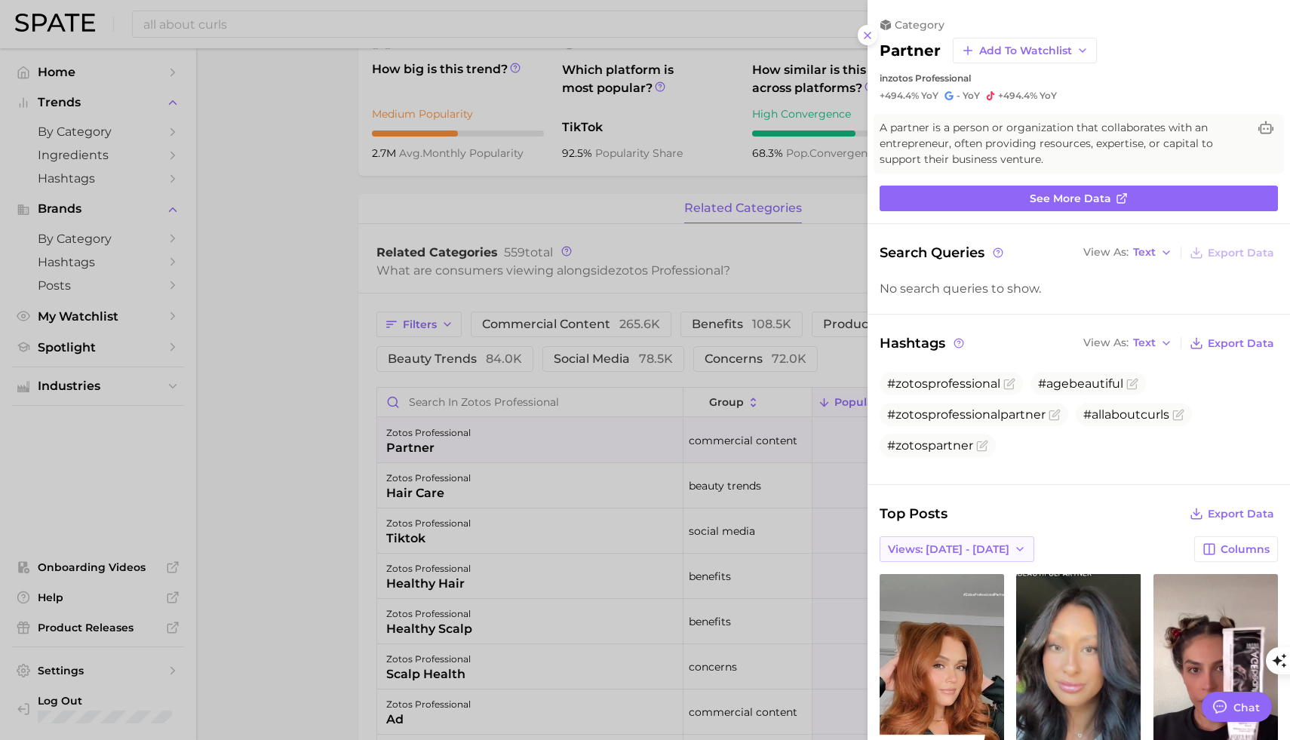
click at [989, 475] on div "Search Queries View As Text Export Data No search queries to show. Hashtags Vie…" at bounding box center [1078, 722] width 422 height 961
click at [973, 556] on button "Views: [DATE] - [DATE]" at bounding box center [956, 549] width 155 height 26
click at [955, 600] on button "Total Views" at bounding box center [962, 603] width 166 height 27
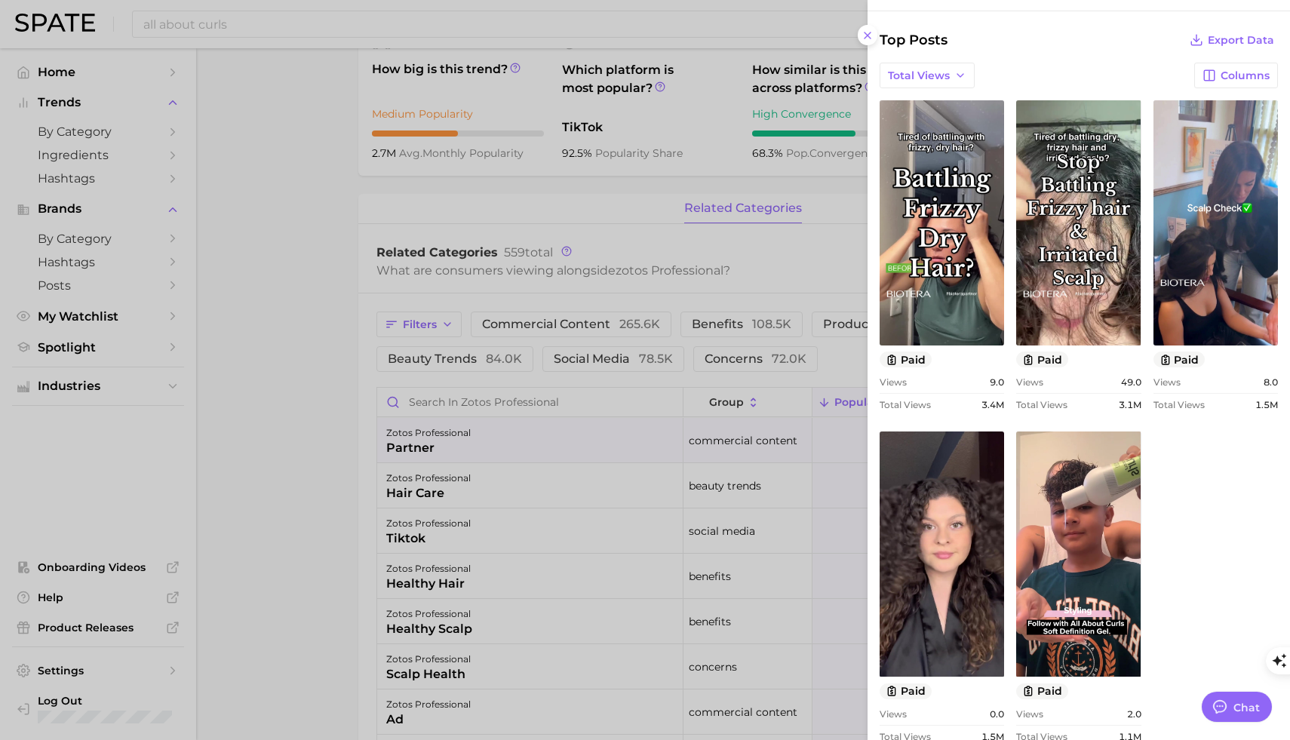
scroll to position [525, 0]
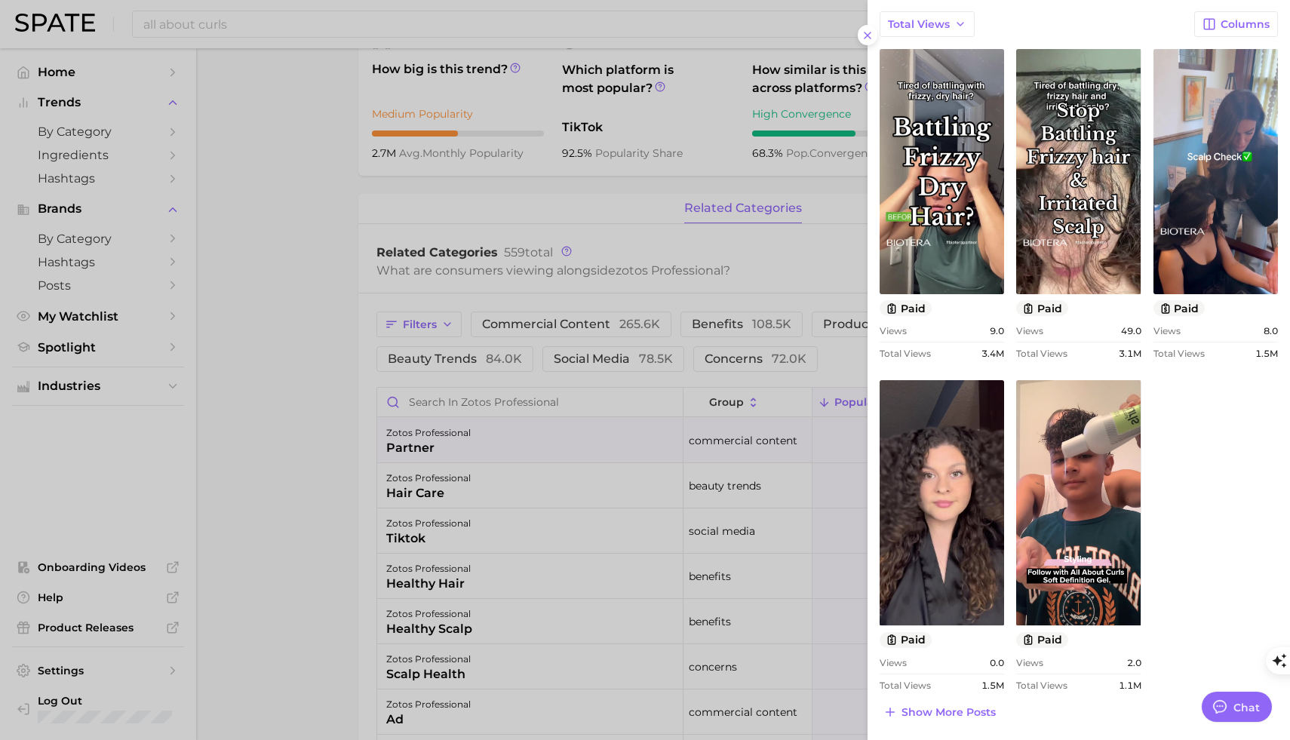
click at [321, 427] on div at bounding box center [645, 370] width 1290 height 740
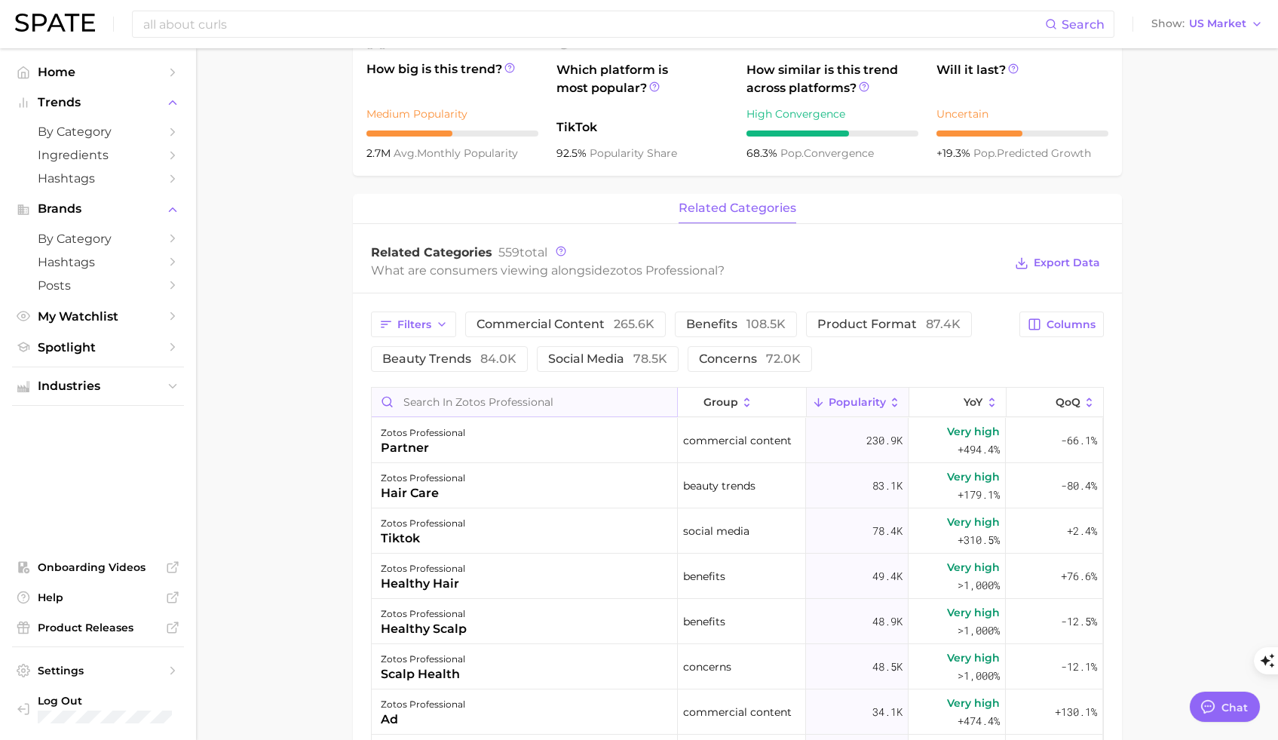
click at [446, 402] on input "Search in zotos professional" at bounding box center [524, 402] width 305 height 29
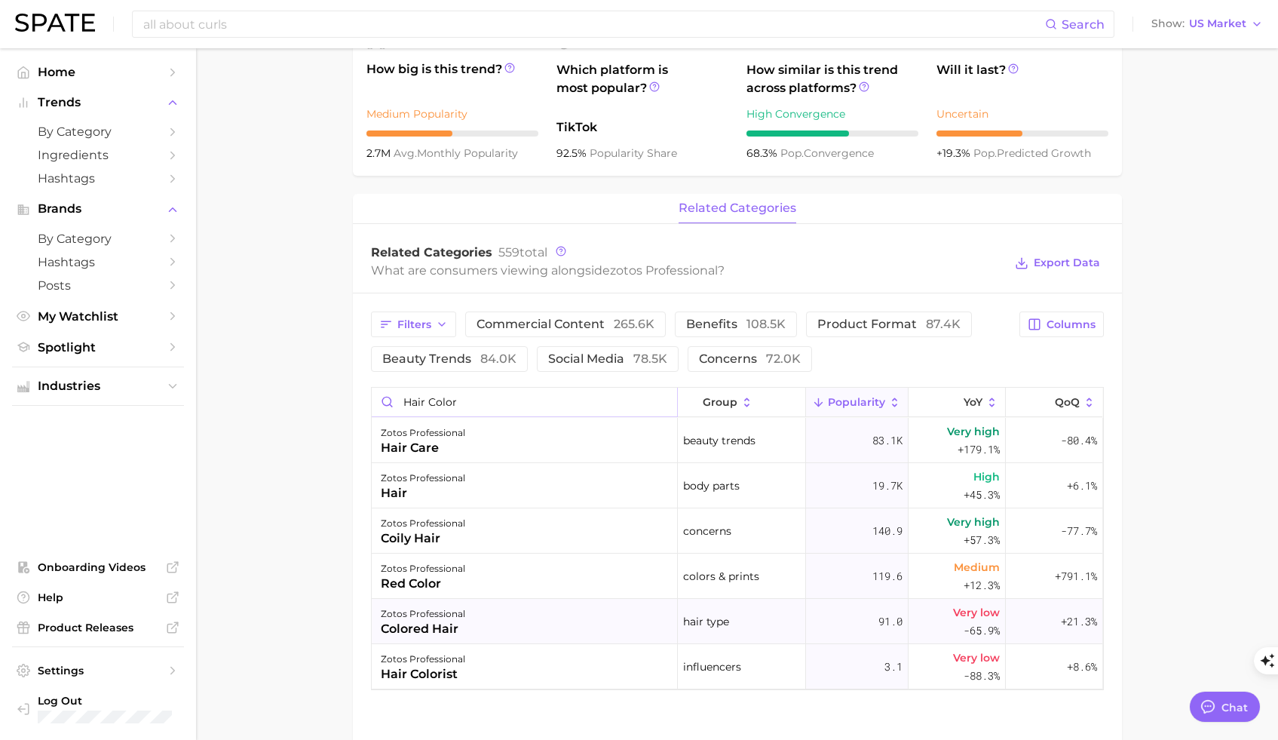
type input "hair color"
click at [433, 623] on div "colored hair" at bounding box center [423, 629] width 84 height 18
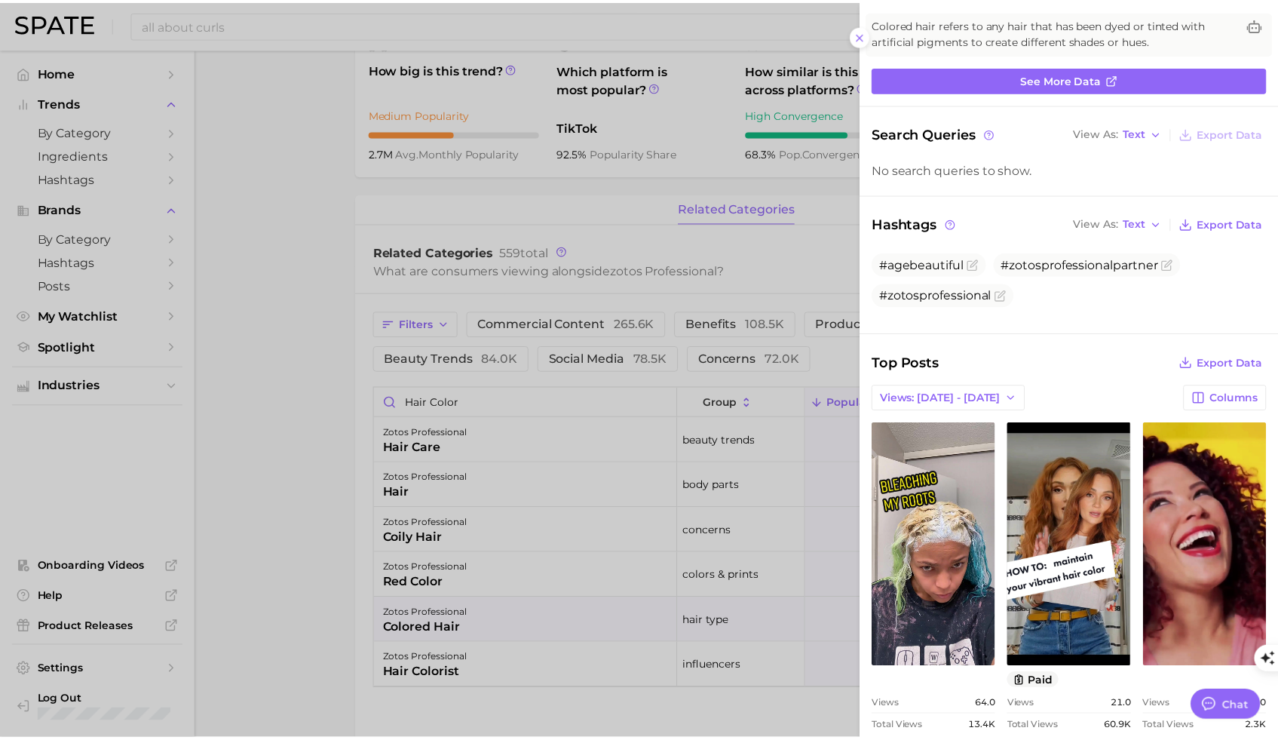
scroll to position [125, 0]
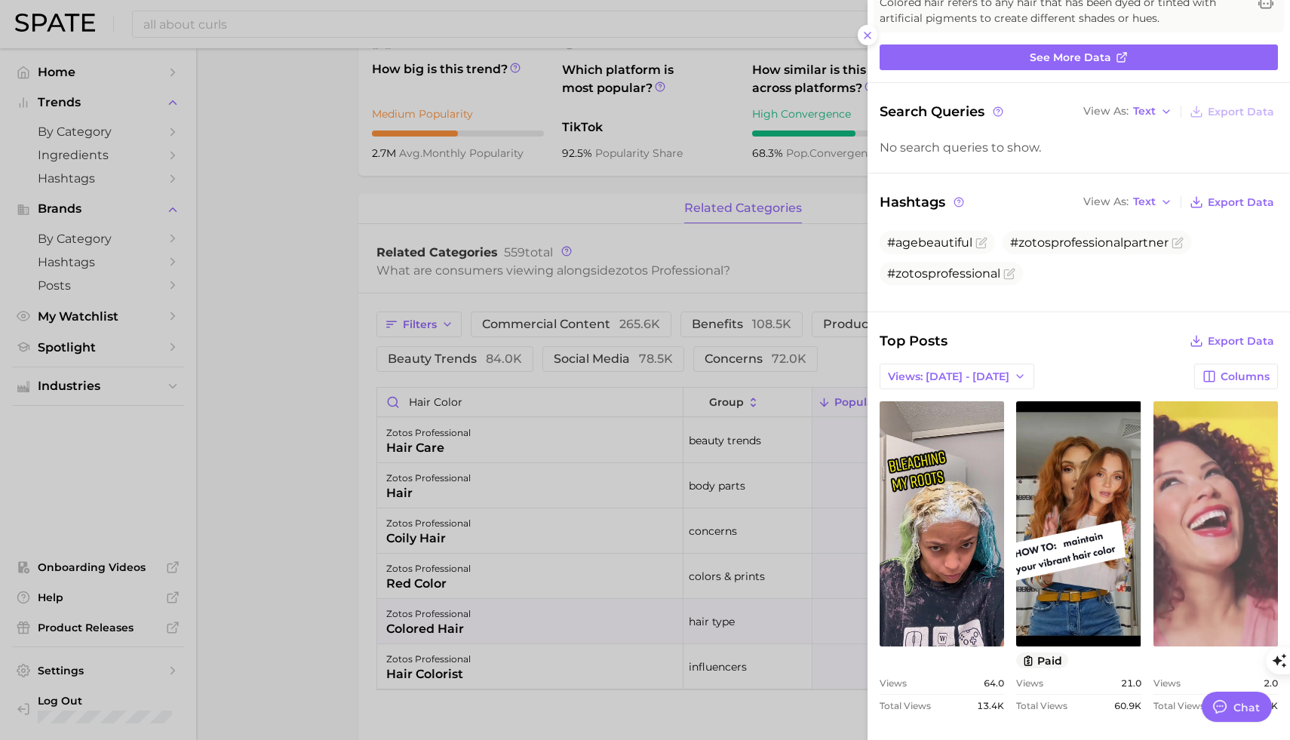
click at [1177, 563] on link "view post on TikTok" at bounding box center [1215, 523] width 124 height 245
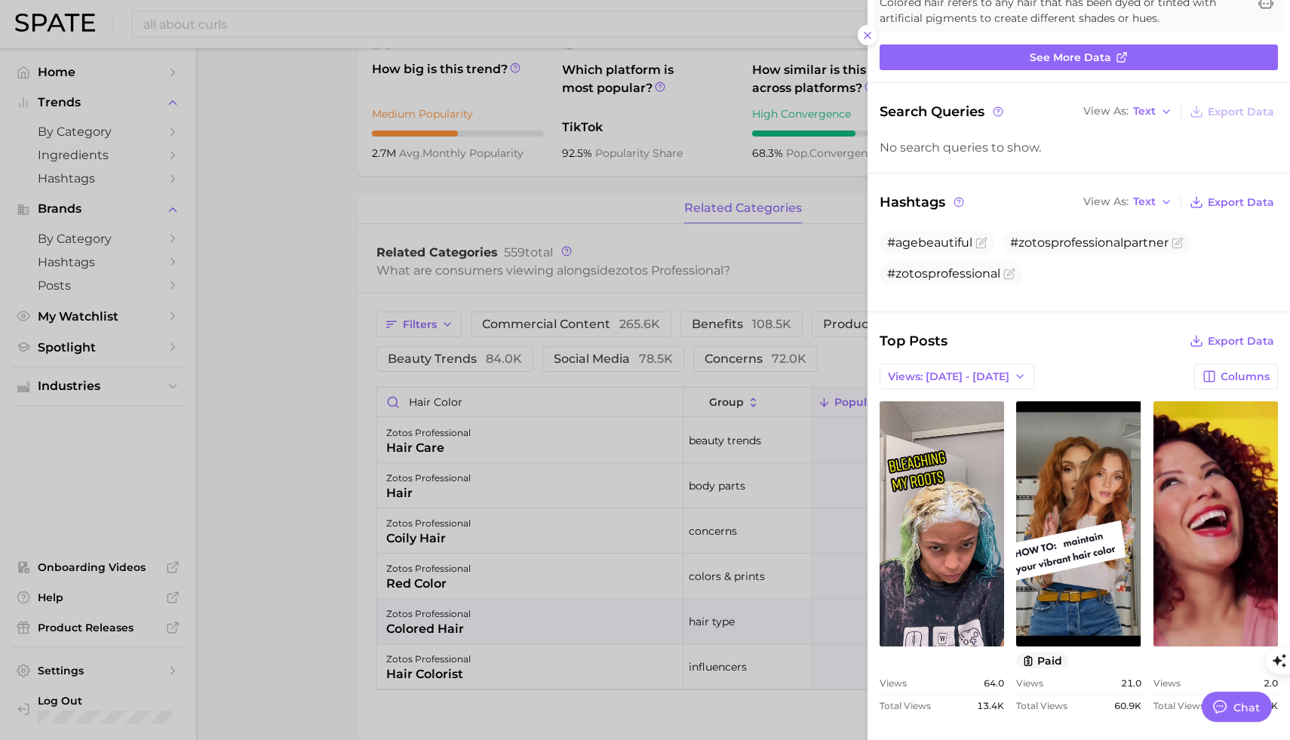
click at [253, 28] on div at bounding box center [645, 370] width 1290 height 740
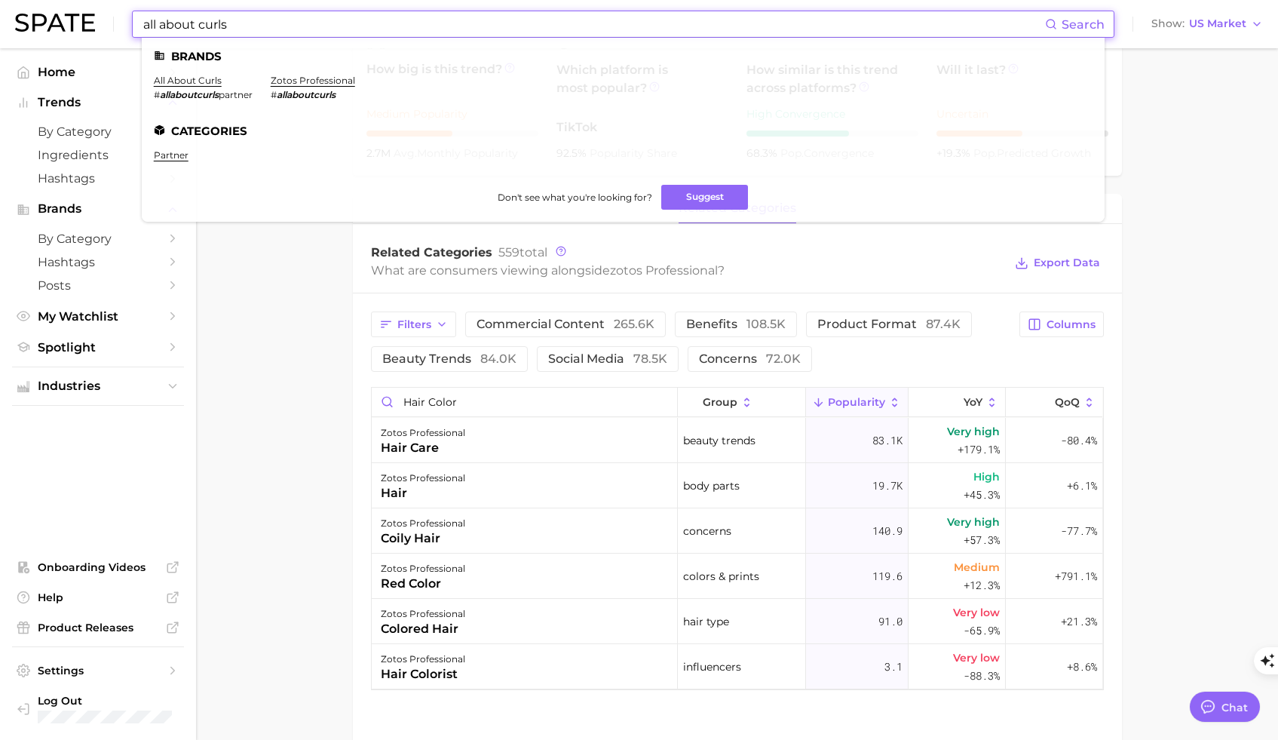
click at [238, 24] on input "all about curls" at bounding box center [593, 24] width 903 height 26
click at [202, 78] on link "all about curls" at bounding box center [188, 80] width 68 height 11
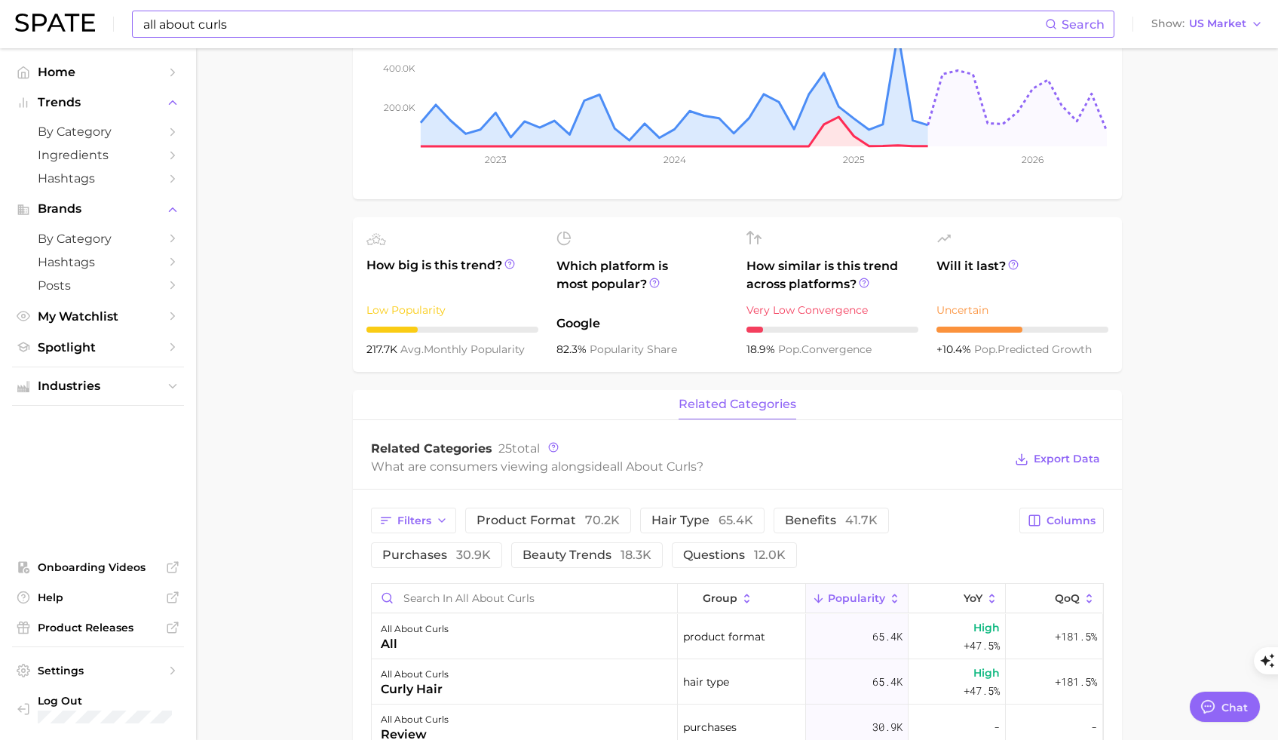
scroll to position [482, 0]
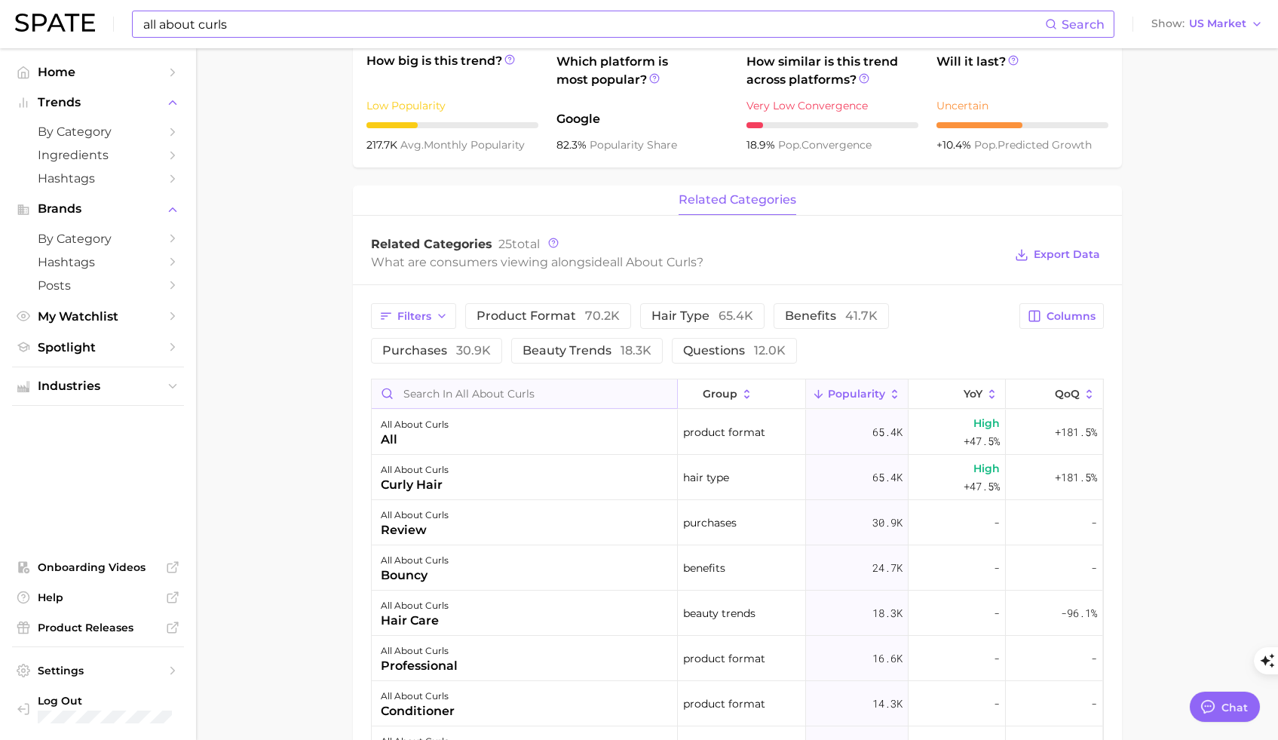
click at [474, 400] on input "Search in all about curls" at bounding box center [524, 393] width 305 height 29
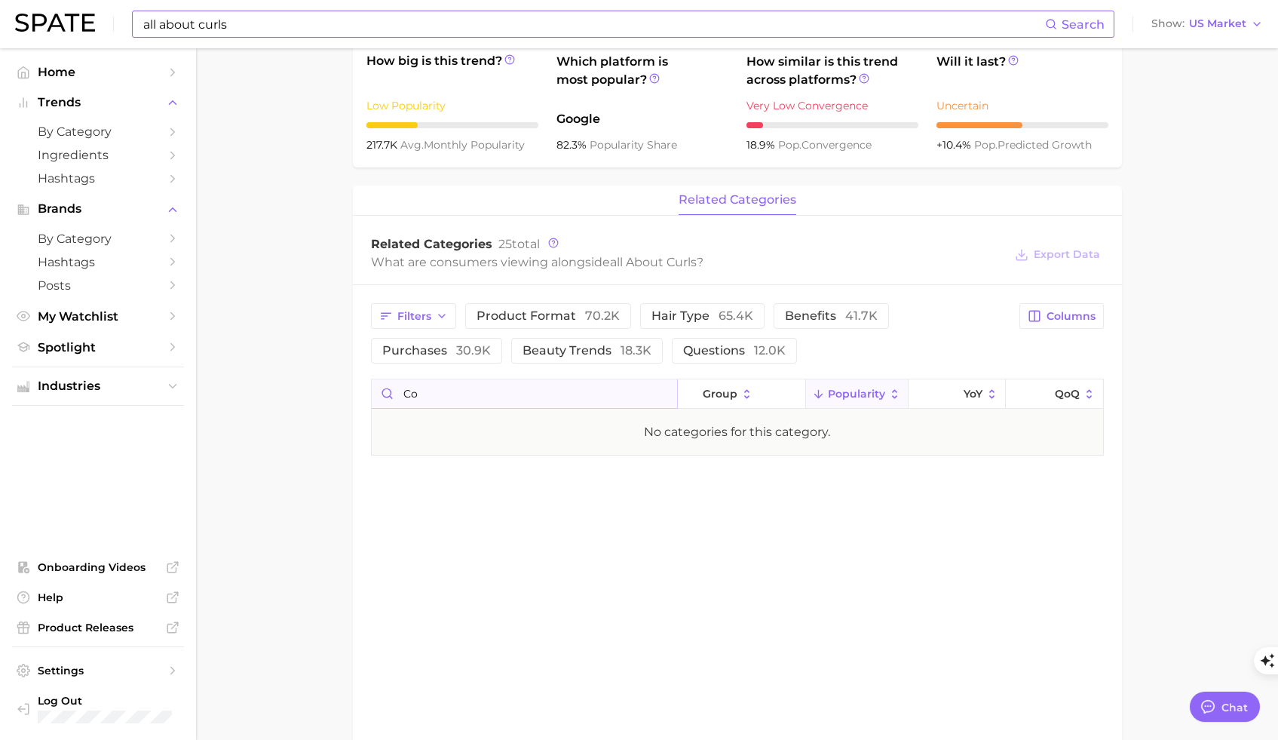
type input "c"
type input "d"
